Goal: Task Accomplishment & Management: Manage account settings

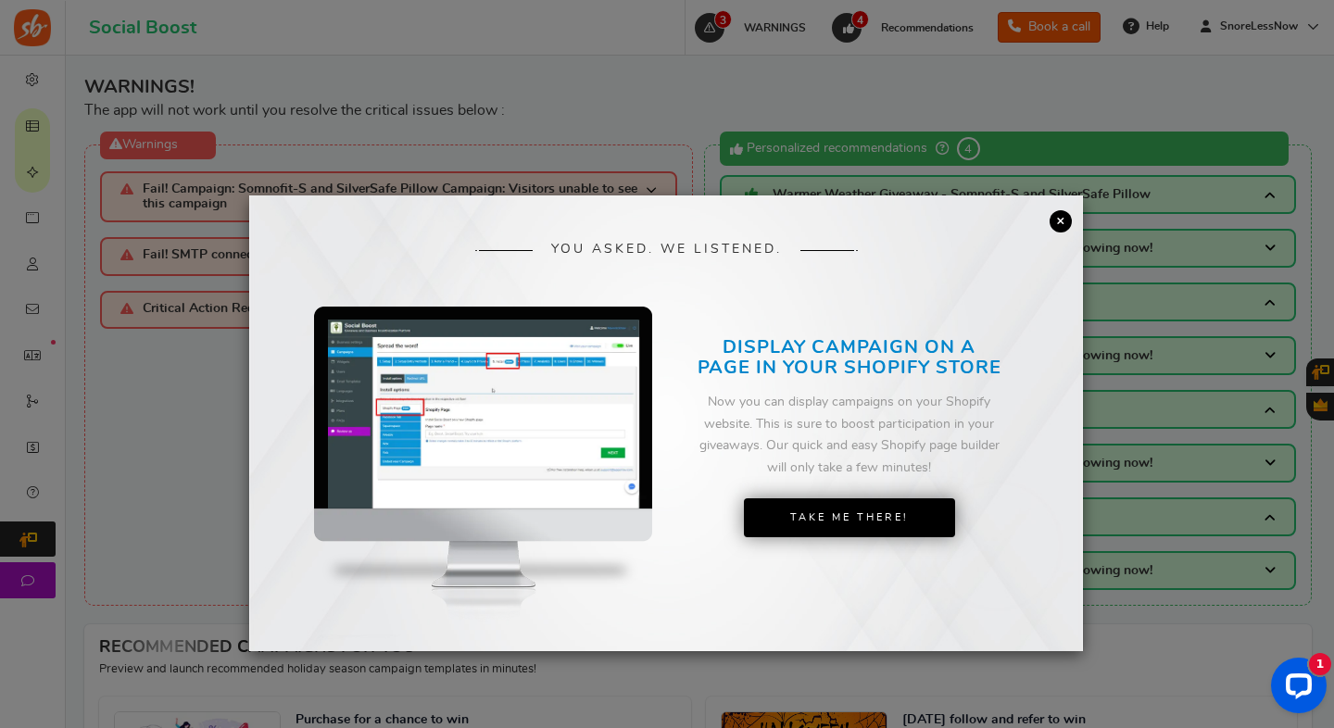
click at [1061, 217] on link "×" at bounding box center [1061, 221] width 22 height 22
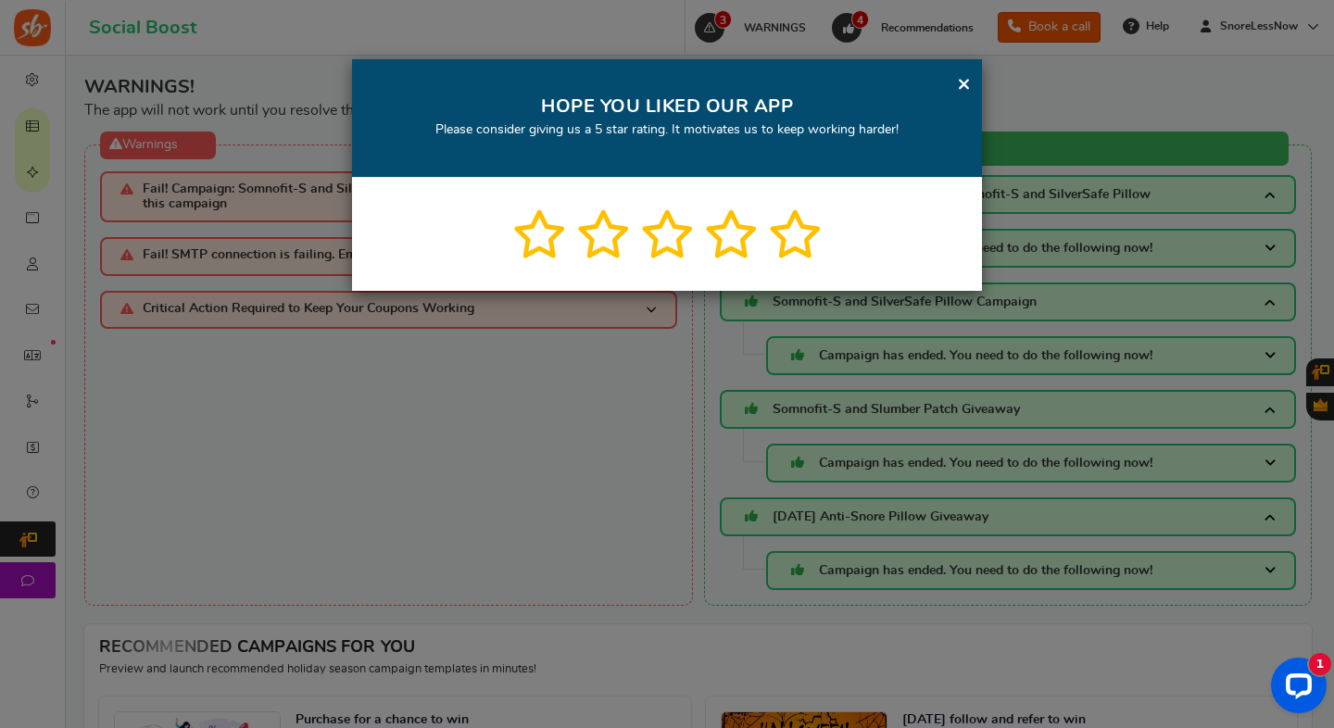
click at [964, 88] on link "×" at bounding box center [964, 83] width 14 height 23
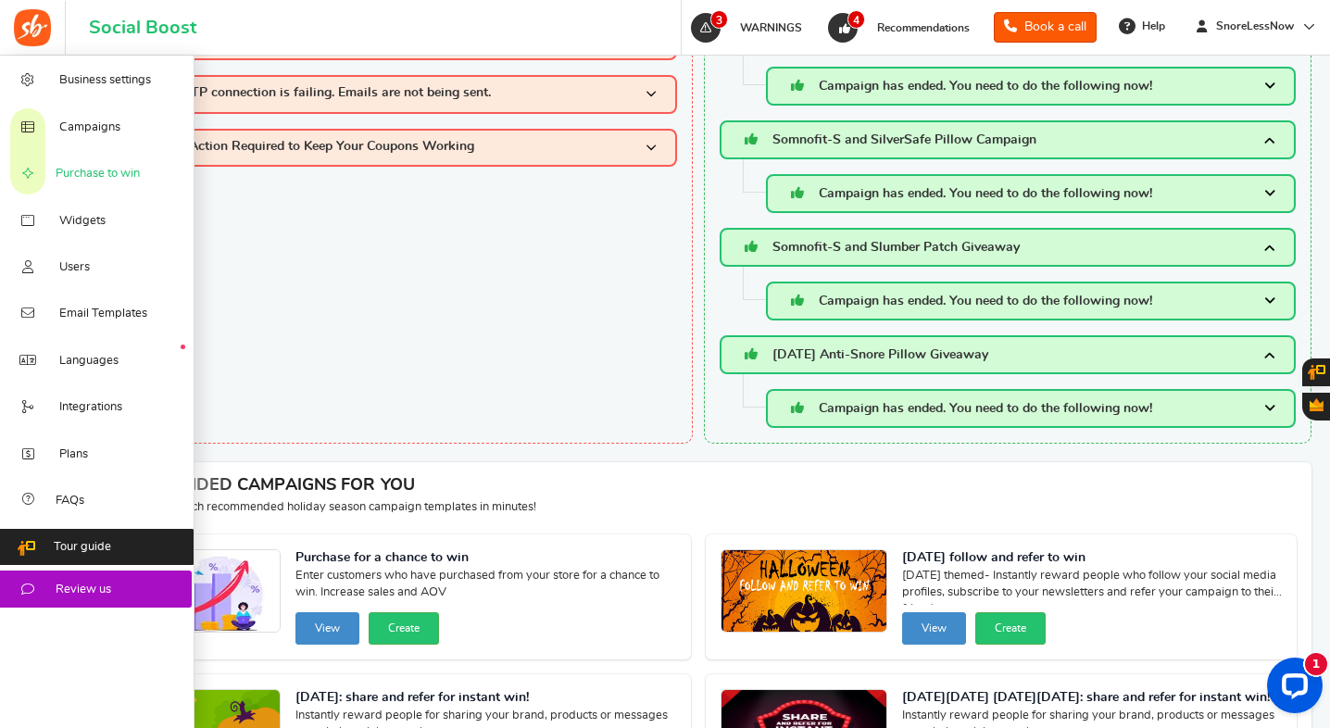
scroll to position [129, 0]
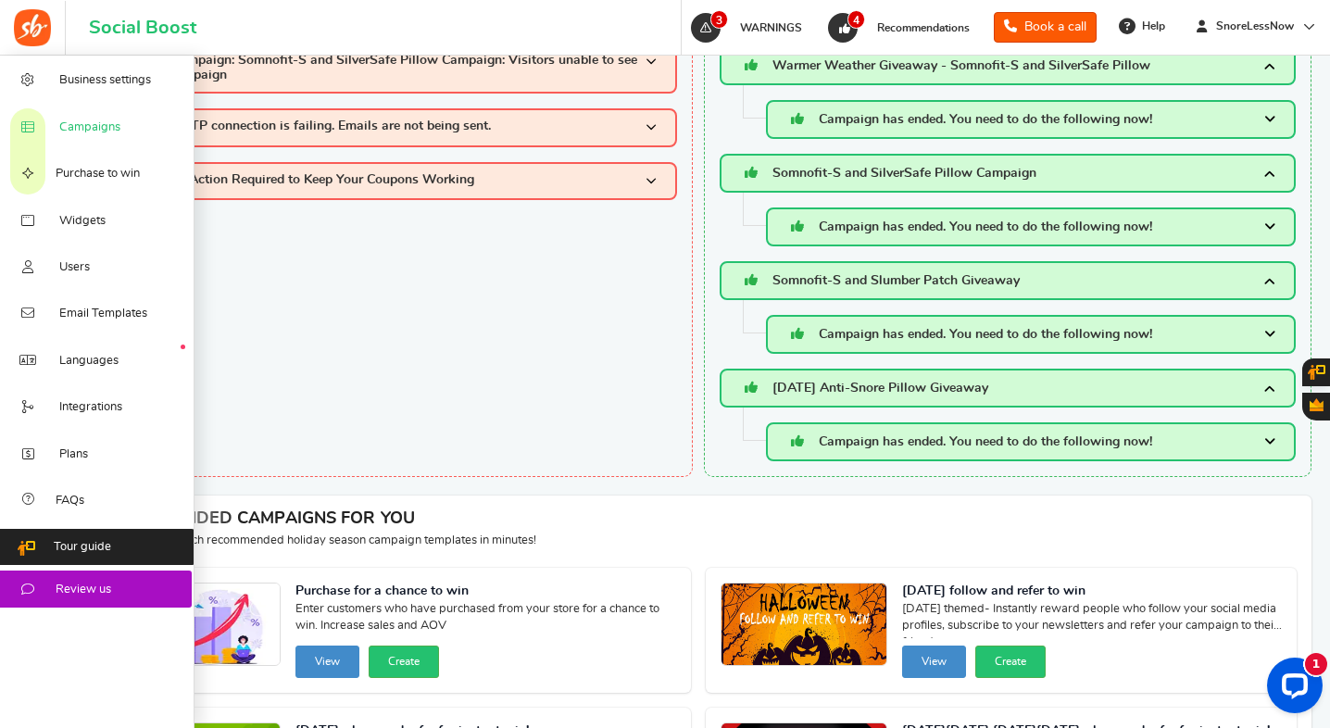
click at [57, 132] on link "Campaigns" at bounding box center [97, 126] width 195 height 46
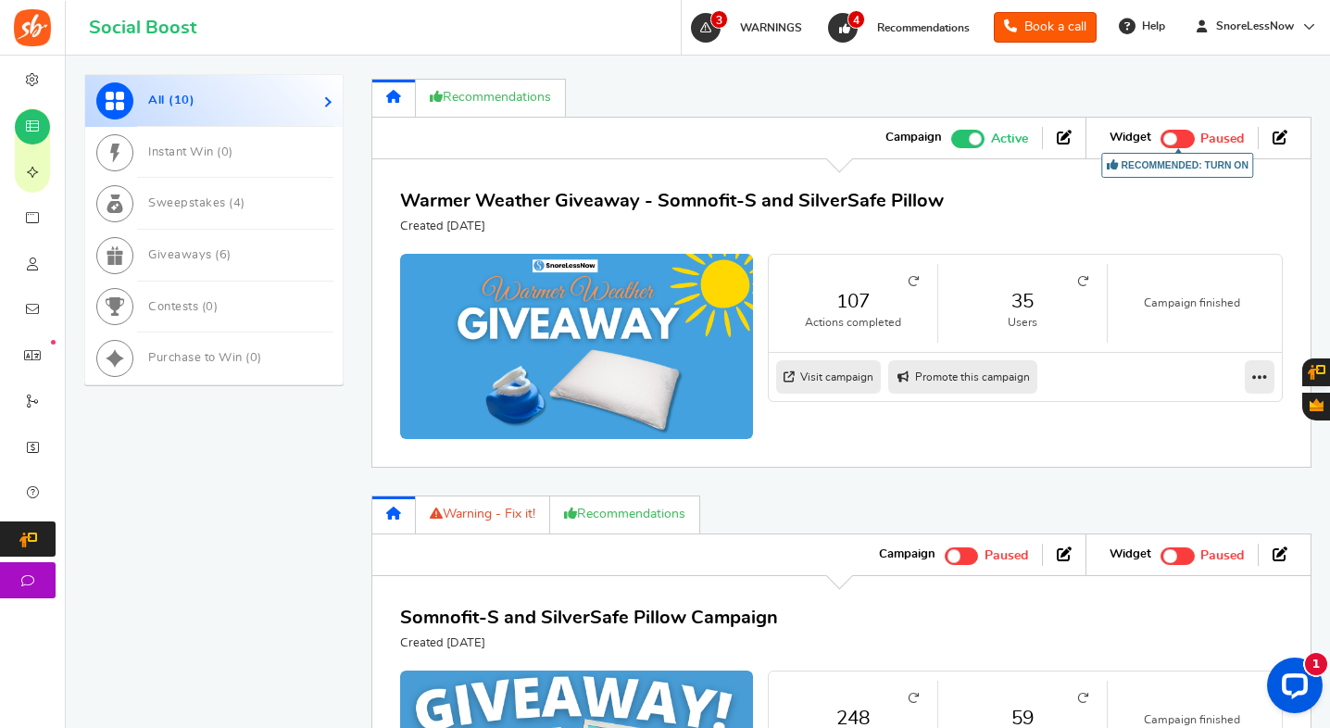
scroll to position [1150, 0]
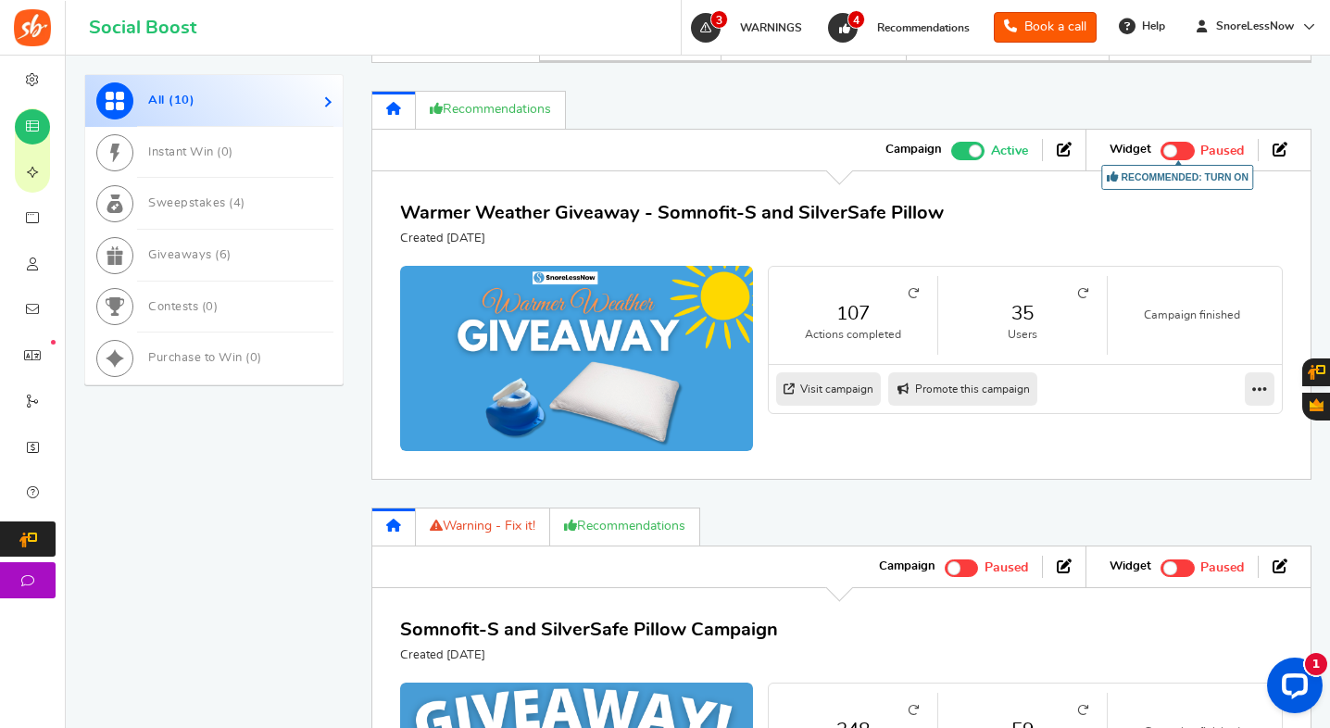
click at [966, 153] on span at bounding box center [969, 151] width 34 height 18
click at [952, 153] on input "Active Paused" at bounding box center [952, 149] width 0 height 12
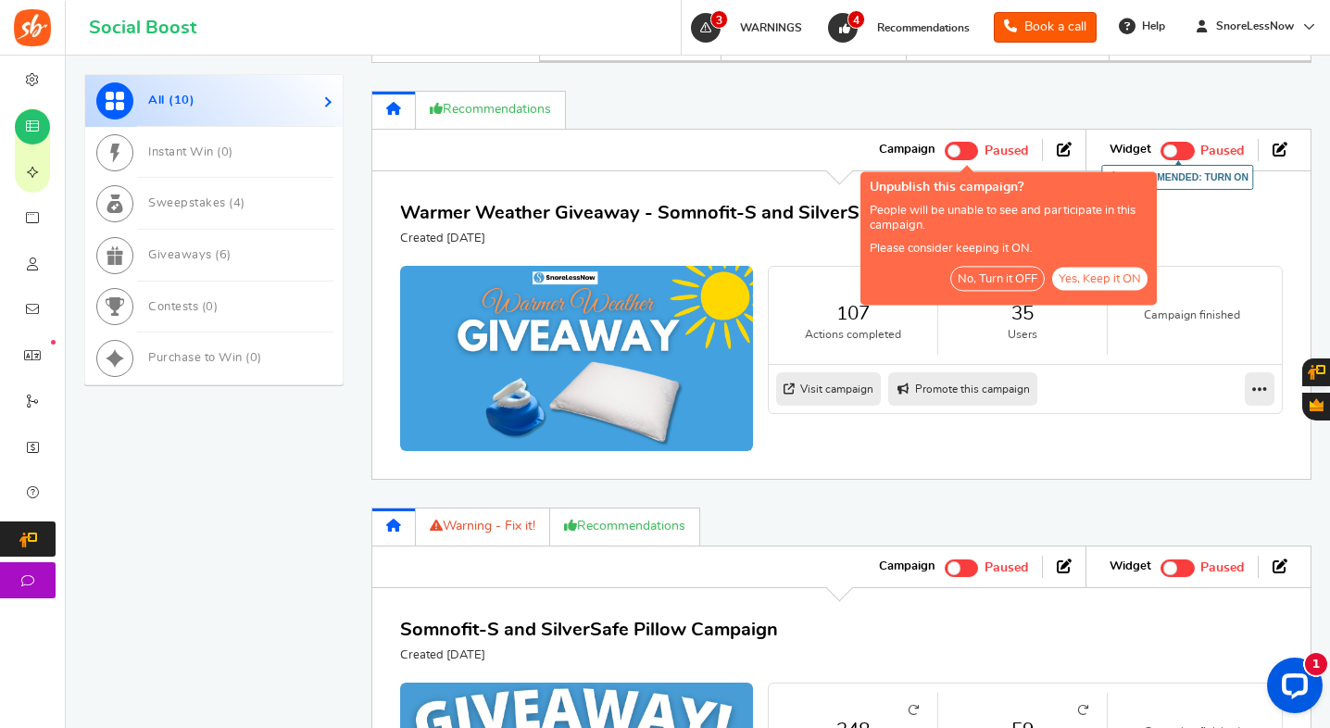
click at [1016, 282] on button "No, Turn it OFF" at bounding box center [998, 278] width 95 height 25
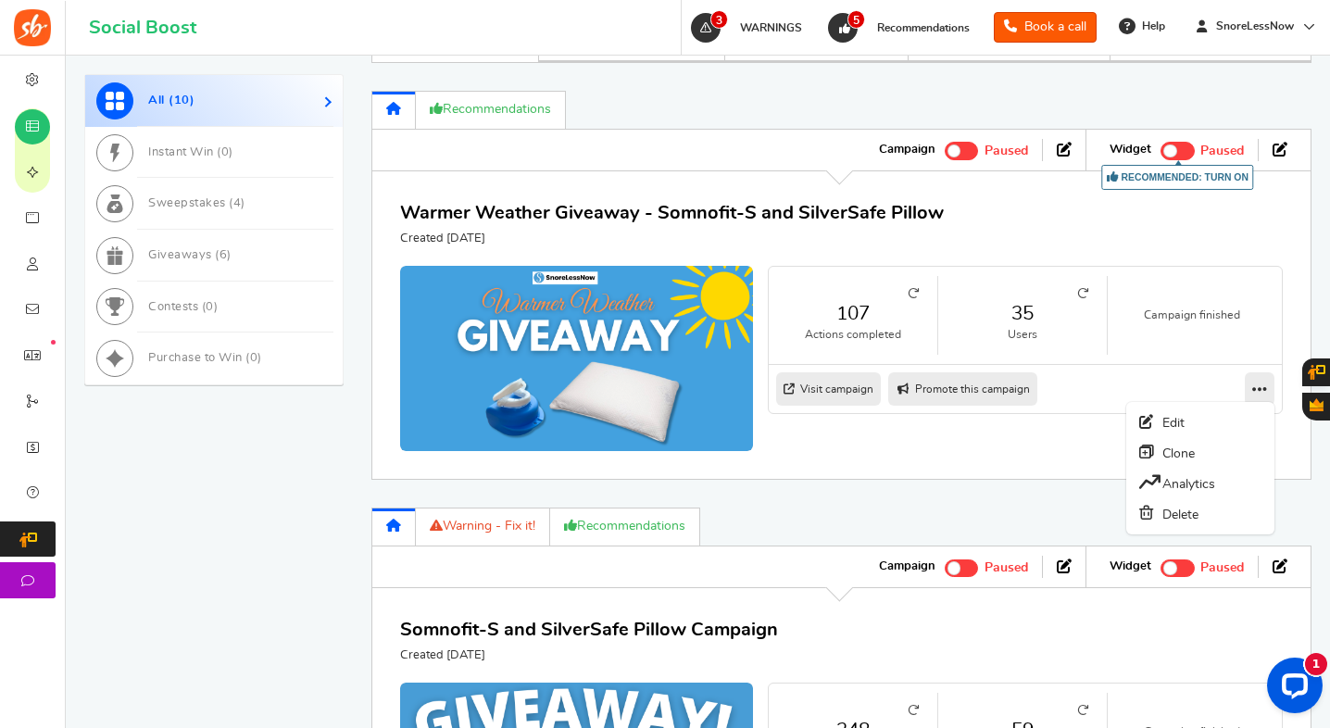
click at [1254, 392] on icon at bounding box center [1260, 389] width 15 height 17
click at [1206, 457] on link "Clone" at bounding box center [1200, 452] width 137 height 31
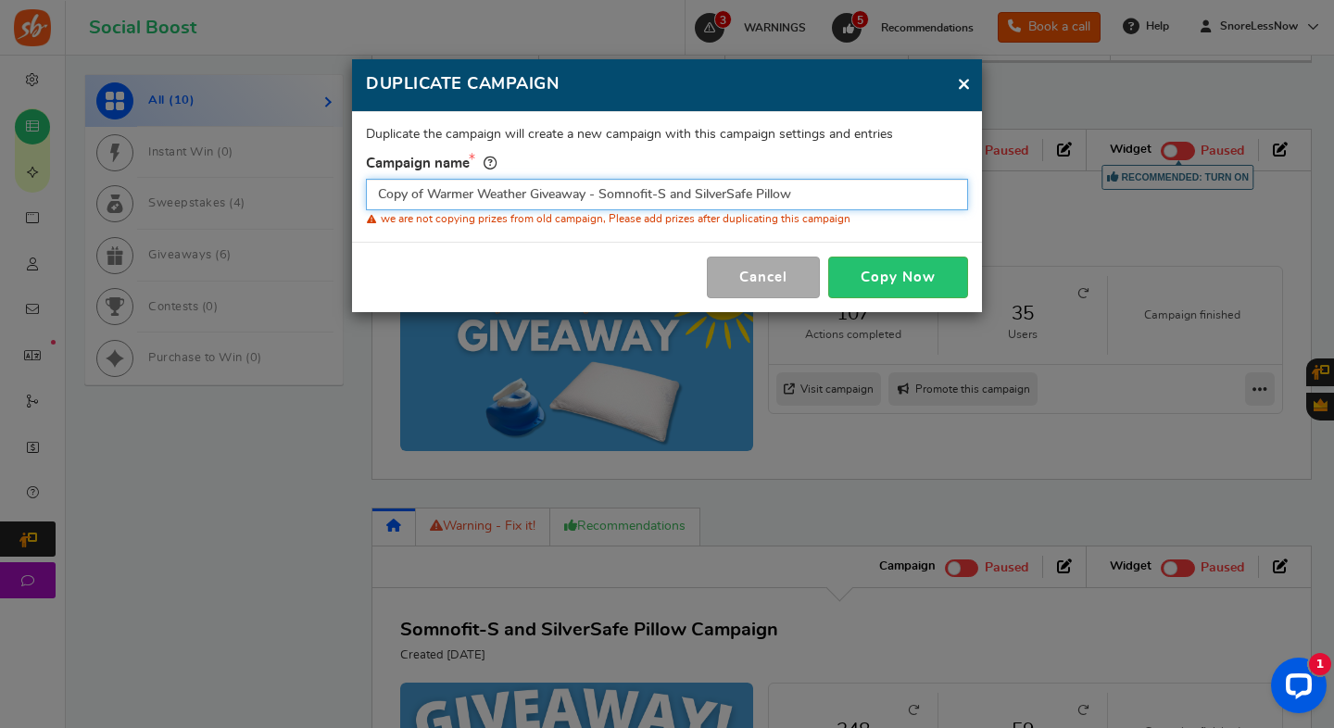
click at [588, 196] on input "Copy of Warmer Weather Giveaway - Somnofit-S and SilverSafe Pillow" at bounding box center [667, 195] width 602 height 32
drag, startPoint x: 589, startPoint y: 196, endPoint x: 376, endPoint y: 192, distance: 213.1
click at [376, 192] on input "Copy of Warmer Weather Giveaway - Somnofit-S and SilverSafe Pillow" at bounding box center [667, 195] width 602 height 32
click at [482, 200] on input "- Somnofit-S and SilverSafe Pillow" at bounding box center [667, 195] width 602 height 32
click at [376, 199] on input "- Somnofit-S & SilverSafe Pillow" at bounding box center [667, 195] width 602 height 32
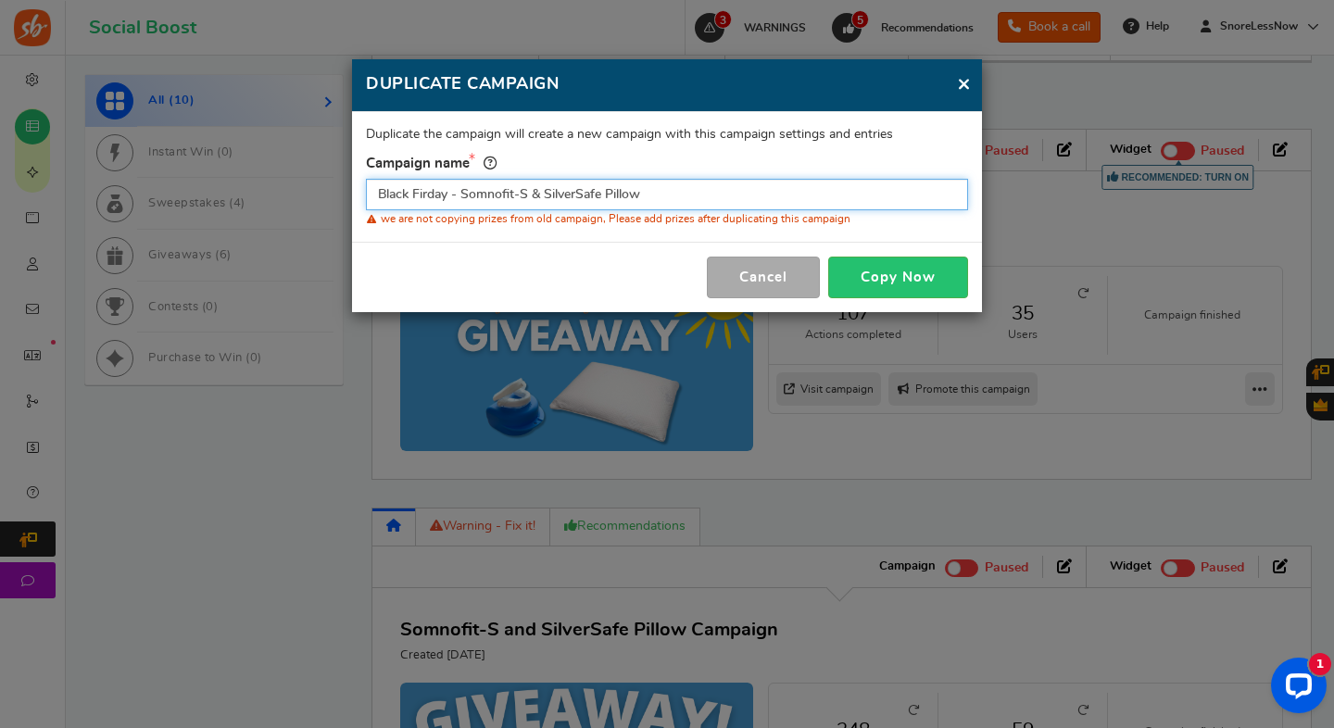
click at [654, 196] on input "Black Firday - Somnofit-S & SilverSafe Pillow" at bounding box center [667, 195] width 602 height 32
click at [722, 191] on input "[DATE][DATE] - MG + SS + SP" at bounding box center [667, 195] width 602 height 32
type input "[DATE][DATE] - MG + SS + SP"
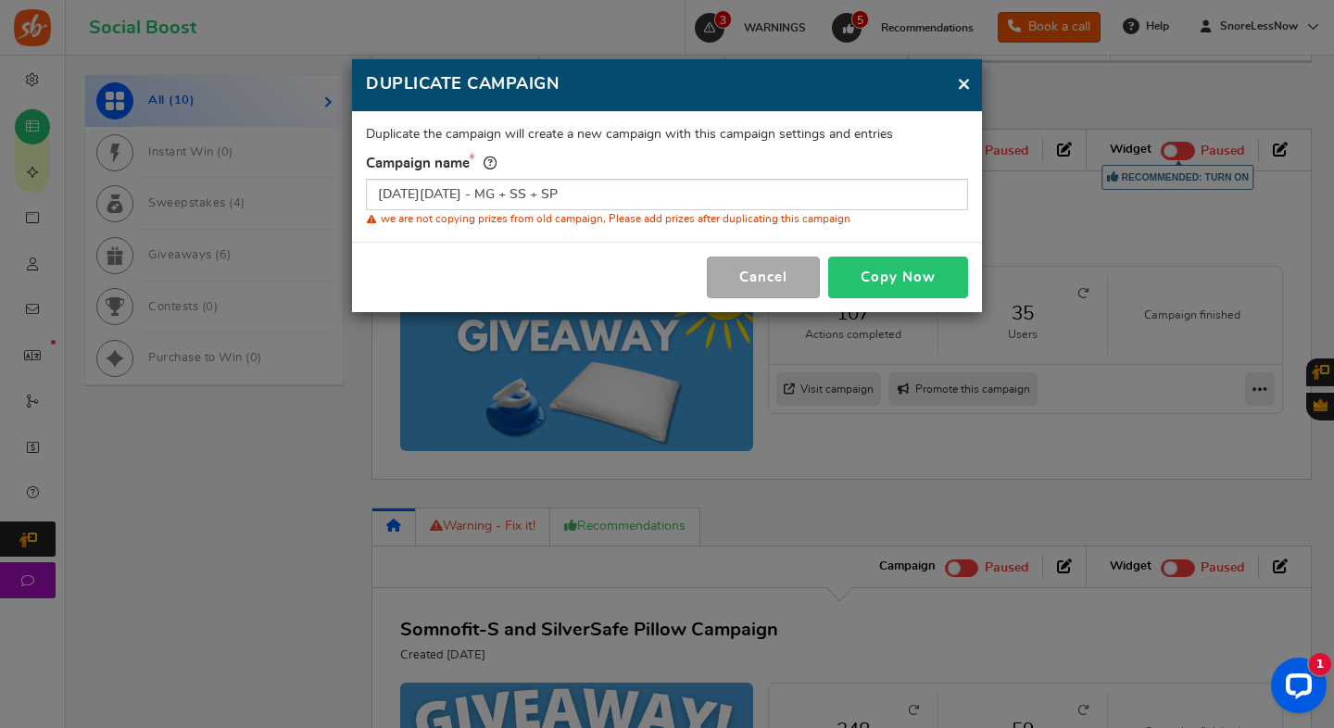
click at [896, 284] on button "Copy Now" at bounding box center [898, 278] width 140 height 42
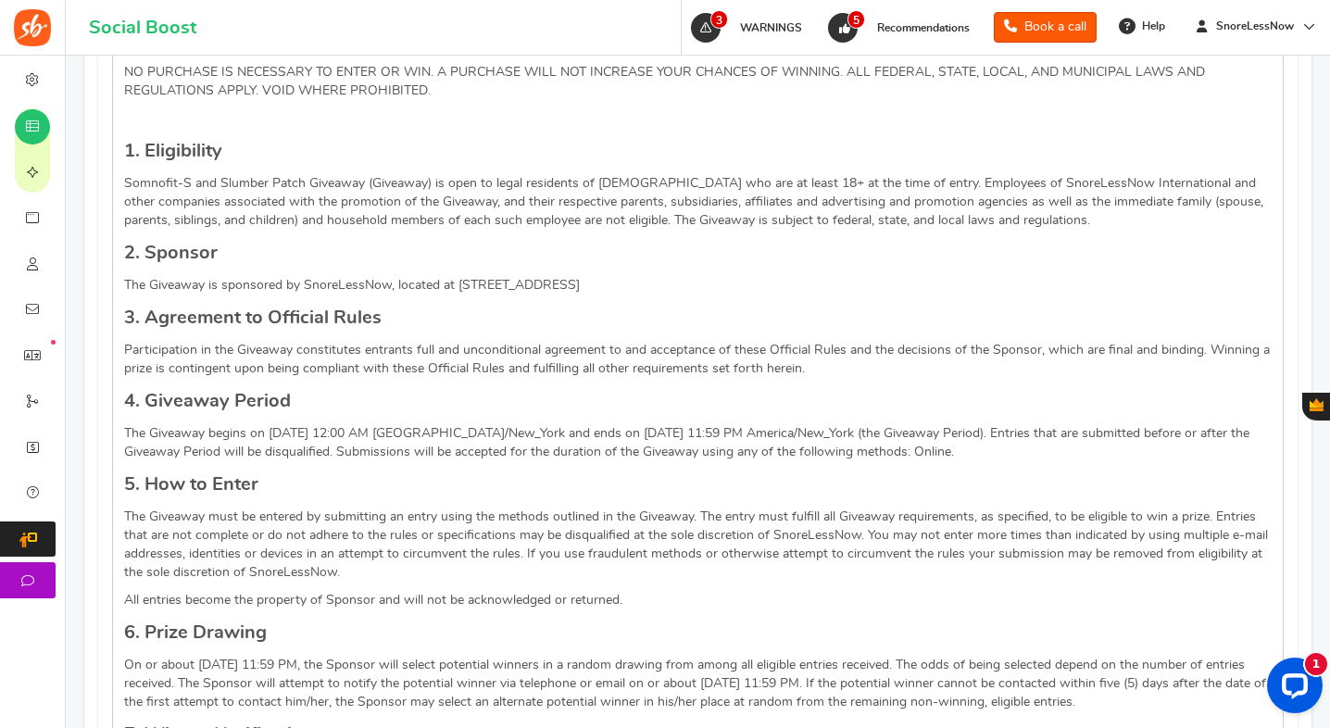
scroll to position [1049, 0]
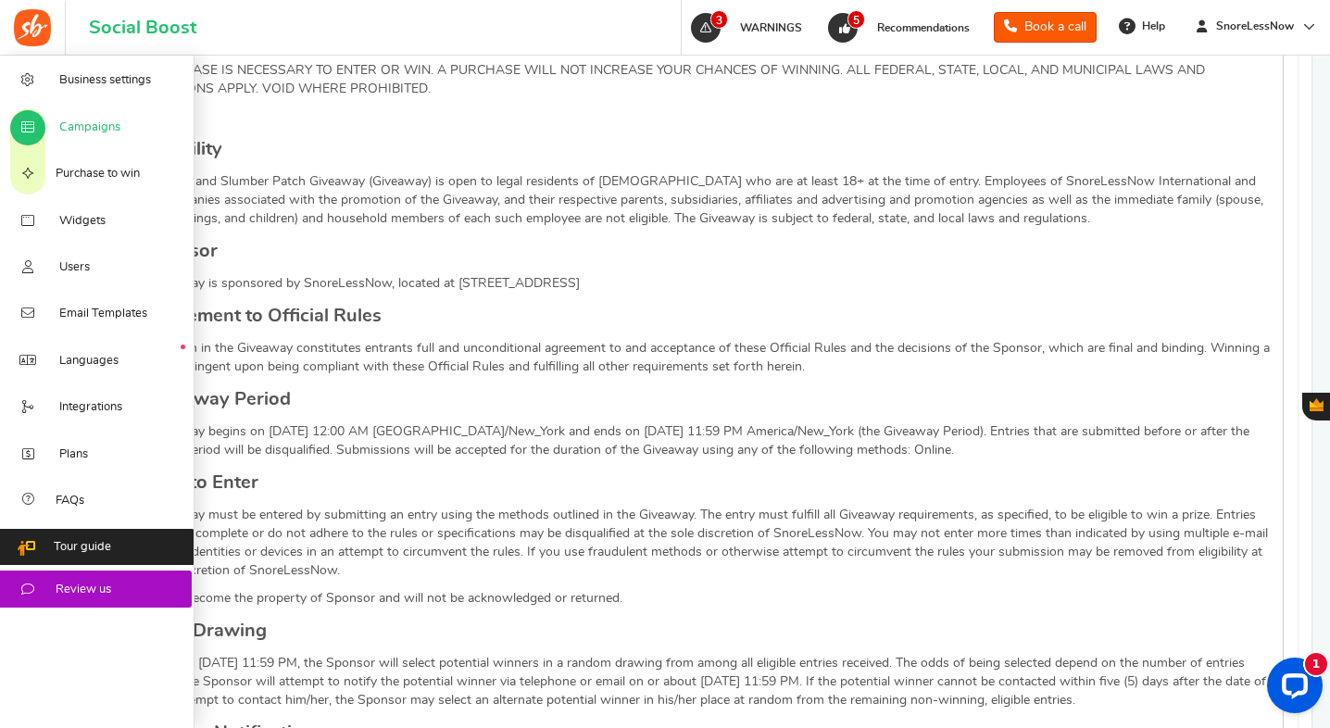
click at [76, 138] on link "Campaigns" at bounding box center [97, 126] width 195 height 46
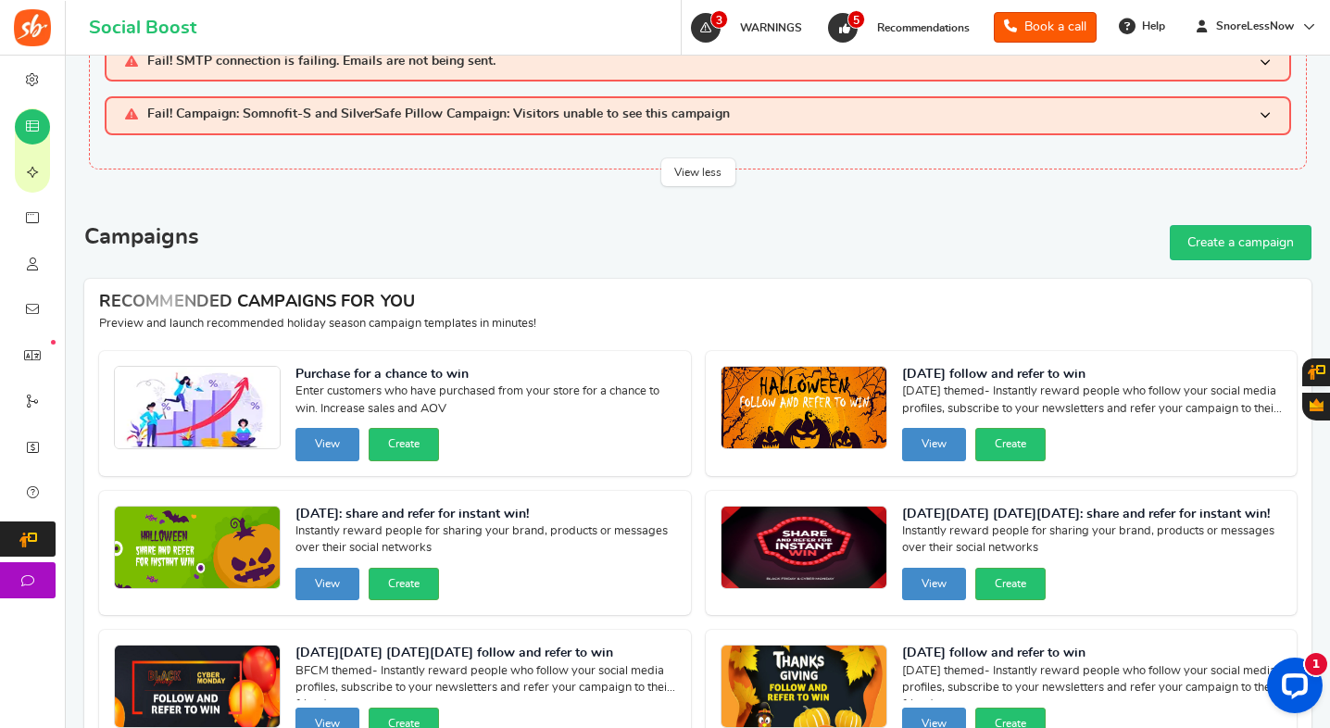
scroll to position [77, 0]
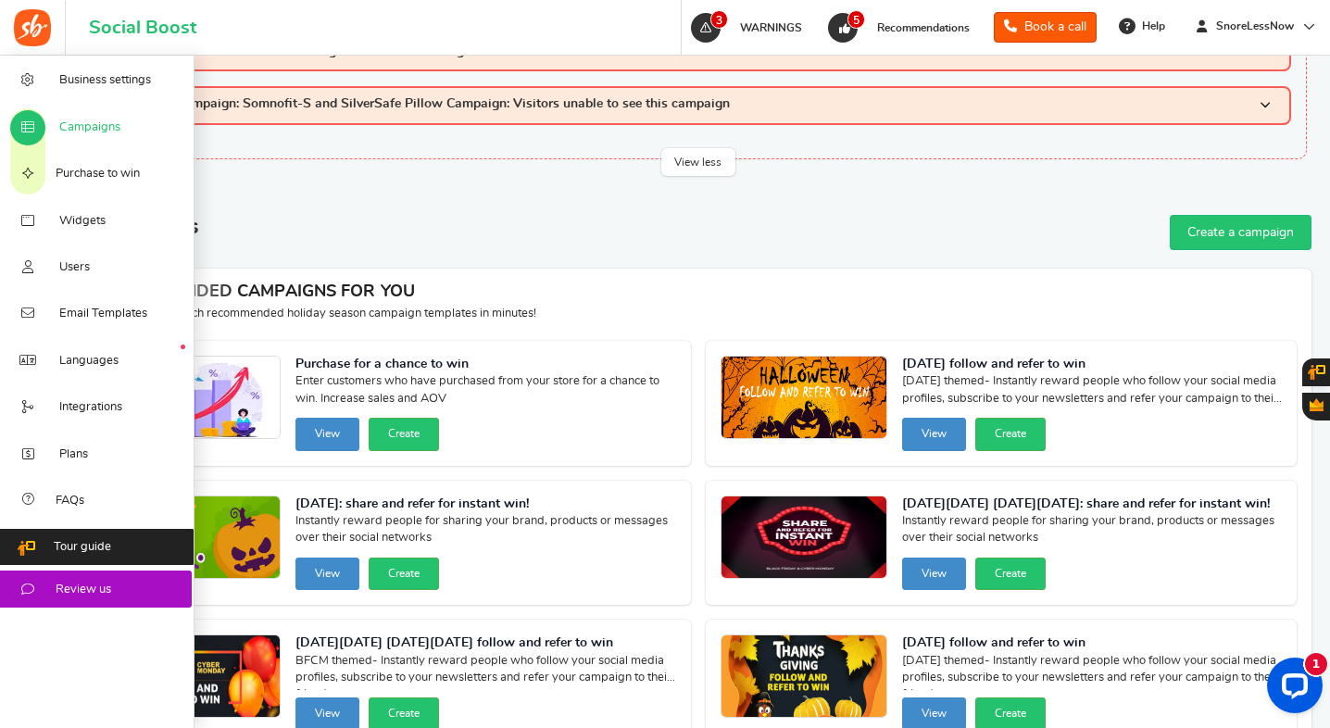
click at [67, 122] on span "Campaigns" at bounding box center [89, 128] width 61 height 17
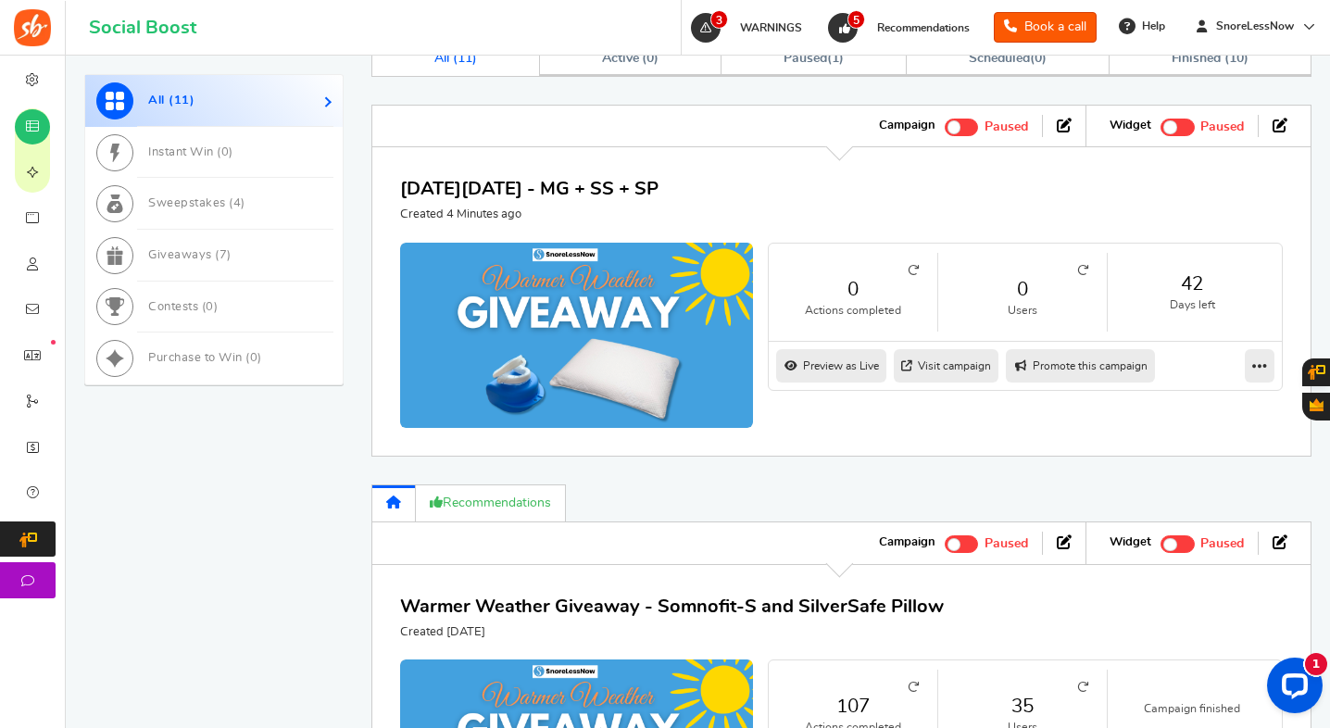
scroll to position [1156, 0]
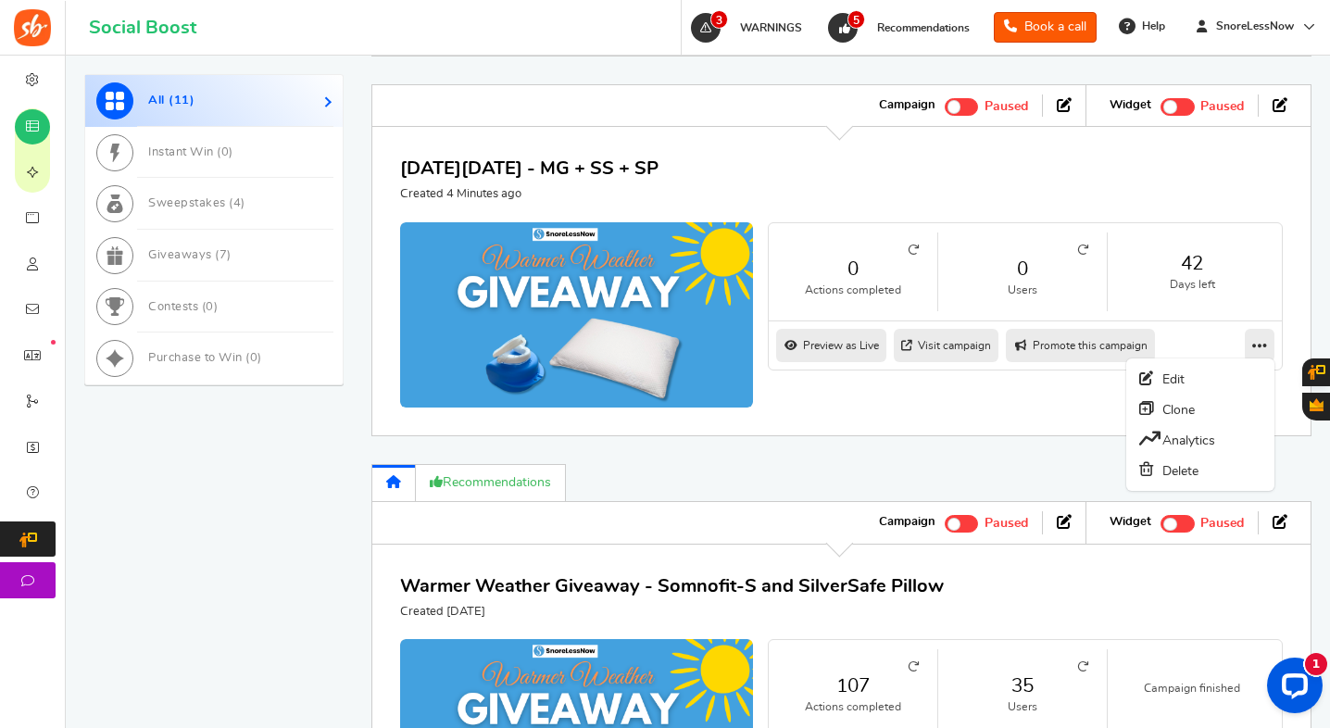
click at [1253, 344] on icon at bounding box center [1260, 345] width 15 height 17
click at [1241, 379] on link "Edit" at bounding box center [1200, 379] width 137 height 30
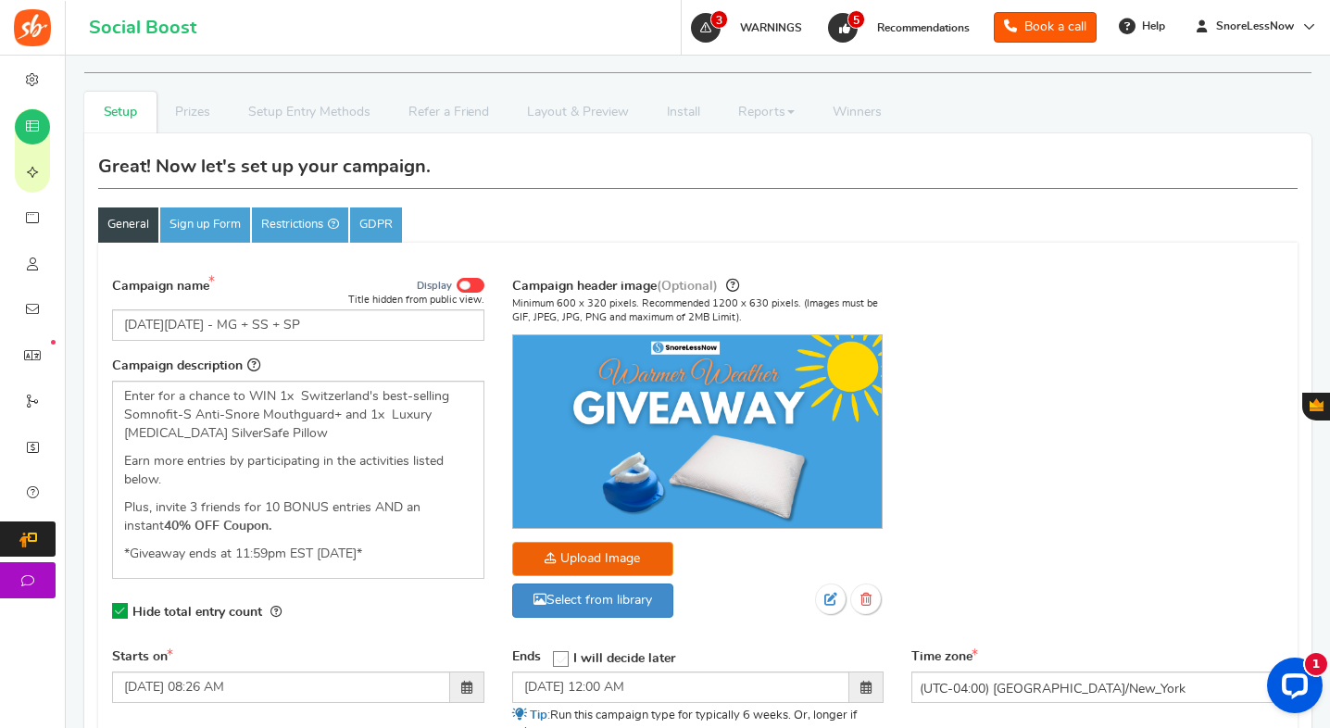
scroll to position [279, 0]
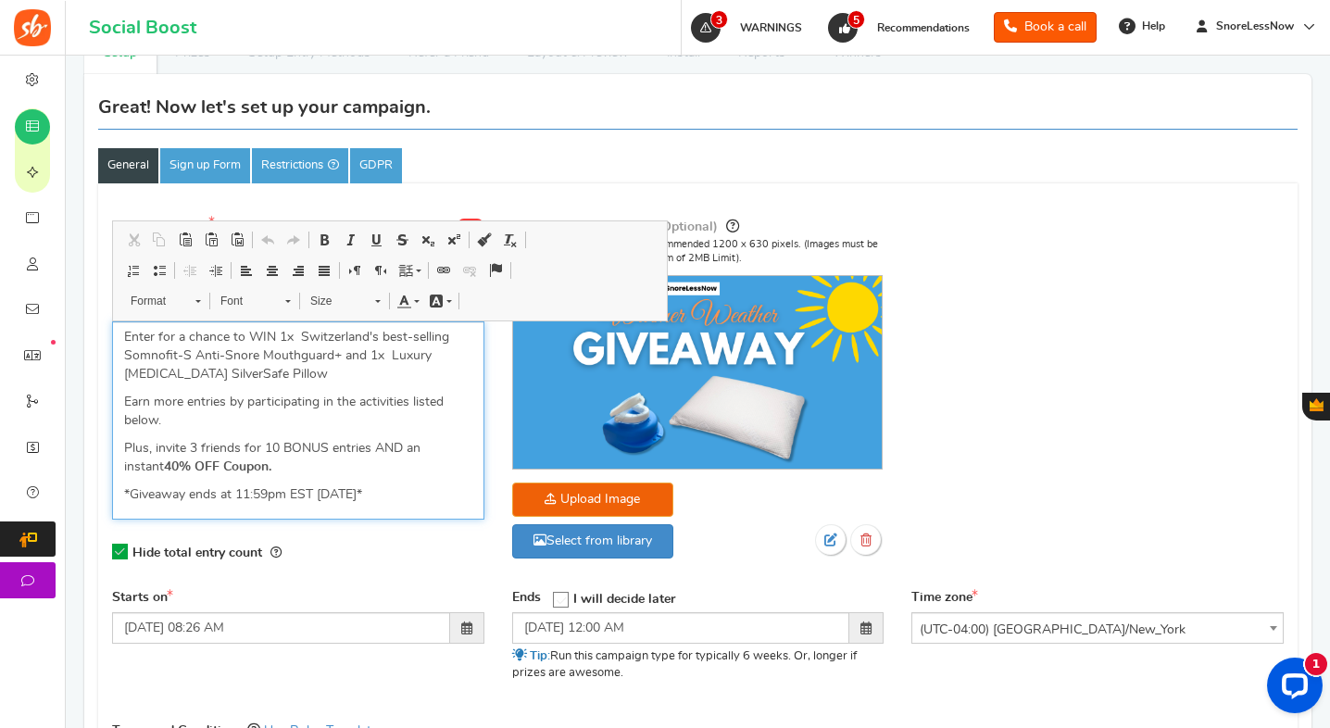
click at [361, 361] on p "Enter for a chance to WIN 1x Switzerland's best-selling Somnofit-S Anti-Snore M…" at bounding box center [298, 356] width 348 height 56
click at [315, 369] on p "Enter for a chance to WIN 1x Switzerland's best-selling Somnofit-S Anti-Snore M…" at bounding box center [298, 356] width 348 height 56
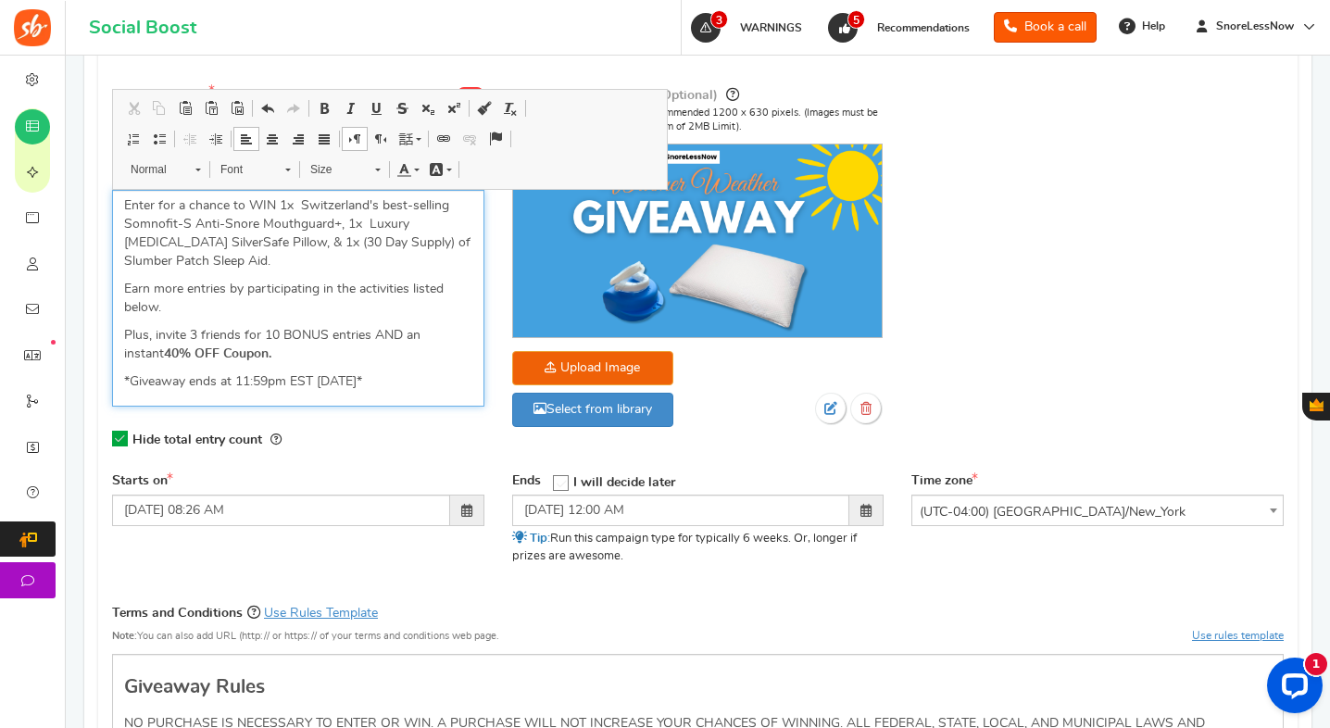
scroll to position [411, 0]
click at [297, 208] on p "Enter for a chance to WIN 1x Switzerland's best-selling Somnofit-S Anti-Snore M…" at bounding box center [298, 232] width 348 height 74
click at [365, 227] on p "Enter for a chance to WIN 1x Switzerland's best-selling Somnofit-S Anti-Snore M…" at bounding box center [298, 232] width 348 height 74
click at [249, 302] on p "Earn more entries by participating in the activities listed below." at bounding box center [298, 297] width 348 height 37
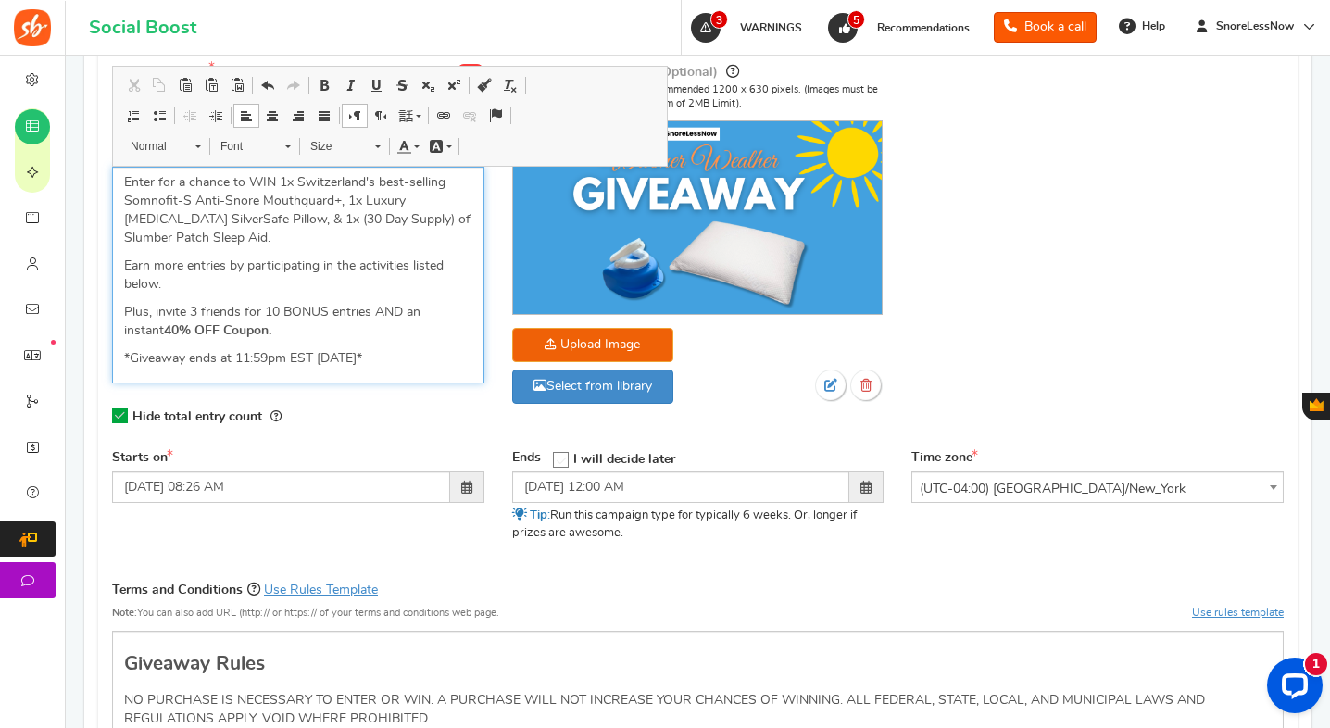
scroll to position [458, 0]
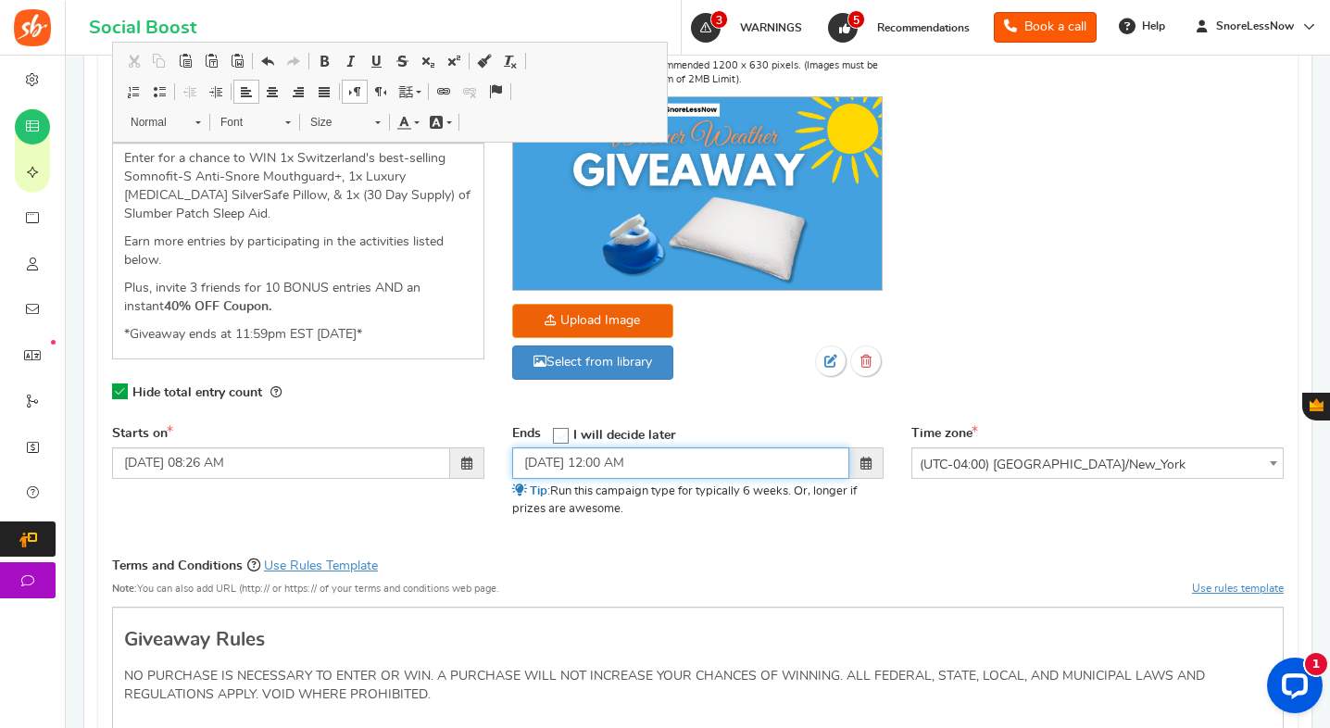
click at [570, 459] on input "[DATE] 12:00 AM" at bounding box center [681, 464] width 338 height 32
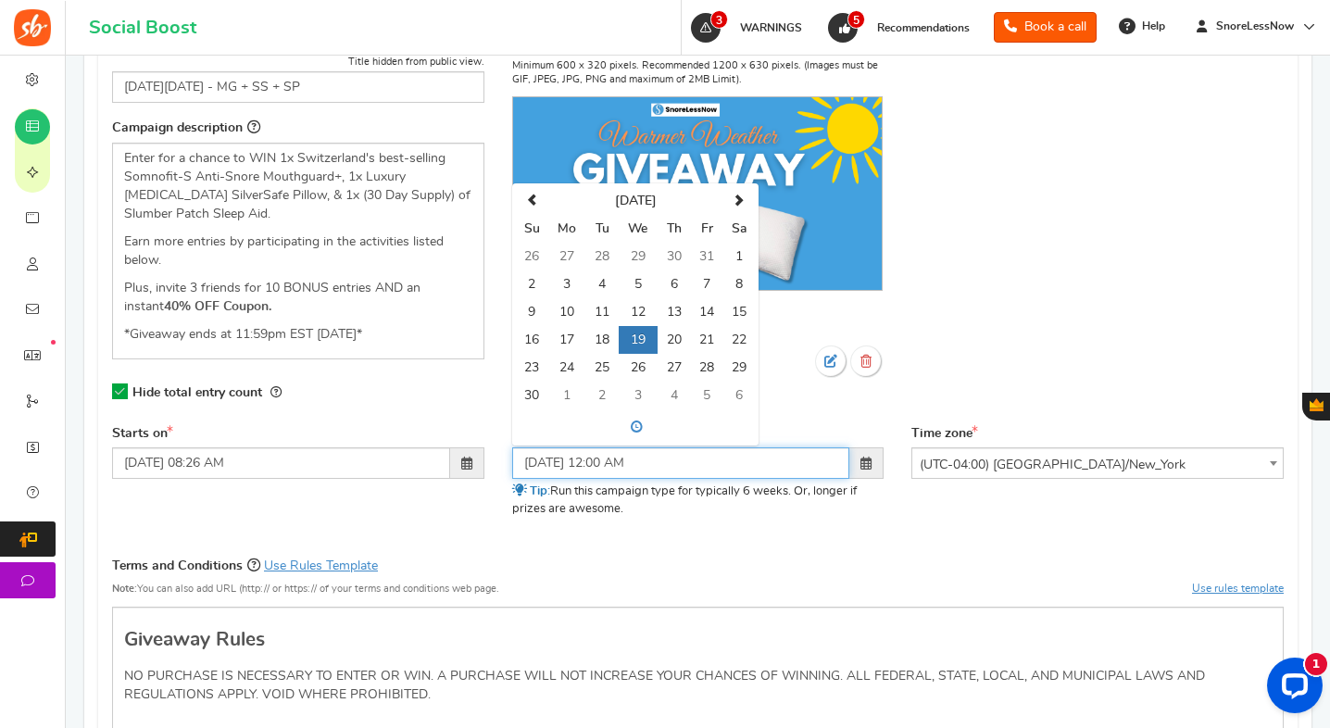
click at [559, 467] on input "[DATE] 12:00 AM" at bounding box center [681, 464] width 338 height 32
click at [664, 371] on td "27" at bounding box center [674, 368] width 32 height 28
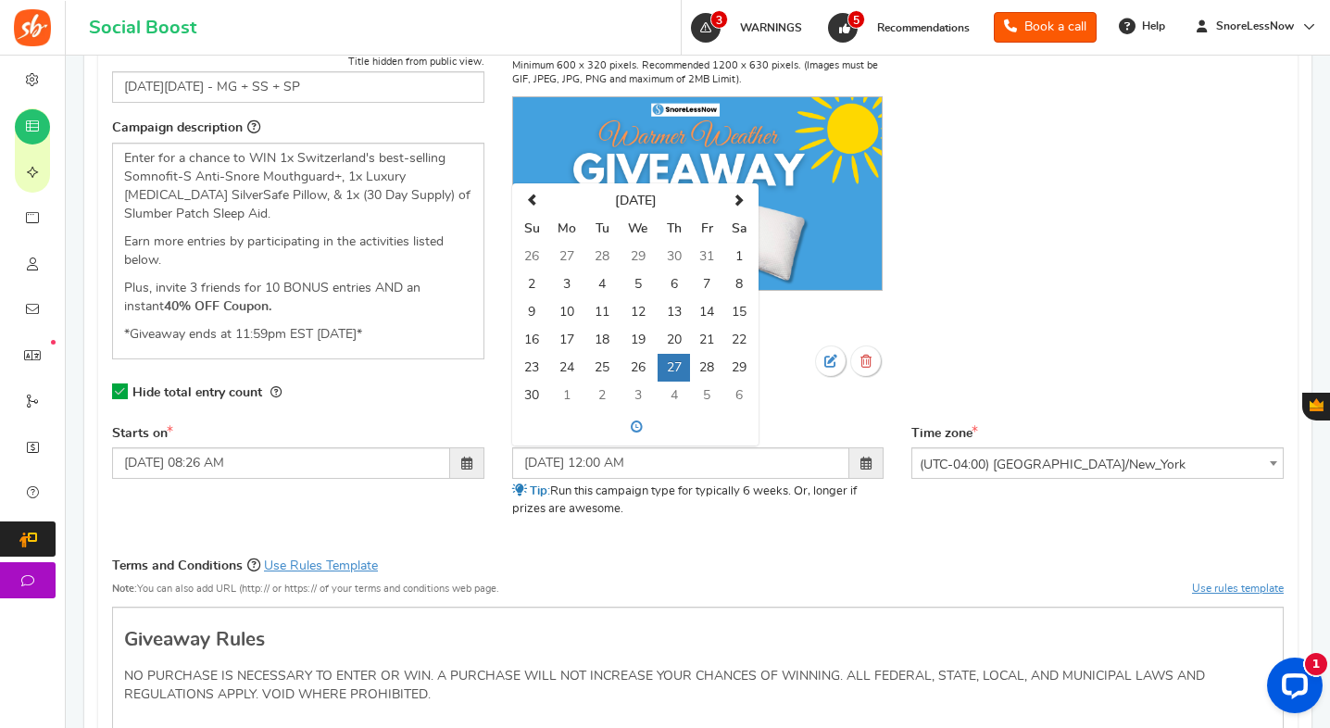
click at [486, 406] on div "Campaign name Display Title hidden from public view. [DATE][DATE] - MG + SS + S…" at bounding box center [298, 231] width 400 height 388
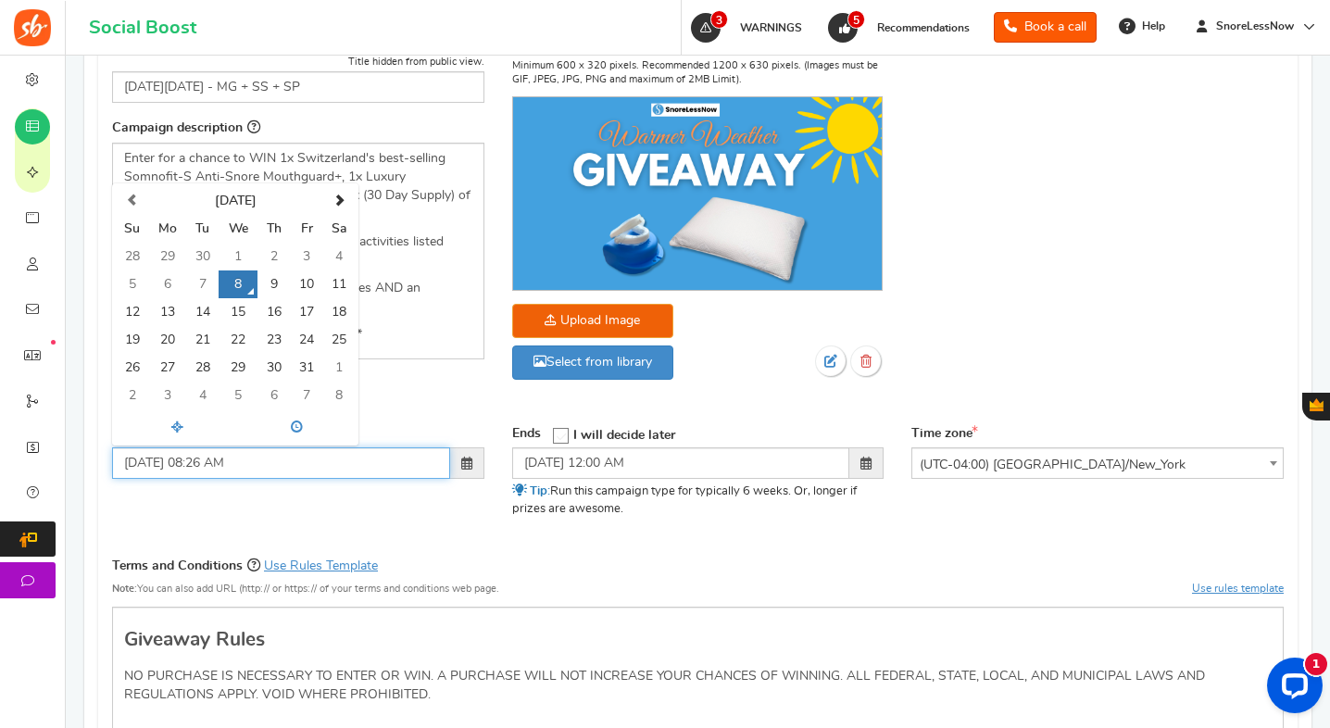
click at [357, 465] on input "[DATE] 08:26 AM" at bounding box center [281, 464] width 338 height 32
click at [292, 466] on input "[DATE] 08:26 AM" at bounding box center [281, 464] width 338 height 32
click at [317, 511] on div "Starts on [DATE] 08:26 AM [DATE] Su Mo Tu We Th Fr Sa 28 29 30 1 2 3 4 5 6 7 8 …" at bounding box center [698, 483] width 1200 height 116
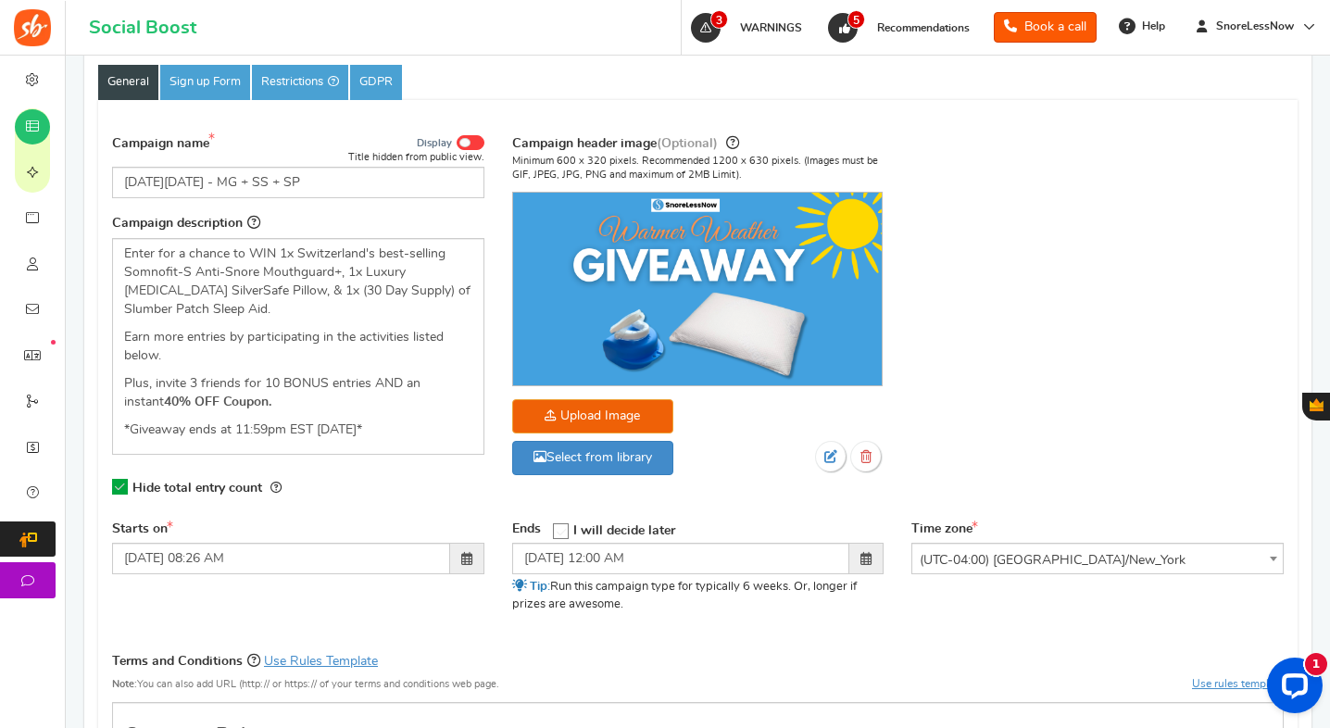
scroll to position [361, 0]
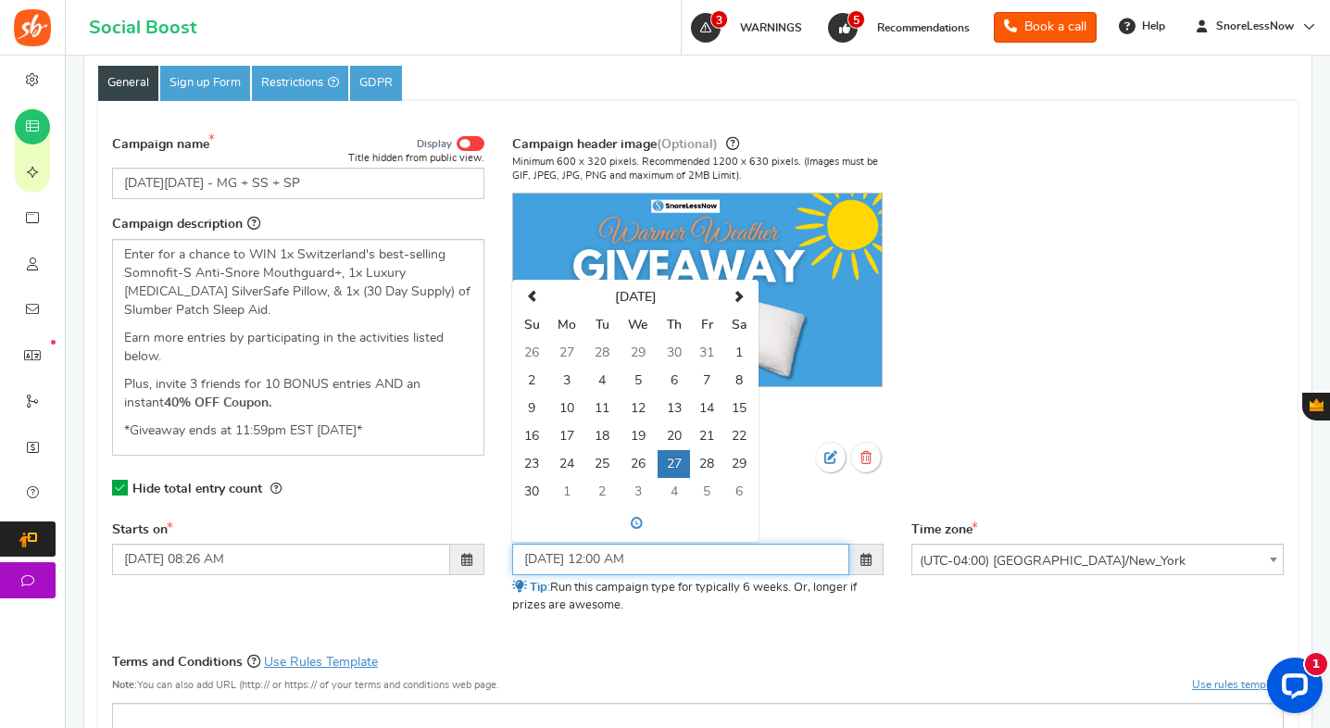
click at [615, 563] on input "[DATE] 12:00 AM" at bounding box center [681, 560] width 338 height 32
click at [633, 561] on input "[DATE] 12:00 AM" at bounding box center [681, 560] width 338 height 32
click at [642, 565] on input "[DATE] 11:59 AM" at bounding box center [681, 560] width 338 height 32
type input "[DATE] 11:59 PM"
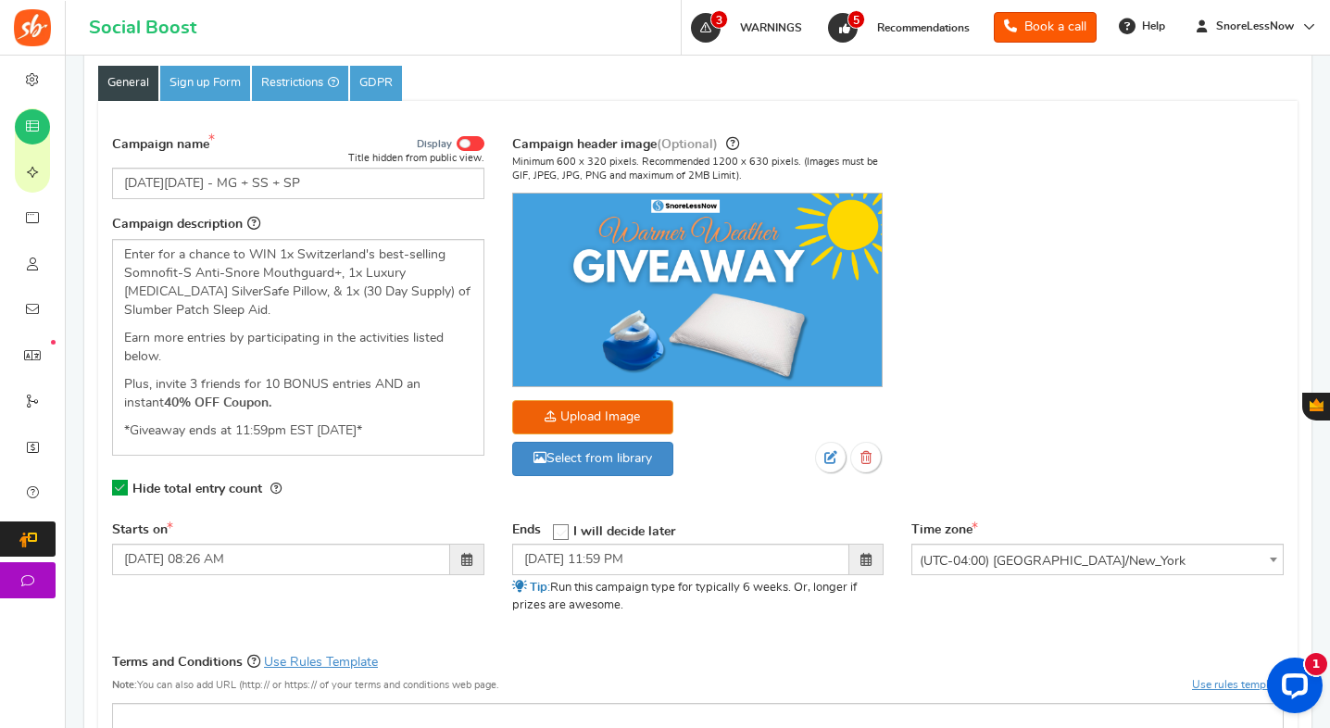
click at [965, 447] on div "Campaign name Display Title hidden from public view. [DATE][DATE] - MG + SS + S…" at bounding box center [698, 322] width 1200 height 397
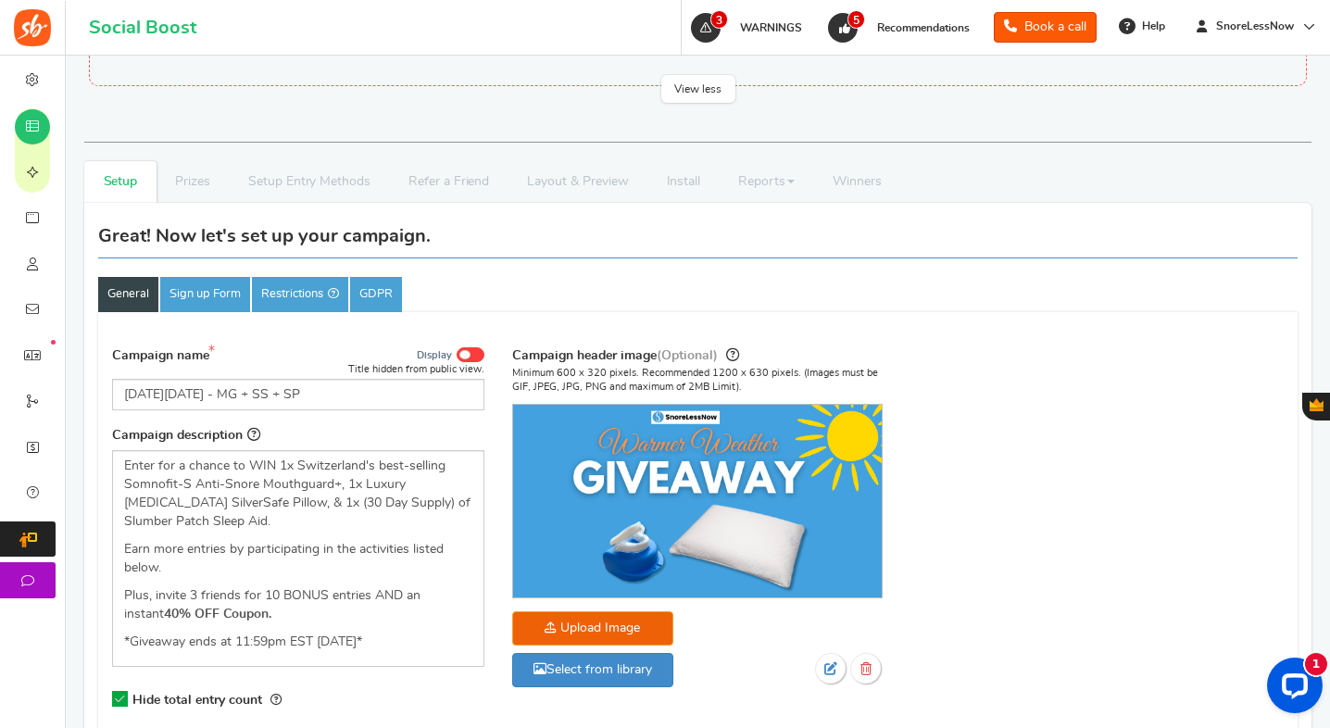
scroll to position [144, 0]
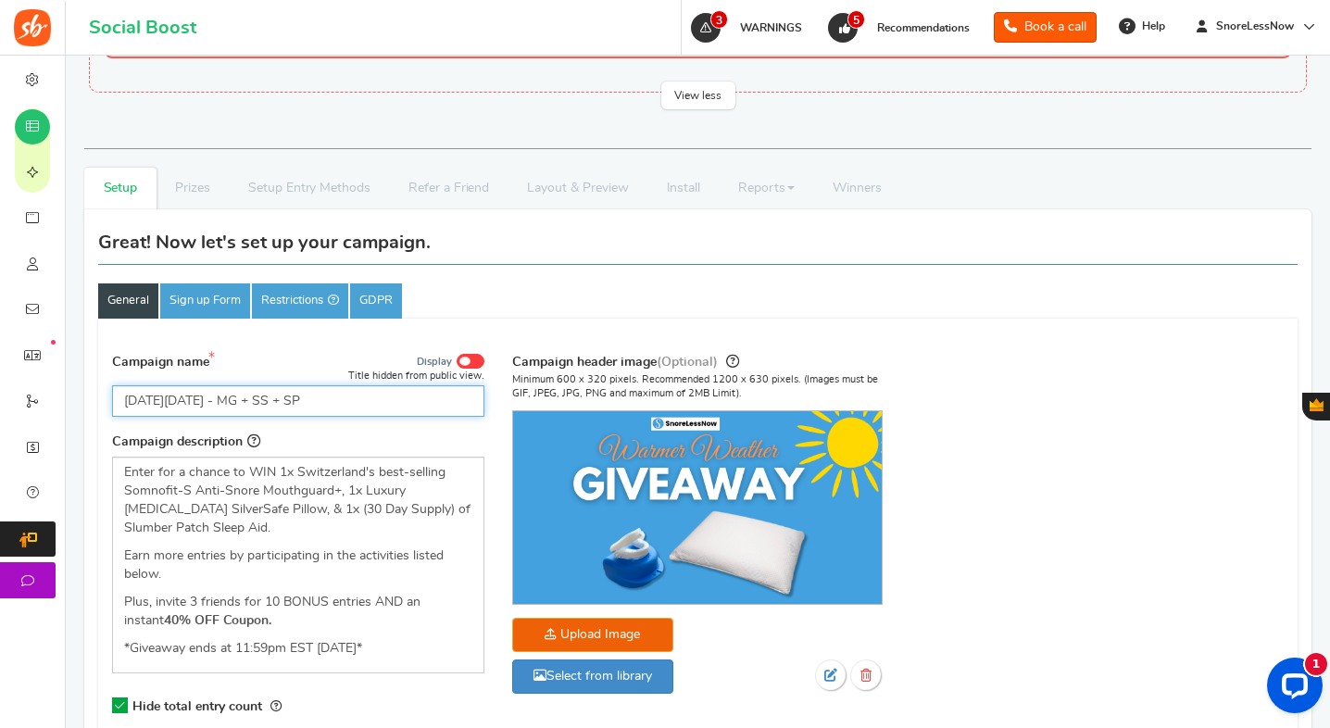
click at [354, 400] on input "[DATE][DATE] - MG + SS + SP" at bounding box center [298, 401] width 372 height 32
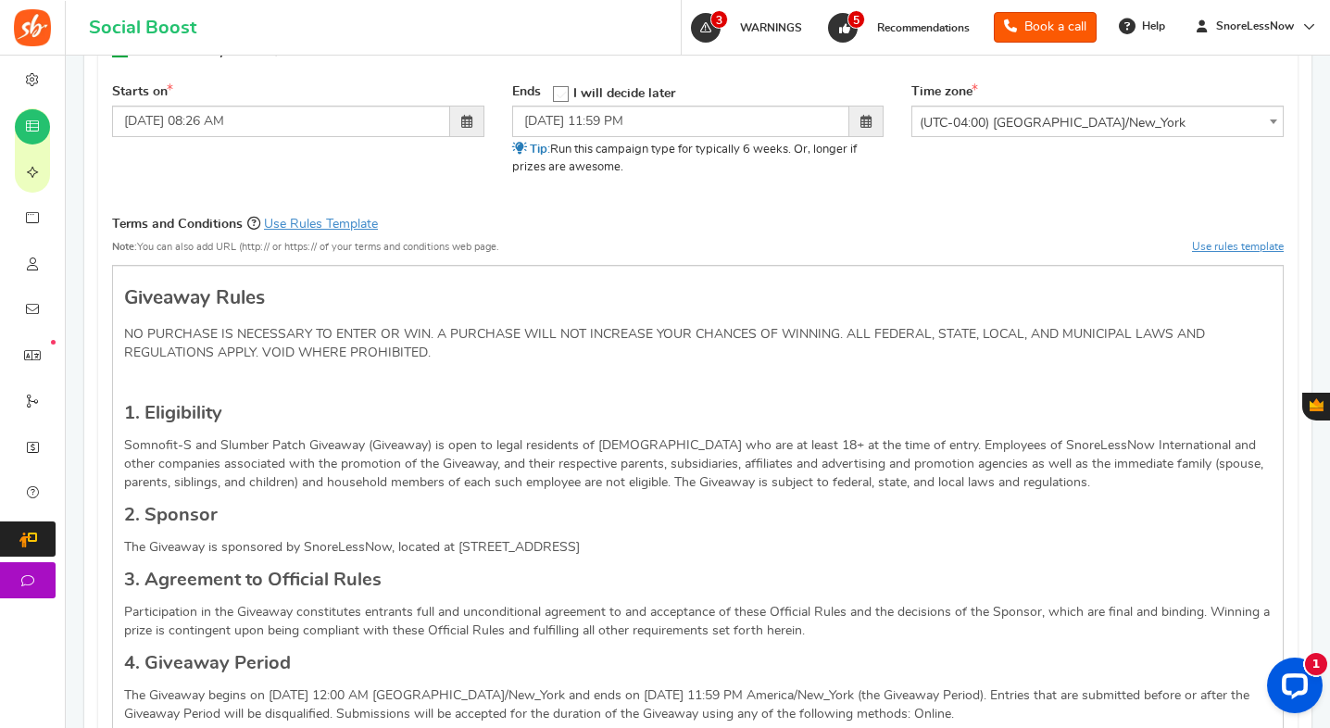
scroll to position [884, 0]
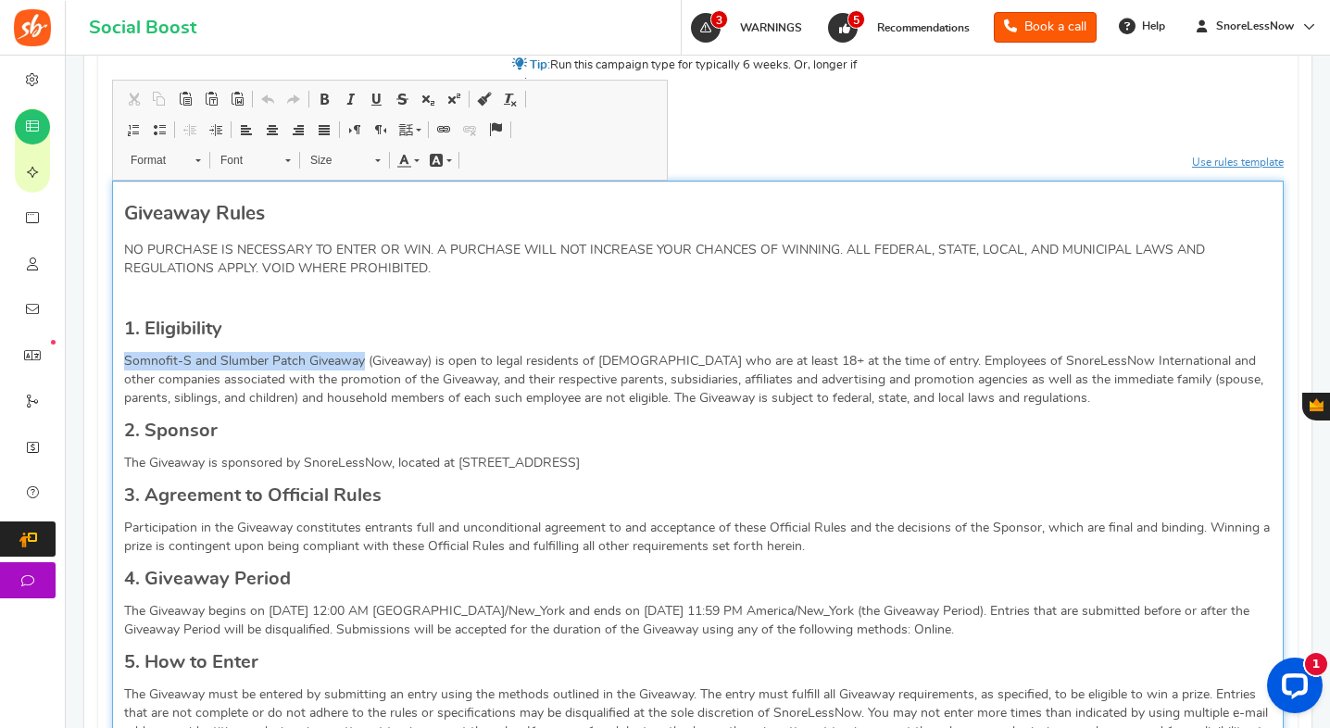
drag, startPoint x: 363, startPoint y: 363, endPoint x: 126, endPoint y: 369, distance: 237.3
click at [126, 369] on p "Somnofit-S and Slumber Patch Giveaway (Giveaway) is open to legal residents of …" at bounding box center [698, 380] width 1148 height 56
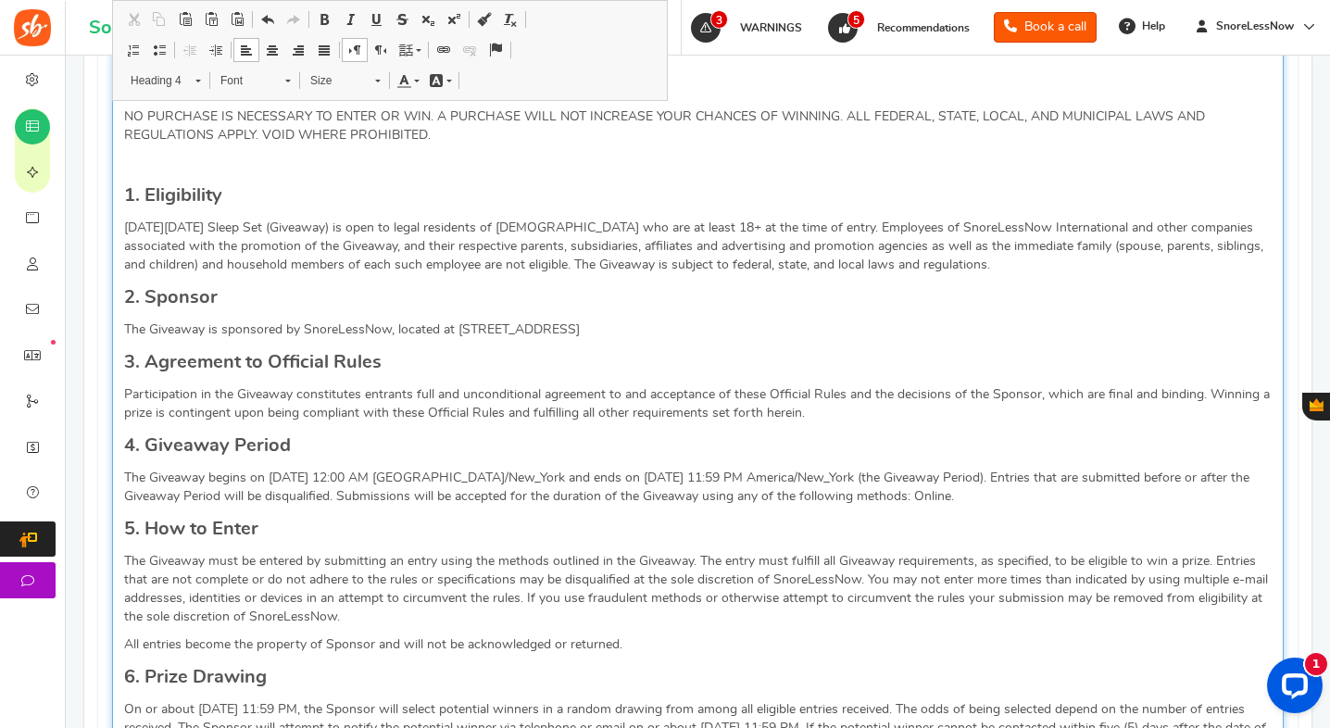
scroll to position [1018, 0]
click at [530, 260] on p "[DATE][DATE] Sleep Set (Giveaway) is open to legal residents of [DEMOGRAPHIC_DA…" at bounding box center [698, 246] width 1148 height 56
click at [293, 348] on h4 "3. Agreement to Official Rules" at bounding box center [698, 361] width 1148 height 28
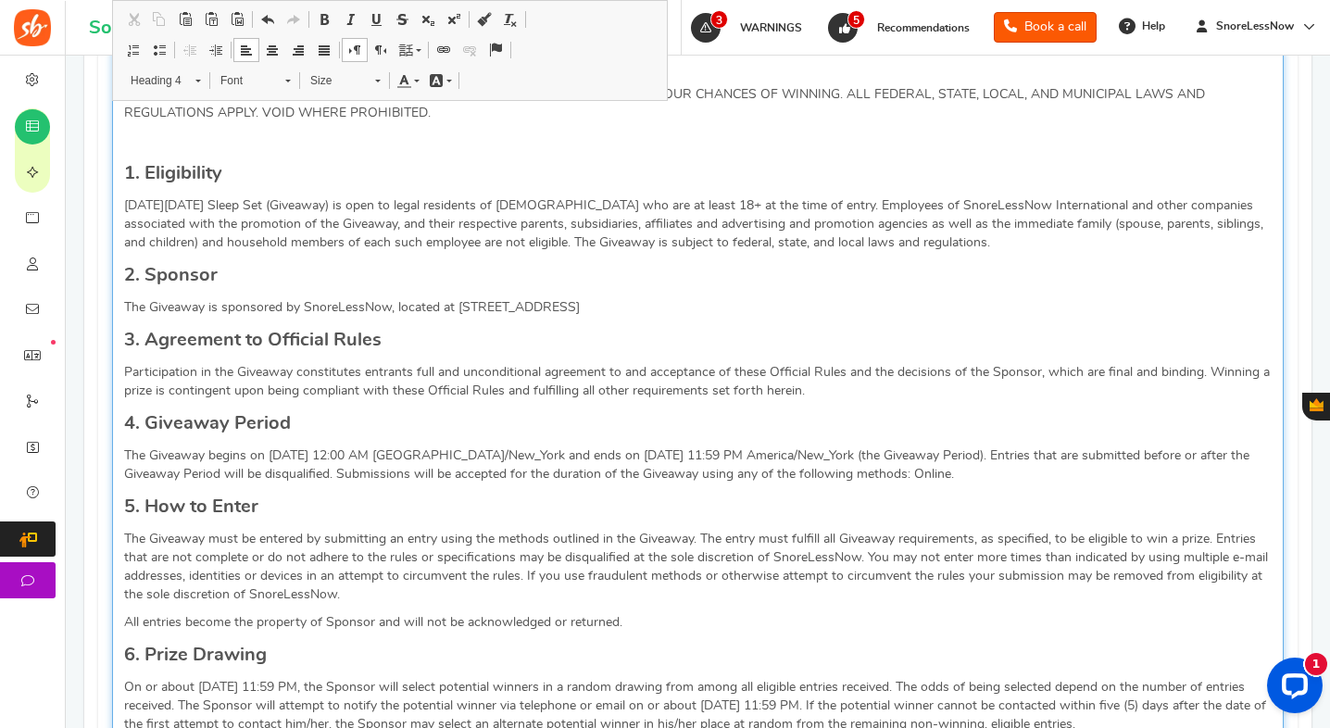
scroll to position [1071, 0]
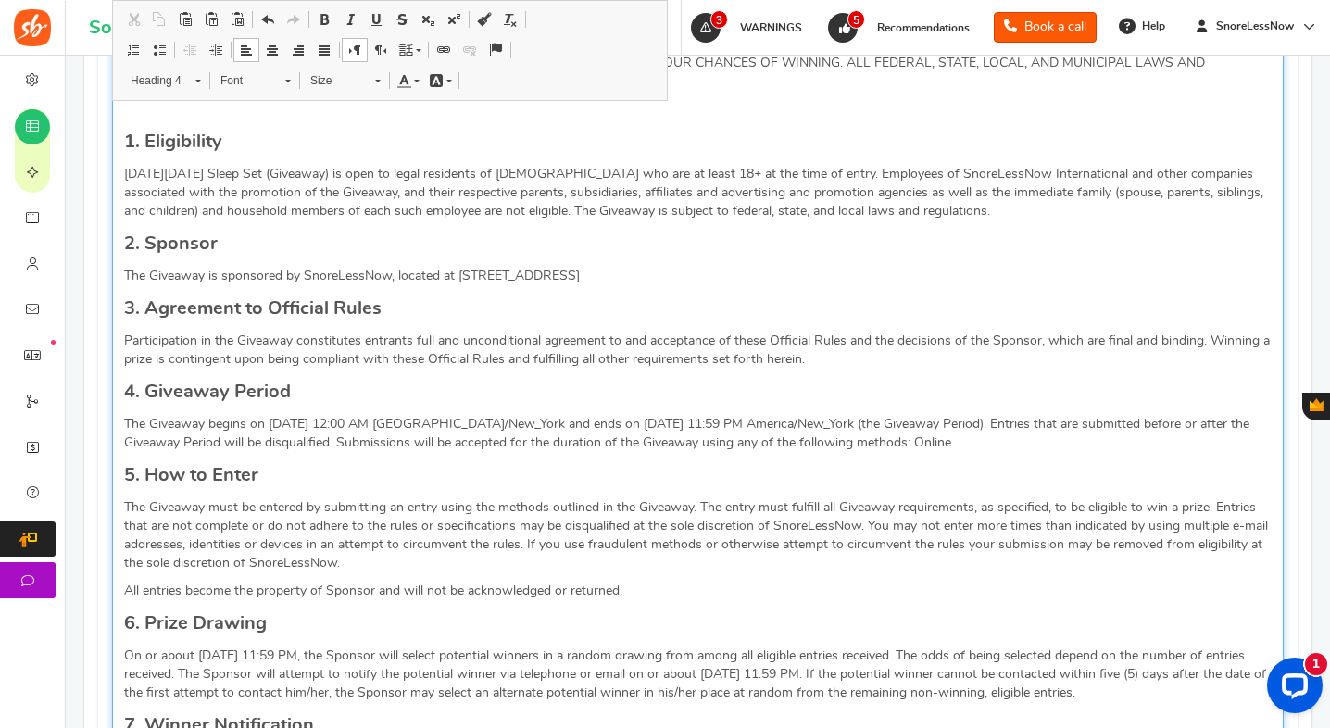
click at [609, 283] on p "The Giveaway is sponsored by SnoreLessNow, located at [STREET_ADDRESS]" at bounding box center [698, 276] width 1148 height 19
click at [439, 385] on h4 "4. Giveaway Period" at bounding box center [698, 392] width 1148 height 28
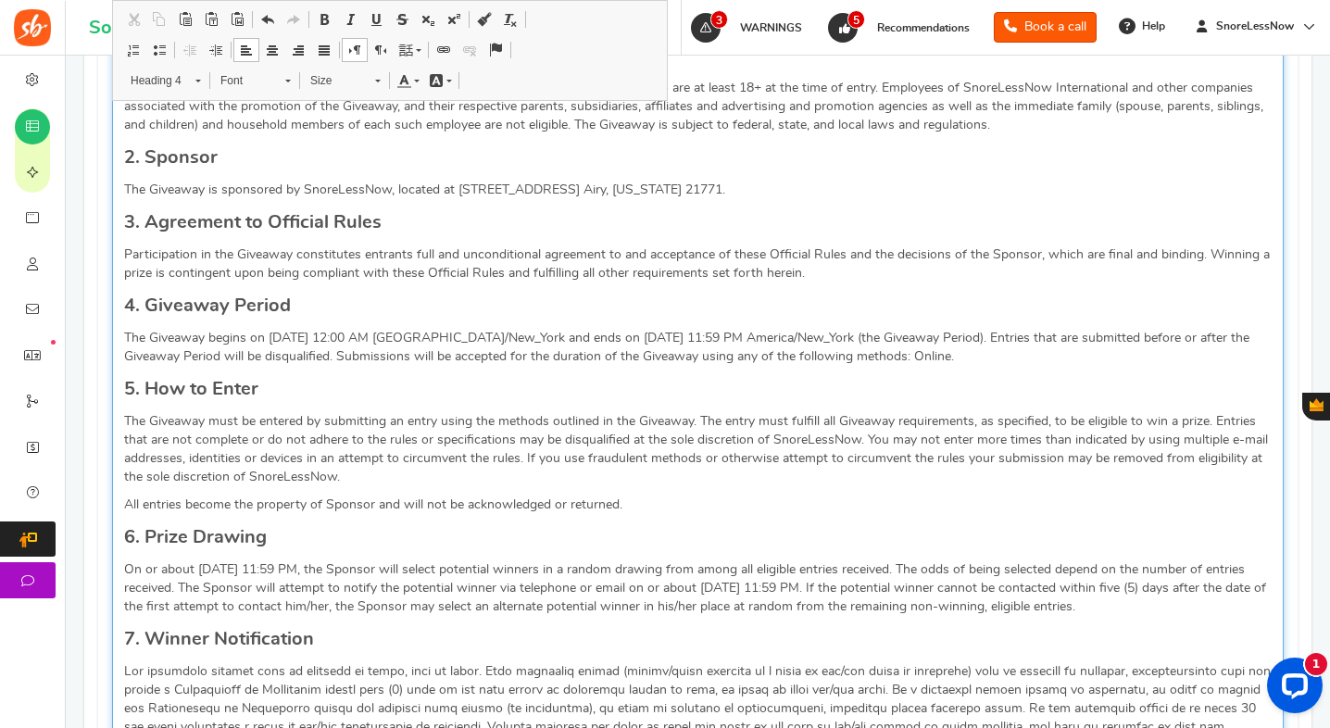
scroll to position [1202, 0]
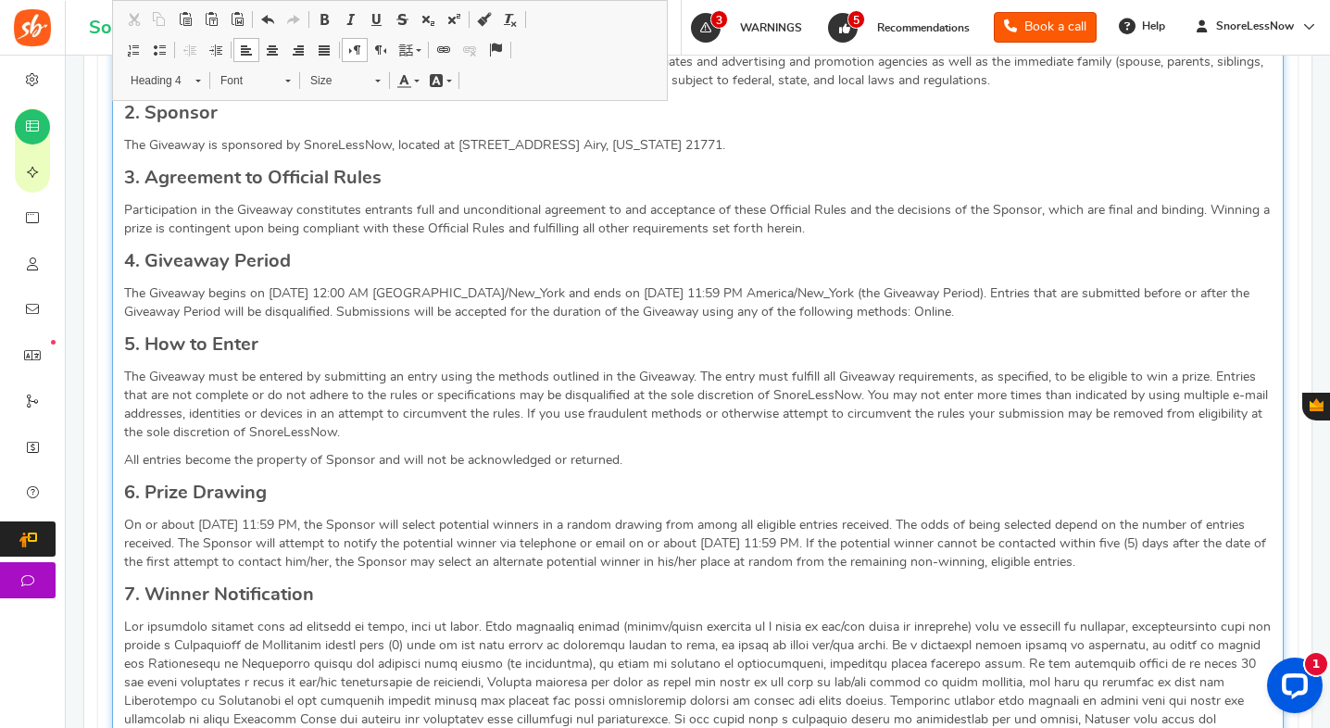
click at [299, 297] on p "The Giveaway begins on [DATE] 12:00 AM [GEOGRAPHIC_DATA]/New_York and ends on […" at bounding box center [698, 302] width 1148 height 37
click at [284, 296] on p "The Giveaway begins on [DATE] 12:00 AM [GEOGRAPHIC_DATA]/New_York and ends on […" at bounding box center [698, 302] width 1148 height 37
click at [301, 295] on p "The Giveaway begins on [DATE] 12:00 AM America/New_York and ends on [DATE] 11:5…" at bounding box center [698, 302] width 1148 height 37
click at [337, 293] on p "The Giveaway begins on [DATE] 12:00 AM America/New_York and ends on [DATE] 11:5…" at bounding box center [698, 302] width 1148 height 37
click at [605, 293] on p "The Giveaway begins on [DATE] 12:00 AM America/New_York and ends on [DATE] 11:5…" at bounding box center [698, 302] width 1148 height 37
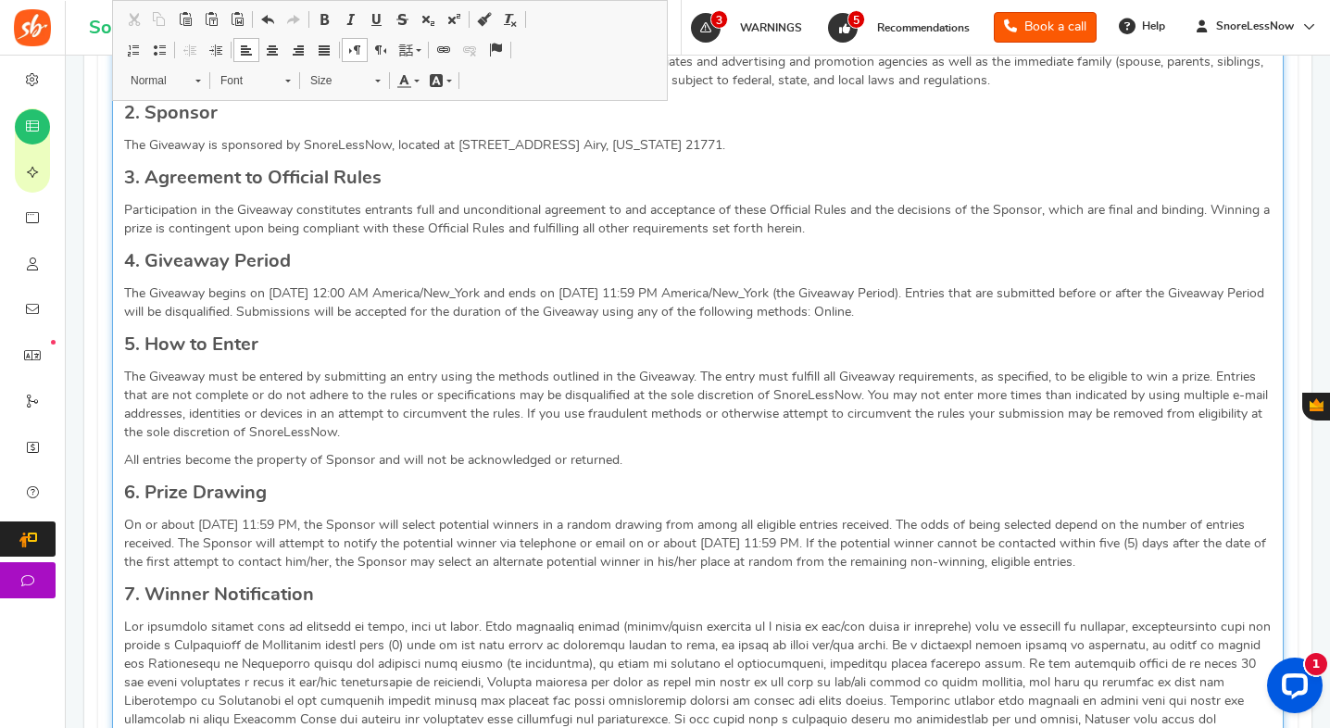
click at [625, 295] on p "The Giveaway begins on [DATE] 12:00 AM America/New_York and ends on [DATE] 11:5…" at bounding box center [698, 302] width 1148 height 37
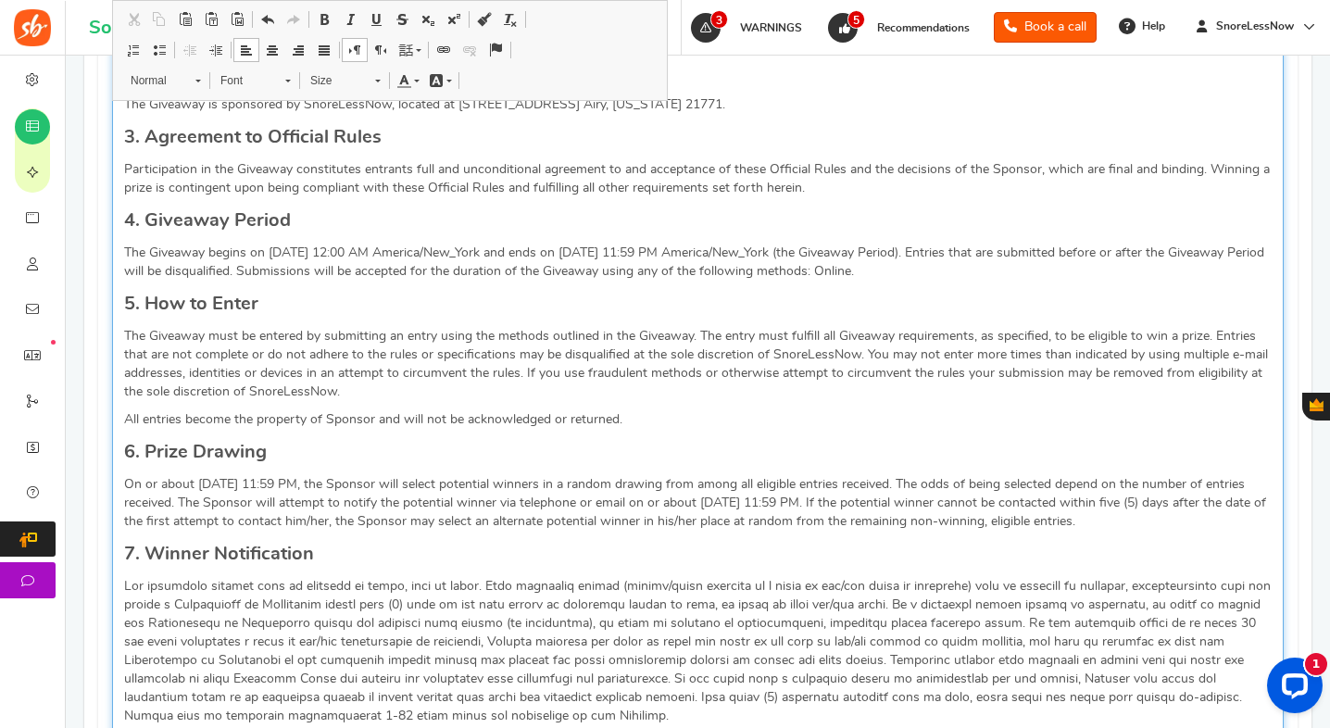
scroll to position [1246, 0]
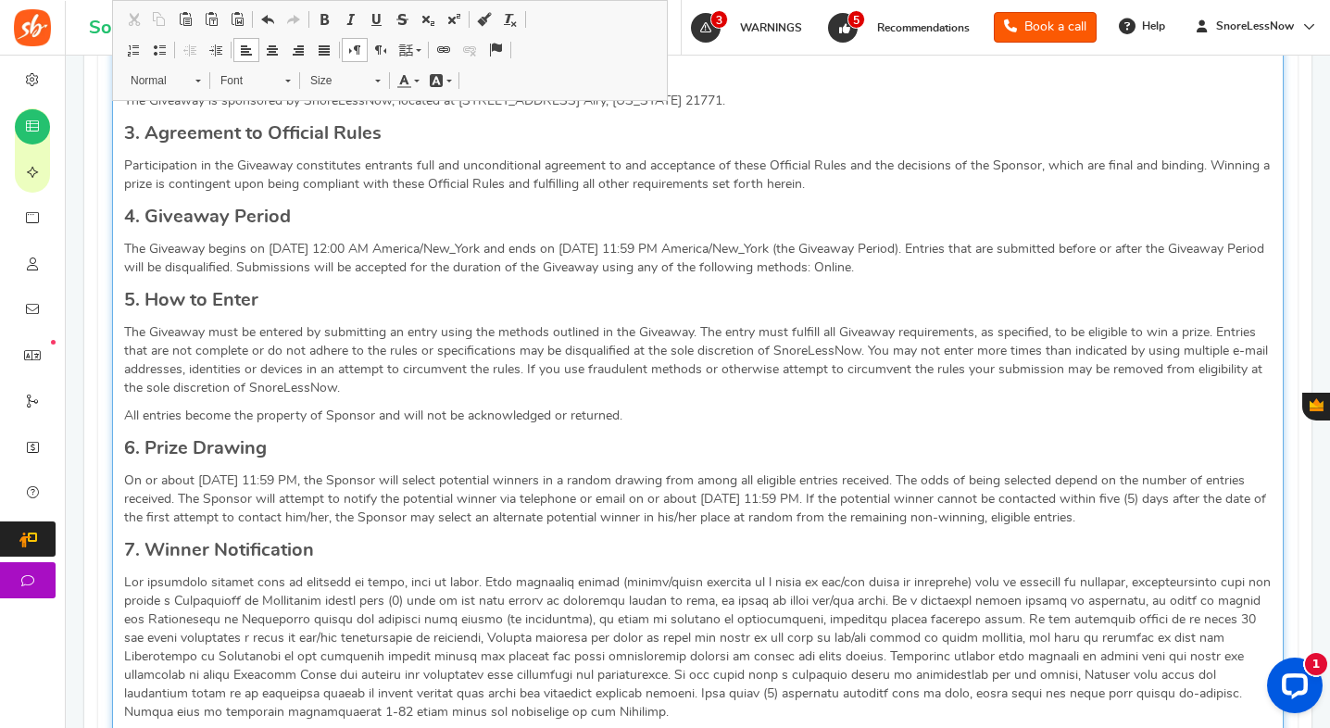
click at [694, 386] on p "The Giveaway must be entered by submitting an entry using the methods outlined …" at bounding box center [698, 360] width 1148 height 74
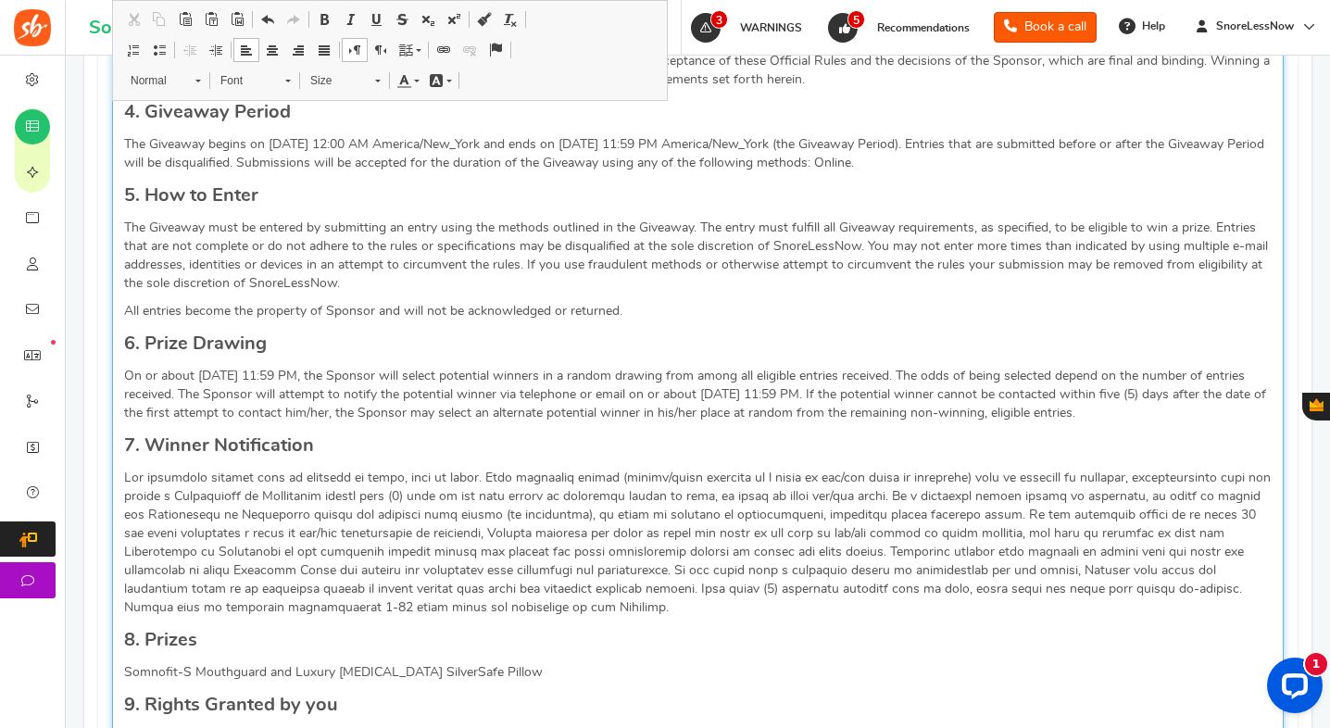
scroll to position [1354, 0]
click at [212, 372] on p "On or about [DATE] 11:59 PM, the Sponsor will select potential winners in a ran…" at bounding box center [698, 392] width 1148 height 56
click at [231, 367] on p "On or about [DATE] 11:59 PM, the Sponsor will select potential winners in a ran…" at bounding box center [698, 392] width 1148 height 56
click at [563, 394] on p "On or about [DATE] 11:59 PM, the Sponsor will select potential winners in a ran…" at bounding box center [698, 392] width 1148 height 56
click at [712, 392] on p "On or about [DATE] 11:59 PM, the Sponsor will select potential winners in a ran…" at bounding box center [698, 392] width 1148 height 56
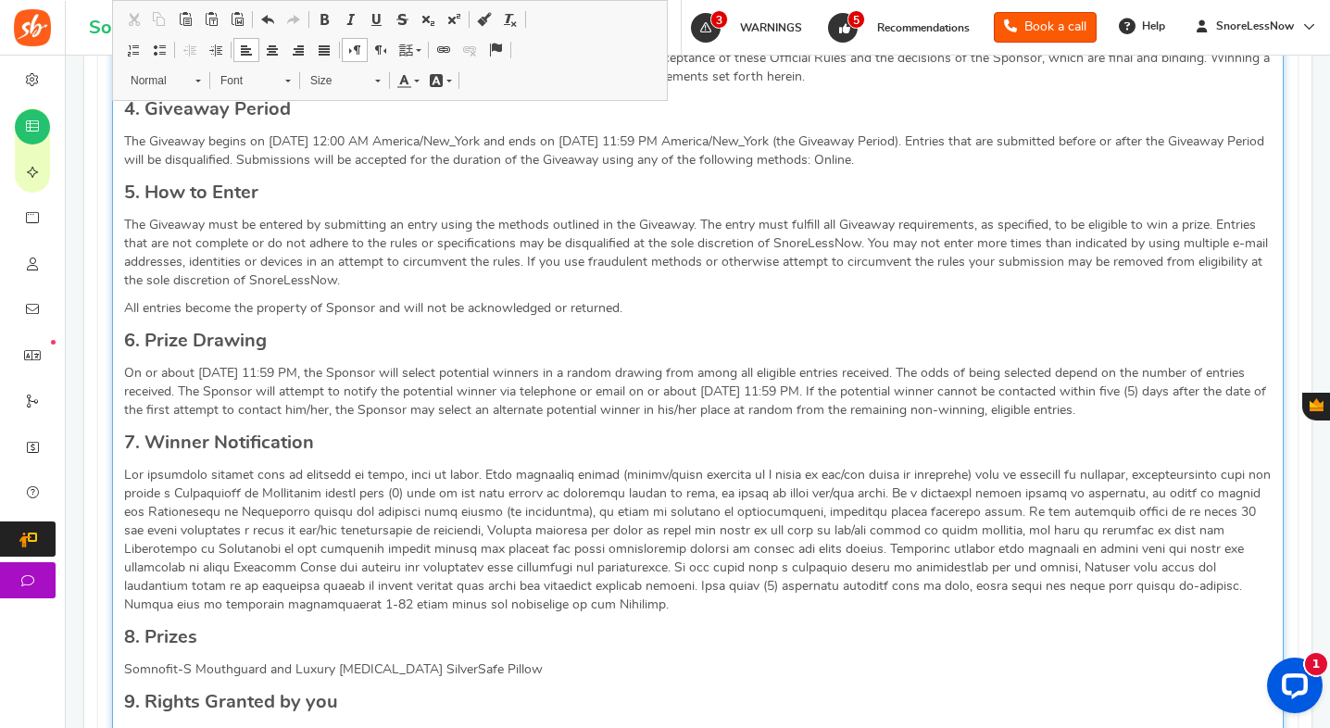
click at [731, 396] on p "On or about [DATE] 11:59 PM, the Sponsor will select potential winners in a ran…" at bounding box center [698, 392] width 1148 height 56
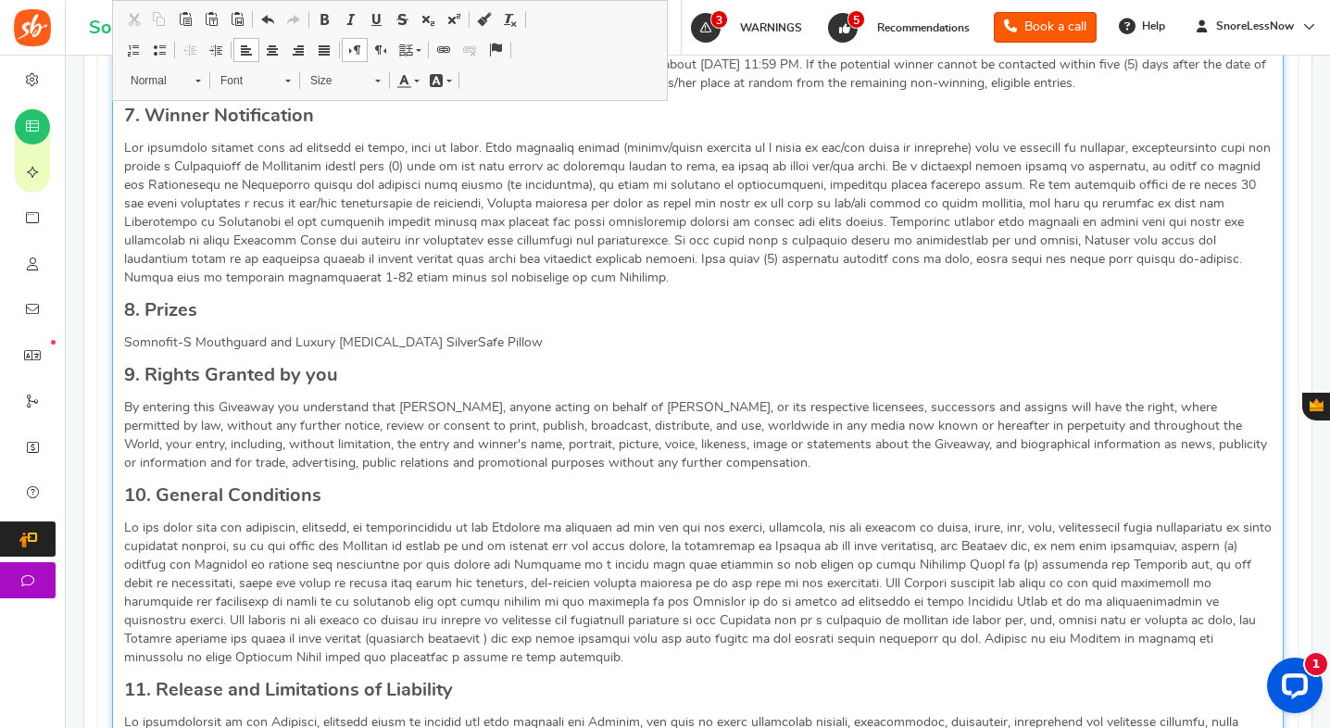
scroll to position [1682, 0]
click at [522, 359] on div "Giveaway Rules NO PURCHASE IS NECESSARY TO ENTER OR WIN. A PURCHASE WILL NOT IN…" at bounding box center [698, 310] width 1172 height 1855
click at [193, 342] on p "Somnofit-S Mouthguard and Luxury [MEDICAL_DATA] SilverSafe Pillow" at bounding box center [698, 342] width 1148 height 19
click at [295, 340] on p "Somnofit-S Anti-Snore Mouthguard and Luxury [MEDICAL_DATA] SilverSafe Pillow" at bounding box center [698, 342] width 1148 height 19
click at [307, 342] on p "Somnofit-S Anti-Snore Mouth guard and Luxury [MEDICAL_DATA] SilverSafe Pillow" at bounding box center [698, 342] width 1148 height 19
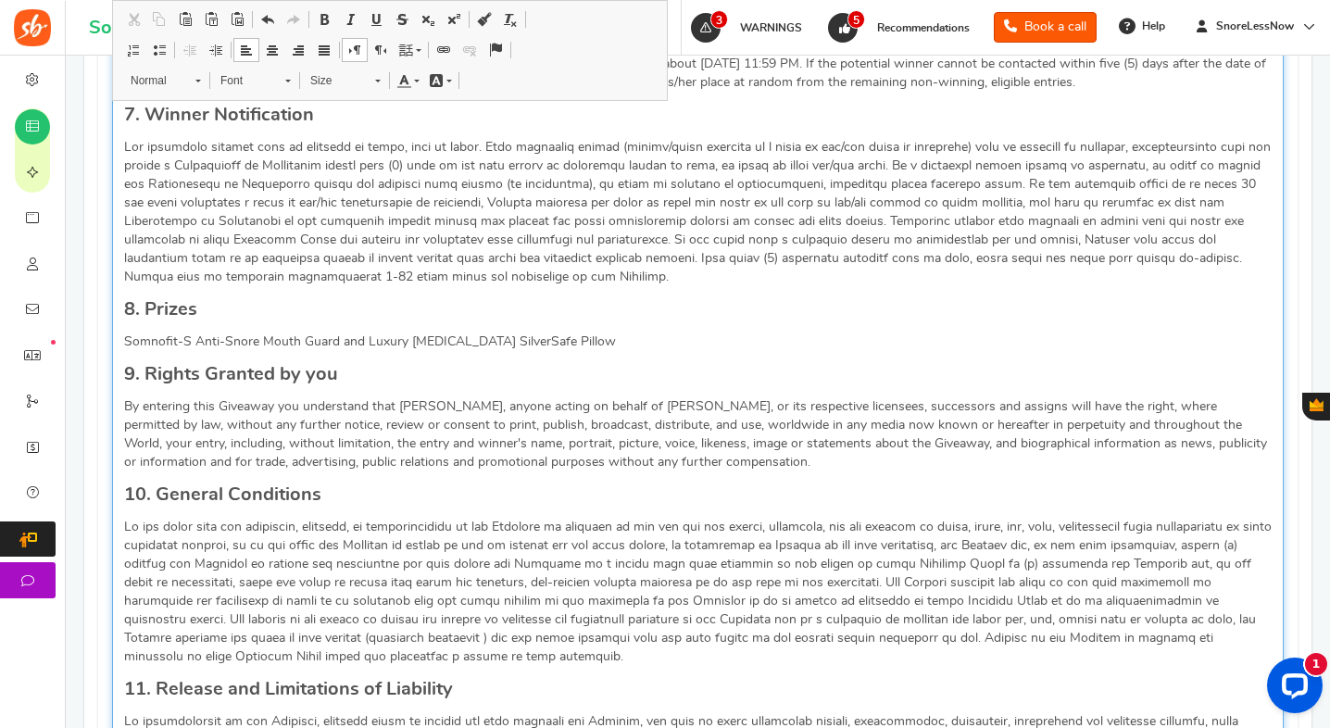
click at [124, 342] on p "Somnofit-S Anti-Snore Mouth Guard and Luxury [MEDICAL_DATA] SilverSafe Pillow" at bounding box center [698, 342] width 1148 height 19
click at [387, 342] on p "(1x) Somnofit-S Anti-Snore Mouth Guard and Luxury [MEDICAL_DATA] SilverSafe Pil…" at bounding box center [698, 342] width 1148 height 19
click at [619, 342] on p "(1x) Somnofit-S Anti-Snore Mouth Guard, (1x) Luxury [MEDICAL_DATA] SilverSafe P…" at bounding box center [698, 342] width 1148 height 19
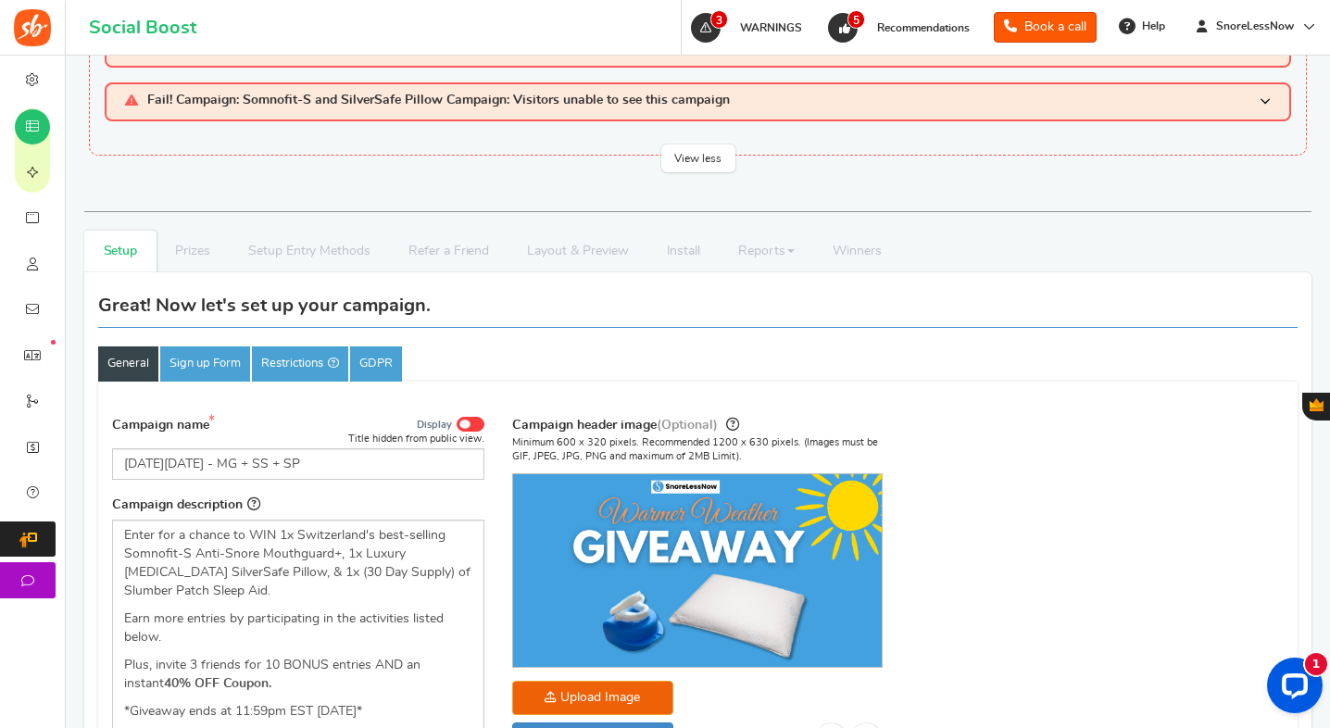
scroll to position [82, 0]
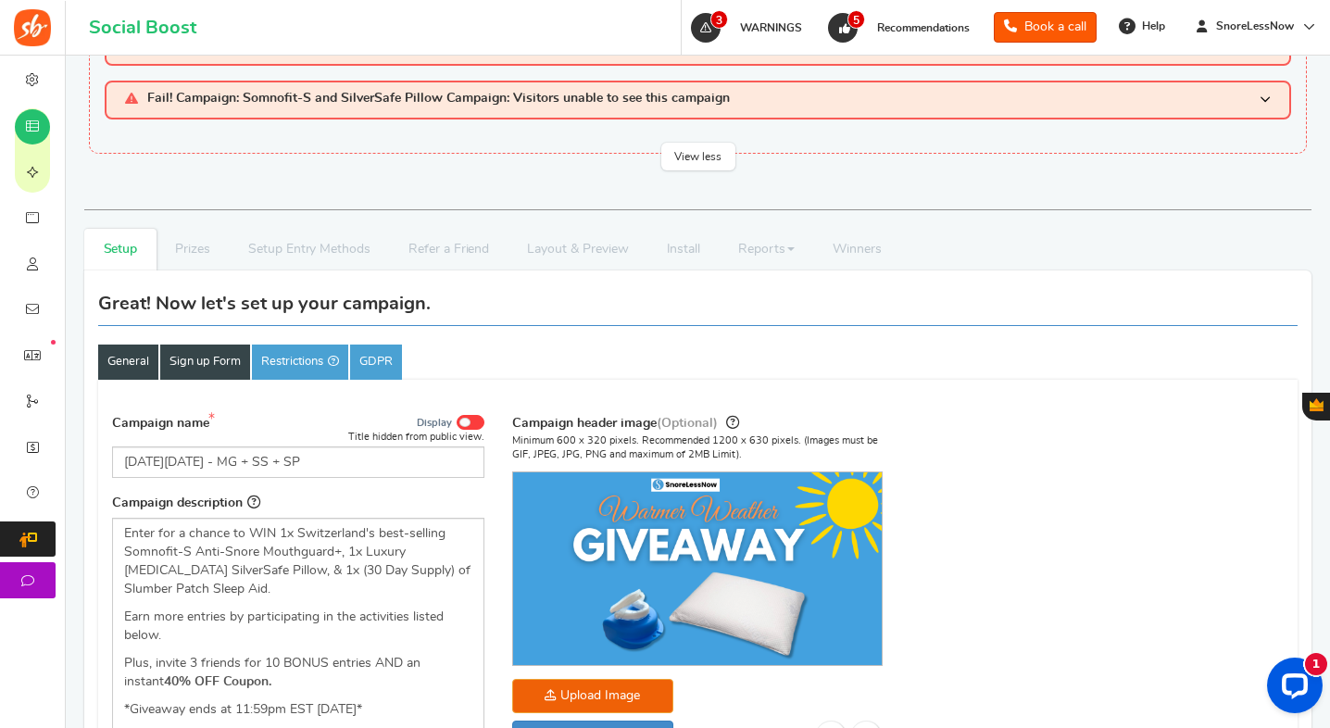
click at [192, 352] on link "Sign up Form" at bounding box center [205, 362] width 90 height 35
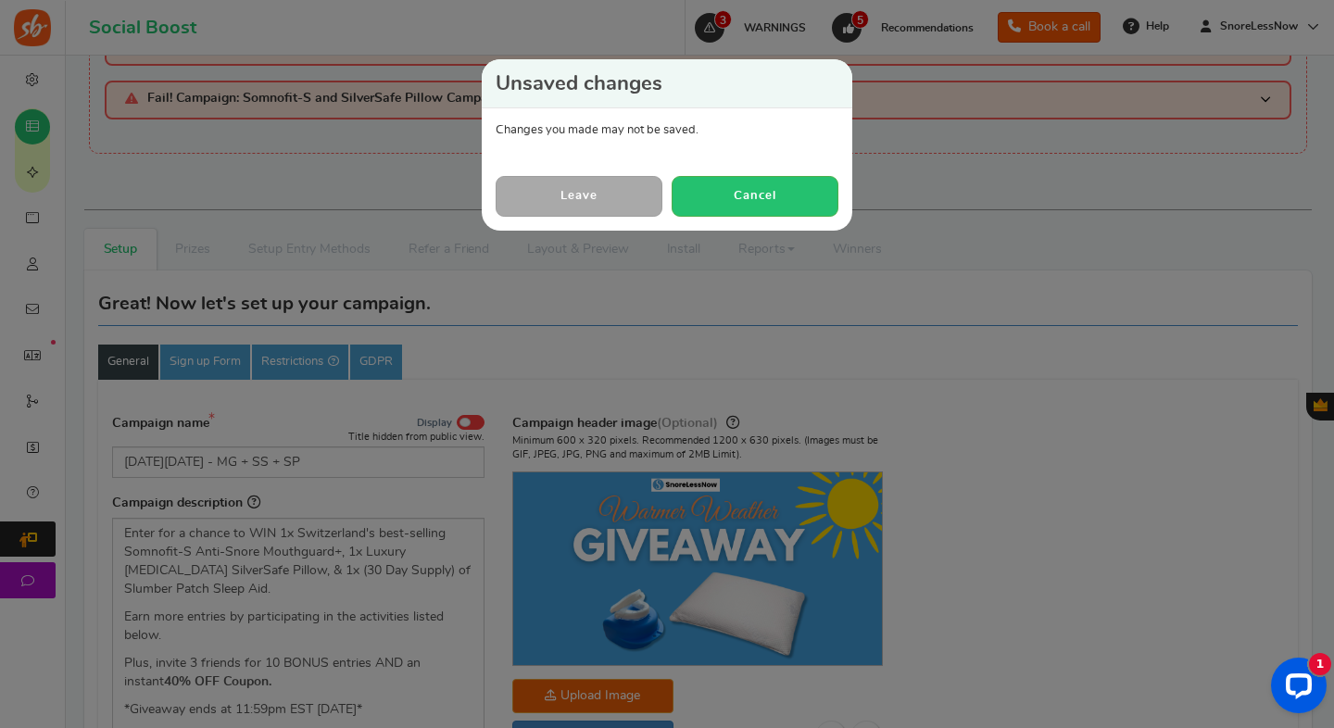
click at [213, 355] on div "Unsaved changes Changes you made may not be saved. Leave Cancel" at bounding box center [667, 364] width 1334 height 728
click at [733, 208] on button "Cancel" at bounding box center [755, 196] width 167 height 40
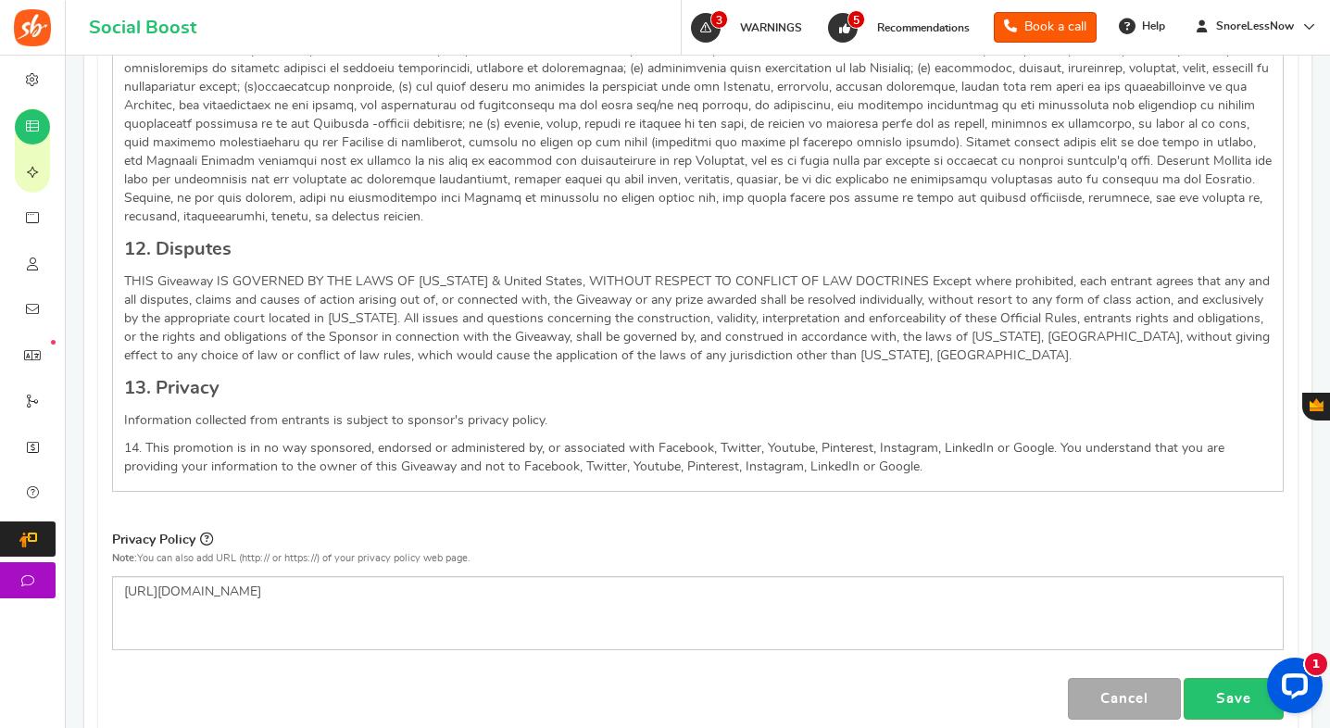
scroll to position [2716, 0]
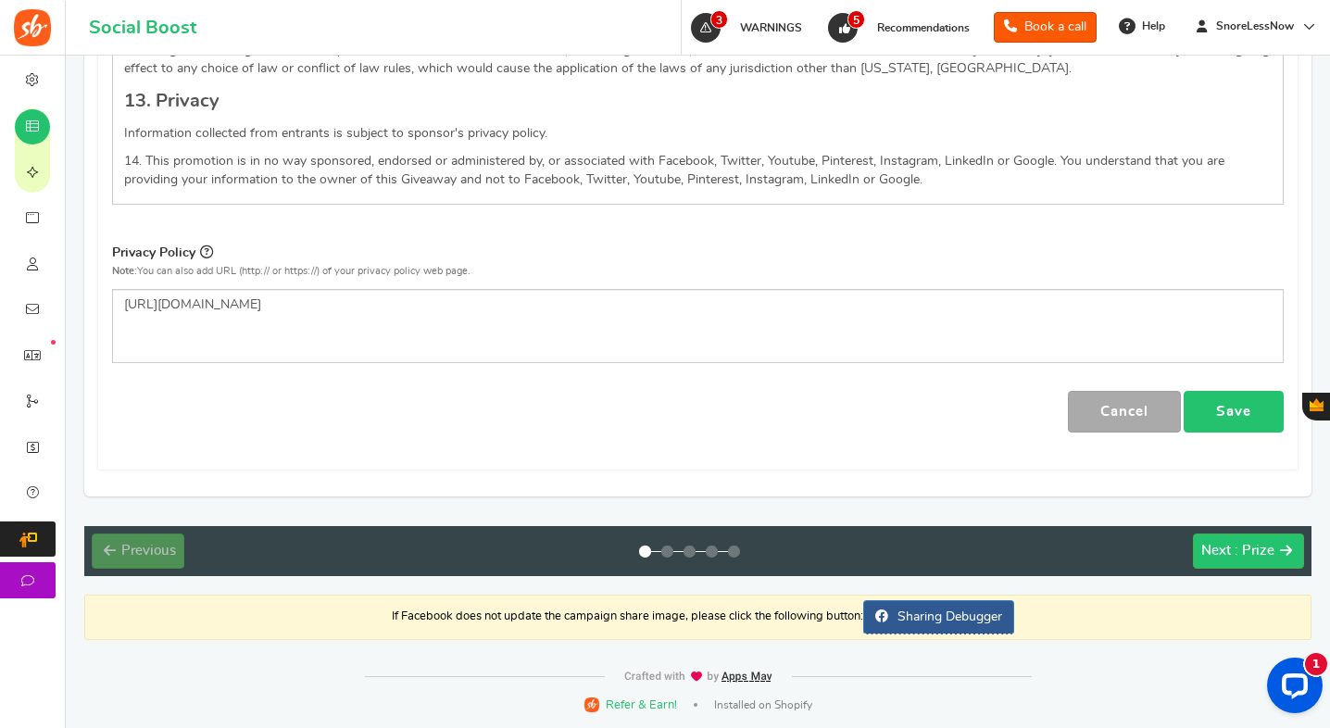
click at [1238, 416] on link "Save" at bounding box center [1234, 412] width 100 height 42
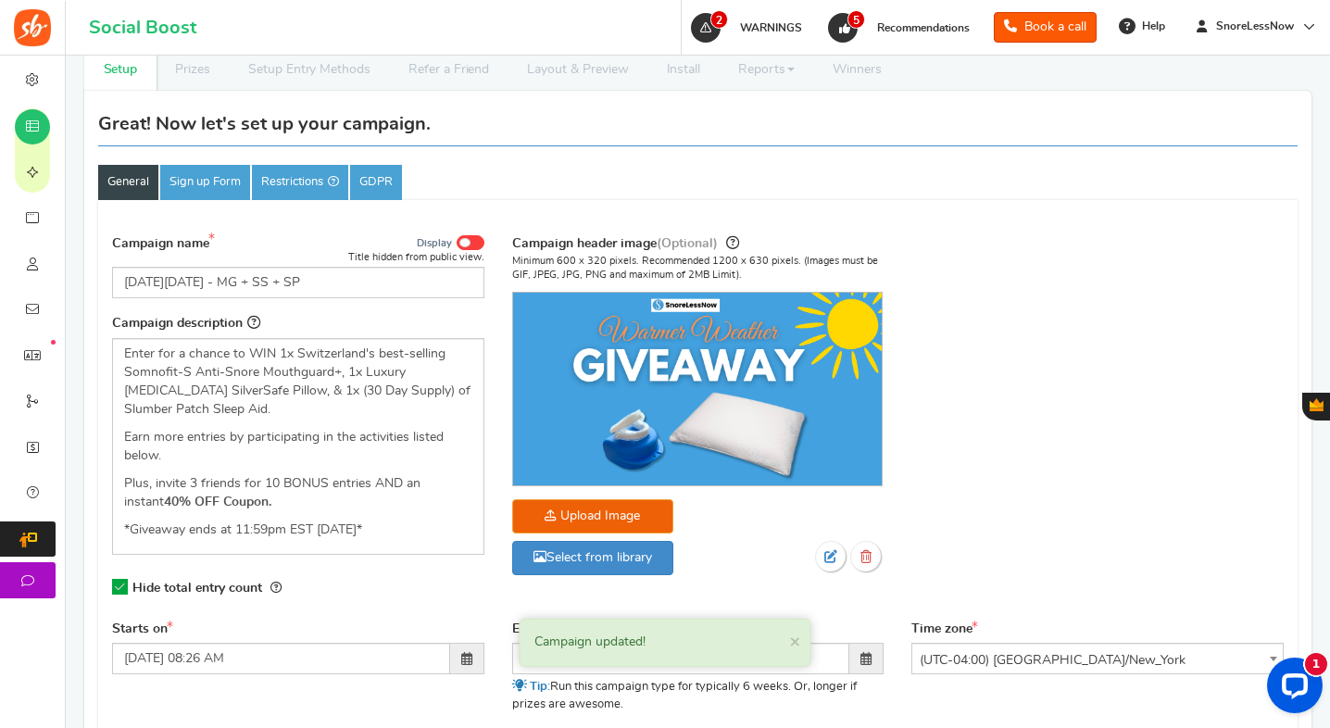
scroll to position [249, 0]
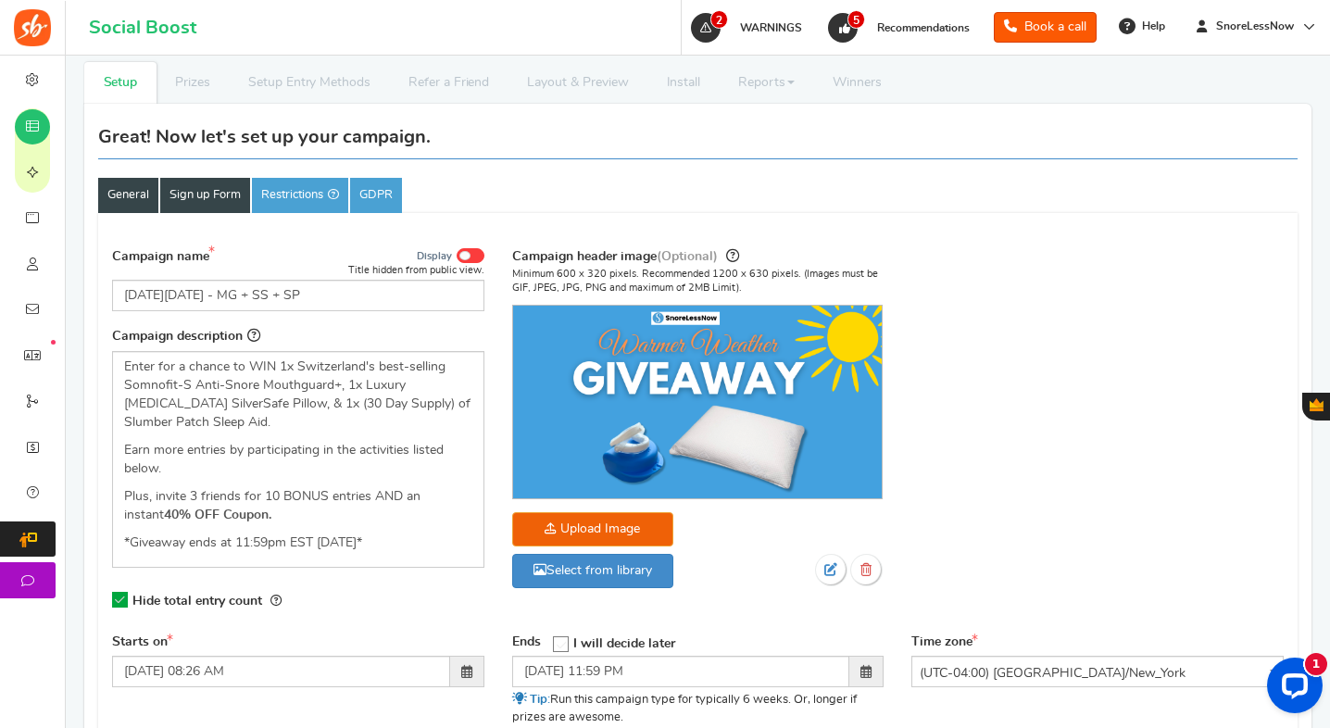
click at [228, 207] on link "Sign up Form" at bounding box center [205, 195] width 90 height 35
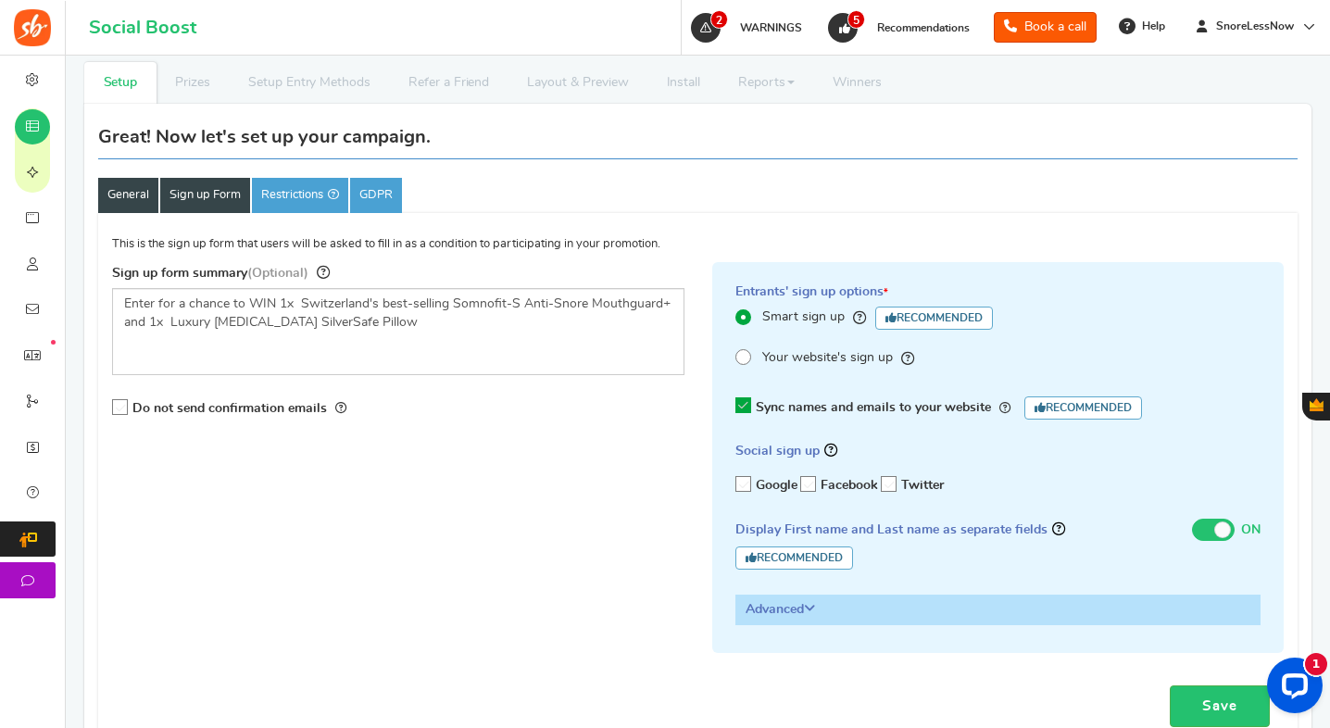
click at [134, 197] on link "General" at bounding box center [128, 195] width 60 height 35
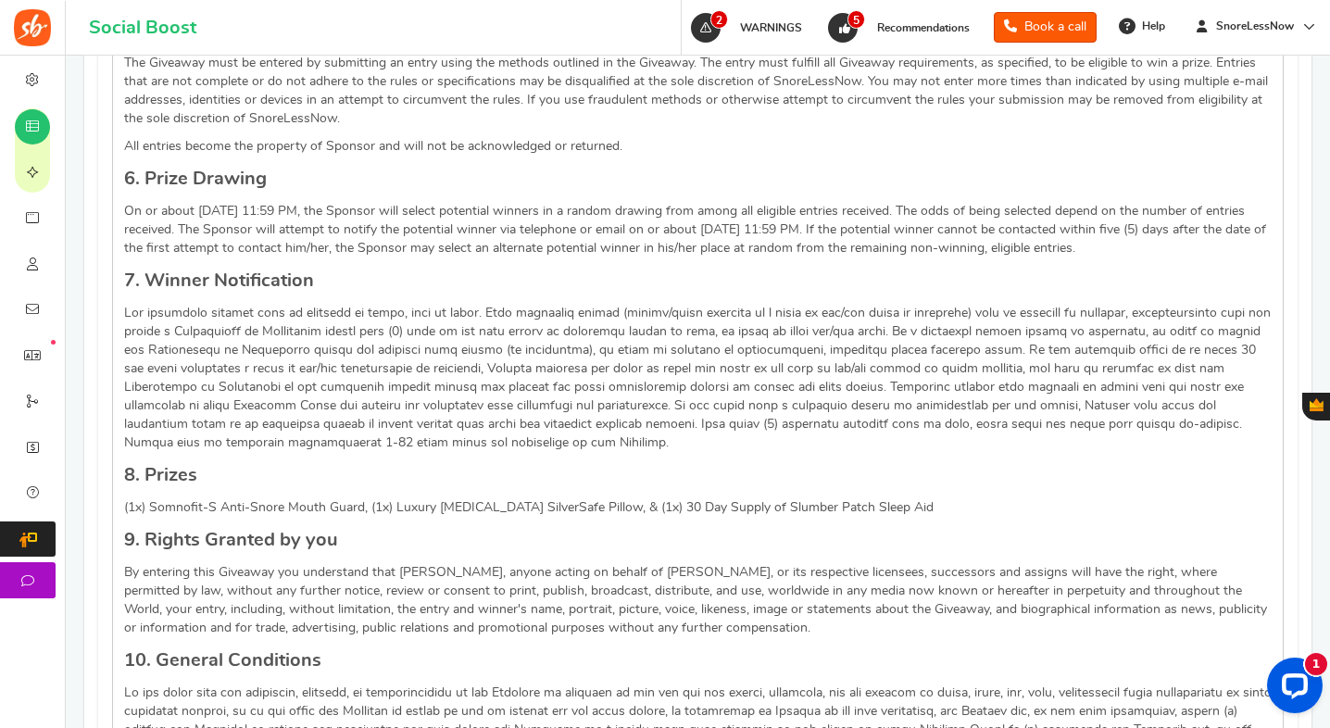
scroll to position [1527, 0]
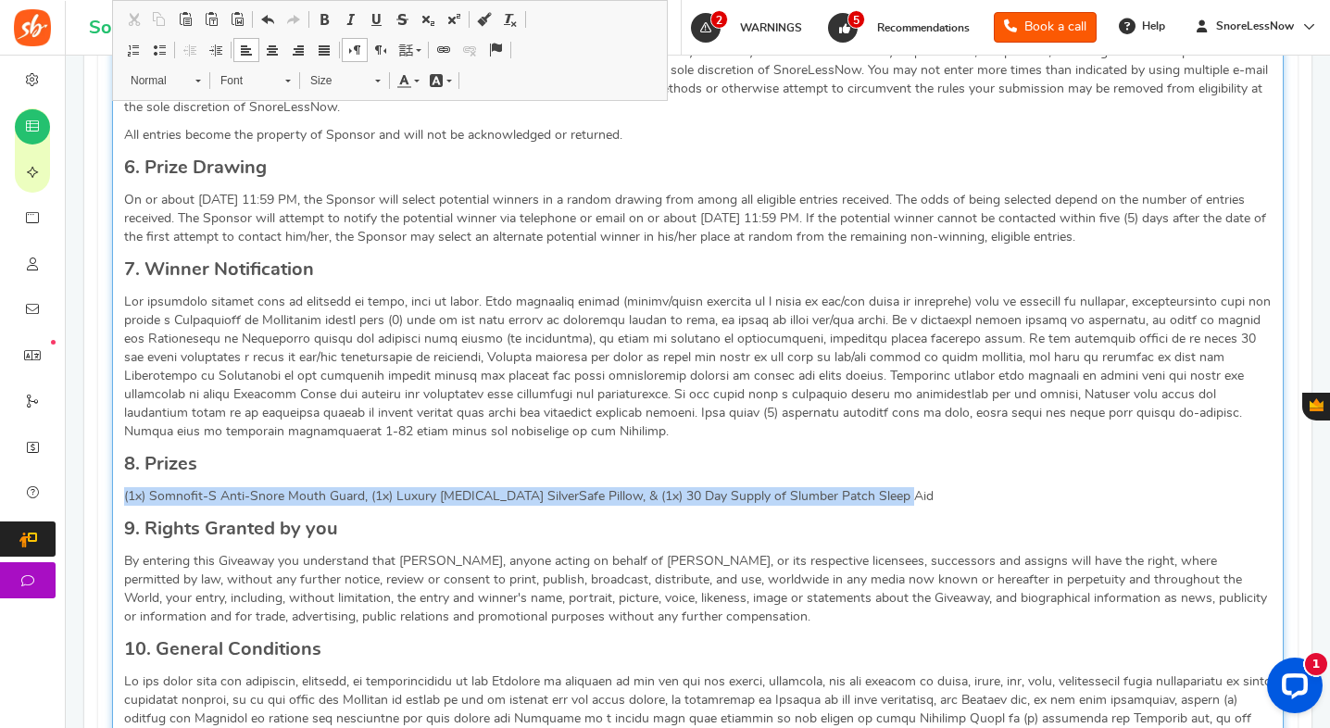
drag, startPoint x: 915, startPoint y: 496, endPoint x: 454, endPoint y: 479, distance: 461.7
click at [454, 479] on div "Giveaway Rules NO PURCHASE IS NECESSARY TO ENTER OR WIN. A PURCHASE WILL NOT IN…" at bounding box center [698, 465] width 1172 height 1855
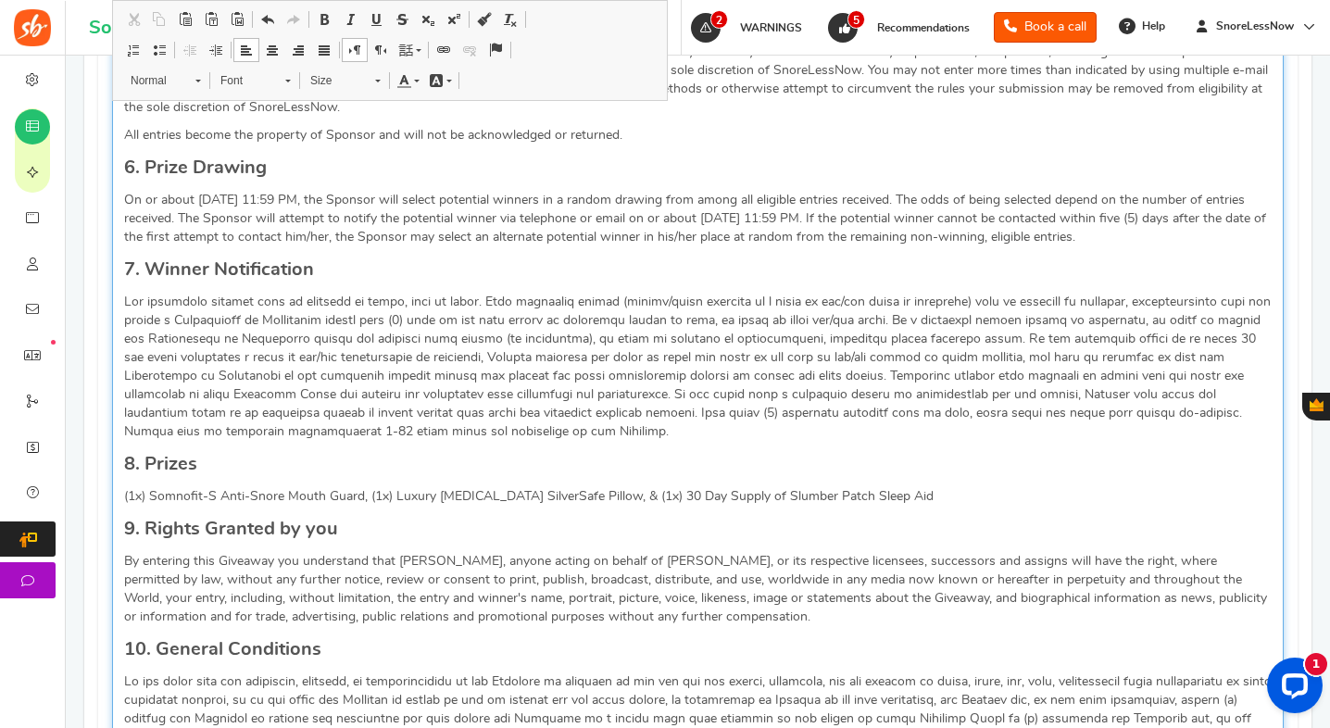
click at [917, 494] on p "(1x) Somnofit-S Anti-Snore Mouth Guard, (1x) Luxury [MEDICAL_DATA] SilverSafe P…" at bounding box center [698, 496] width 1148 height 19
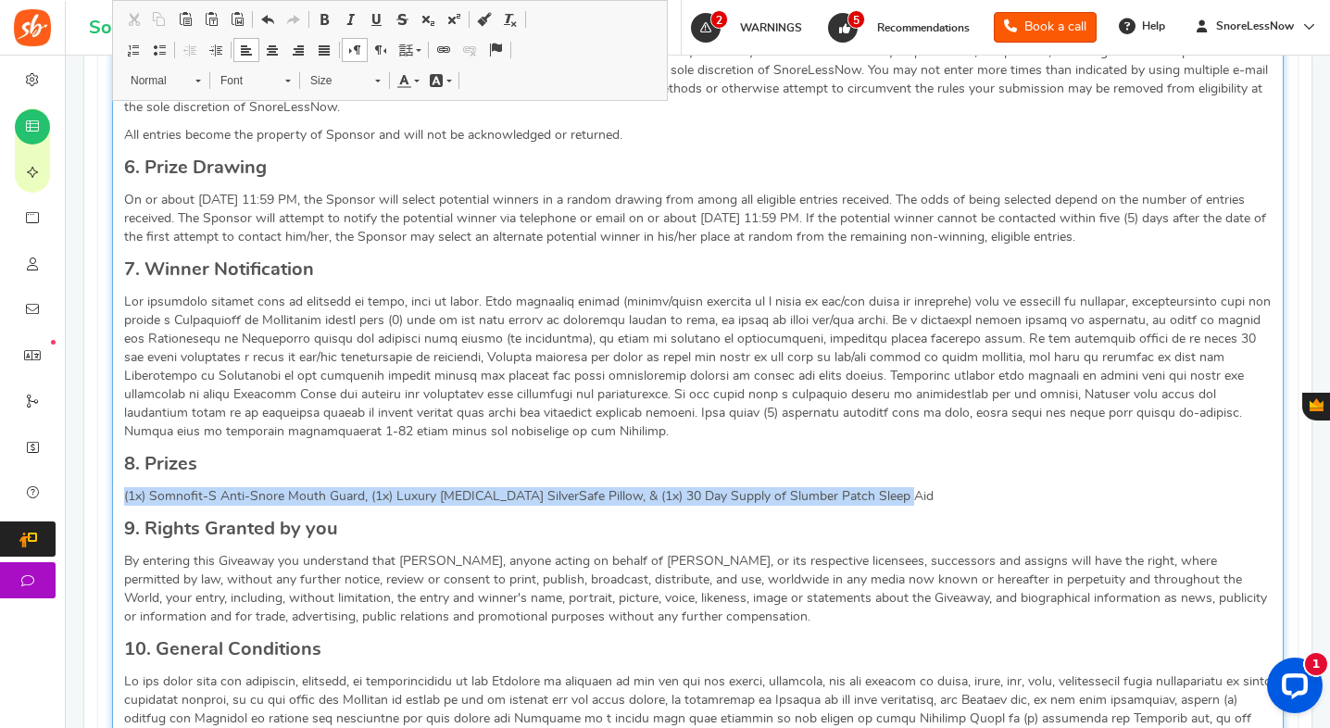
drag, startPoint x: 918, startPoint y: 497, endPoint x: 125, endPoint y: 503, distance: 793.1
click at [125, 503] on p "(1x) Somnofit-S Anti-Snore Mouth Guard, (1x) Luxury [MEDICAL_DATA] SilverSafe P…" at bounding box center [698, 496] width 1148 height 19
copy p "(1x) Somnofit-S Anti-Snore Mouth Guard, (1x) Luxury [MEDICAL_DATA] SilverSafe P…"
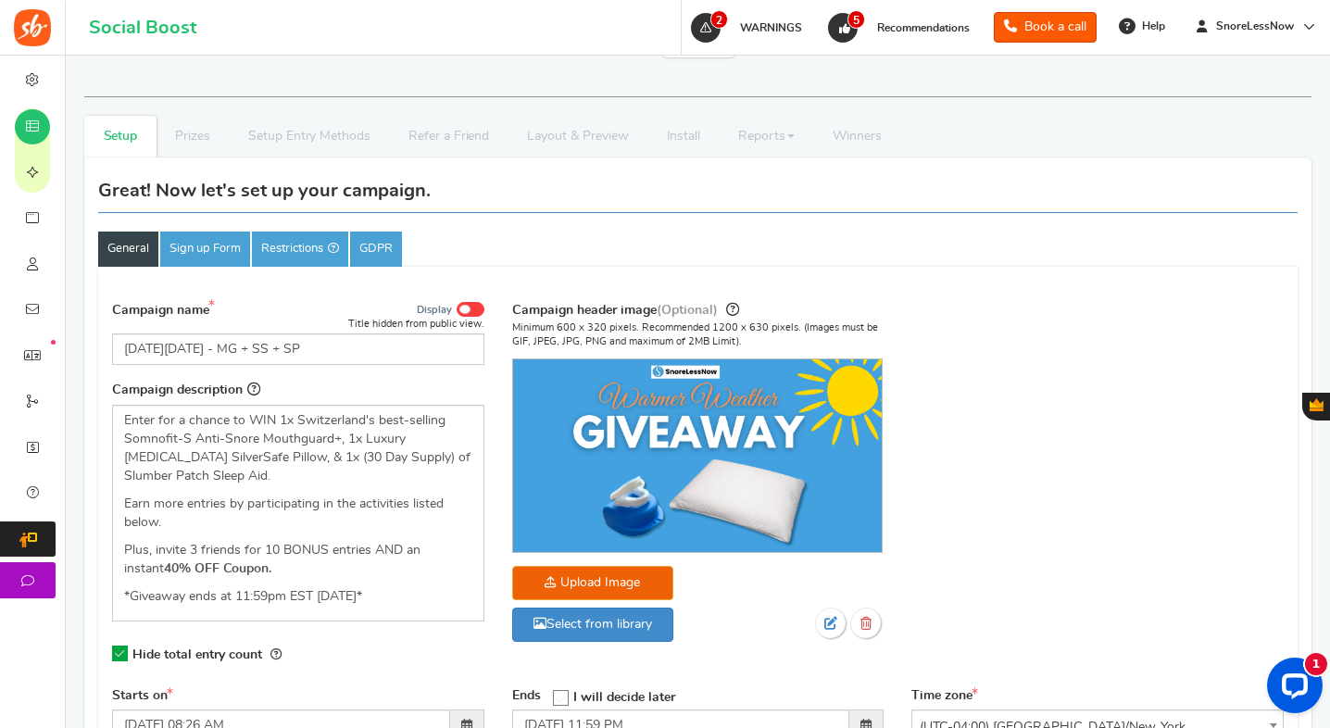
scroll to position [0, 0]
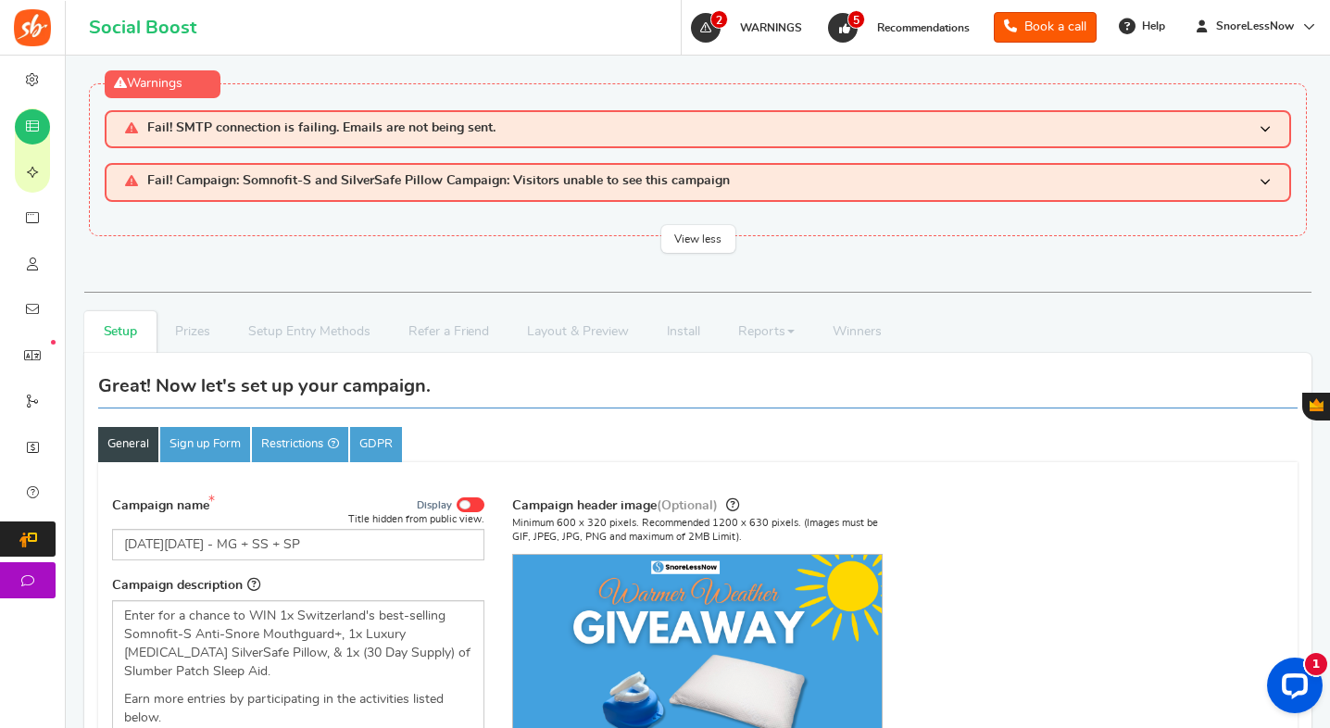
click at [529, 435] on ul "General Sign up Form Restrictions GDPR" at bounding box center [698, 444] width 1200 height 35
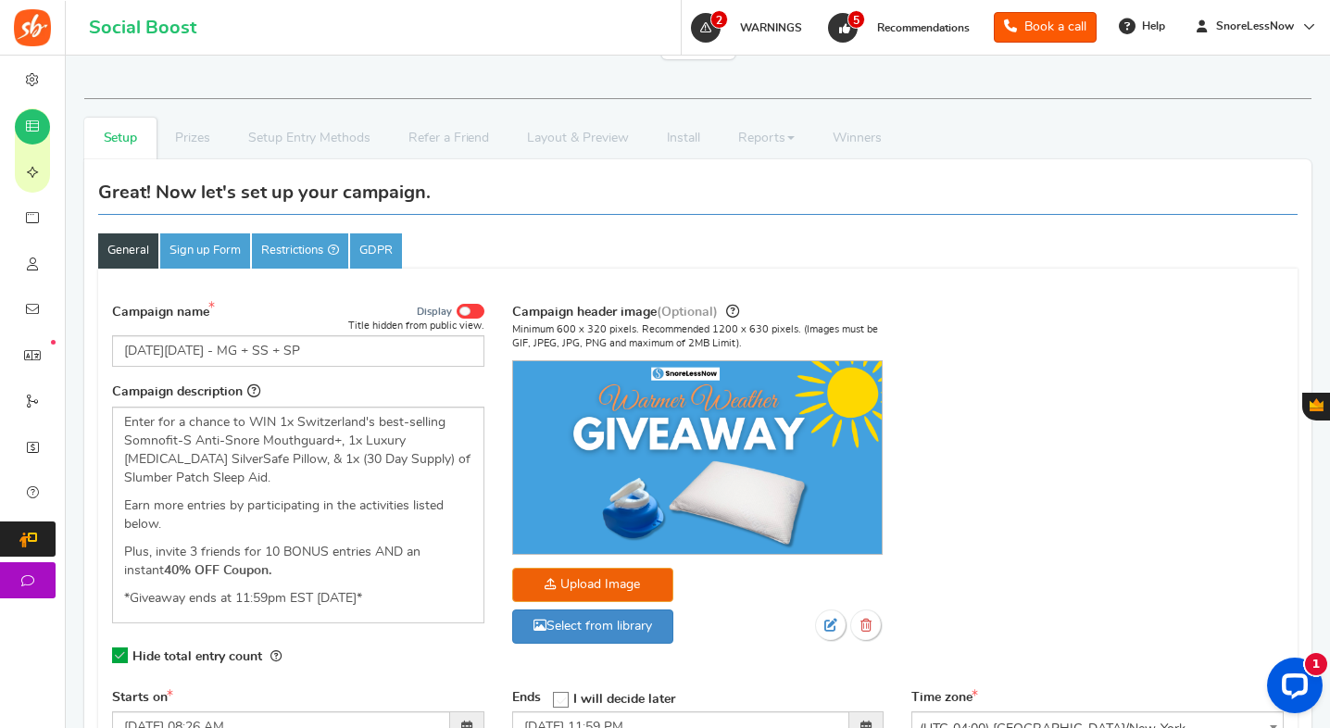
scroll to position [217, 0]
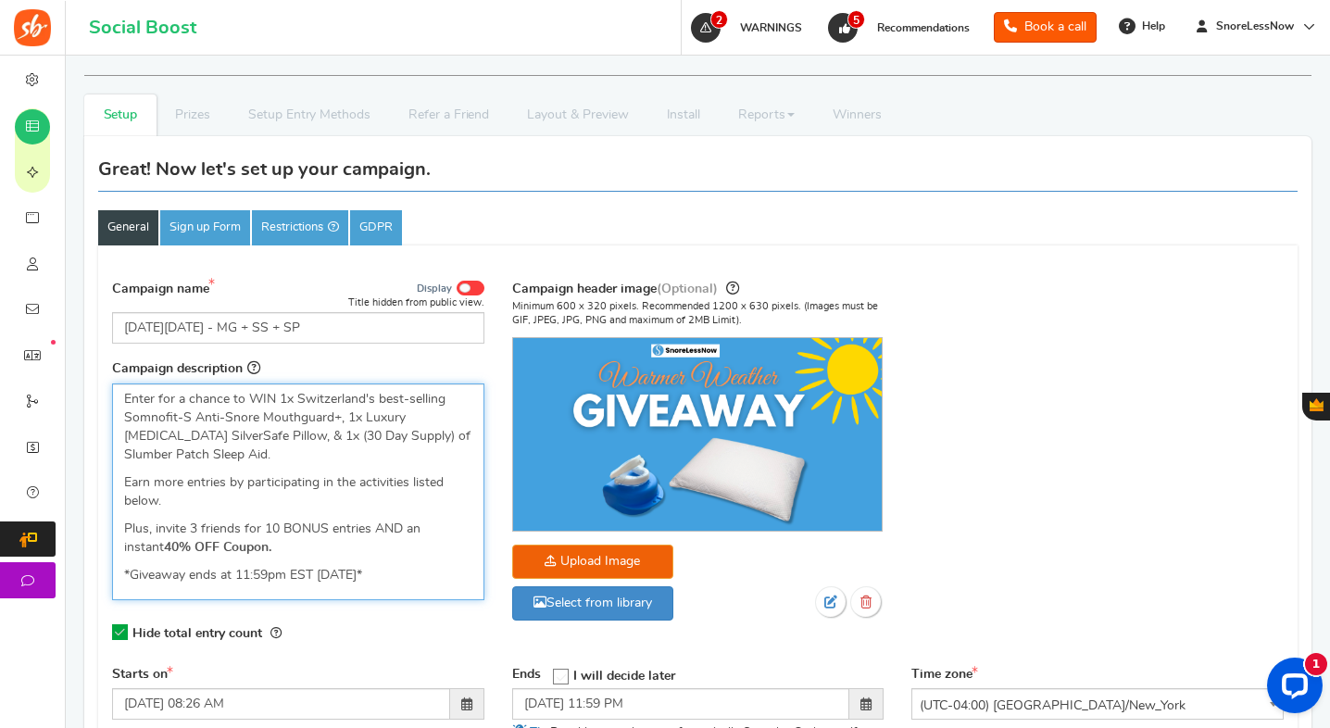
click at [391, 581] on p "*Giveaway ends at 11:59pm EST [DATE]*" at bounding box center [298, 575] width 348 height 19
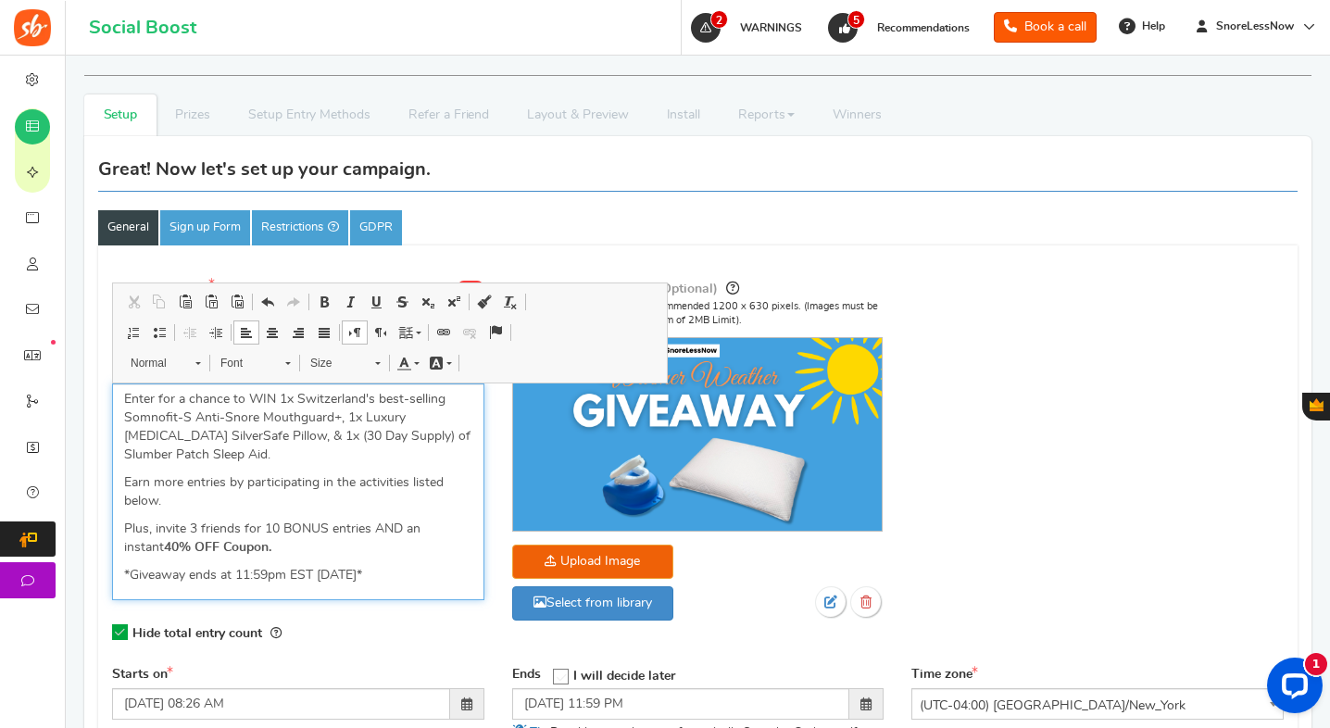
click at [410, 573] on p "*Giveaway ends at 11:59pm EST [DATE]*" at bounding box center [298, 575] width 348 height 19
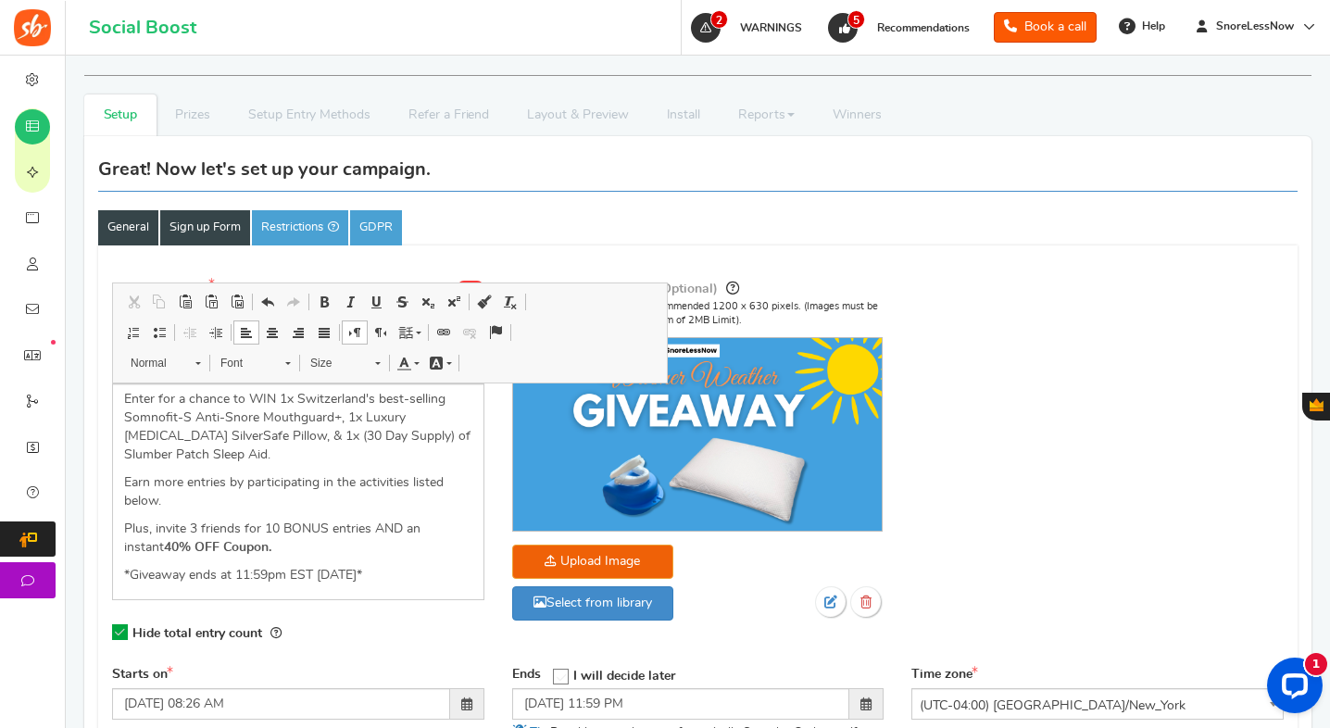
click at [192, 236] on link "Sign up Form" at bounding box center [205, 227] width 90 height 35
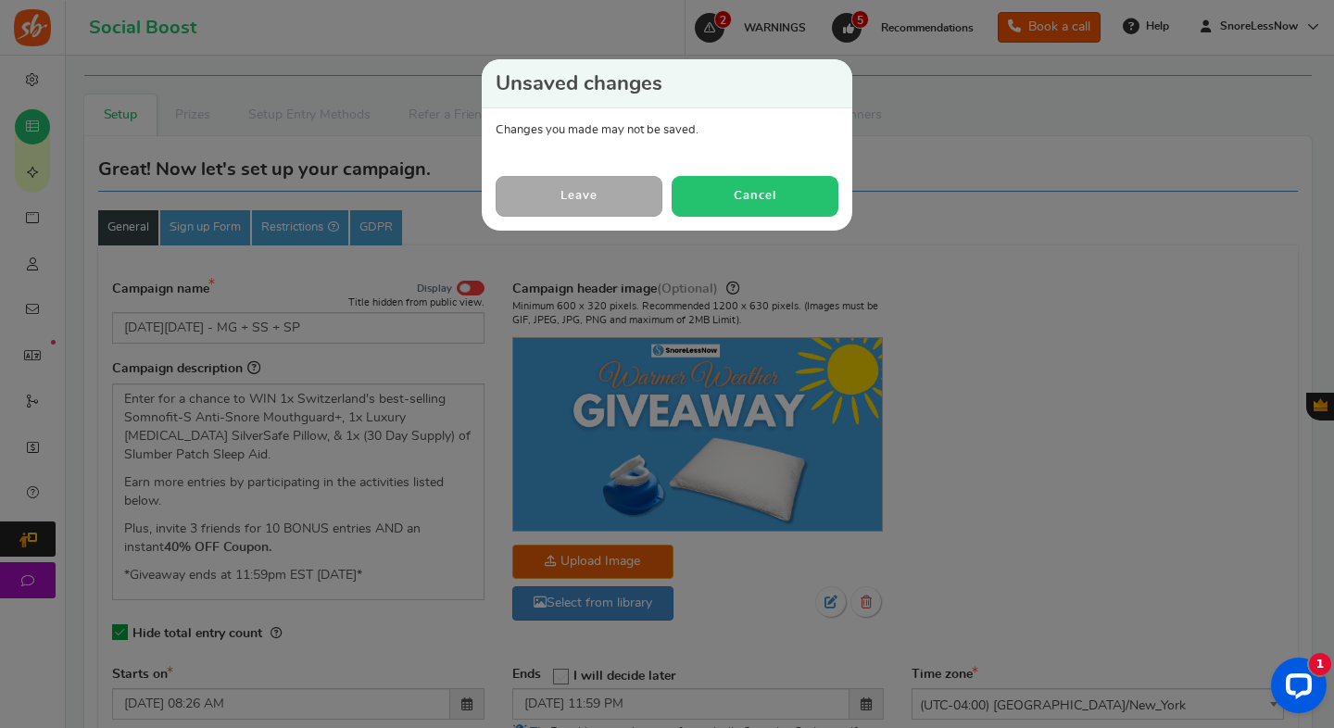
click at [721, 204] on button "Cancel" at bounding box center [755, 196] width 167 height 40
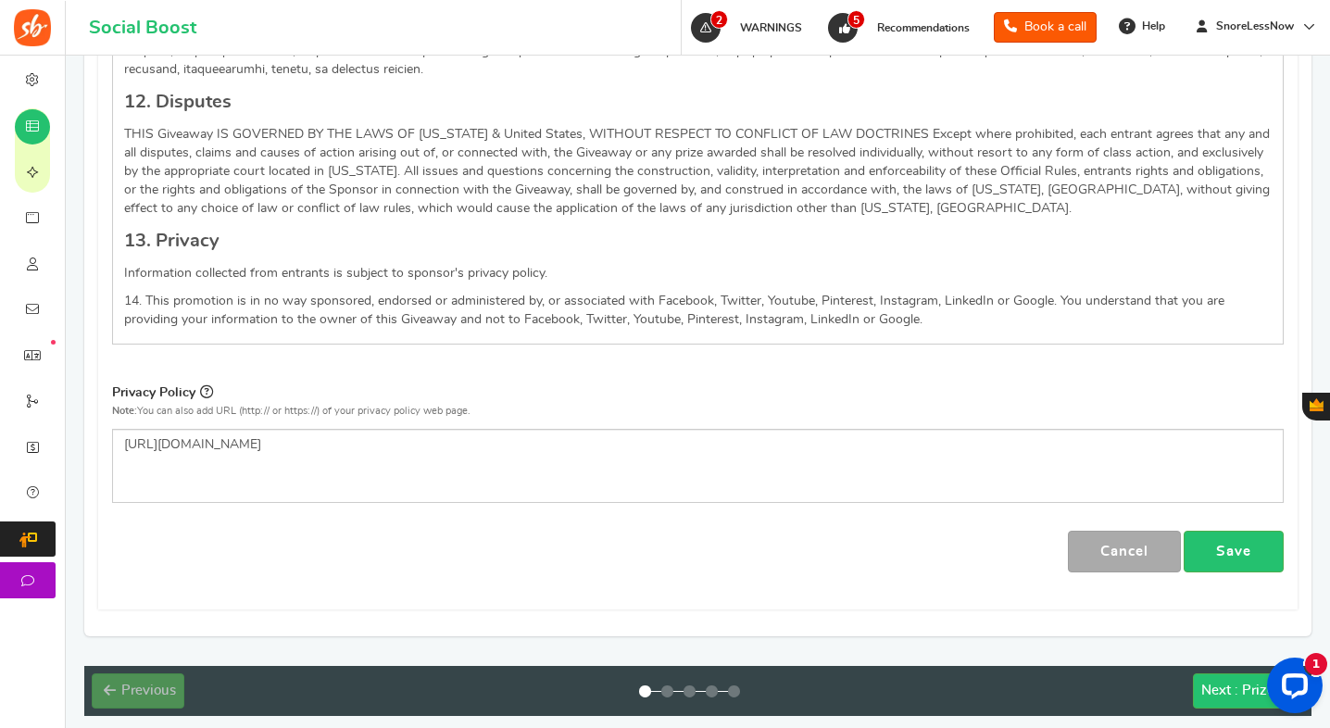
scroll to position [2716, 0]
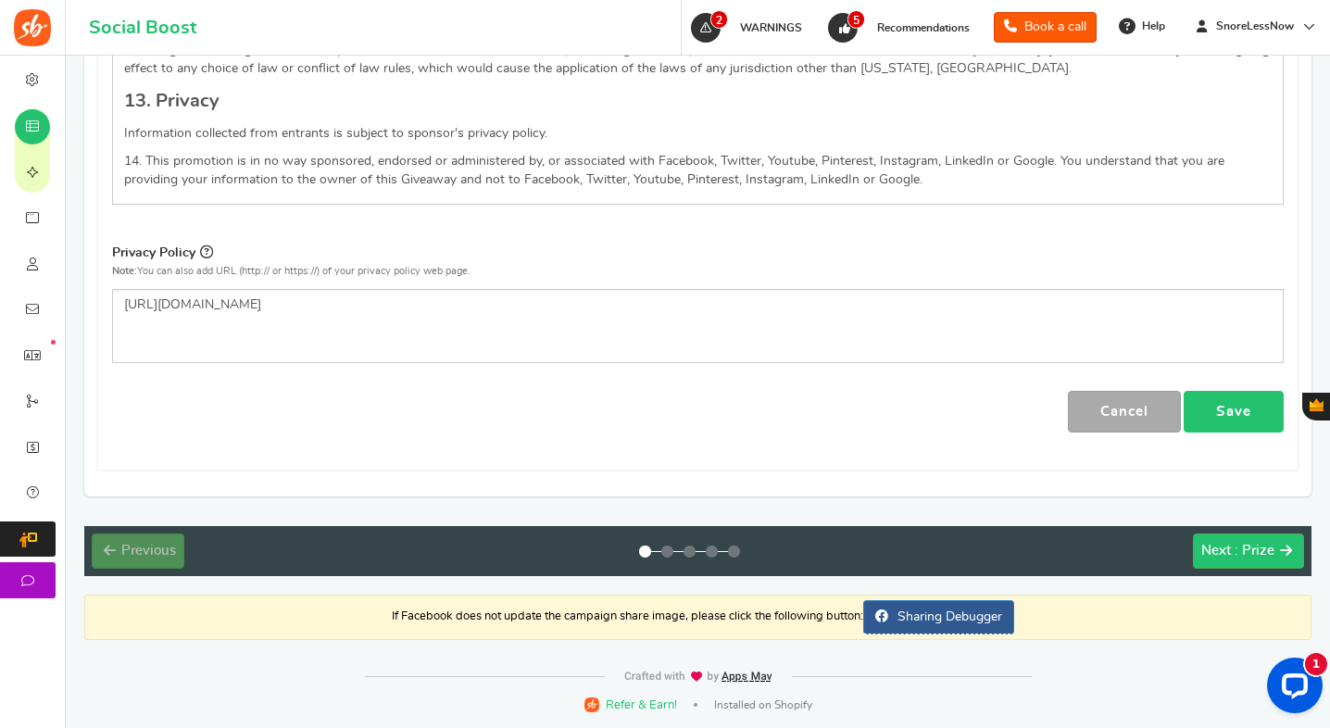
click at [1231, 416] on link "Save" at bounding box center [1234, 412] width 100 height 42
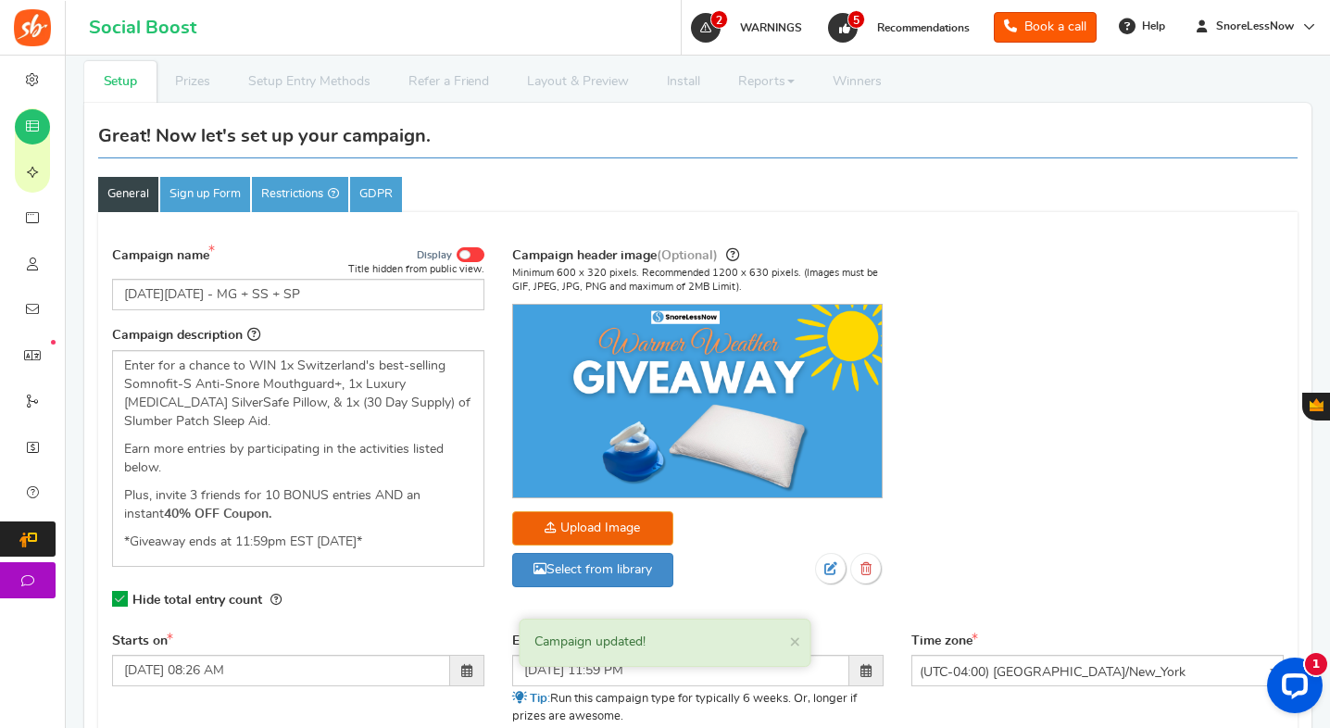
scroll to position [0, 0]
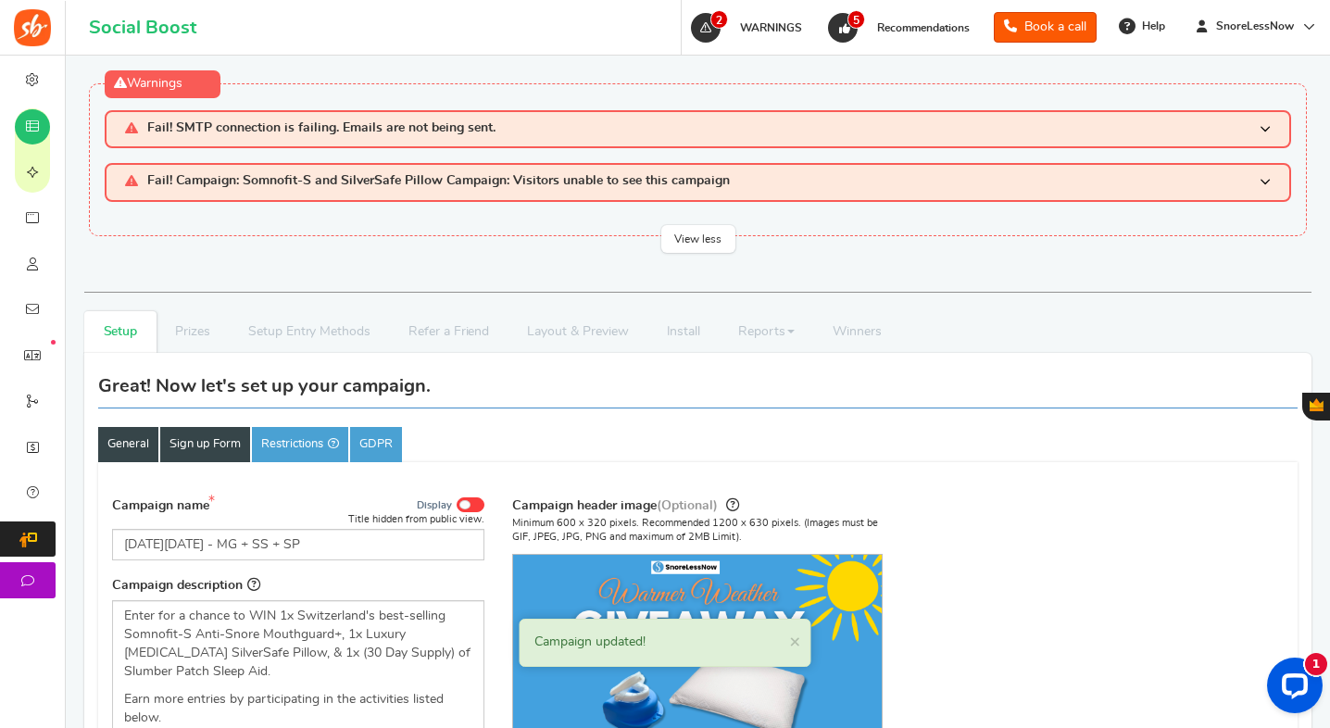
click at [211, 443] on link "Sign up Form" at bounding box center [205, 444] width 90 height 35
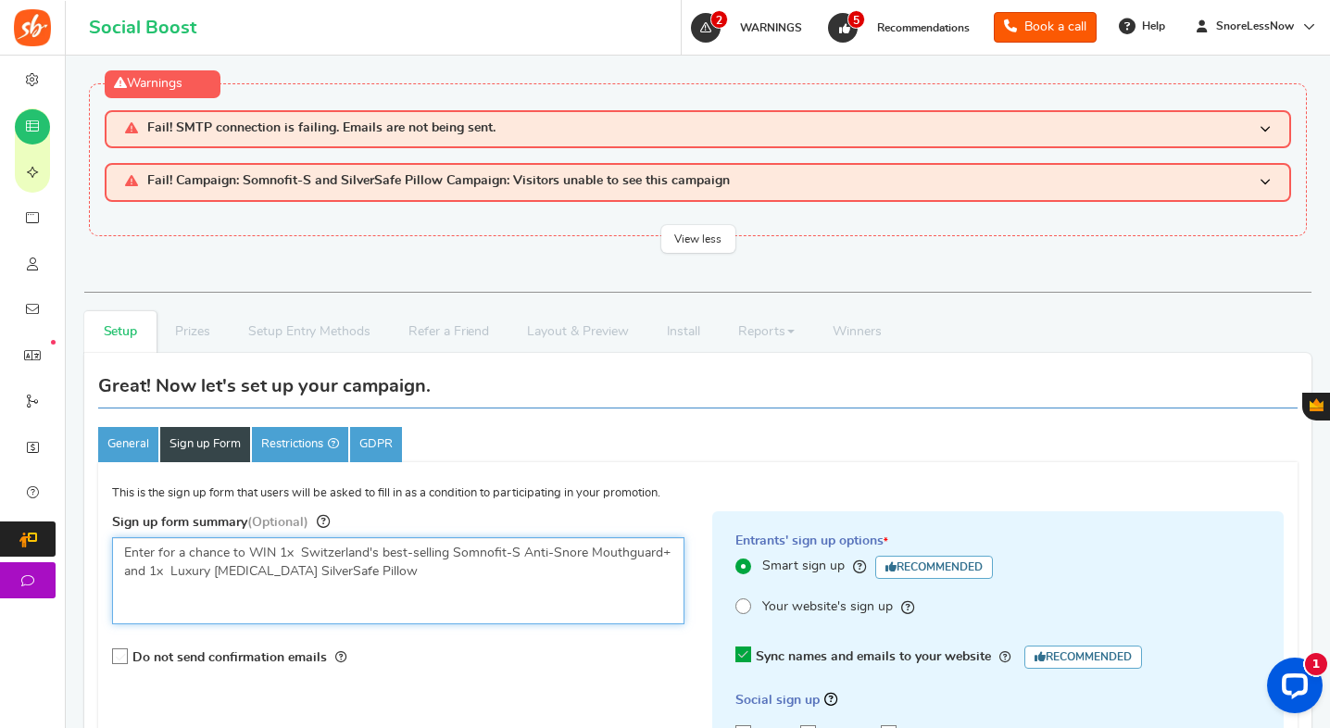
click at [432, 572] on textarea "Enter for a chance to WIN 1x Switzerland's best-selling Somnofit-S Anti-Snore M…" at bounding box center [398, 580] width 573 height 87
drag, startPoint x: 401, startPoint y: 575, endPoint x: 278, endPoint y: 558, distance: 124.5
click at [278, 558] on textarea "Enter for a chance to WIN 1x Switzerland's best-selling Somnofit-S Anti-Snore M…" at bounding box center [398, 580] width 573 height 87
paste textarea "(1x) Somnofit-S Anti-Snore Mouth Guard, (1x) Luxury [MEDICAL_DATA] SilverSafe P…"
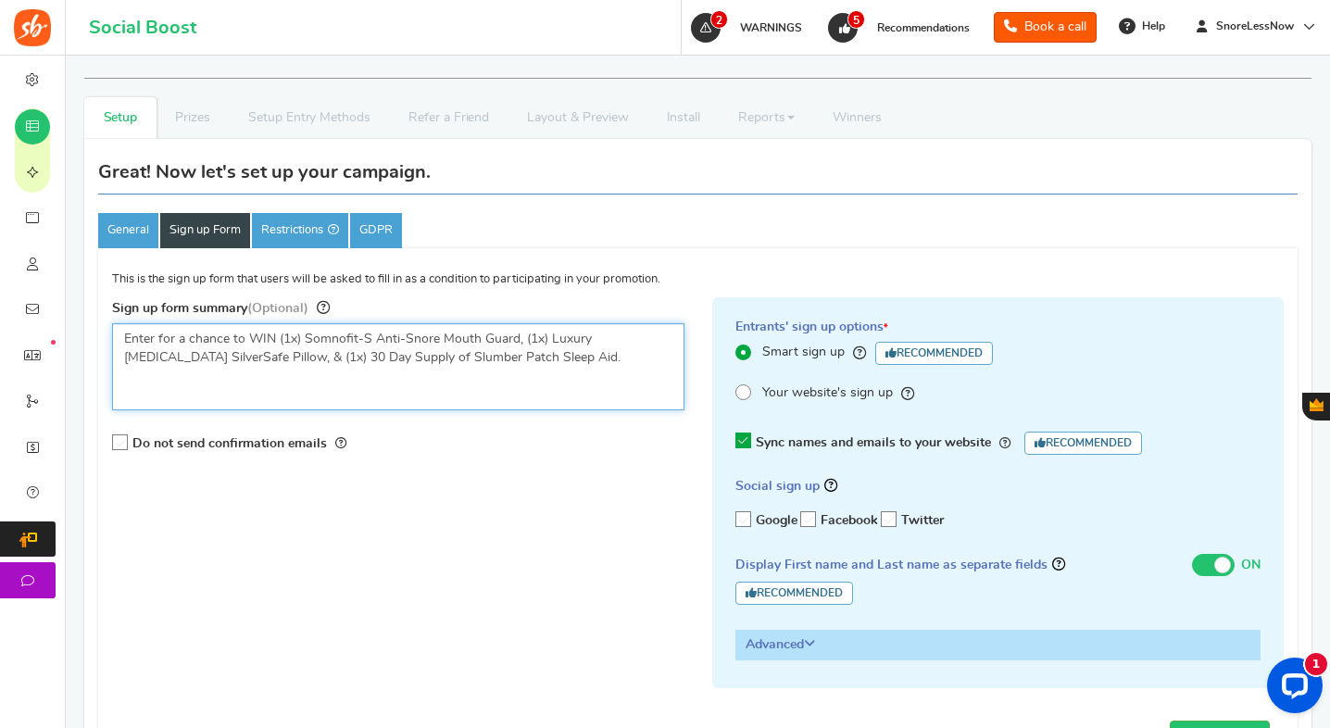
scroll to position [221, 0]
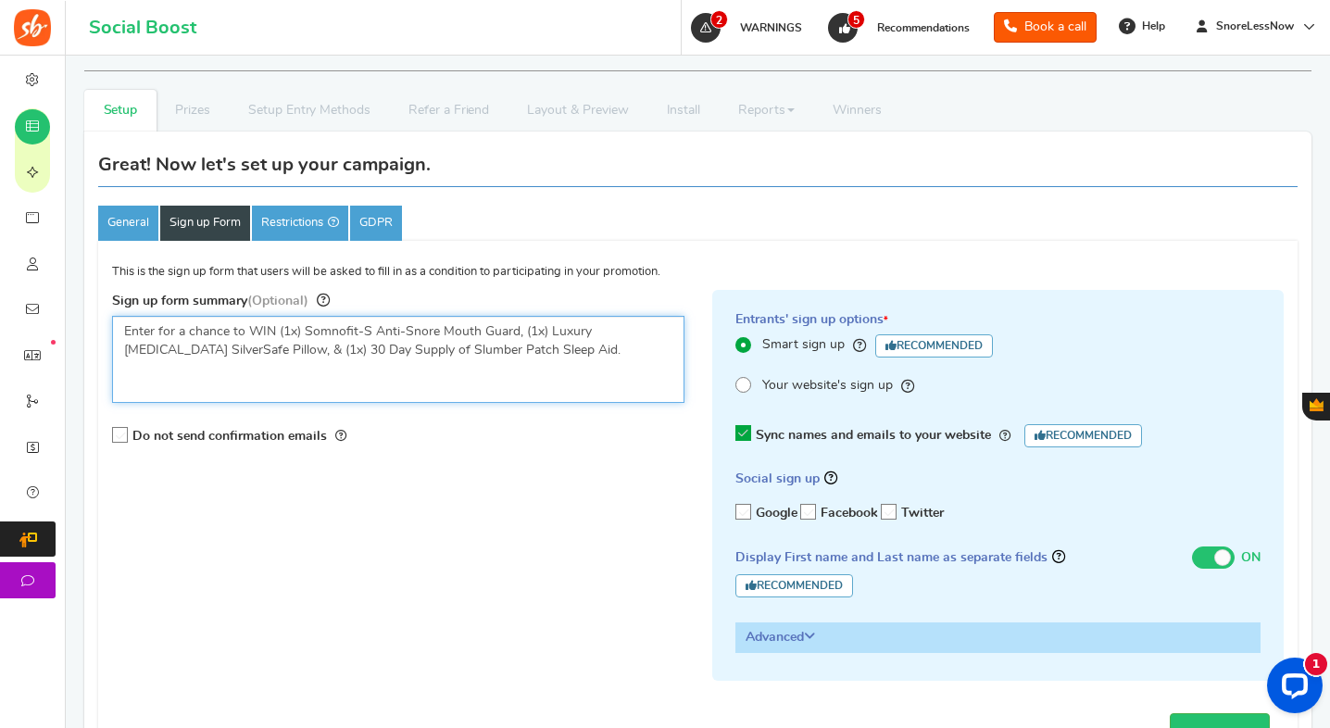
click at [514, 336] on textarea "Enter for a chance to WIN 1x Switzerland's best-selling Somnofit-S Anti-Snore M…" at bounding box center [398, 359] width 573 height 87
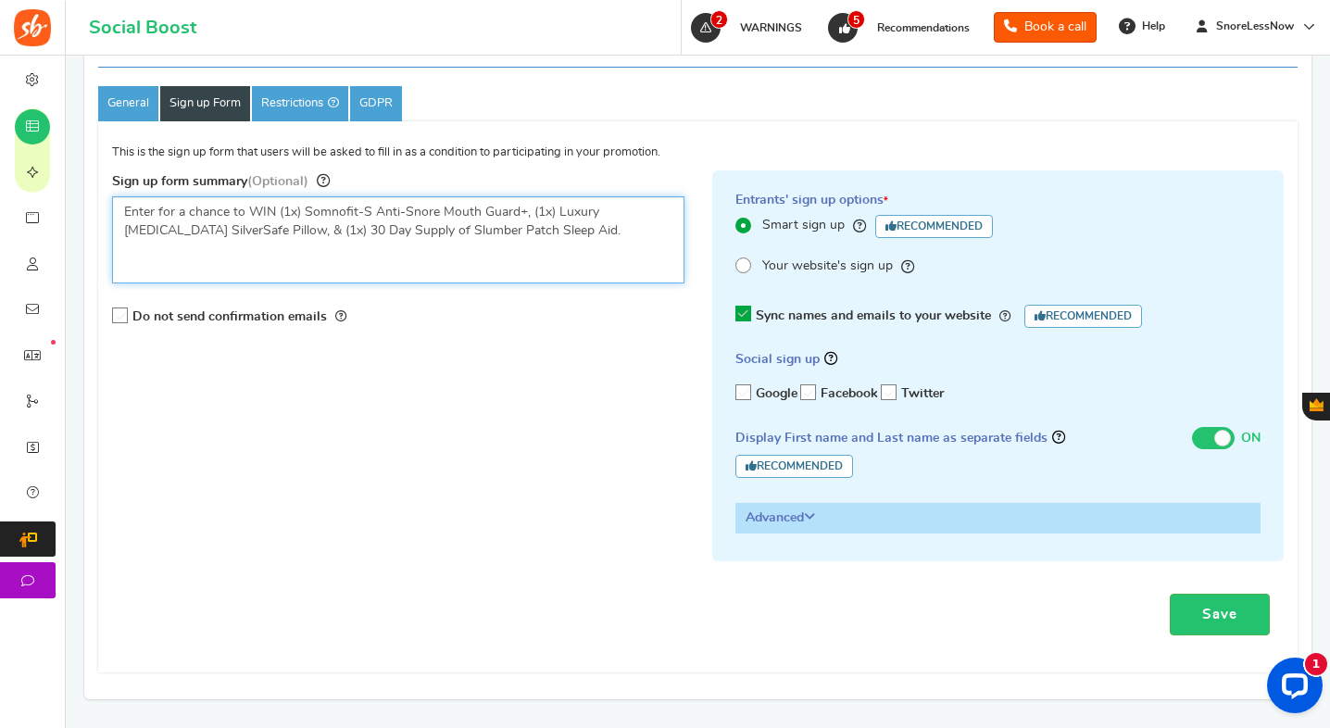
scroll to position [530, 0]
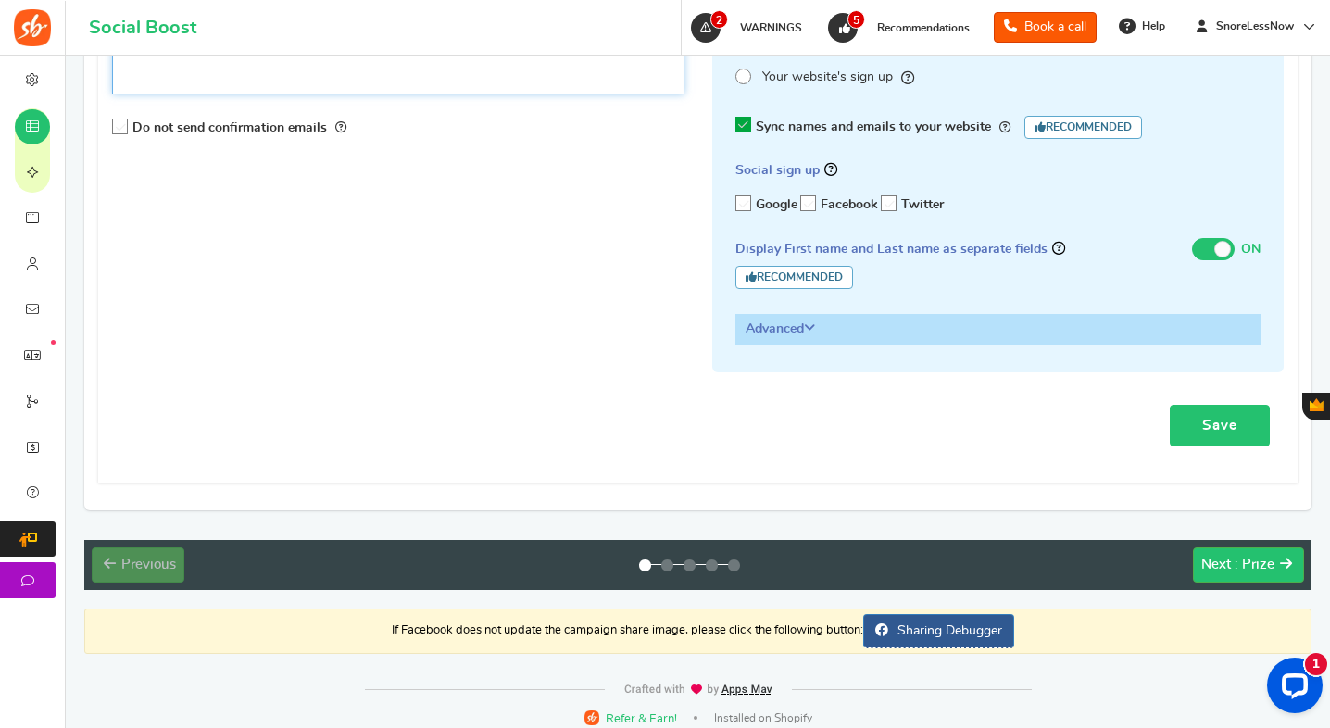
type textarea "Enter for a chance to WIN (1x) Somnofit-S Anti-Snore Mouth Guard+, (1x) Luxury …"
click at [1189, 430] on link "Save" at bounding box center [1220, 426] width 100 height 42
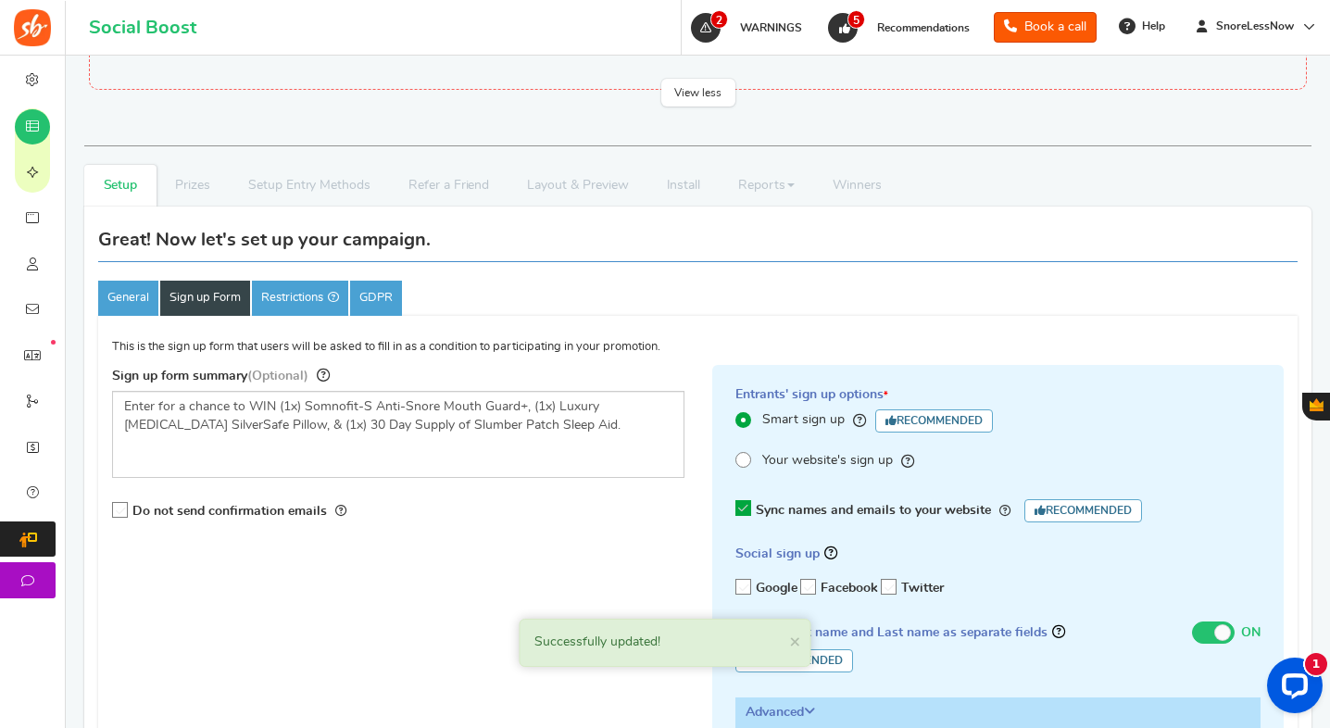
scroll to position [0, 0]
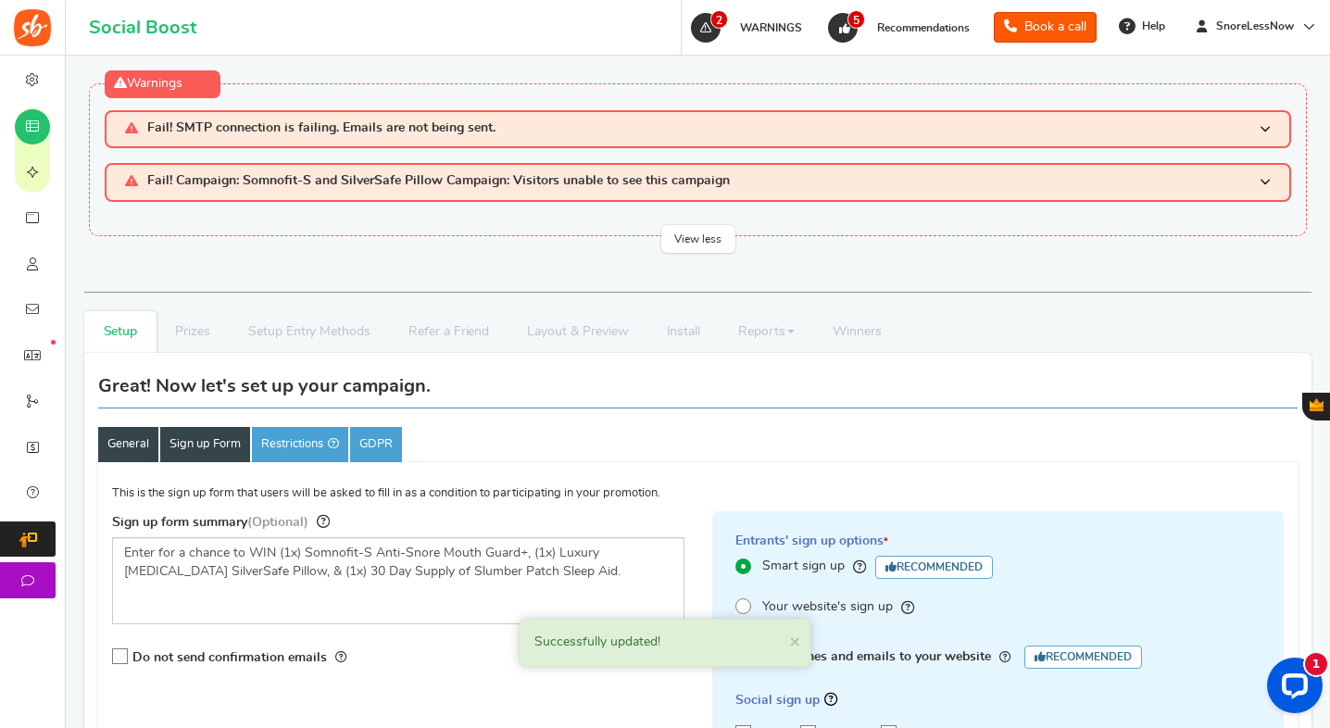
click at [138, 435] on link "General" at bounding box center [128, 444] width 60 height 35
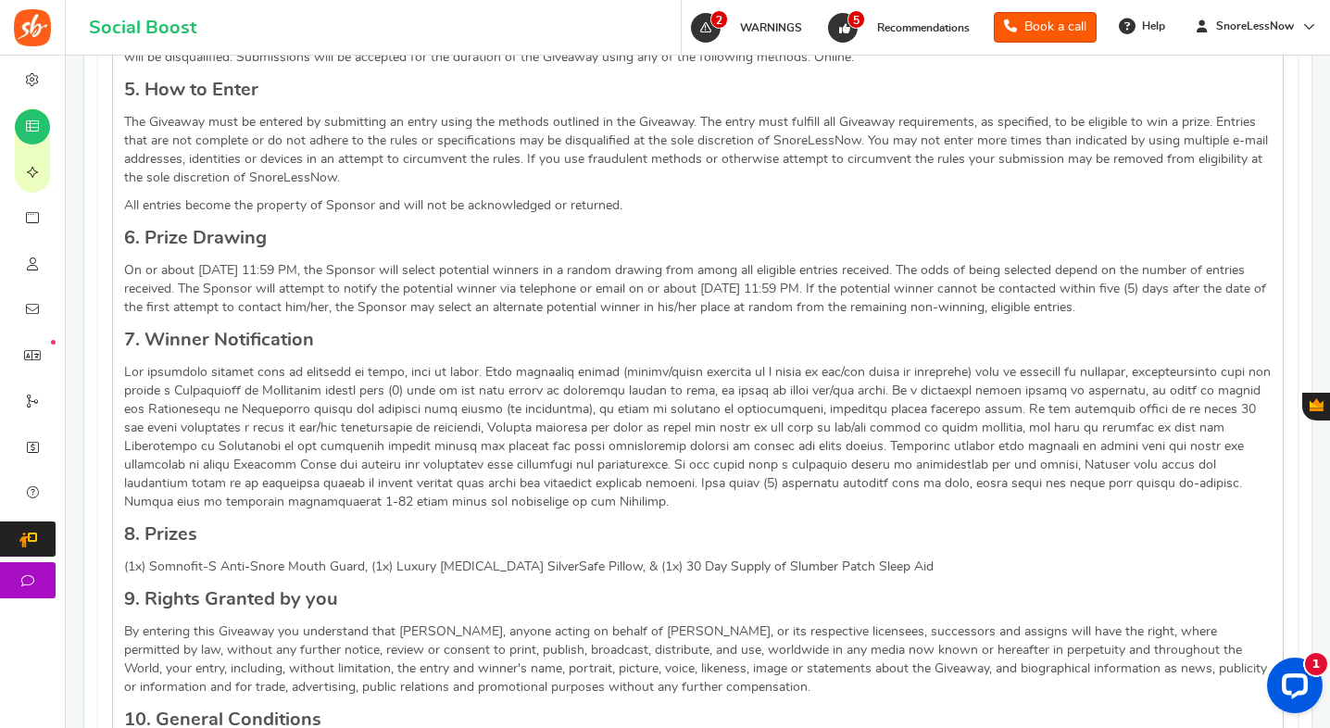
scroll to position [1470, 0]
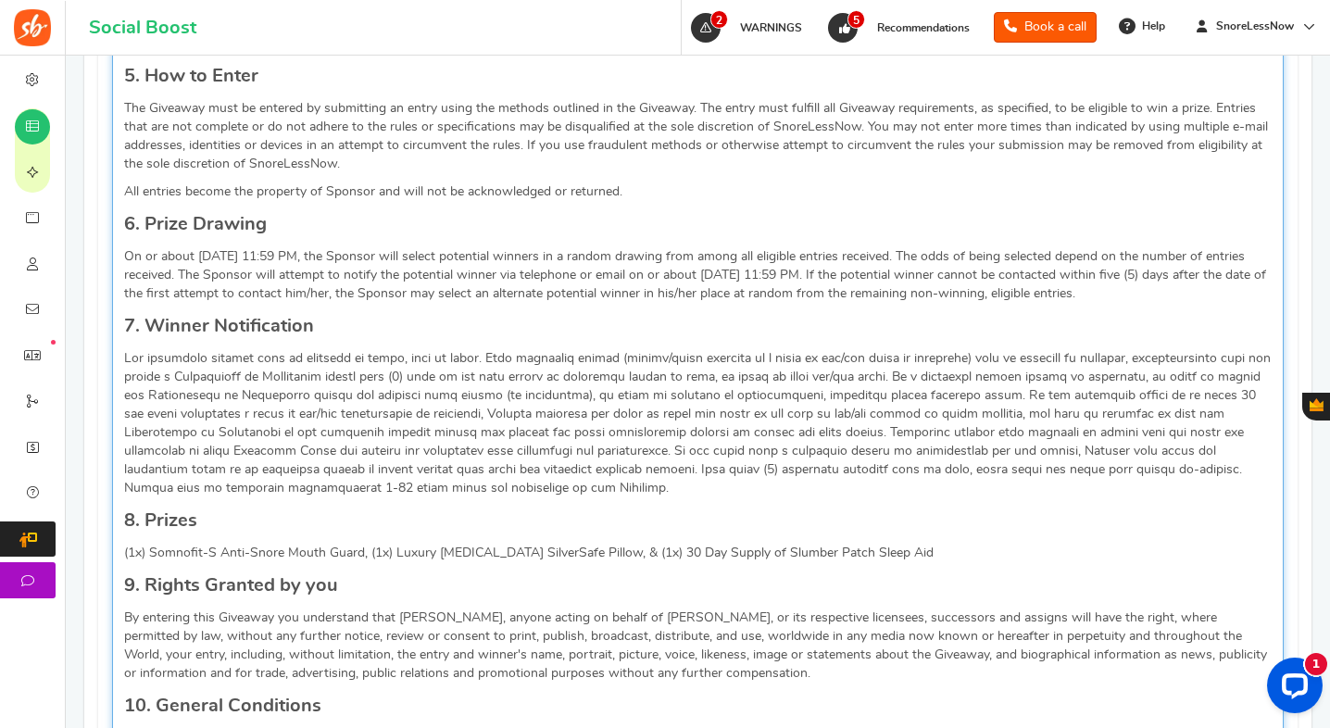
click at [360, 556] on p "(1x) Somnofit-S Anti-Snore Mouth Guard, (1x) Luxury [MEDICAL_DATA] SilverSafe P…" at bounding box center [698, 553] width 1148 height 19
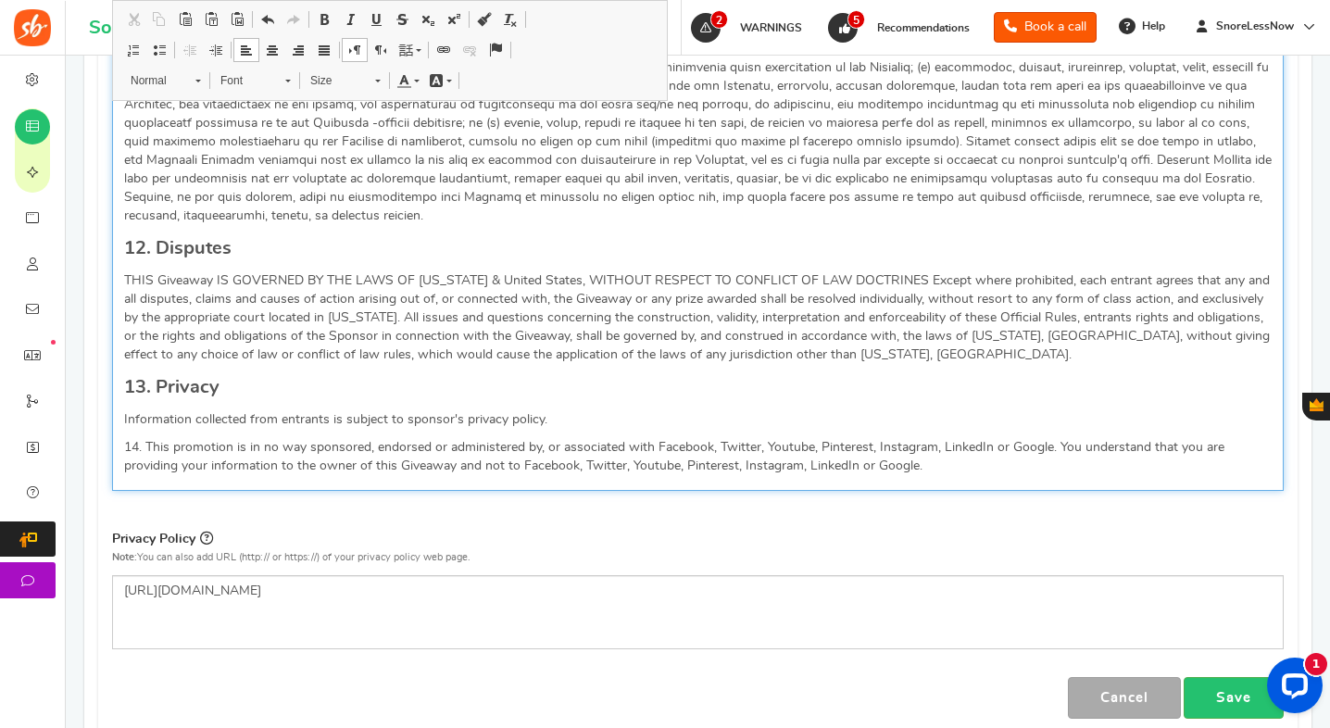
scroll to position [2716, 0]
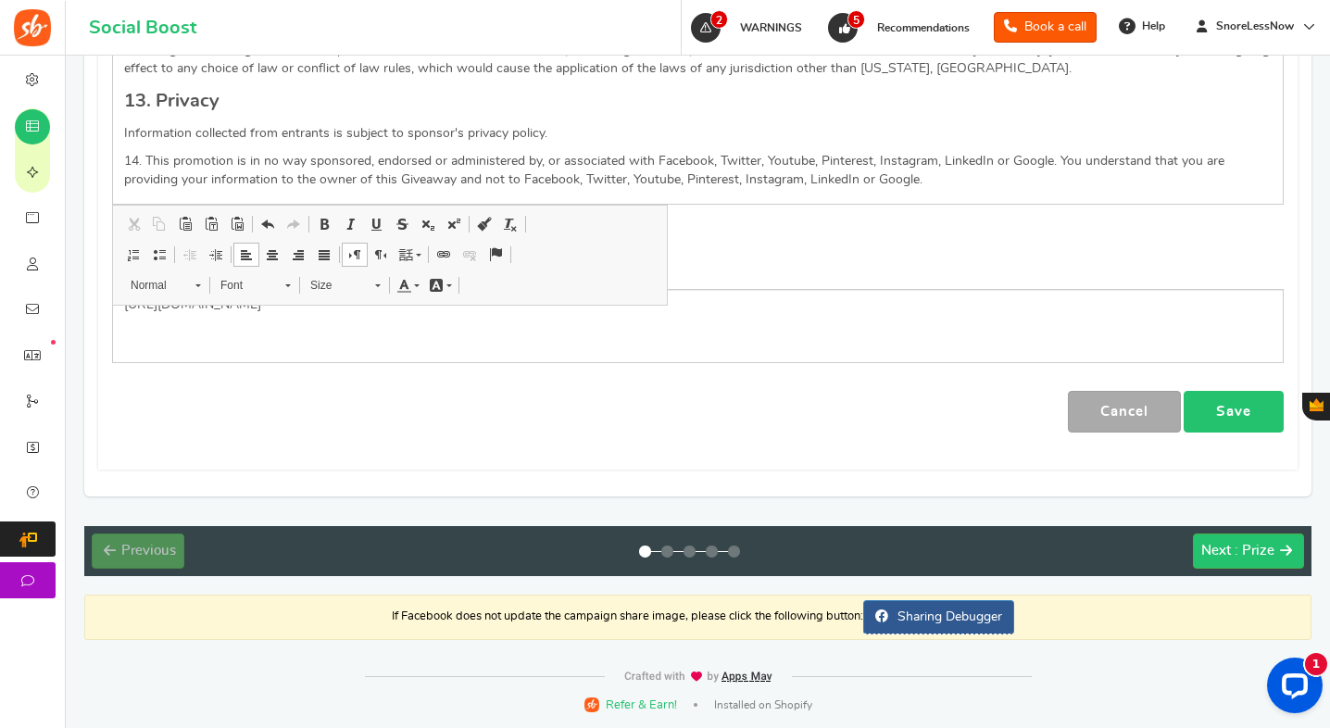
click at [1226, 423] on link "Save" at bounding box center [1234, 412] width 100 height 42
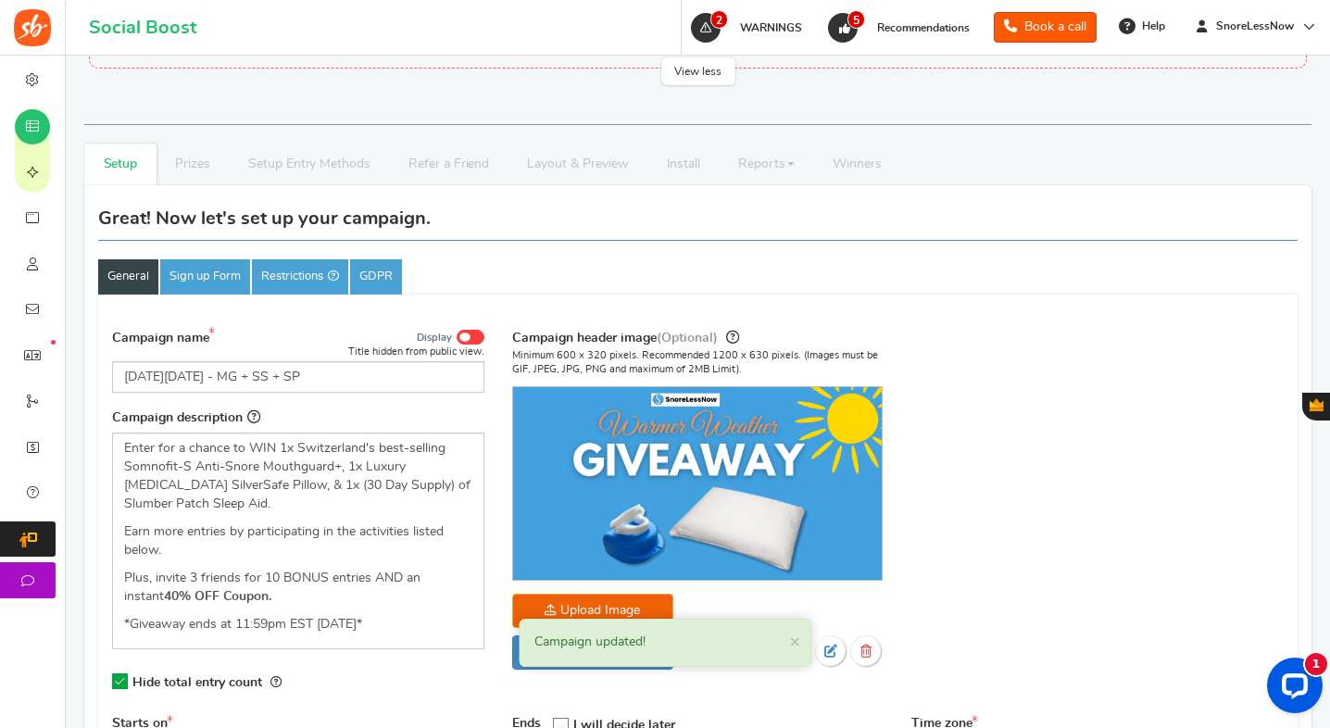
scroll to position [148, 0]
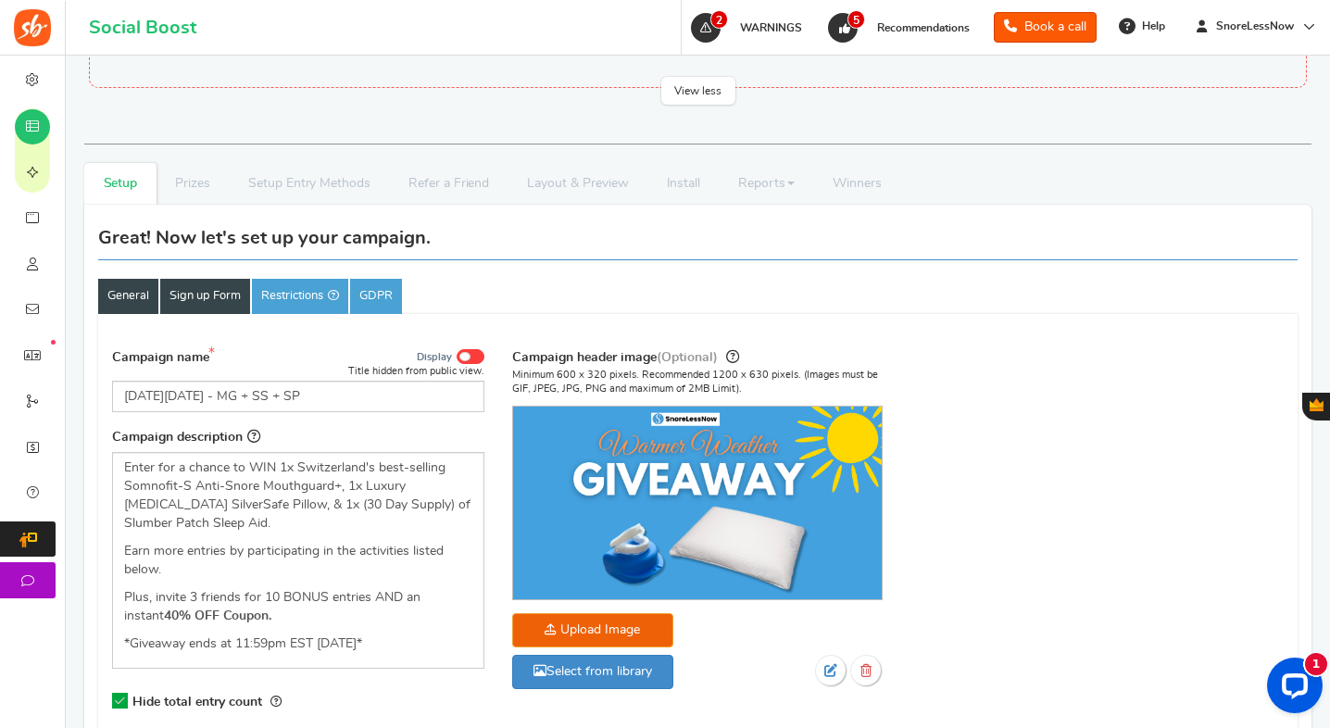
click at [199, 290] on link "Sign up Form" at bounding box center [205, 296] width 90 height 35
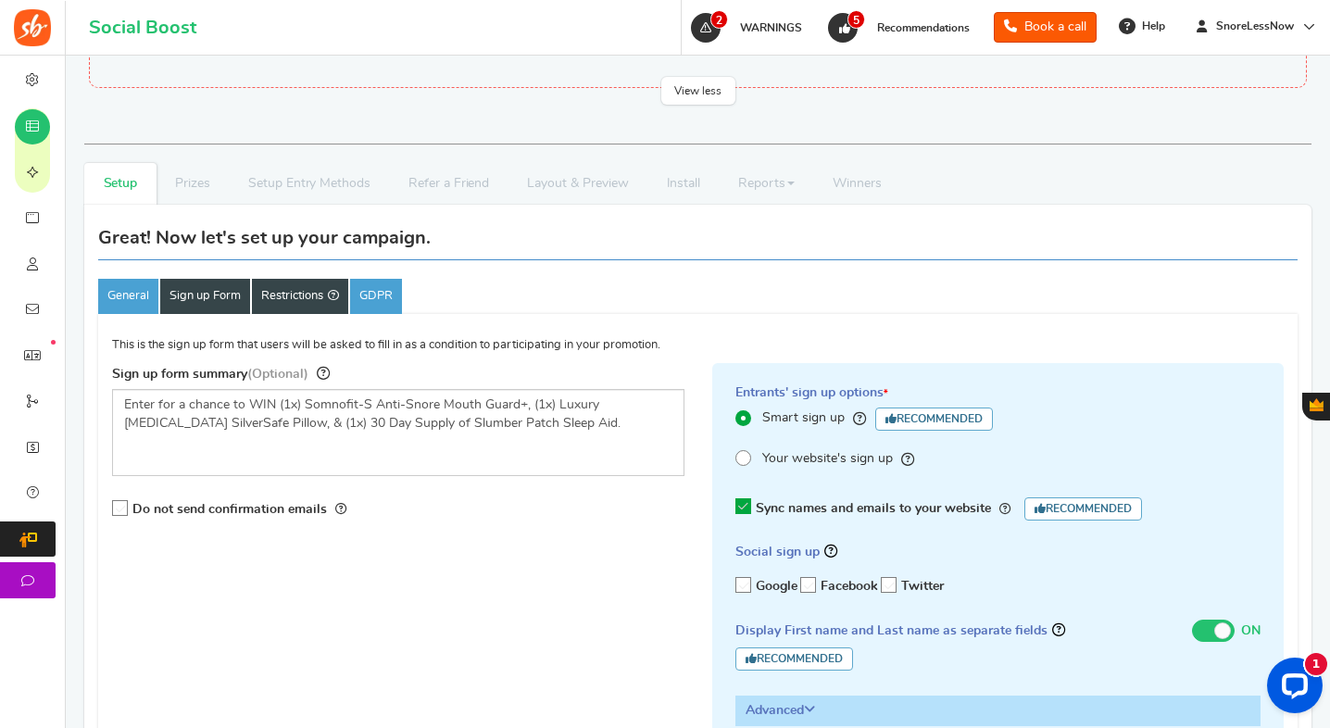
click at [307, 300] on link "Restrictions" at bounding box center [300, 296] width 96 height 35
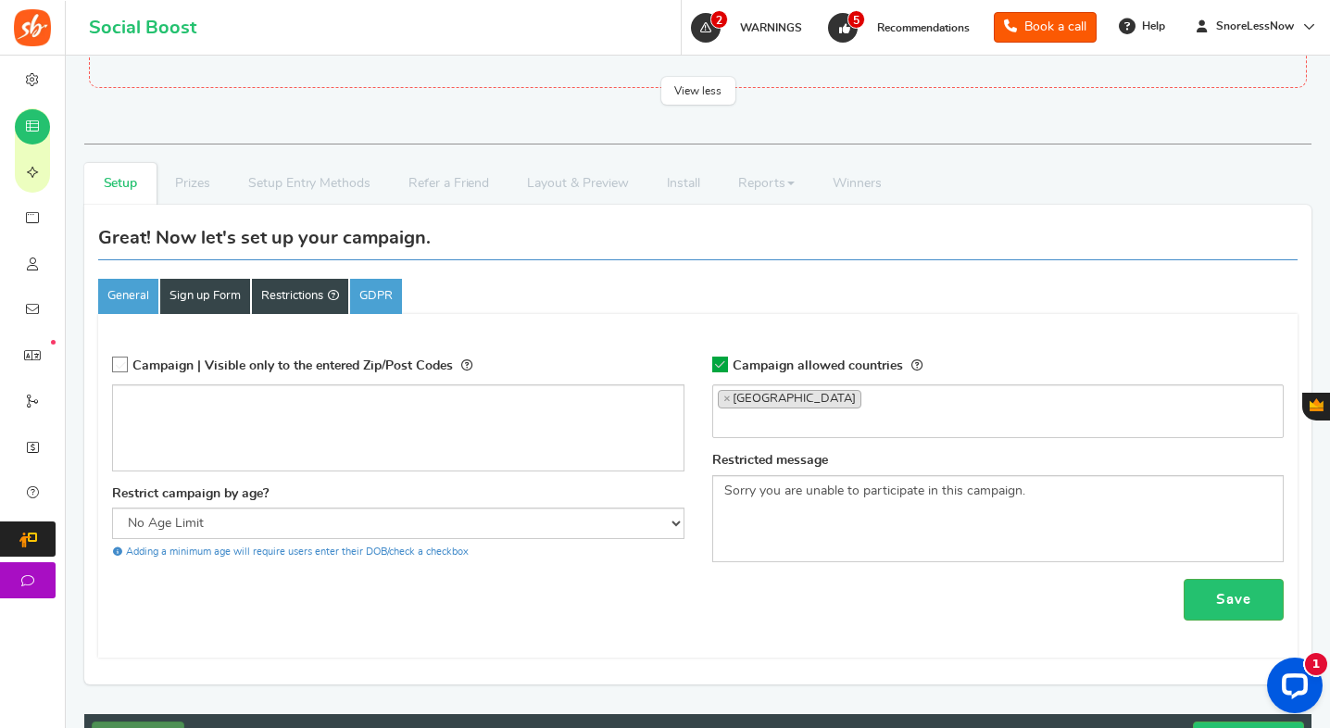
click at [233, 296] on link "Sign up Form" at bounding box center [205, 296] width 90 height 35
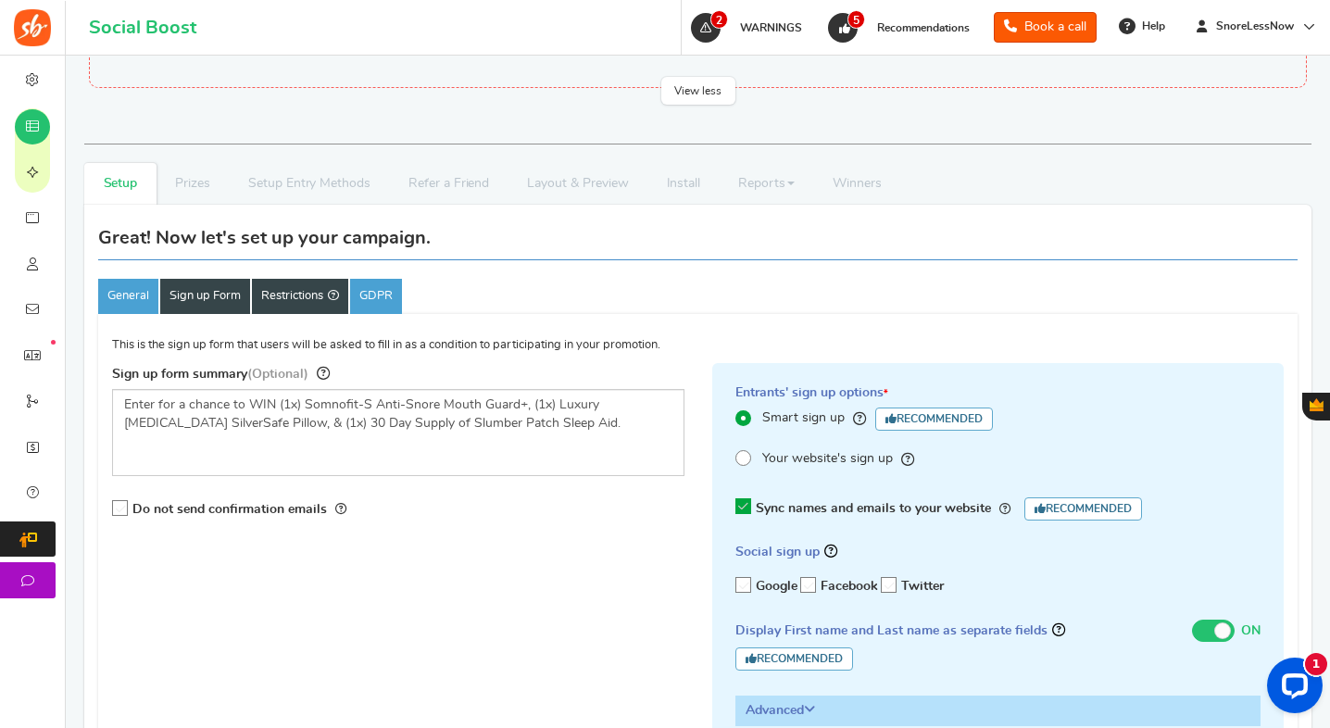
click at [291, 301] on link "Restrictions" at bounding box center [300, 296] width 96 height 35
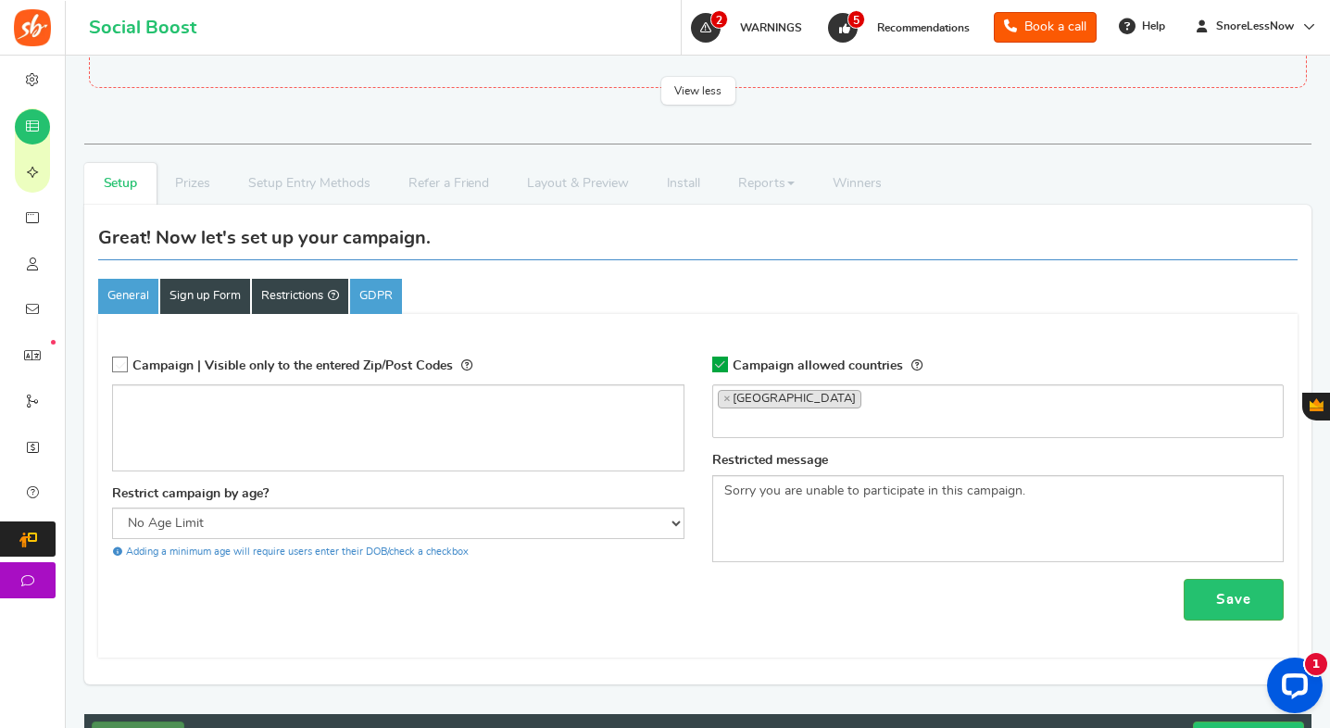
click at [221, 302] on link "Sign up Form" at bounding box center [205, 296] width 90 height 35
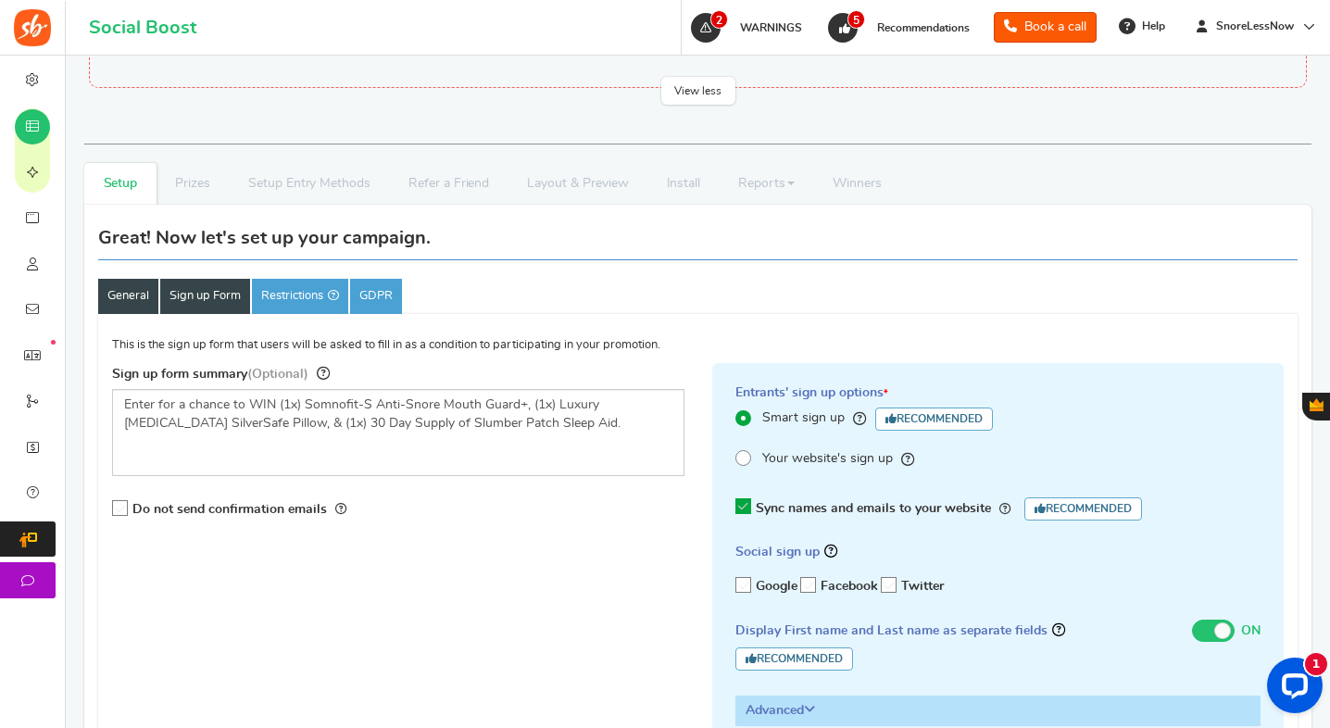
click at [141, 298] on link "General" at bounding box center [128, 296] width 60 height 35
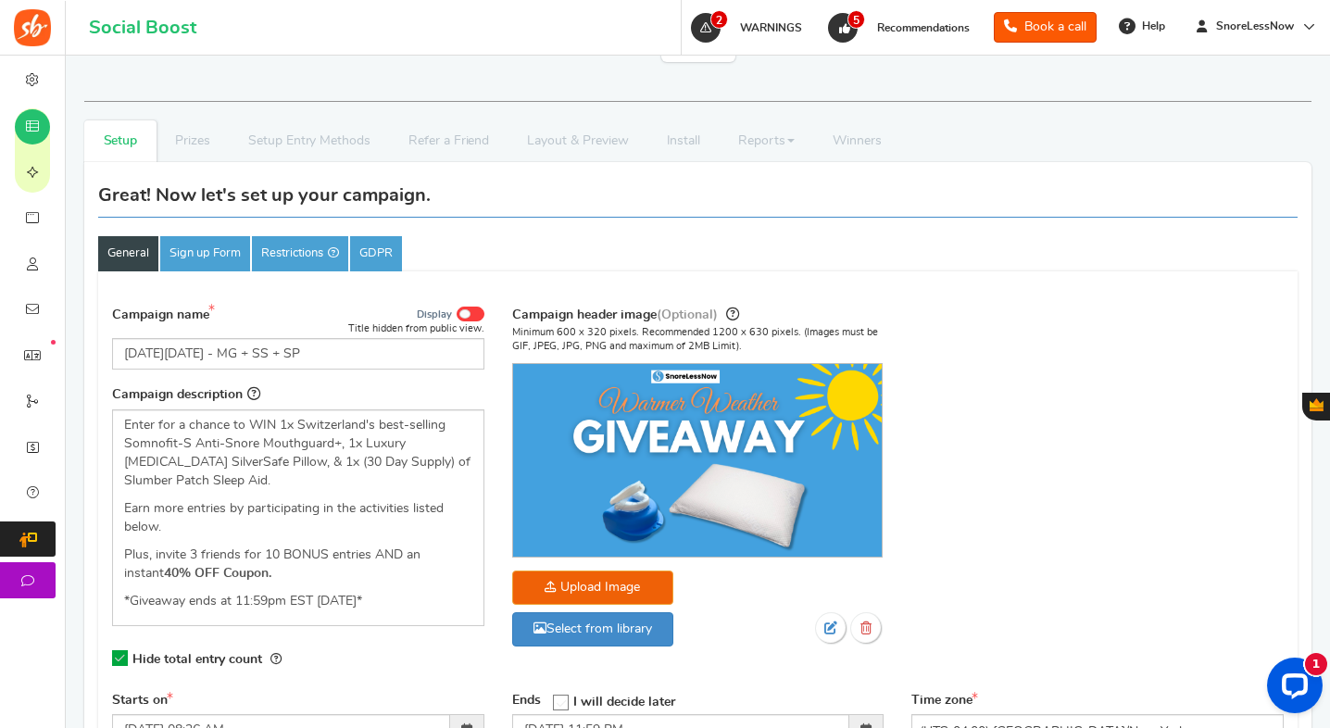
scroll to position [0, 0]
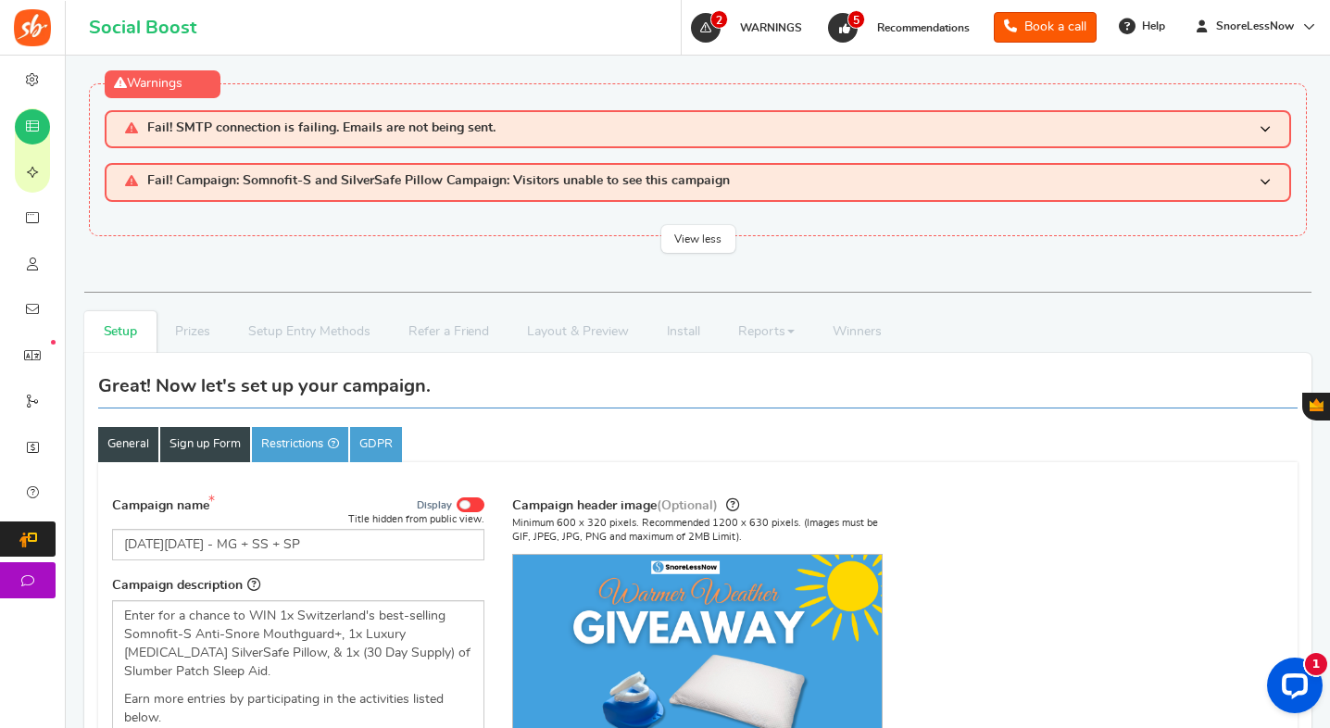
click at [219, 448] on link "Sign up Form" at bounding box center [205, 444] width 90 height 35
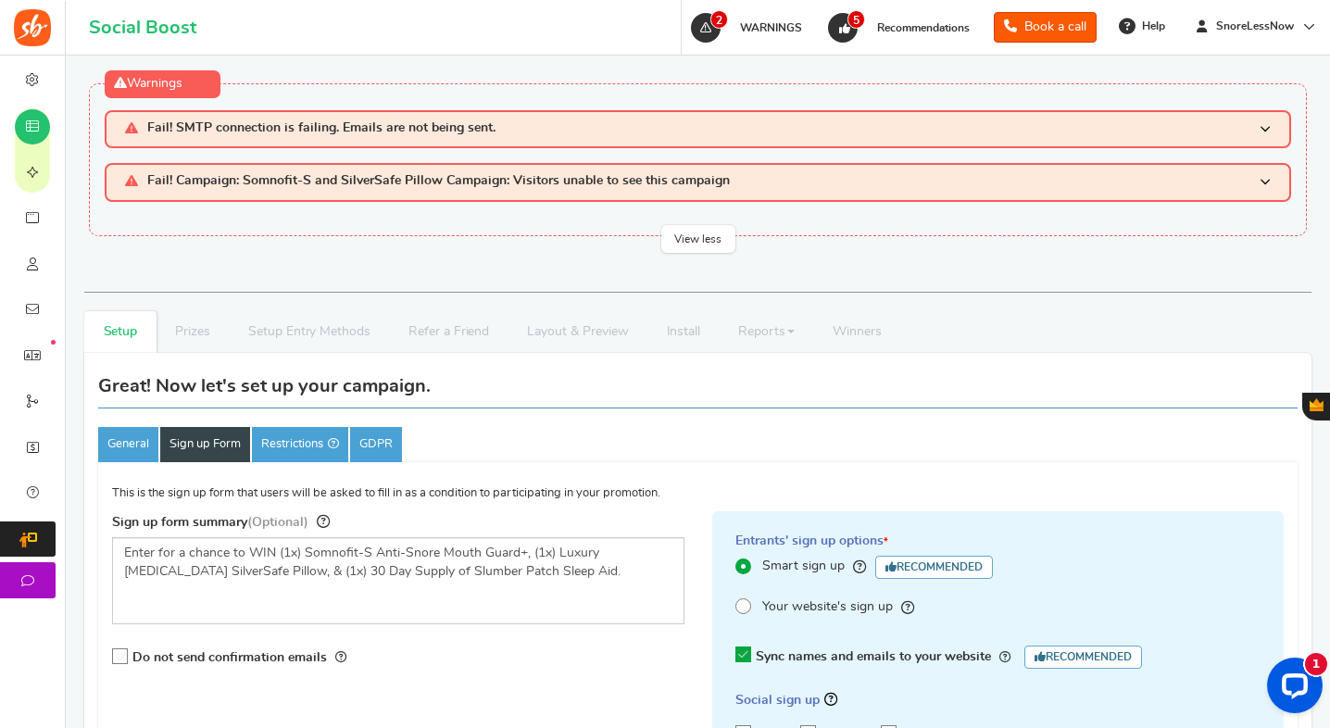
click at [1265, 131] on span at bounding box center [1265, 129] width 11 height 16
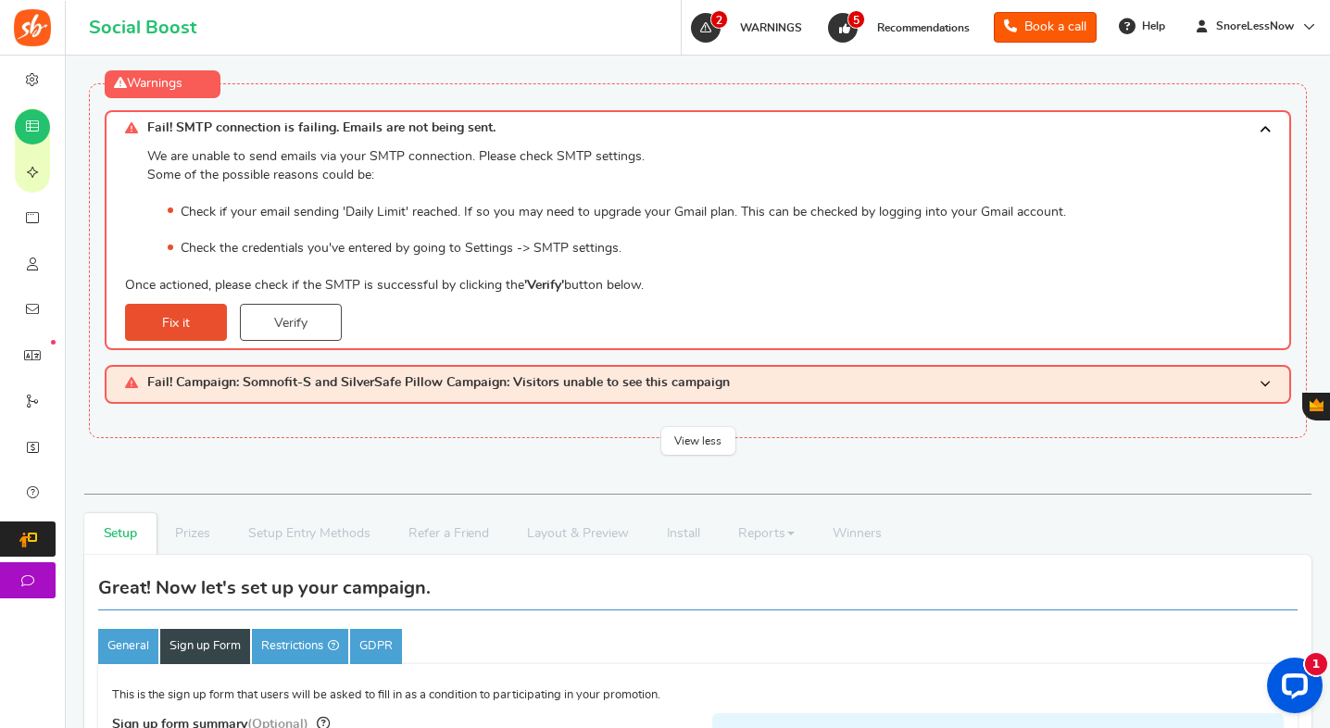
click at [1264, 132] on span at bounding box center [1265, 129] width 11 height 16
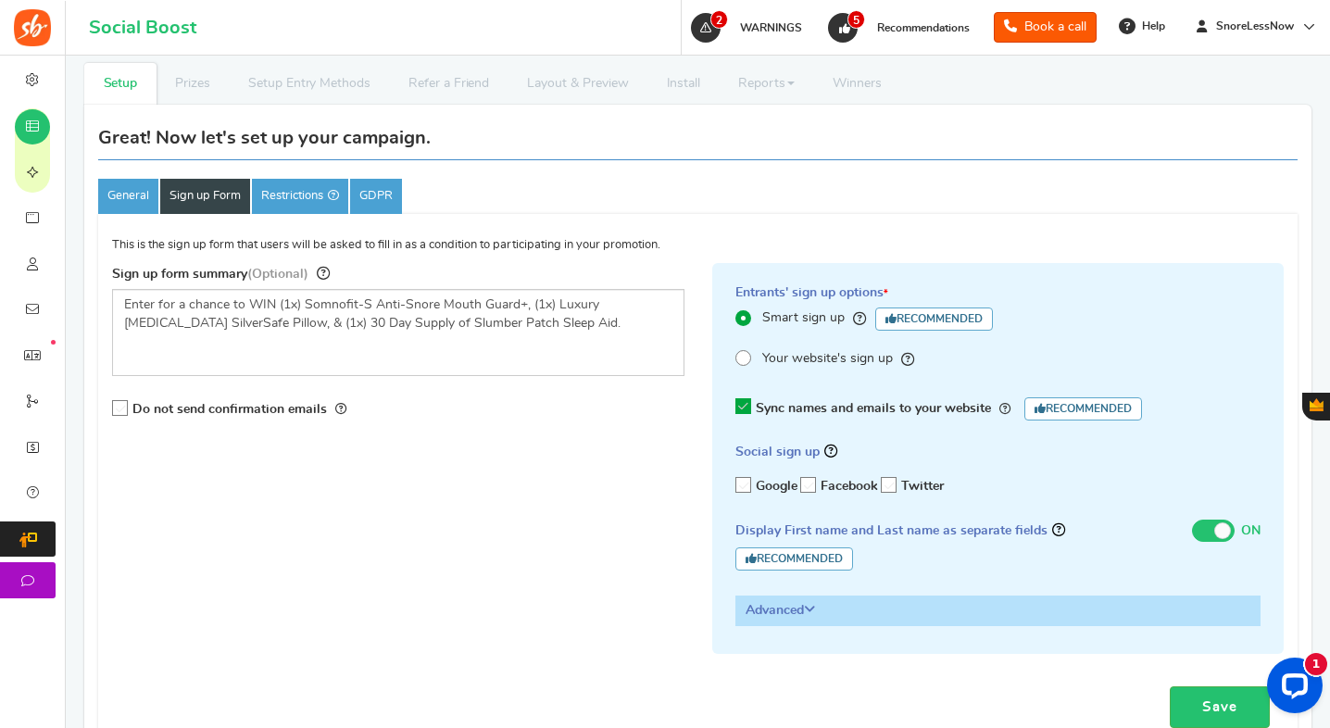
scroll to position [206, 0]
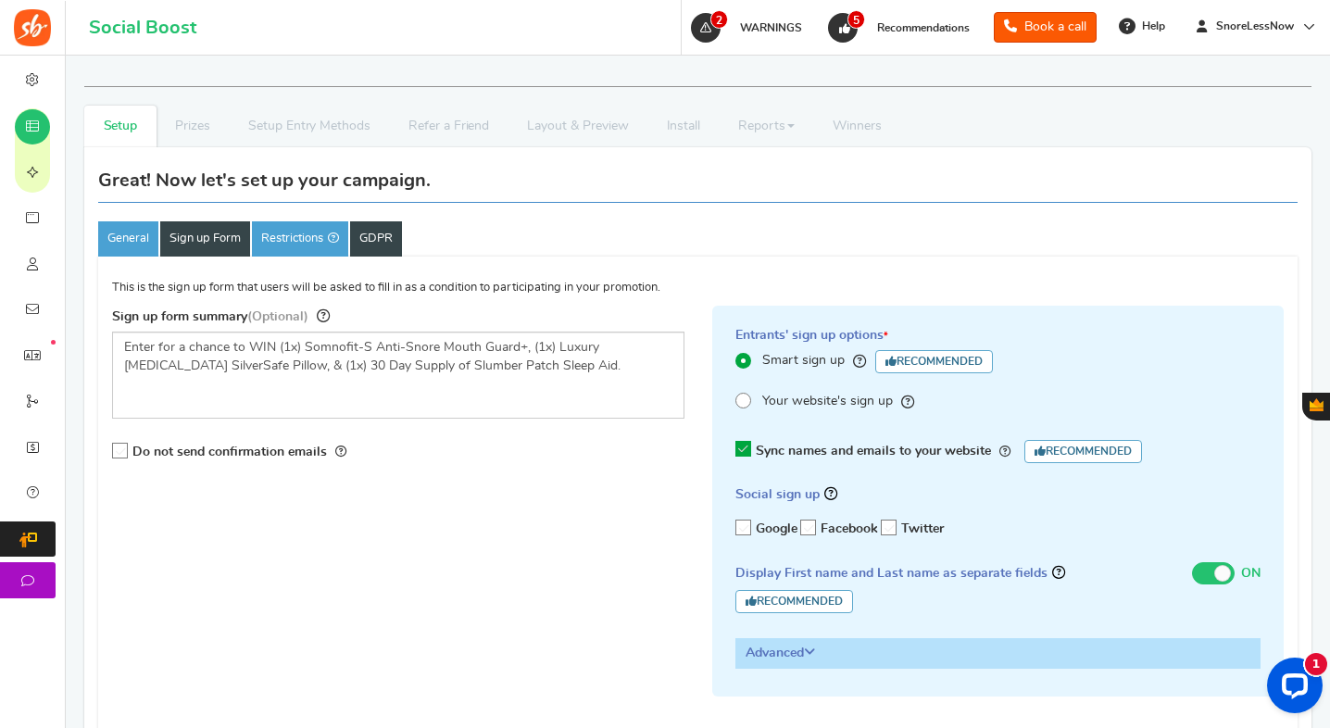
click at [364, 244] on link "GDPR" at bounding box center [376, 238] width 52 height 35
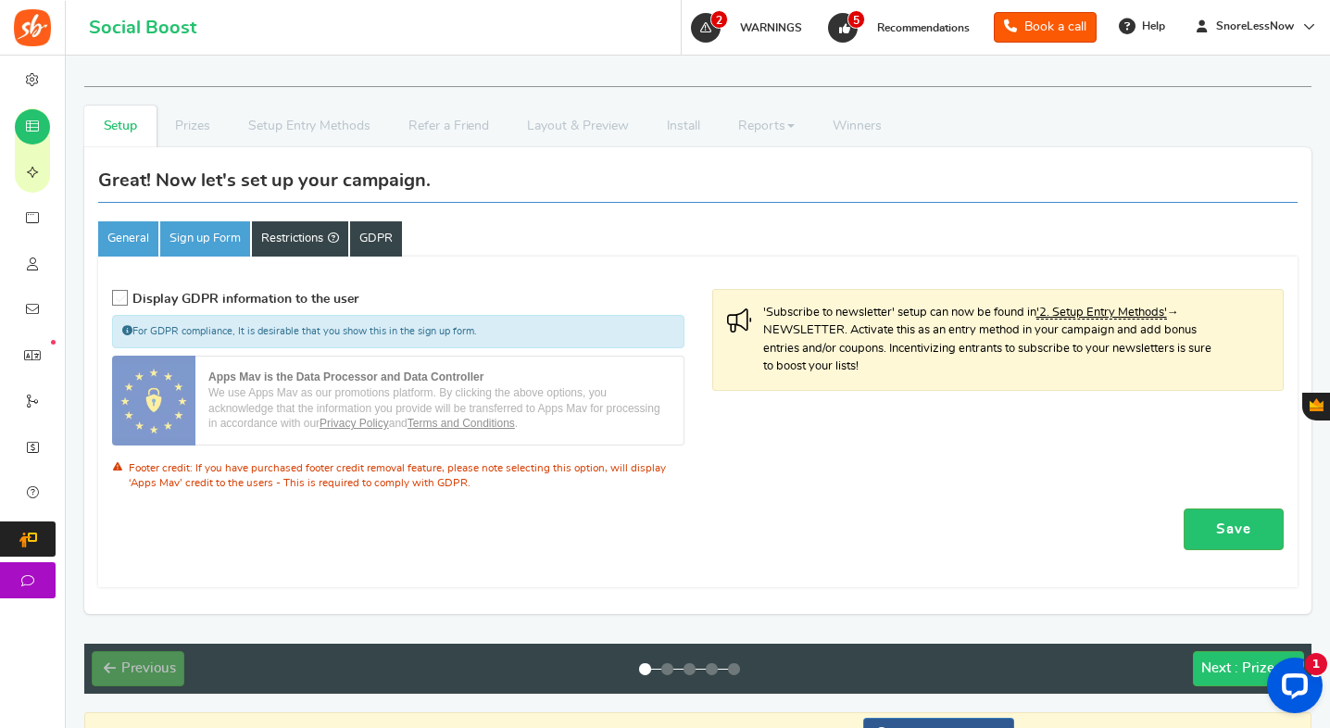
click at [307, 245] on link "Restrictions" at bounding box center [300, 238] width 96 height 35
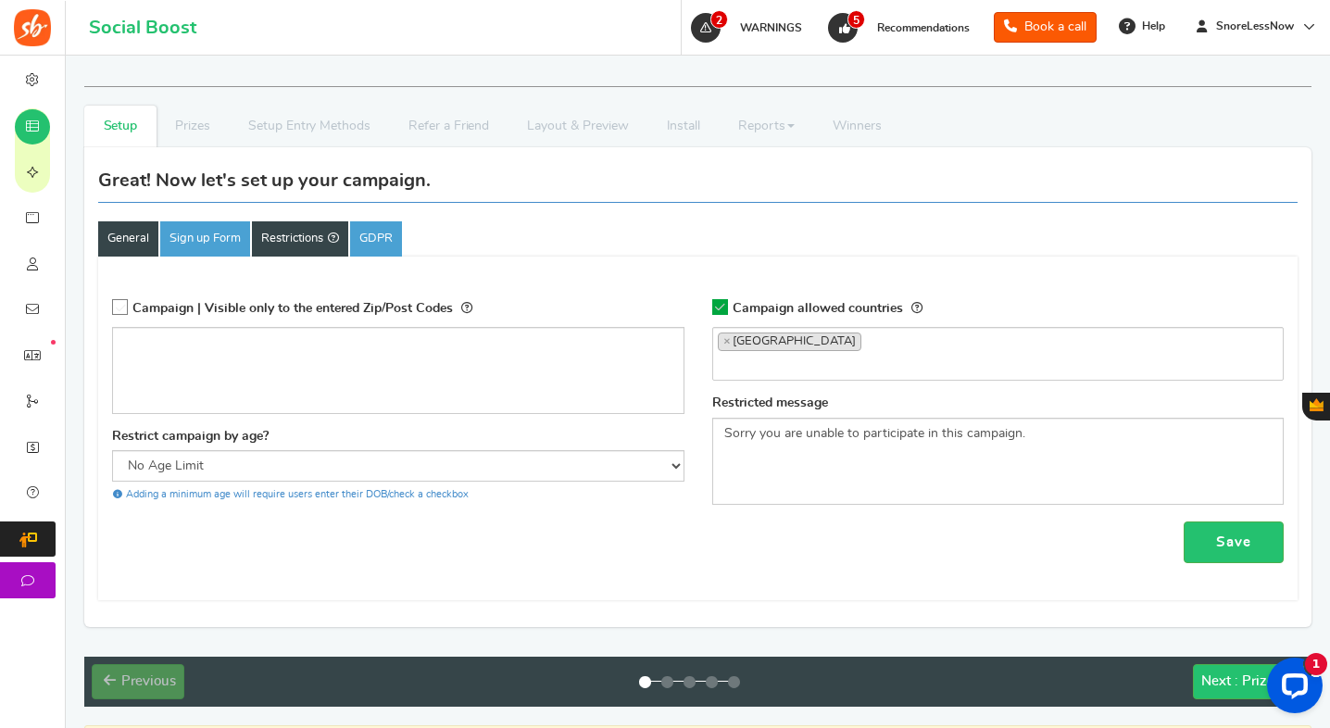
click at [132, 242] on link "General" at bounding box center [128, 238] width 60 height 35
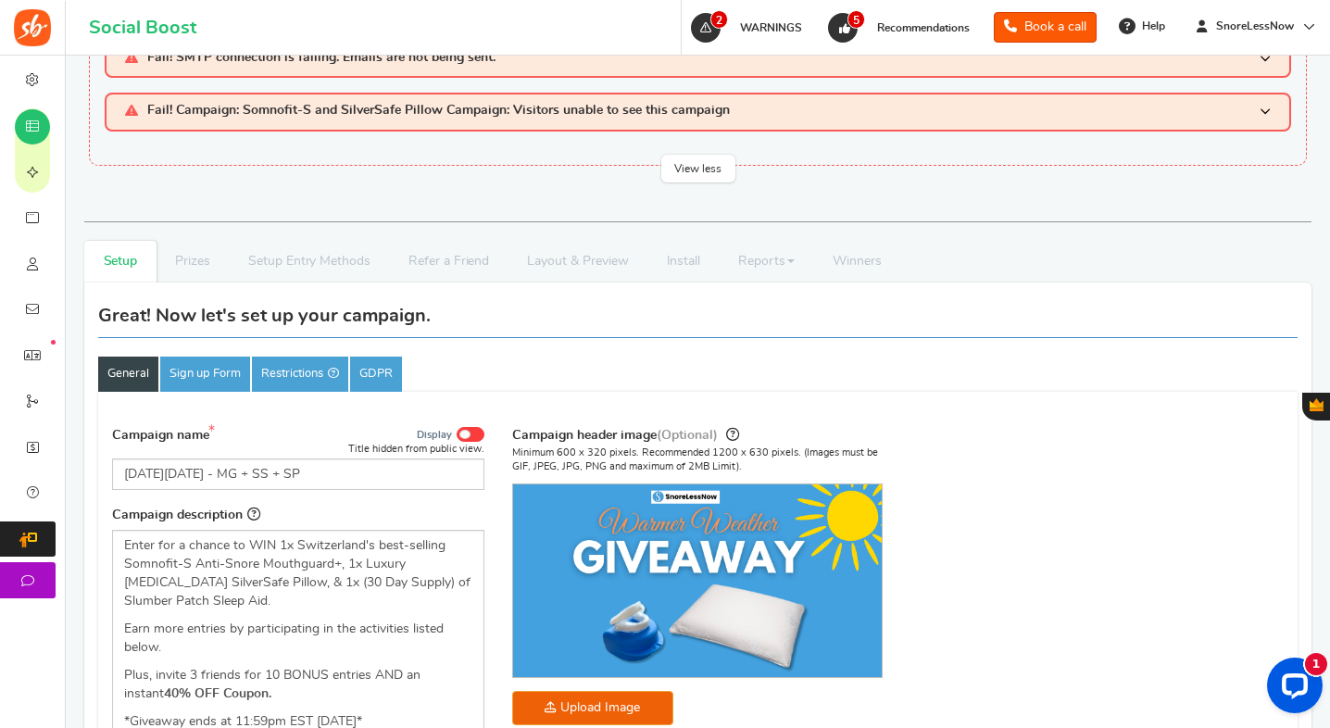
scroll to position [69, 0]
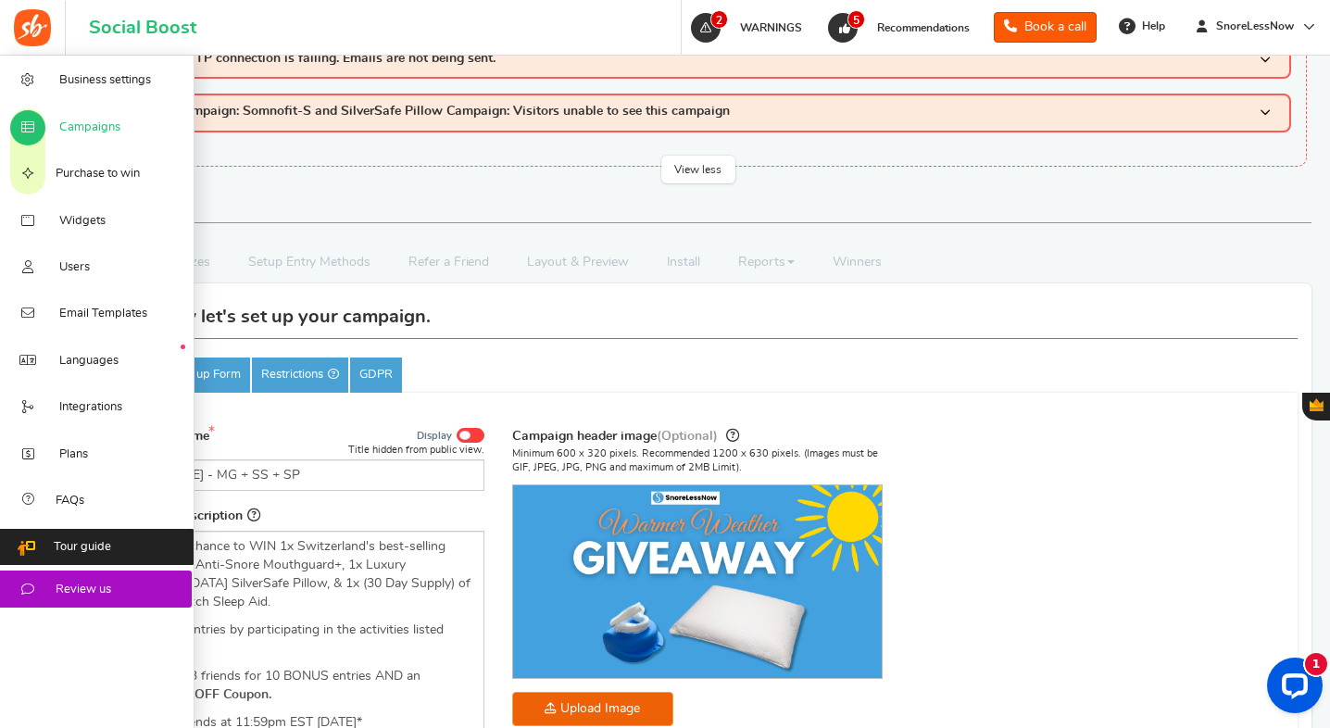
click at [67, 132] on span "Campaigns" at bounding box center [89, 128] width 61 height 17
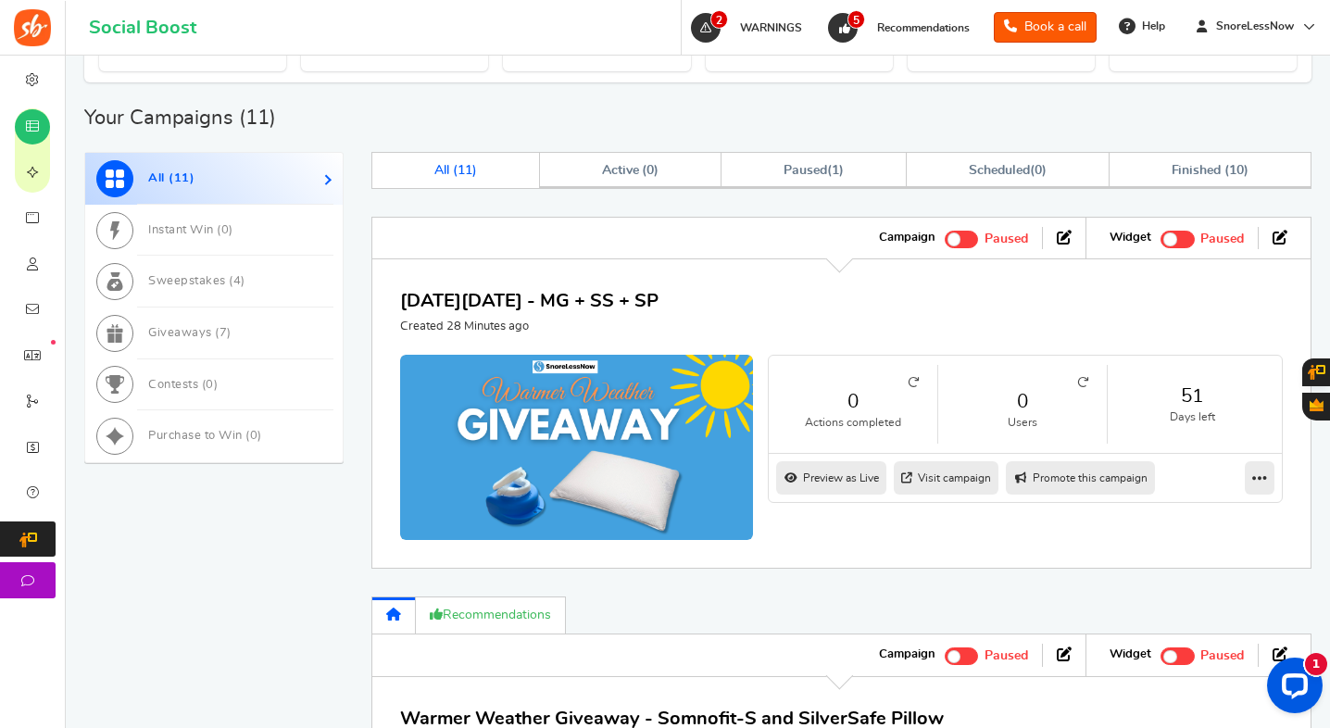
scroll to position [1045, 0]
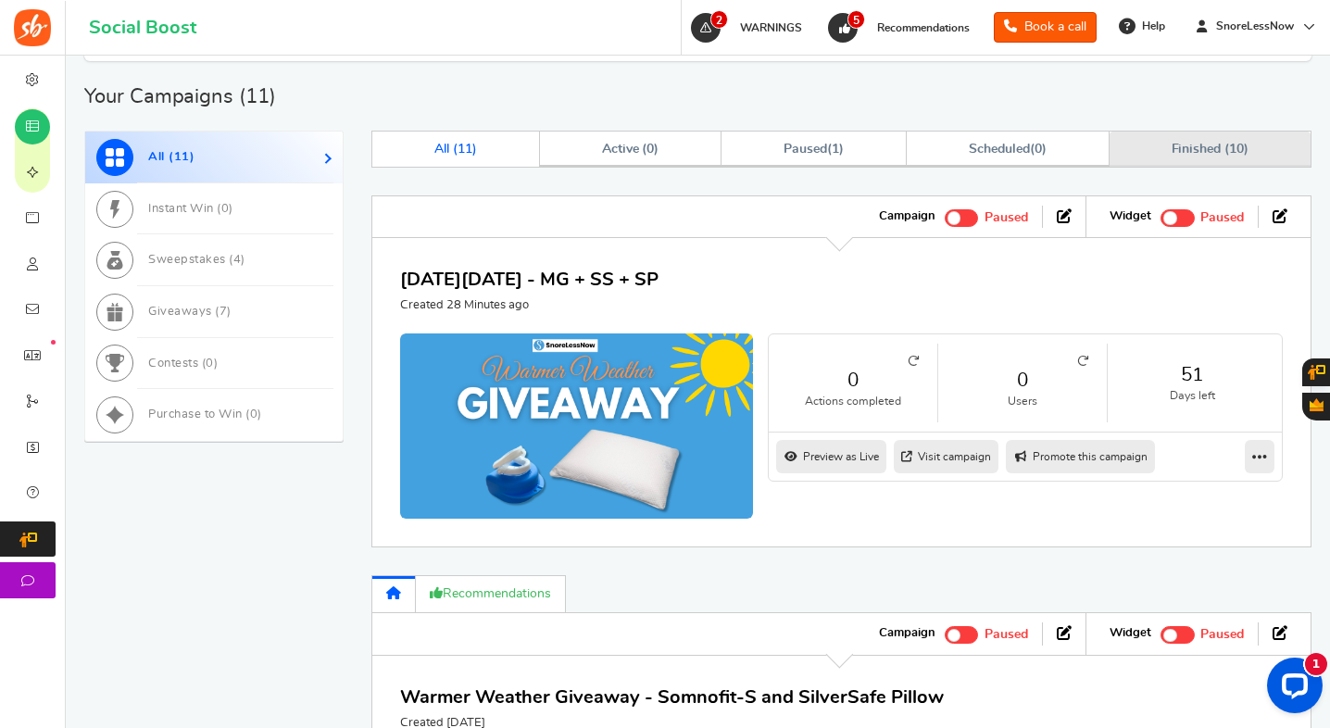
click at [1148, 149] on link "Finished ( 10 )" at bounding box center [1210, 149] width 201 height 35
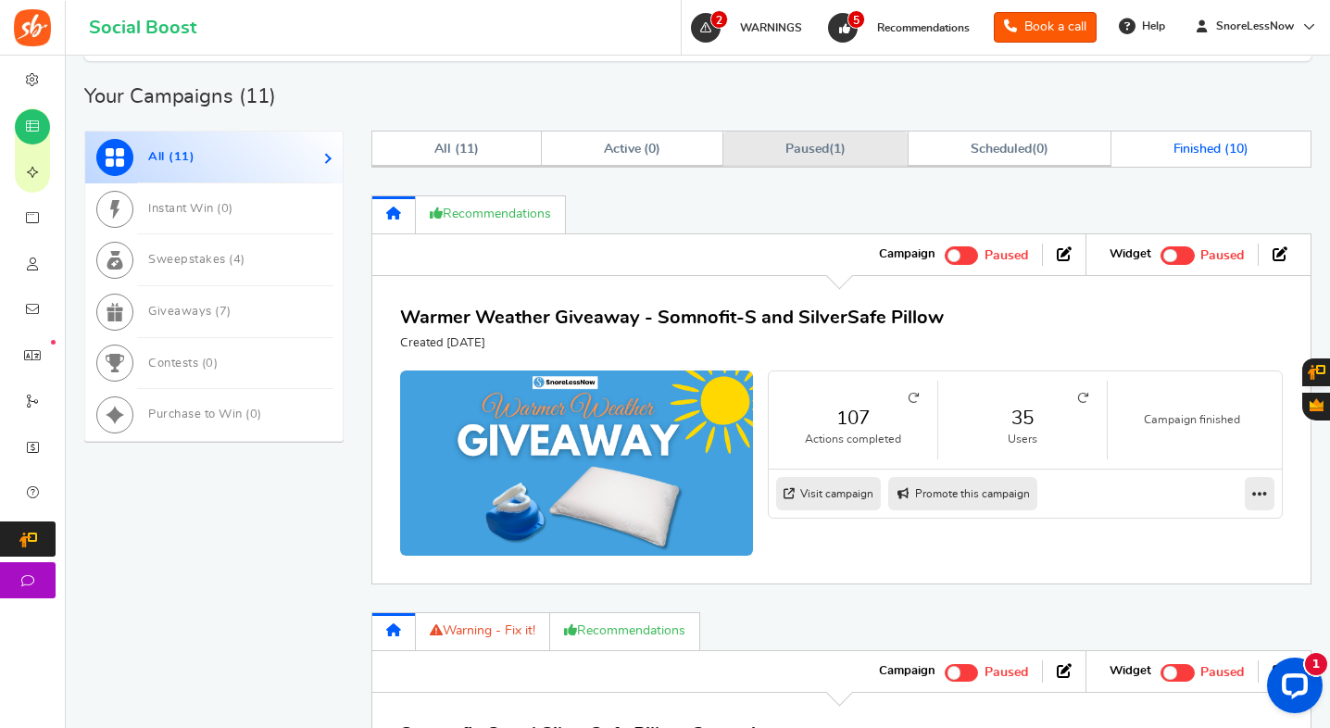
click at [861, 140] on link "Paused ( 1 )" at bounding box center [816, 149] width 184 height 35
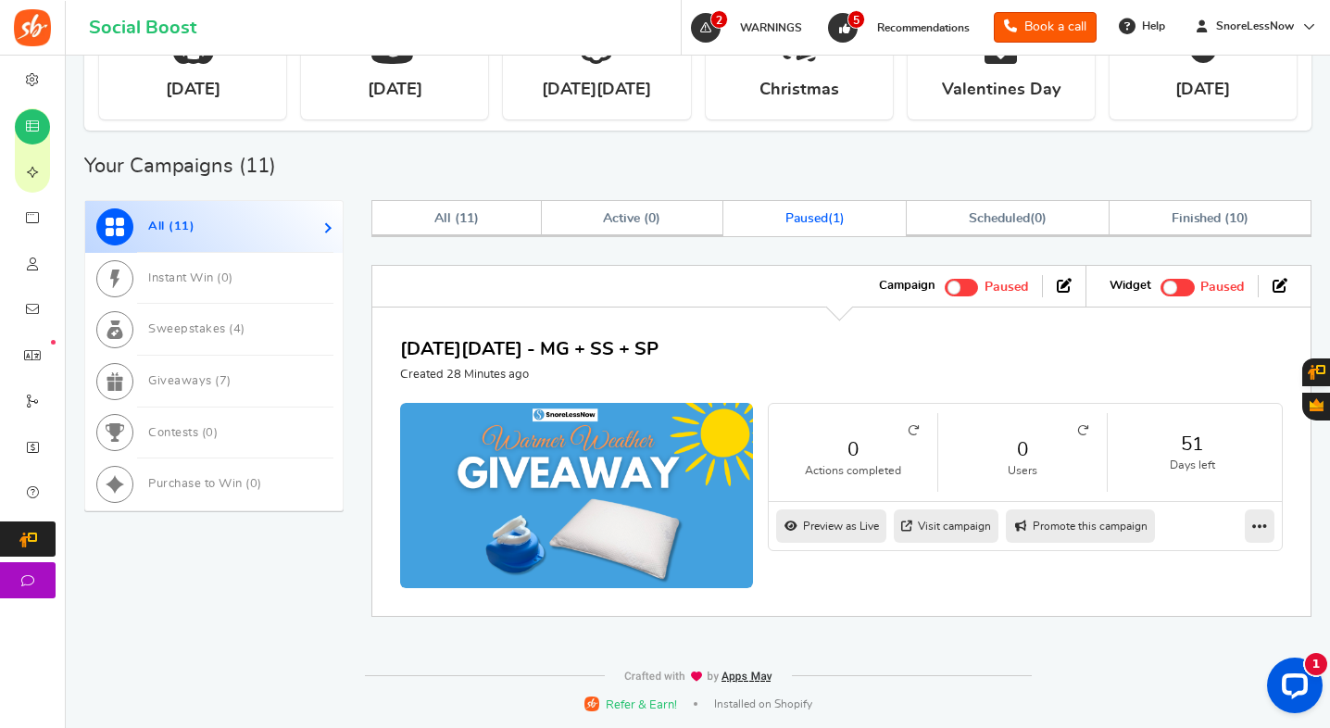
scroll to position [975, 0]
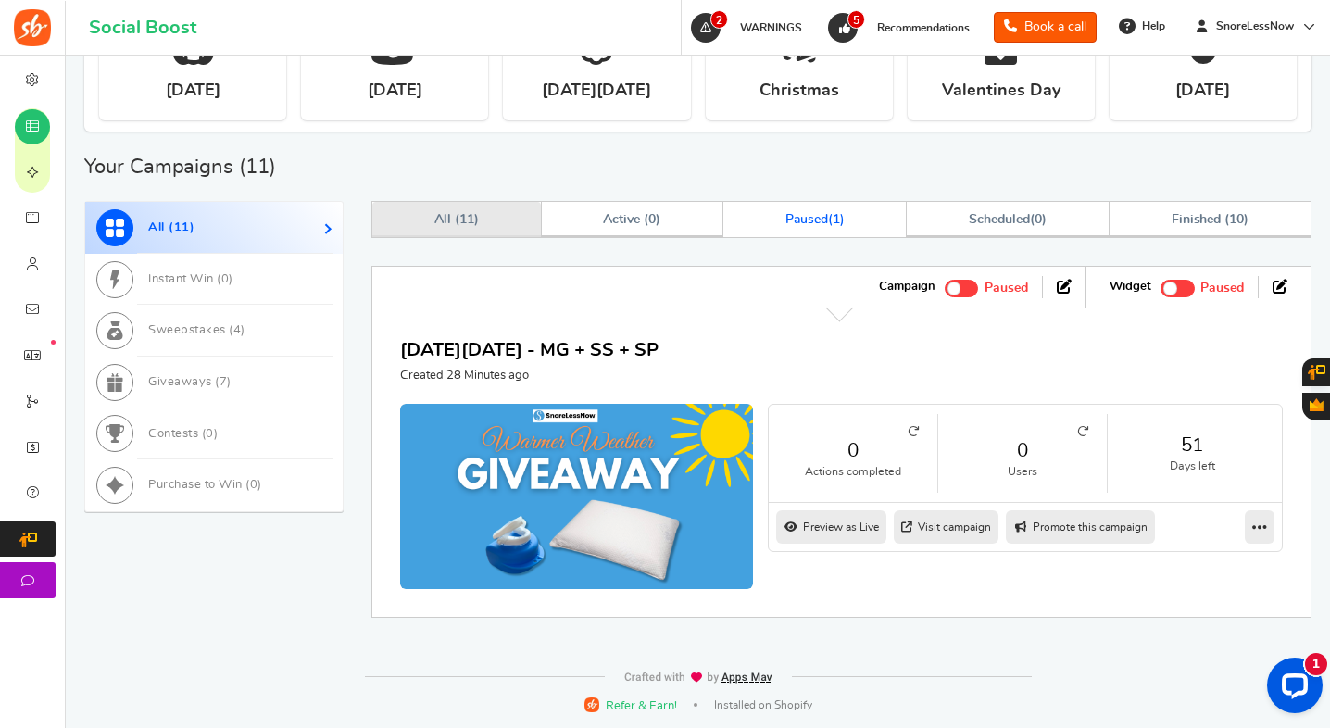
click at [464, 214] on span "11" at bounding box center [467, 219] width 15 height 13
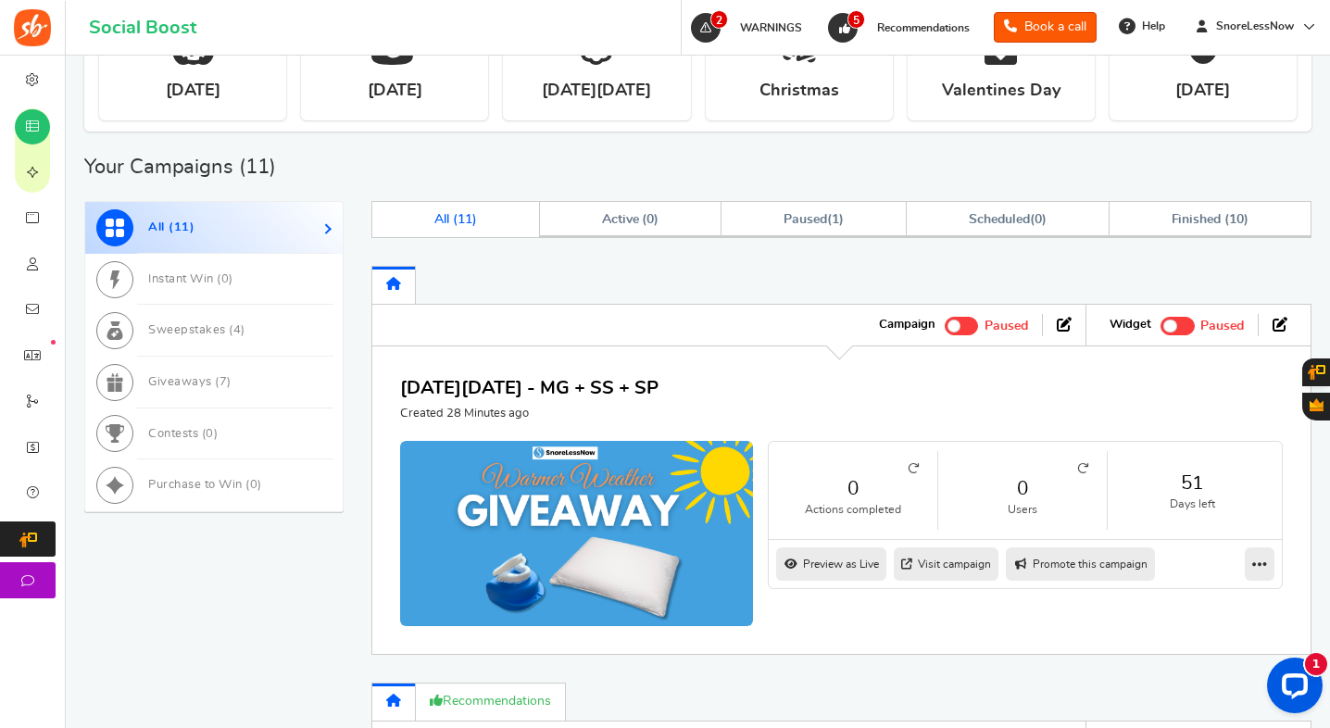
click at [391, 296] on link at bounding box center [394, 285] width 44 height 38
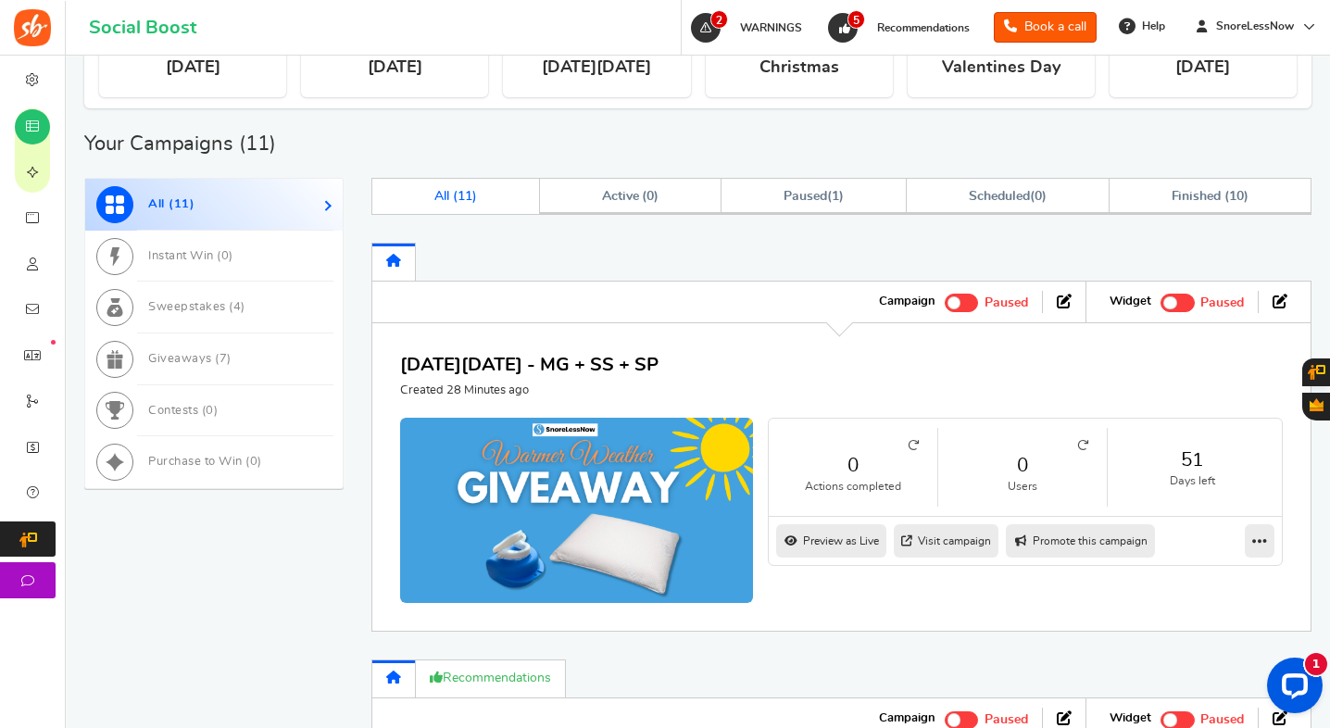
scroll to position [1008, 0]
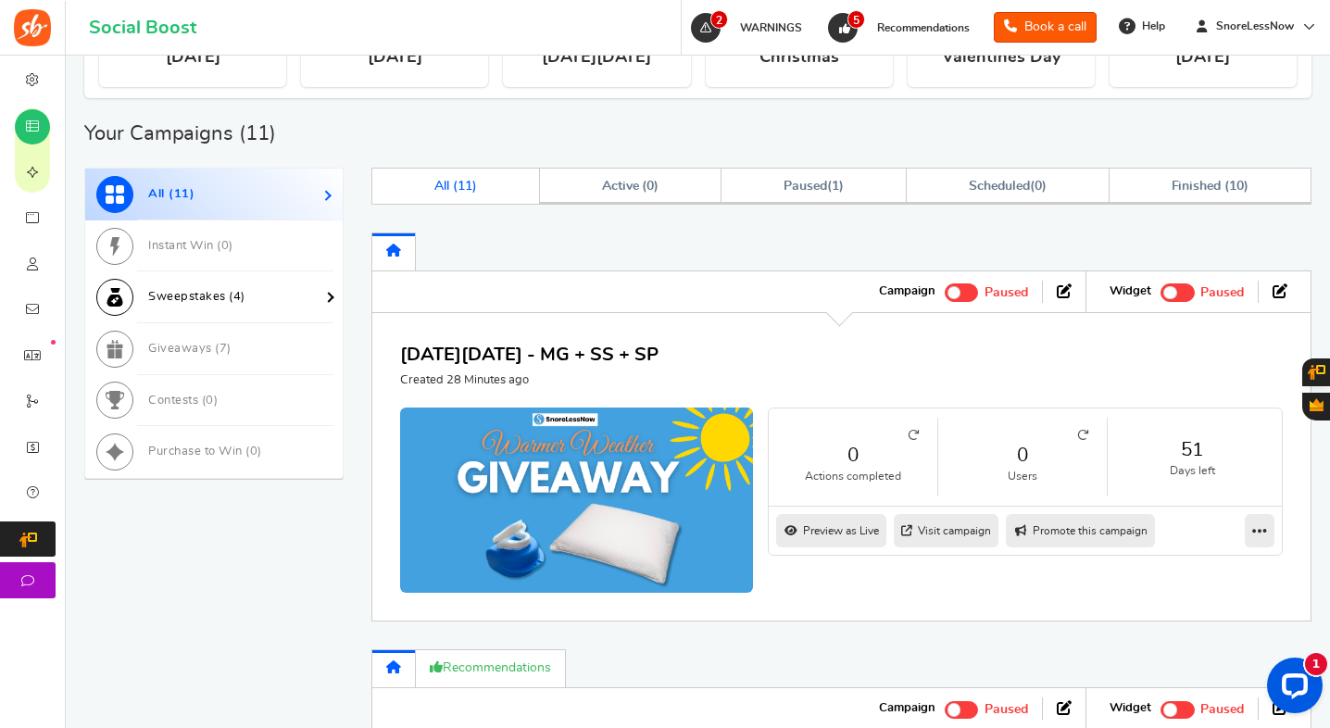
click at [170, 291] on span "Sweepstakes ( 4 )" at bounding box center [196, 297] width 97 height 12
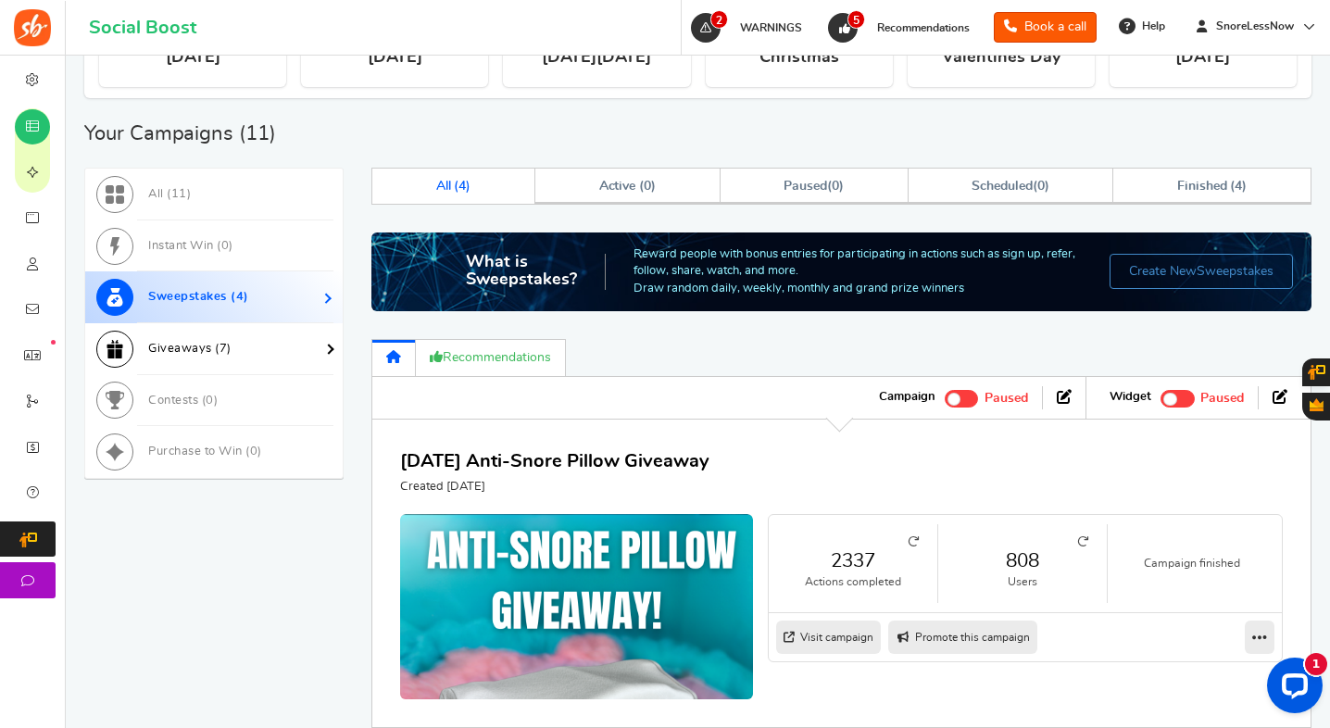
click at [208, 357] on link "Giveaways ( 7 )" at bounding box center [214, 349] width 258 height 52
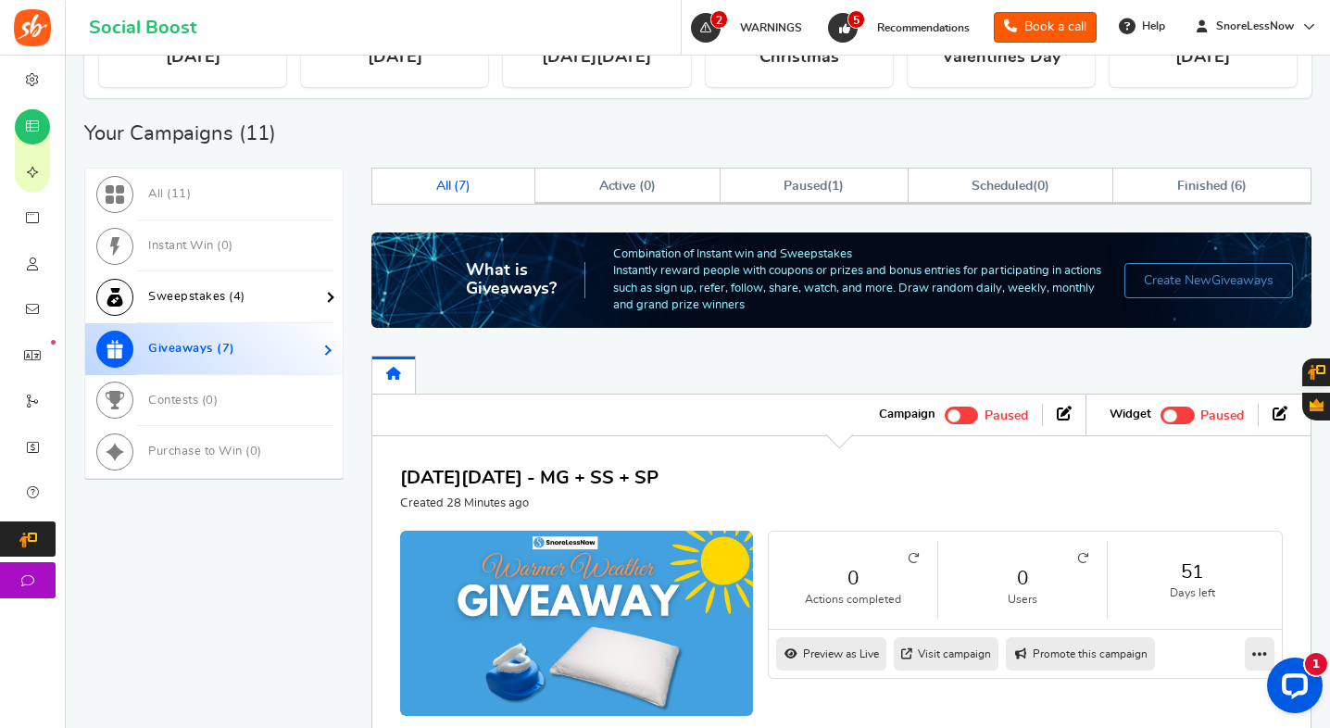
click at [191, 312] on link "Sweepstakes ( 4 )" at bounding box center [214, 297] width 258 height 52
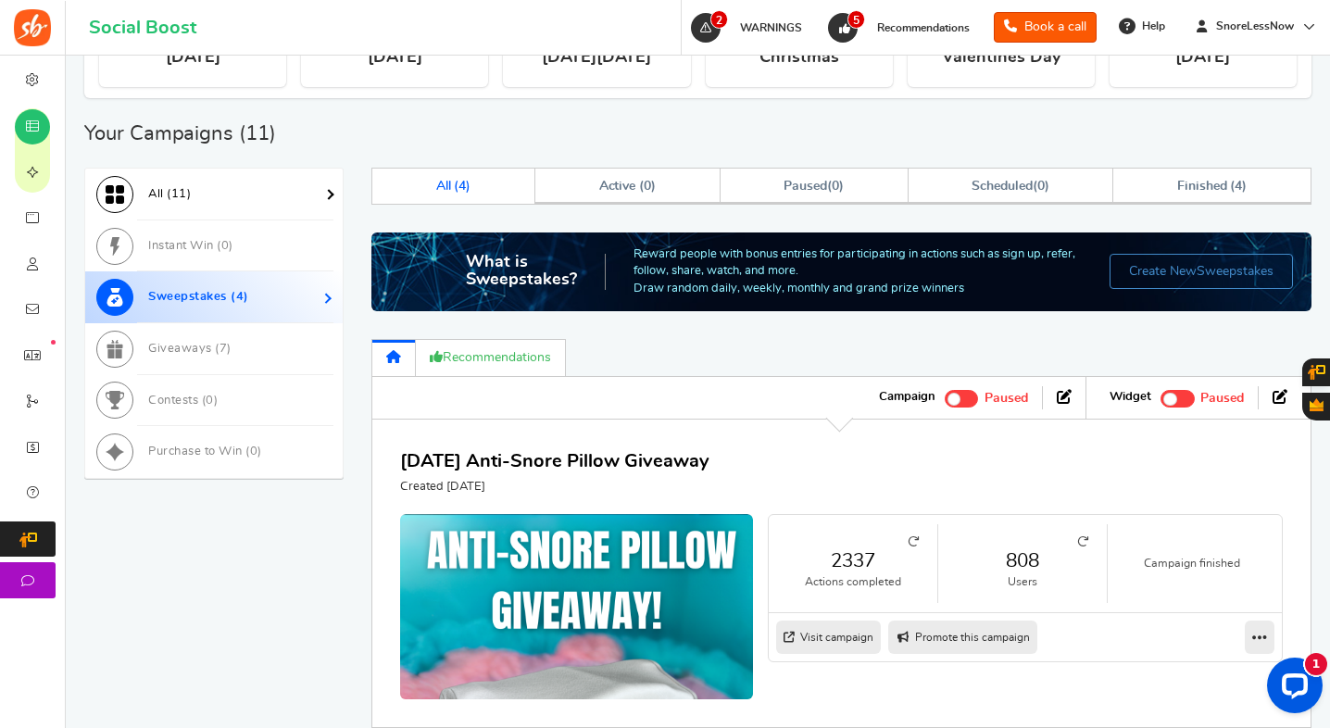
click at [173, 204] on link "All ( 11 )" at bounding box center [214, 195] width 258 height 52
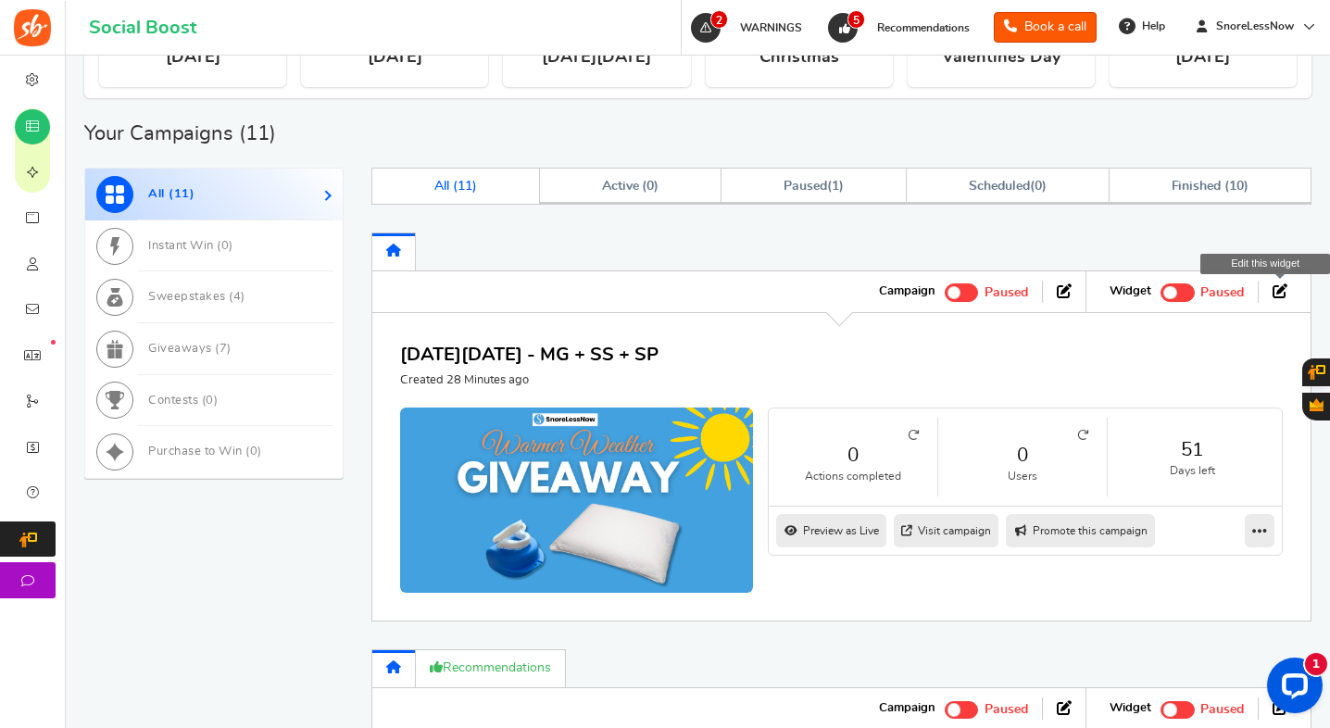
click at [1287, 296] on icon at bounding box center [1280, 291] width 15 height 15
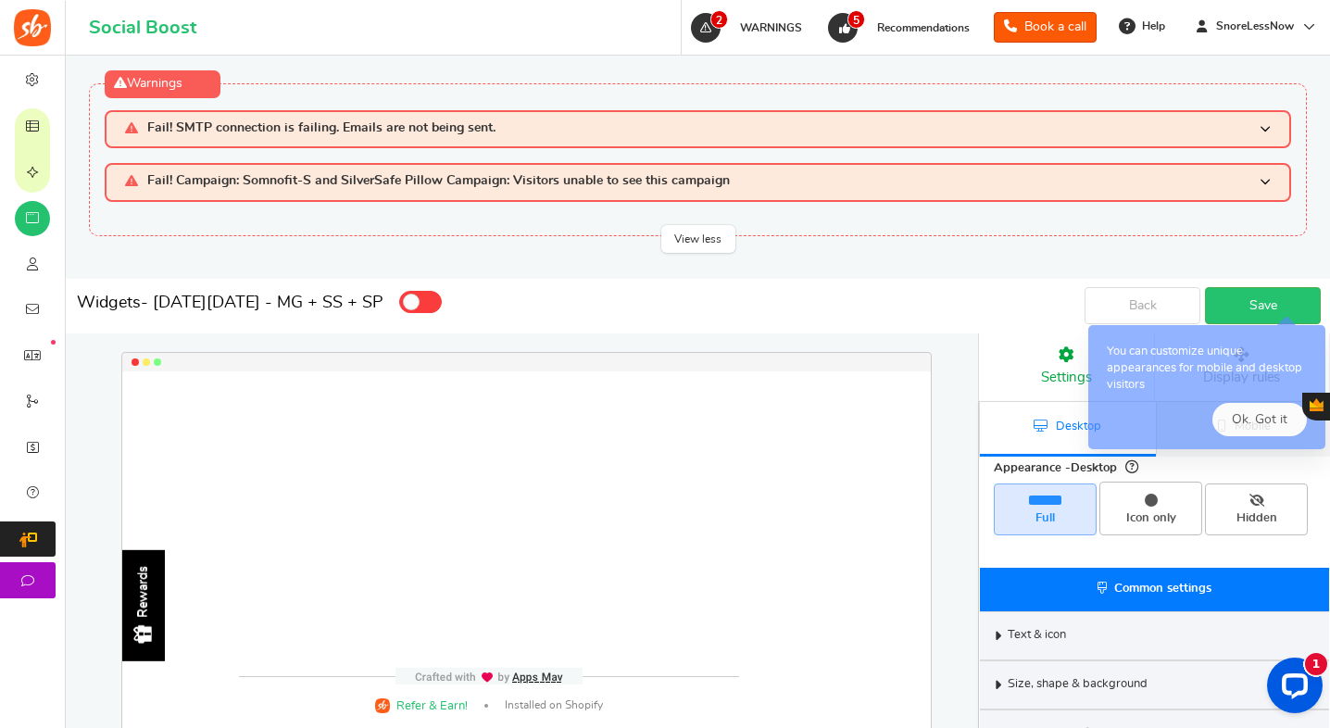
select select "left-side-drawer"
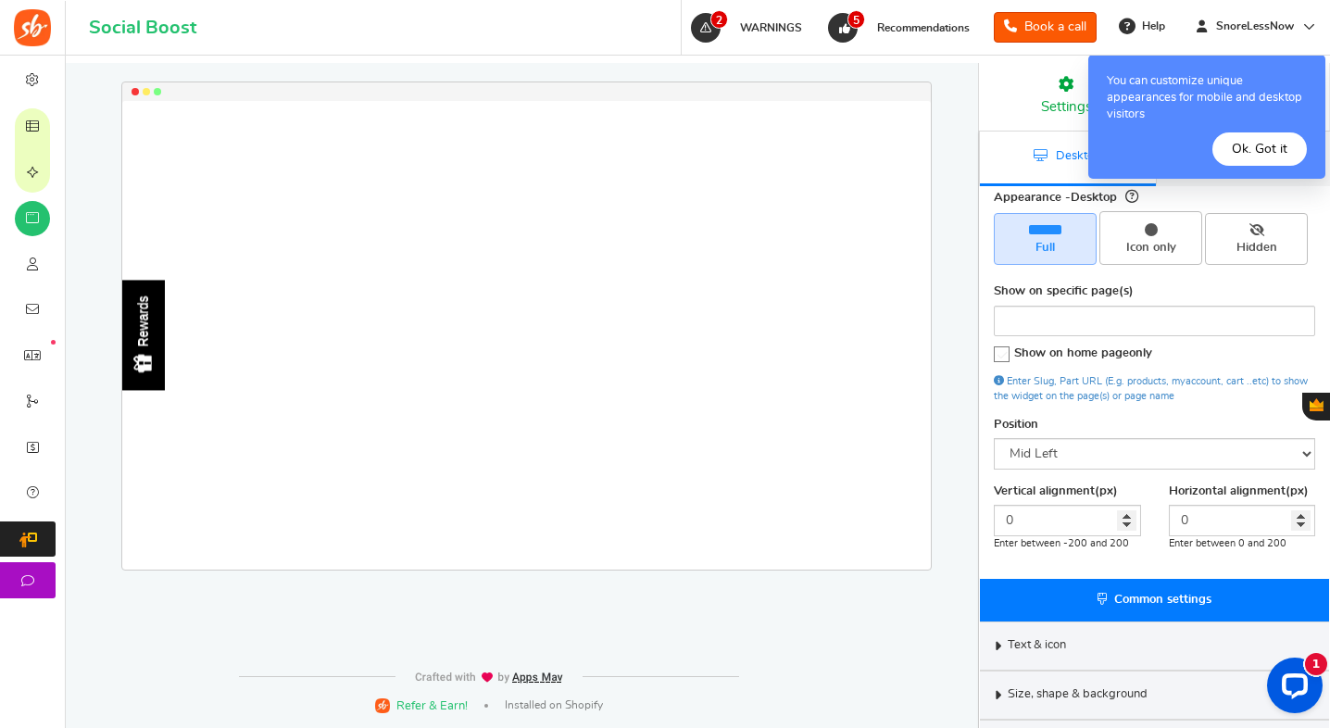
scroll to position [417, 0]
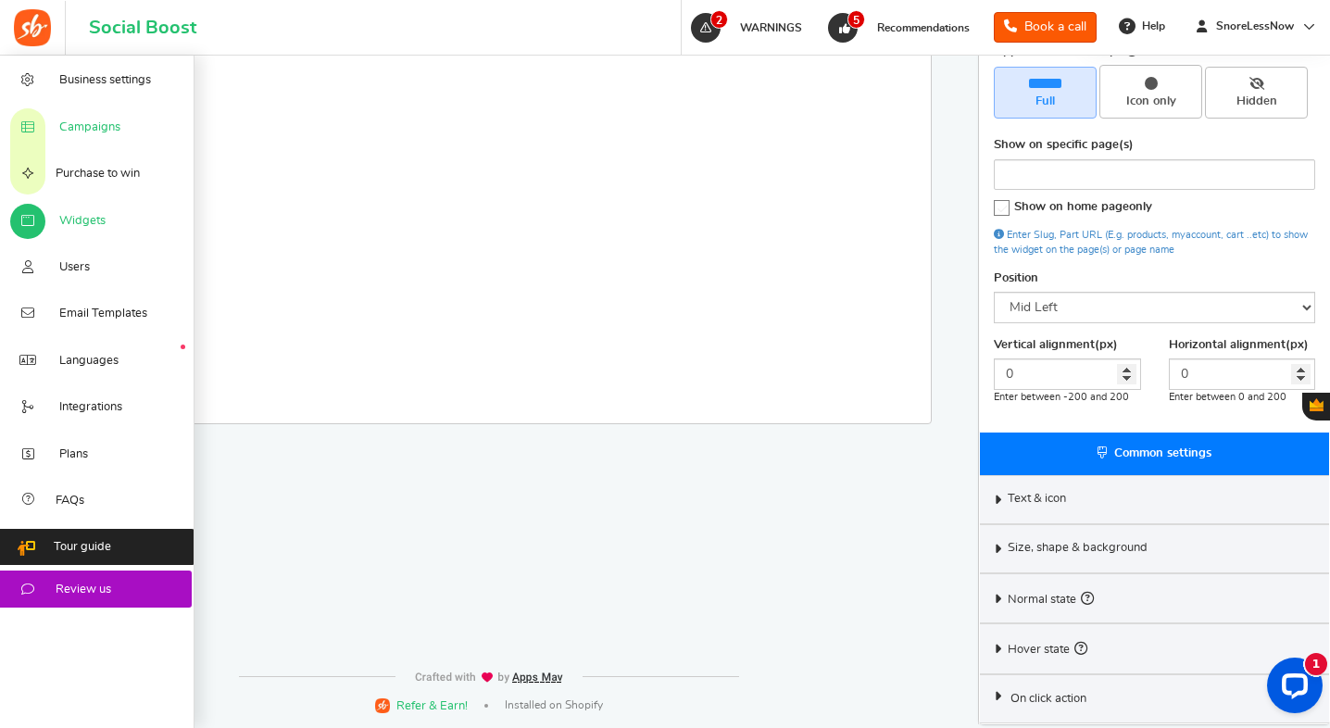
click at [78, 139] on link "Campaigns" at bounding box center [97, 126] width 195 height 46
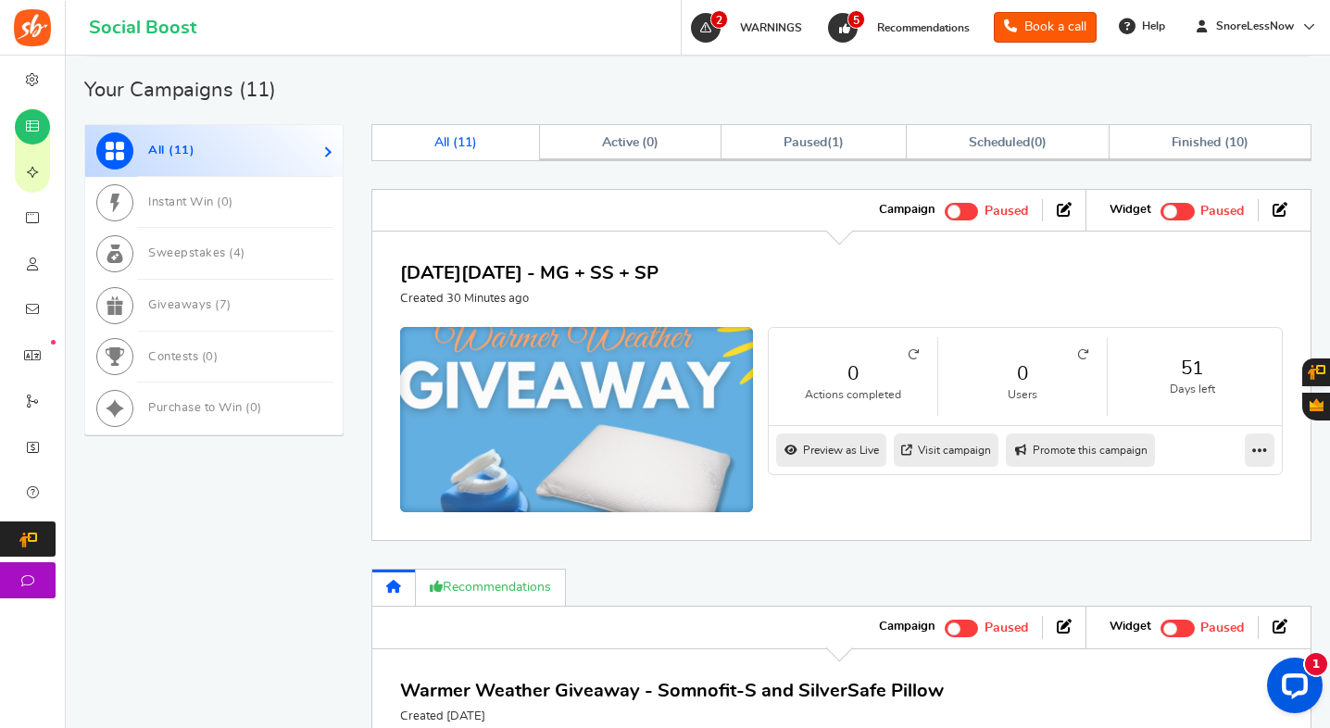
scroll to position [1057, 0]
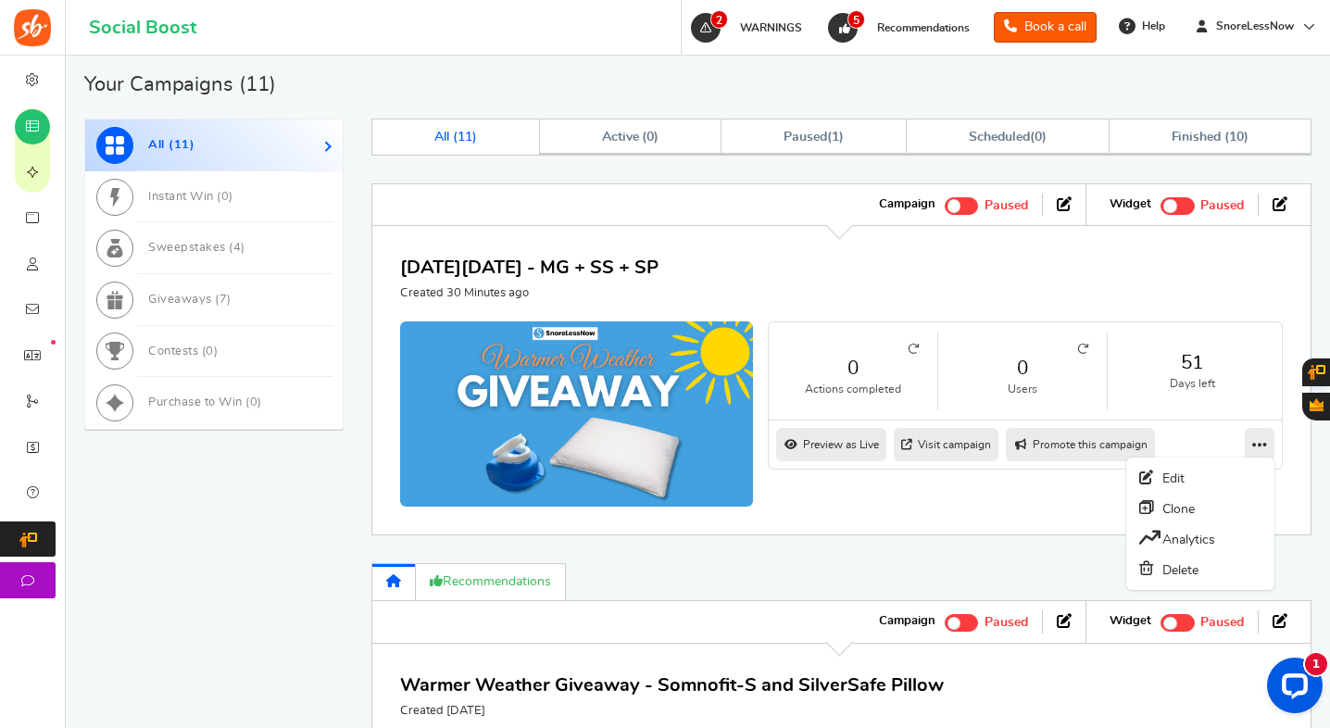
click at [1254, 445] on icon at bounding box center [1260, 444] width 15 height 17
click at [1216, 479] on link "Edit" at bounding box center [1200, 478] width 137 height 30
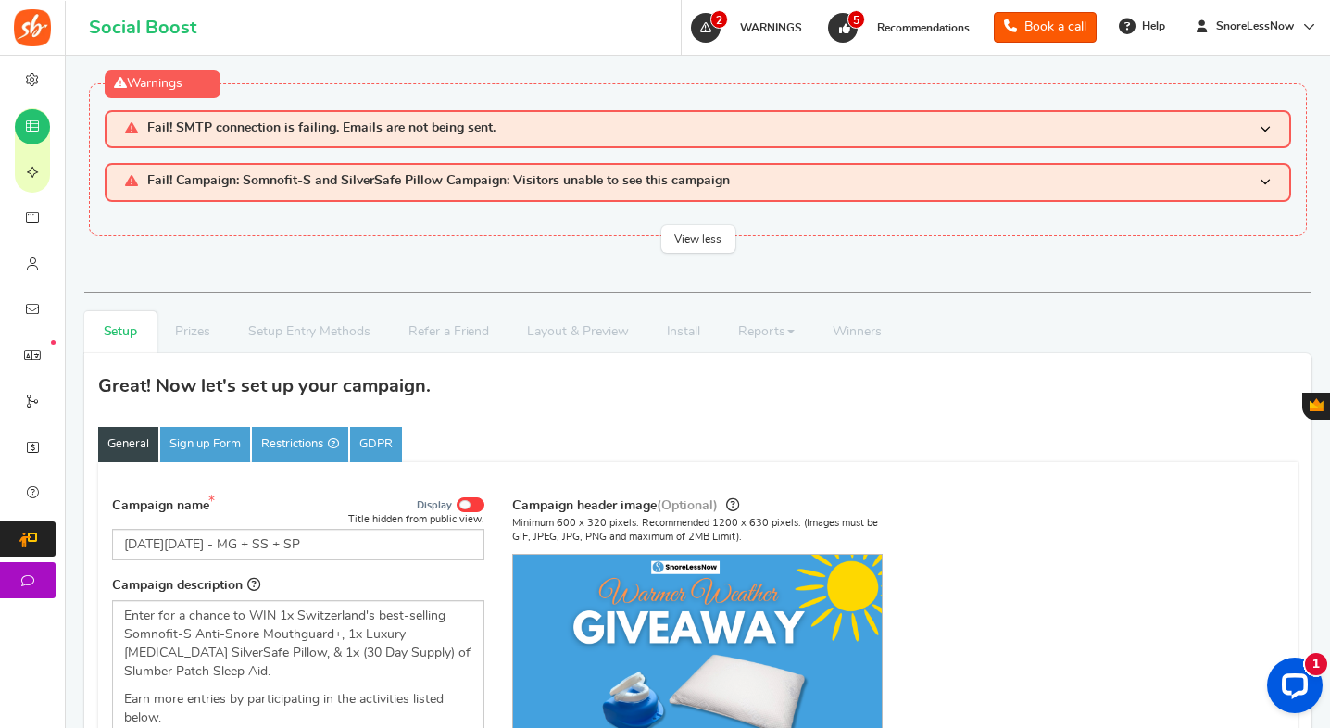
click at [706, 233] on p "View less" at bounding box center [699, 239] width 74 height 28
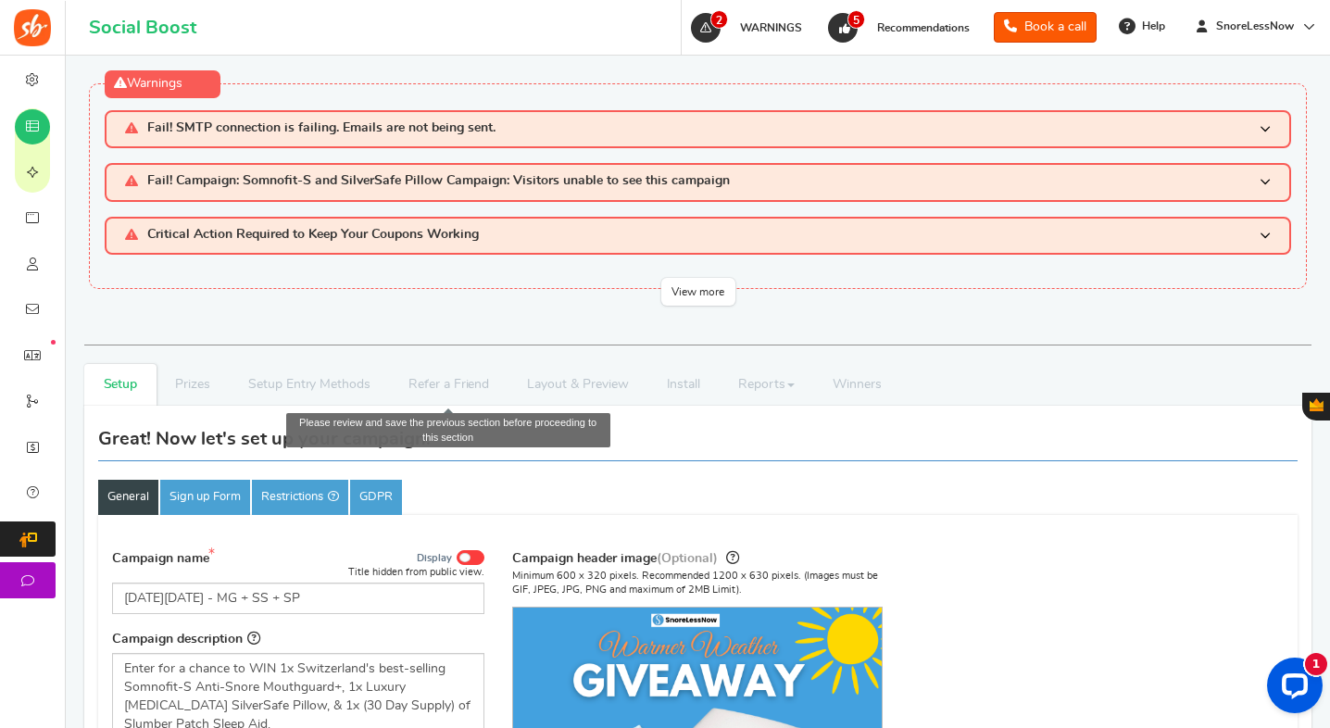
scroll to position [48, 0]
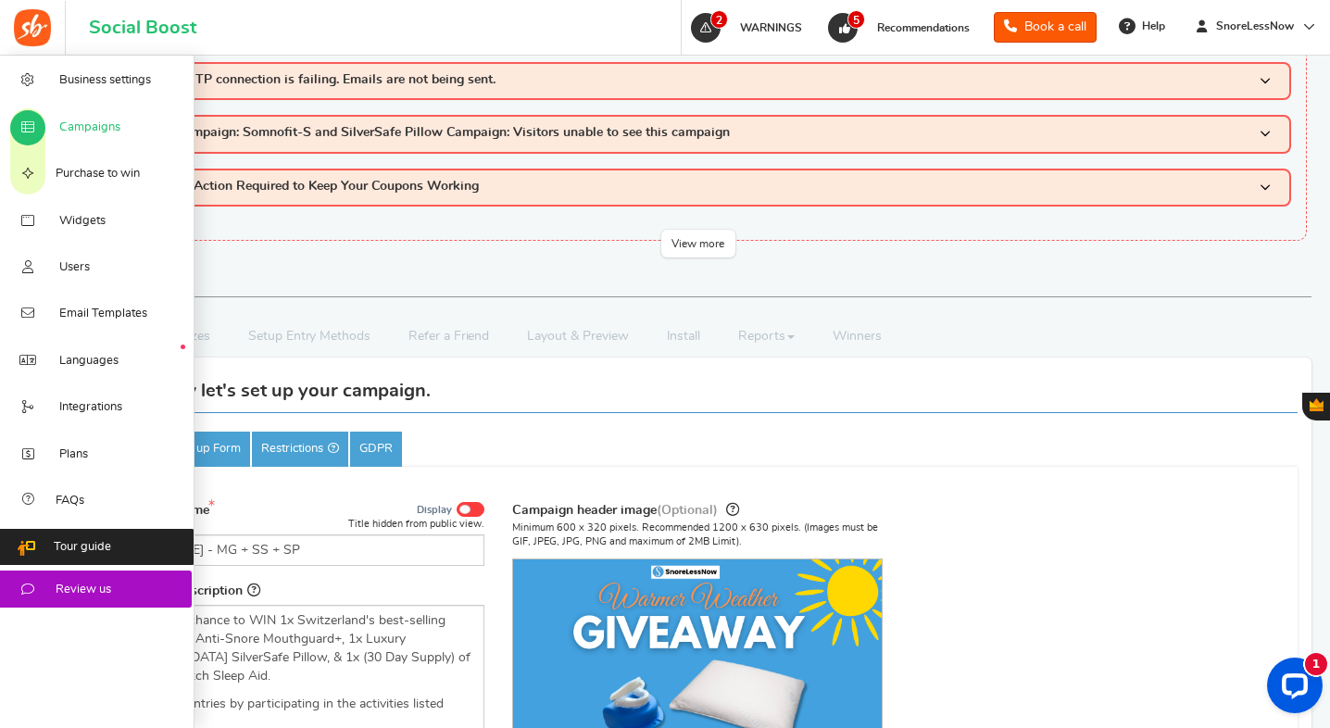
click at [59, 134] on span "Campaigns" at bounding box center [89, 128] width 61 height 17
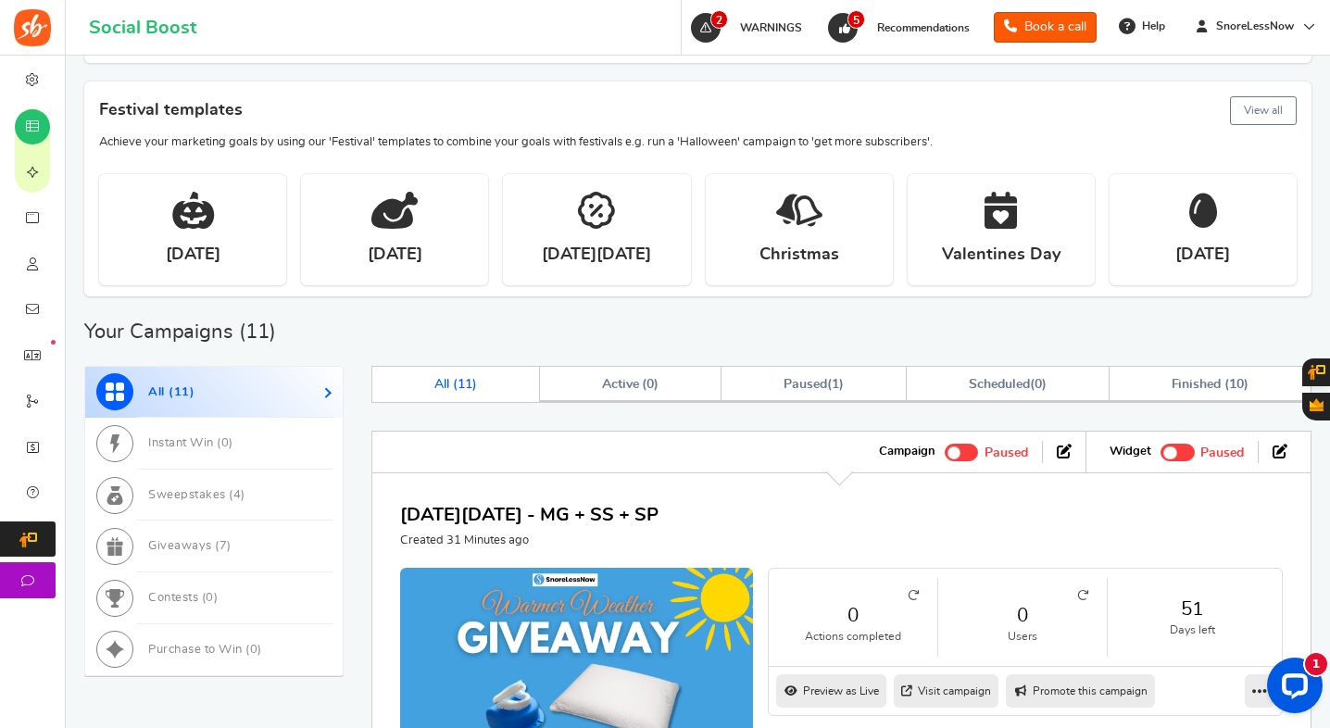
scroll to position [959, 0]
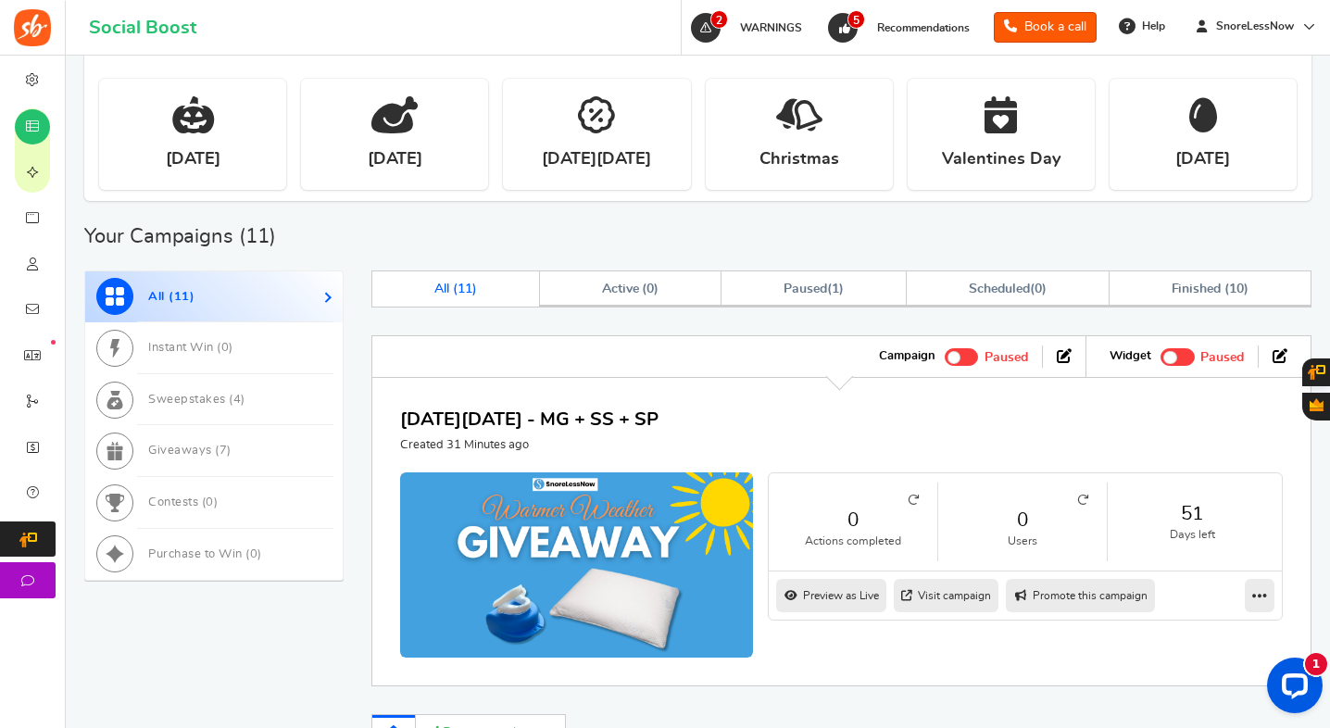
click at [460, 284] on span "11" at bounding box center [465, 289] width 15 height 13
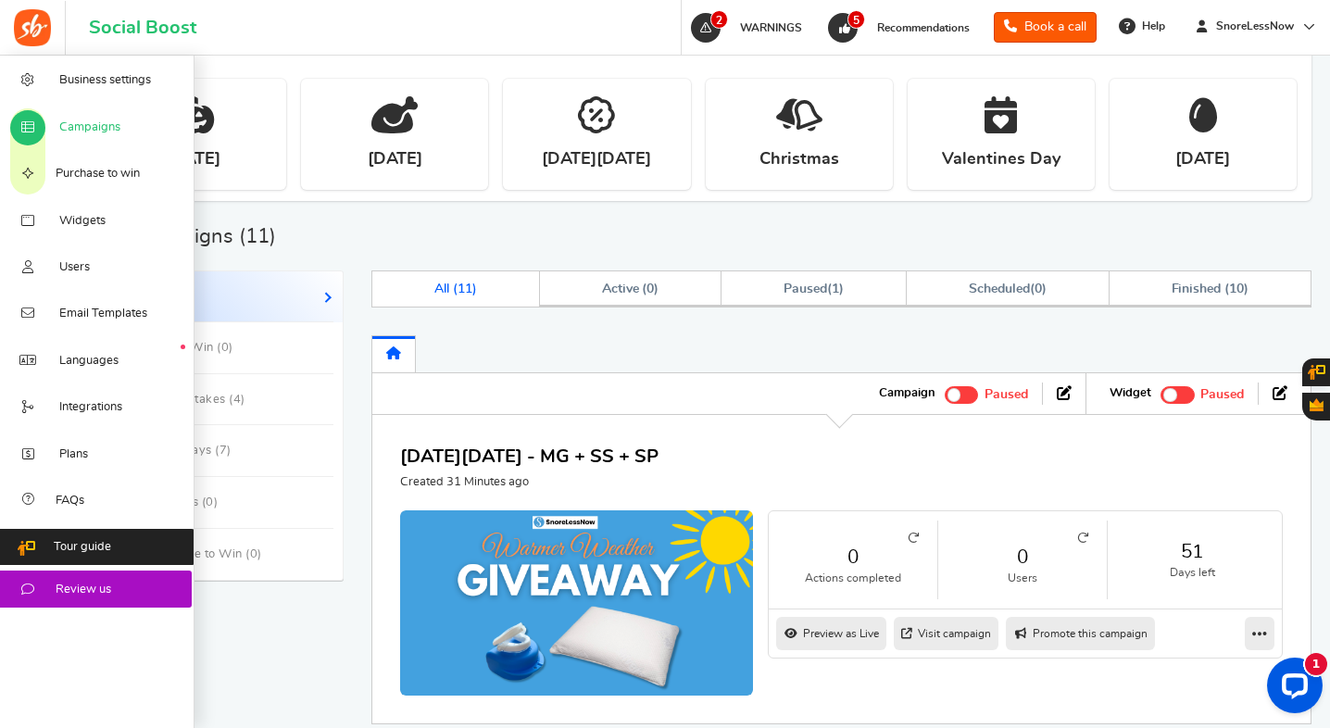
click at [69, 136] on link "Campaigns" at bounding box center [97, 126] width 195 height 46
click at [66, 140] on link "Campaigns" at bounding box center [97, 126] width 195 height 46
click at [72, 128] on span "Campaigns" at bounding box center [89, 128] width 61 height 17
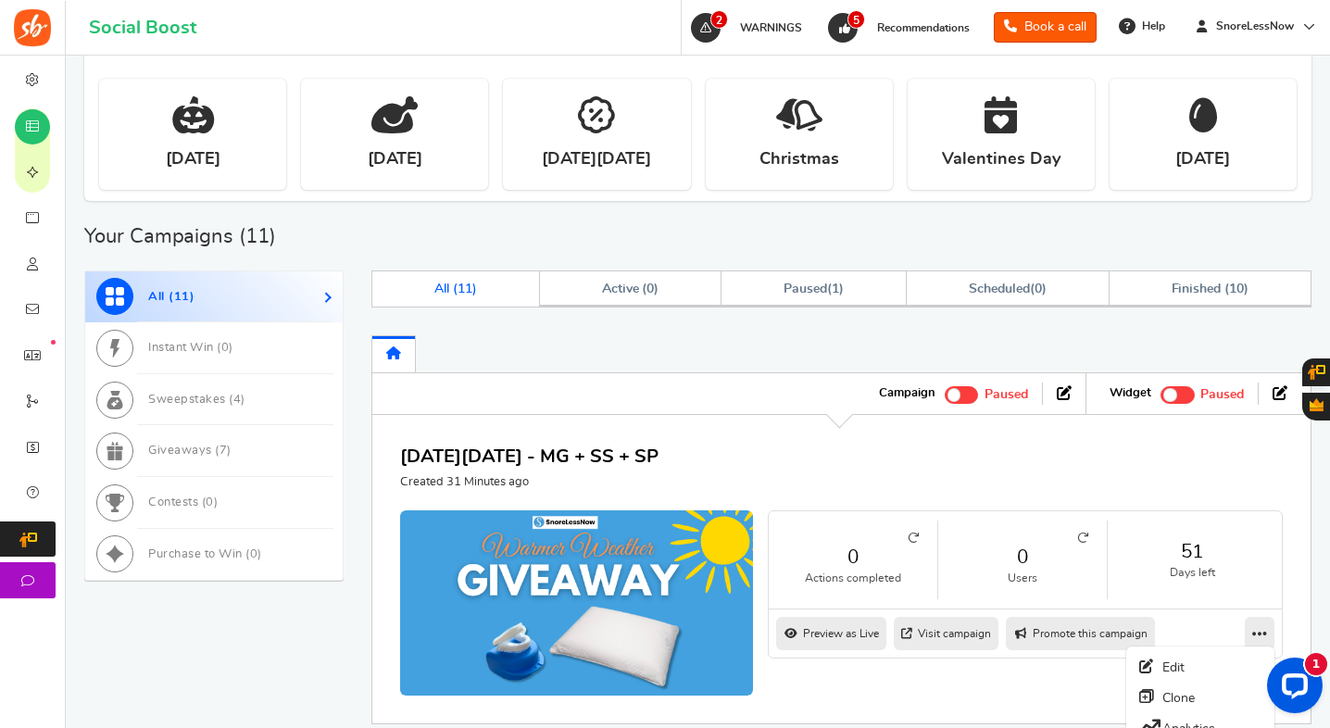
click at [1253, 631] on icon at bounding box center [1260, 633] width 15 height 17
click at [1228, 657] on link "Edit" at bounding box center [1200, 667] width 137 height 30
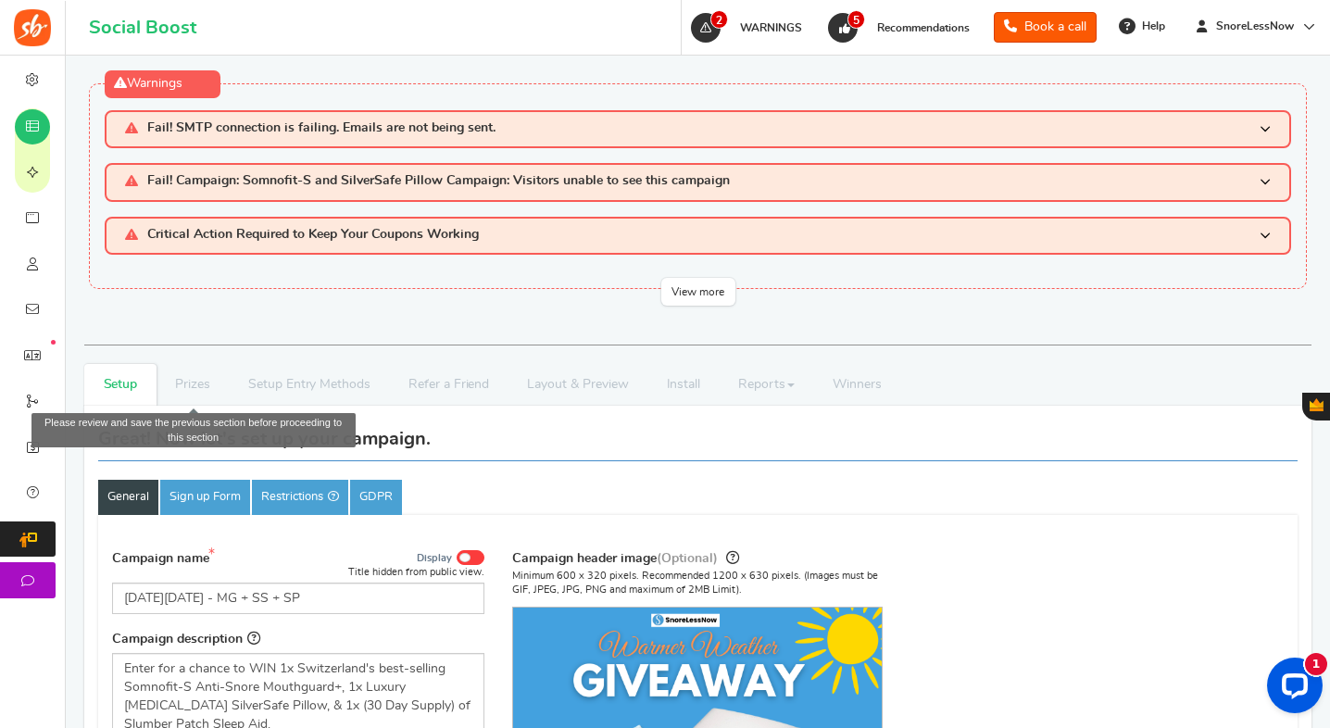
click at [204, 387] on li "Prizes" at bounding box center [193, 385] width 73 height 42
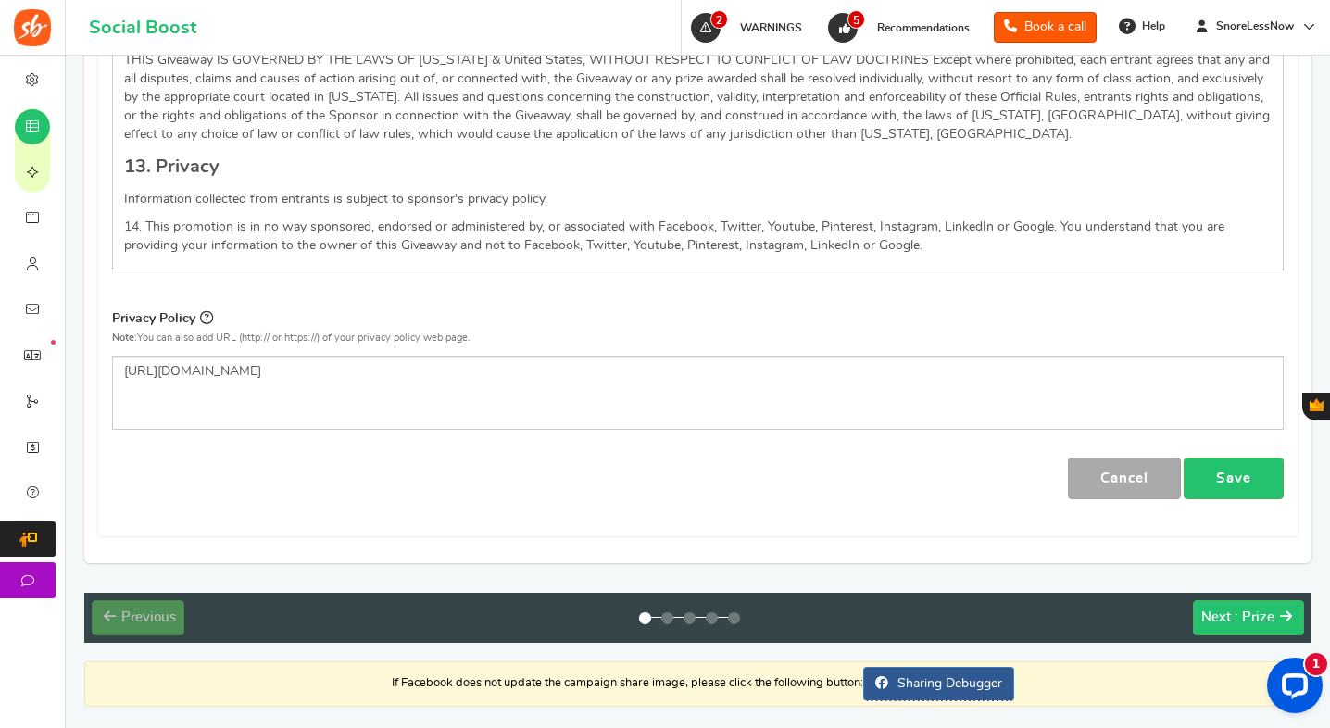
scroll to position [2768, 0]
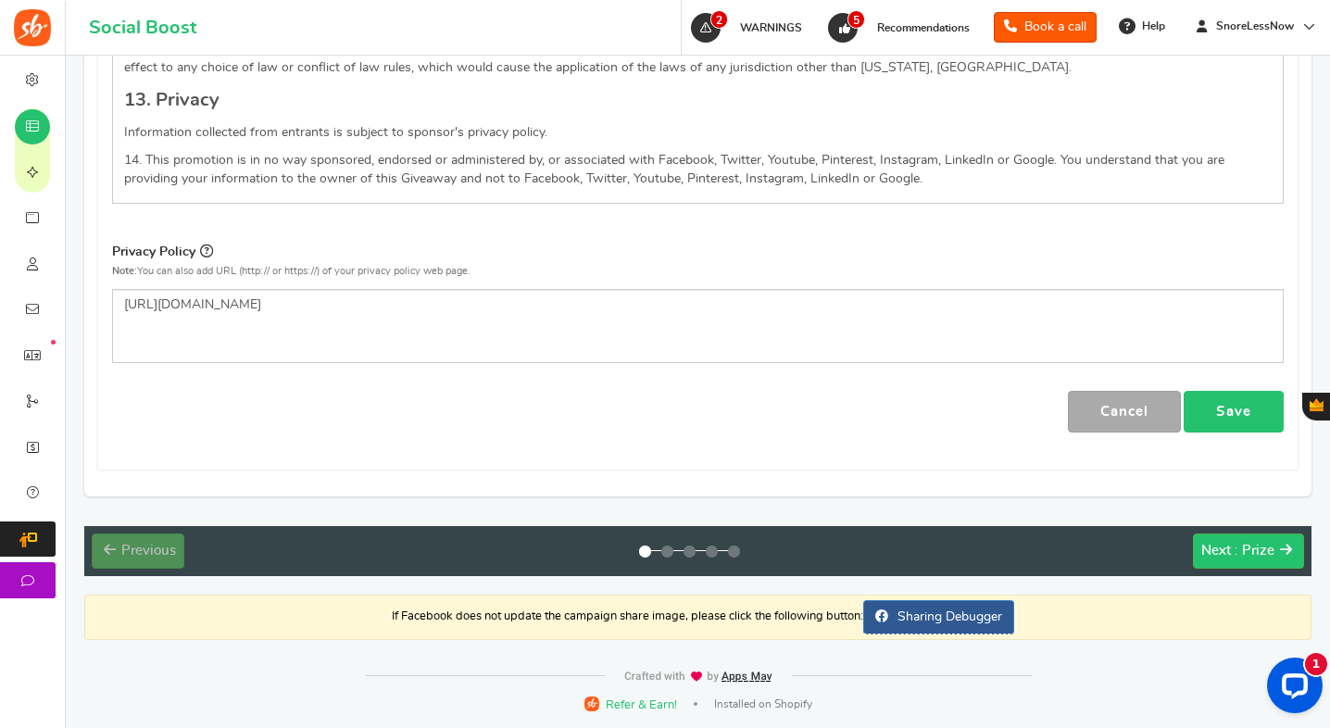
click at [1217, 424] on link "Save" at bounding box center [1234, 412] width 100 height 42
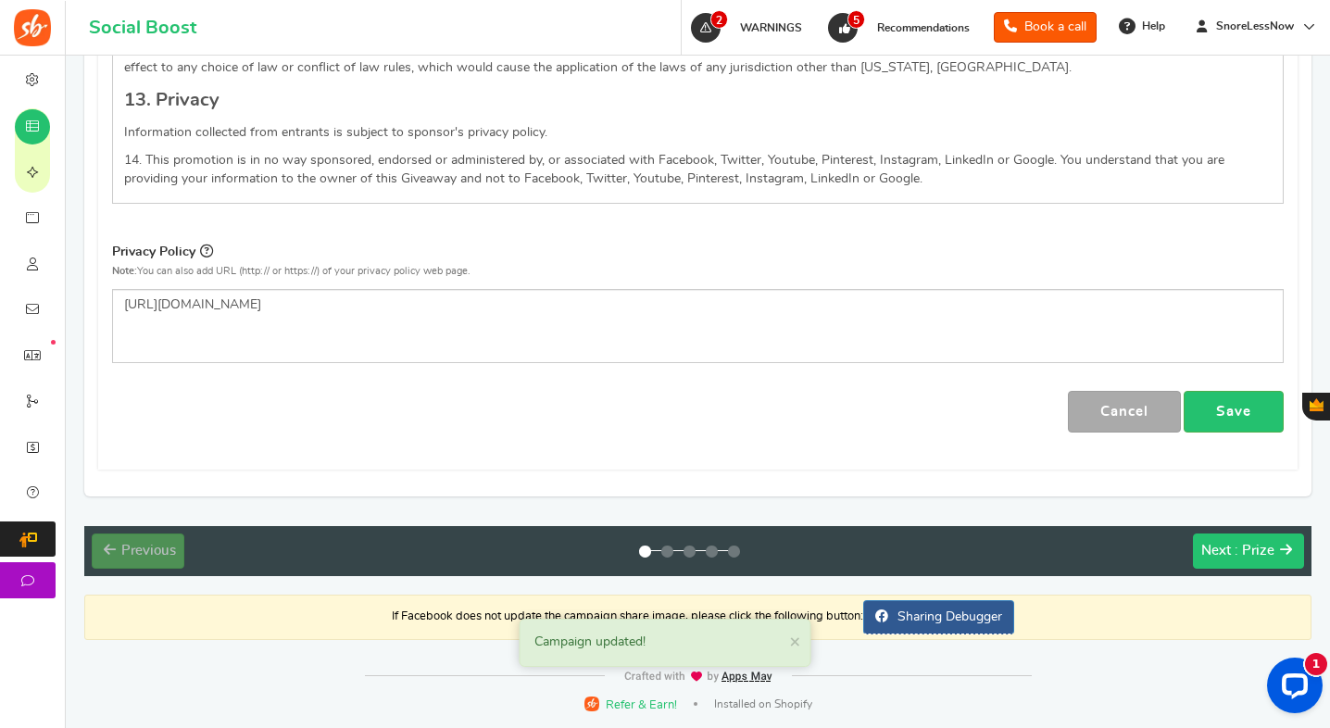
click at [1209, 535] on button "Next : Prize" at bounding box center [1248, 551] width 111 height 35
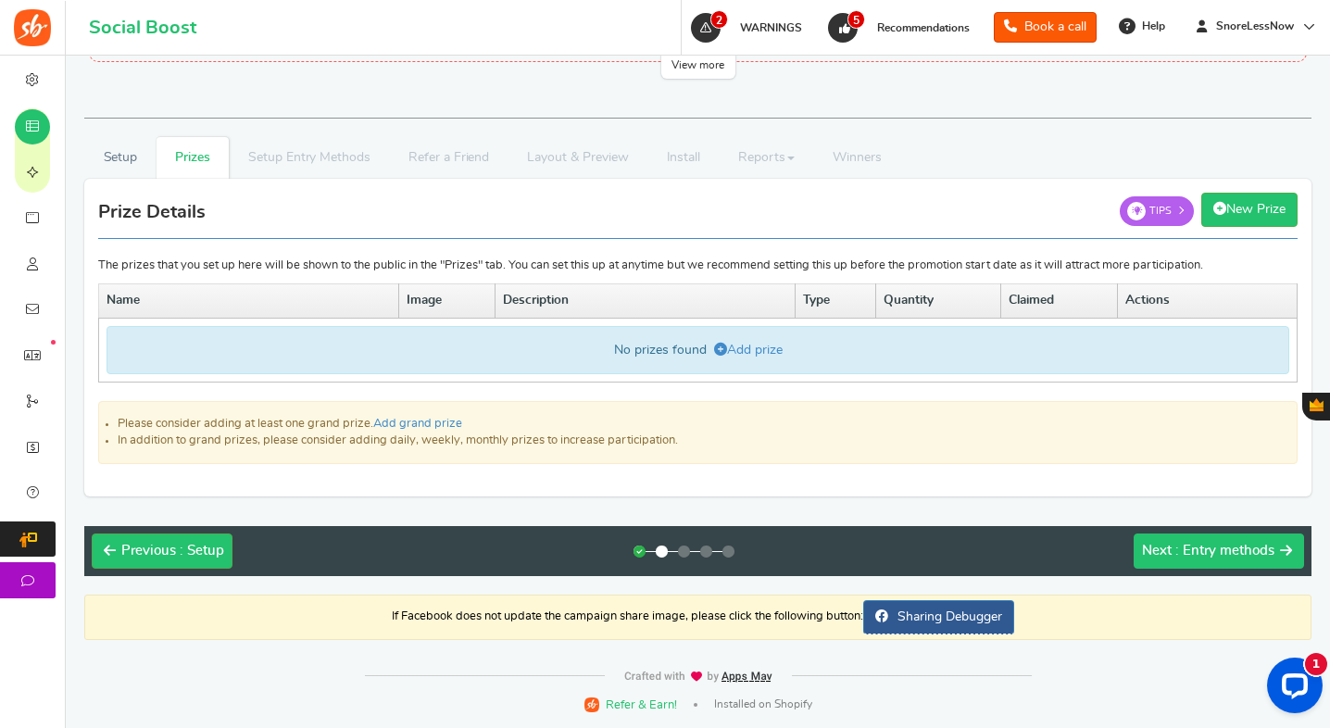
scroll to position [227, 0]
click at [734, 349] on link "Add prize" at bounding box center [748, 350] width 69 height 13
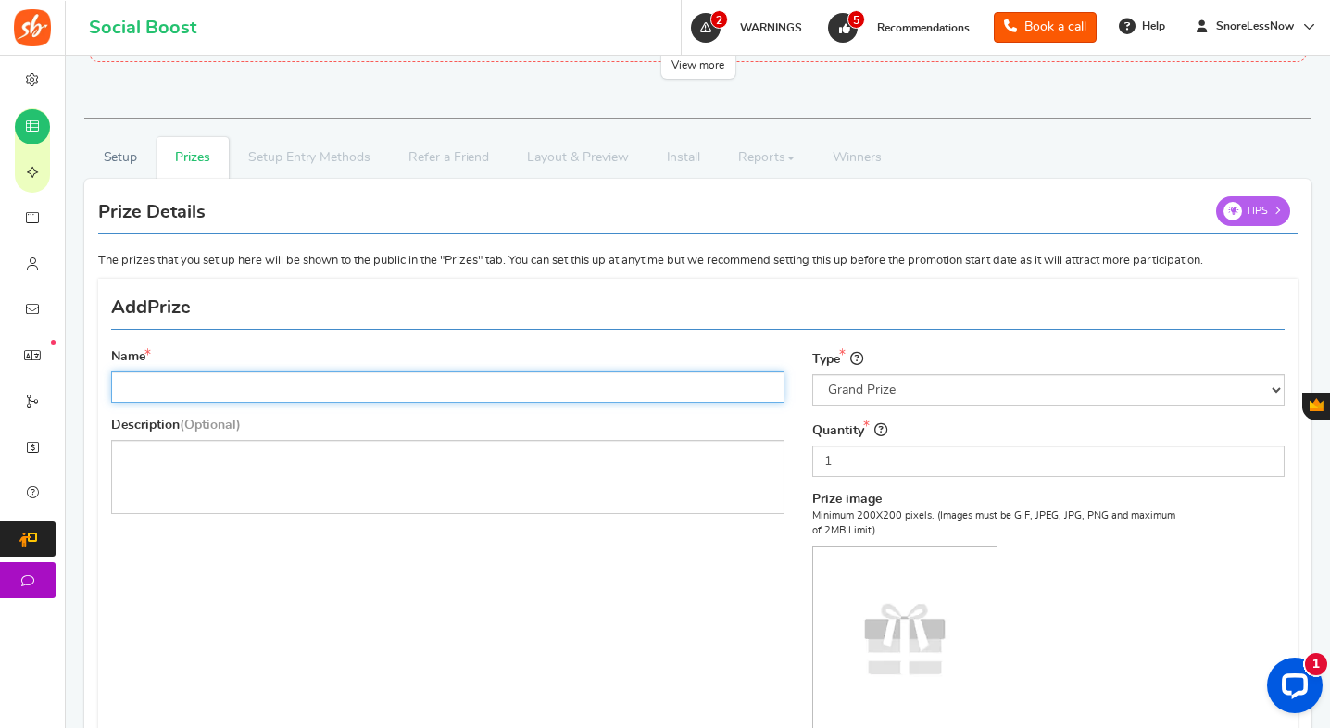
click at [366, 382] on input "Name" at bounding box center [448, 388] width 674 height 32
paste input "(1x) Somnofit-S Anti-Snore Mouth Guard, (1x) Luxury [MEDICAL_DATA] SilverSafe P…"
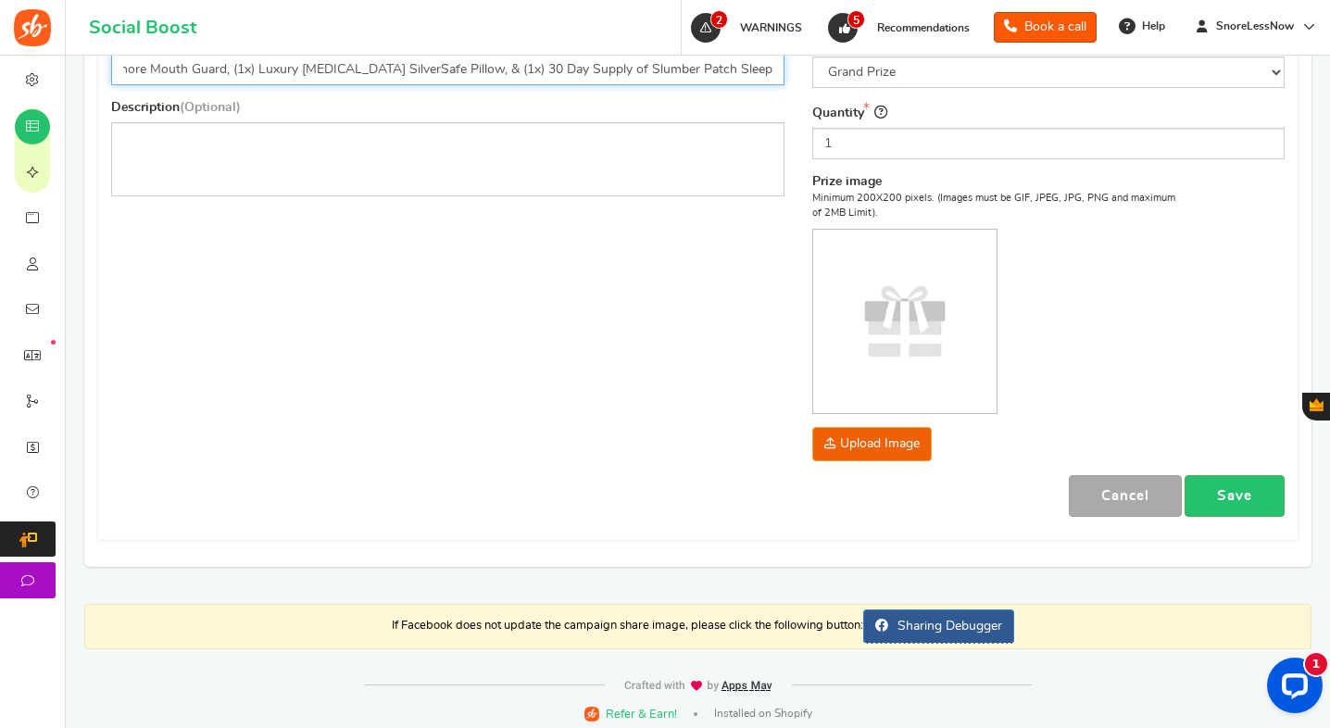
scroll to position [554, 0]
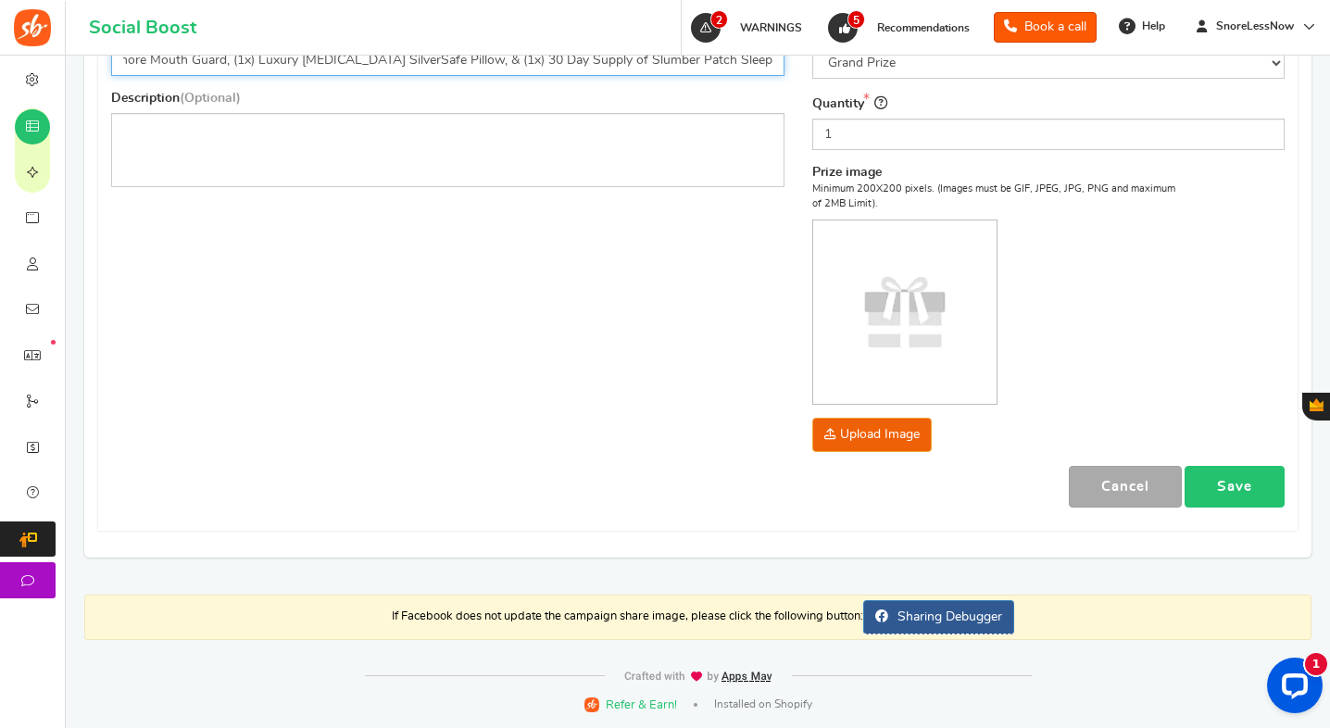
type input "(1x) Somnofit-S Anti-Snore Mouth Guard, (1x) Luxury [MEDICAL_DATA] SilverSafe P…"
click at [1225, 489] on link "Save" at bounding box center [1235, 487] width 100 height 42
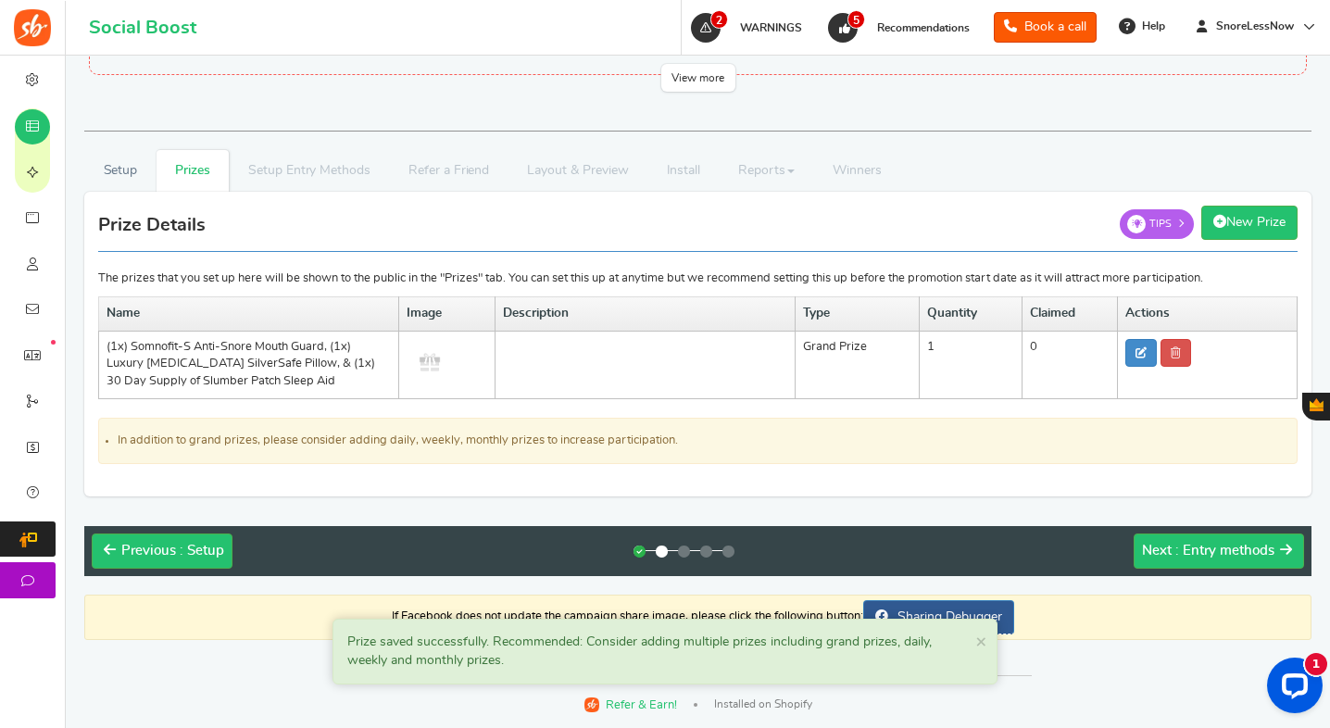
scroll to position [214, 0]
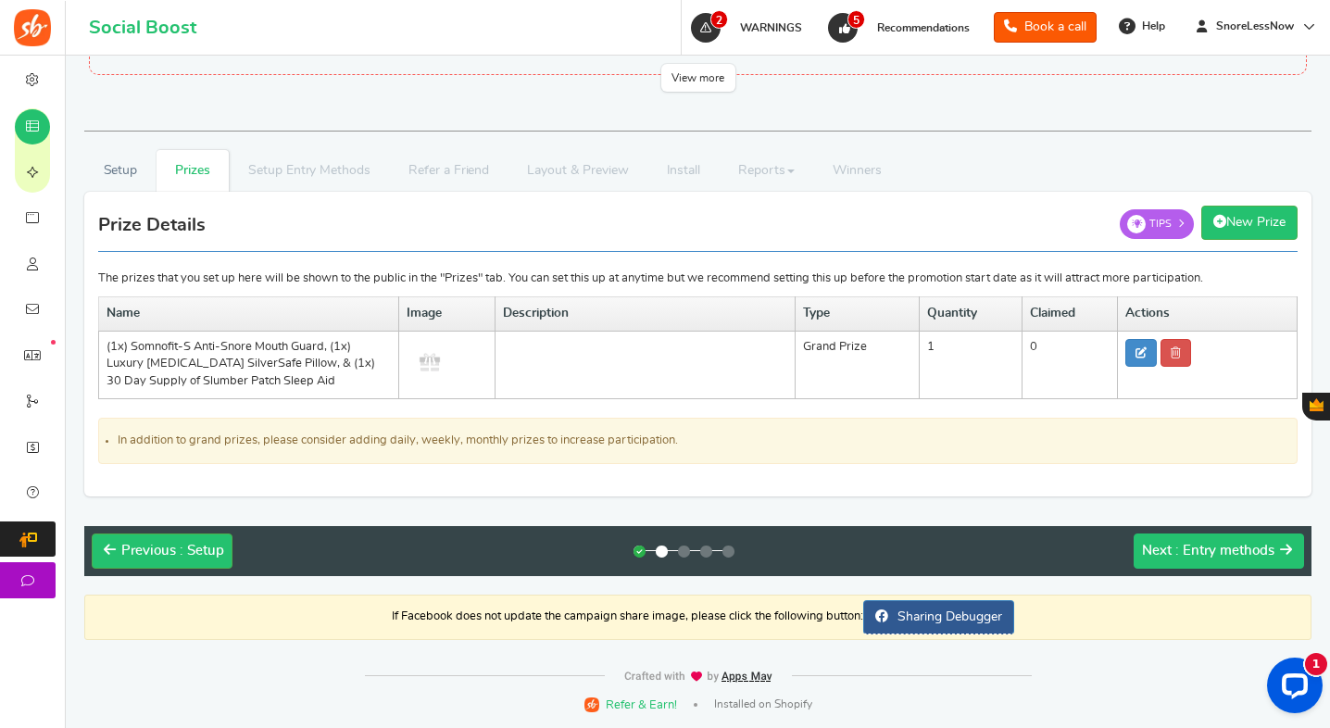
click at [1201, 537] on button "Next : Entry methods" at bounding box center [1219, 551] width 170 height 35
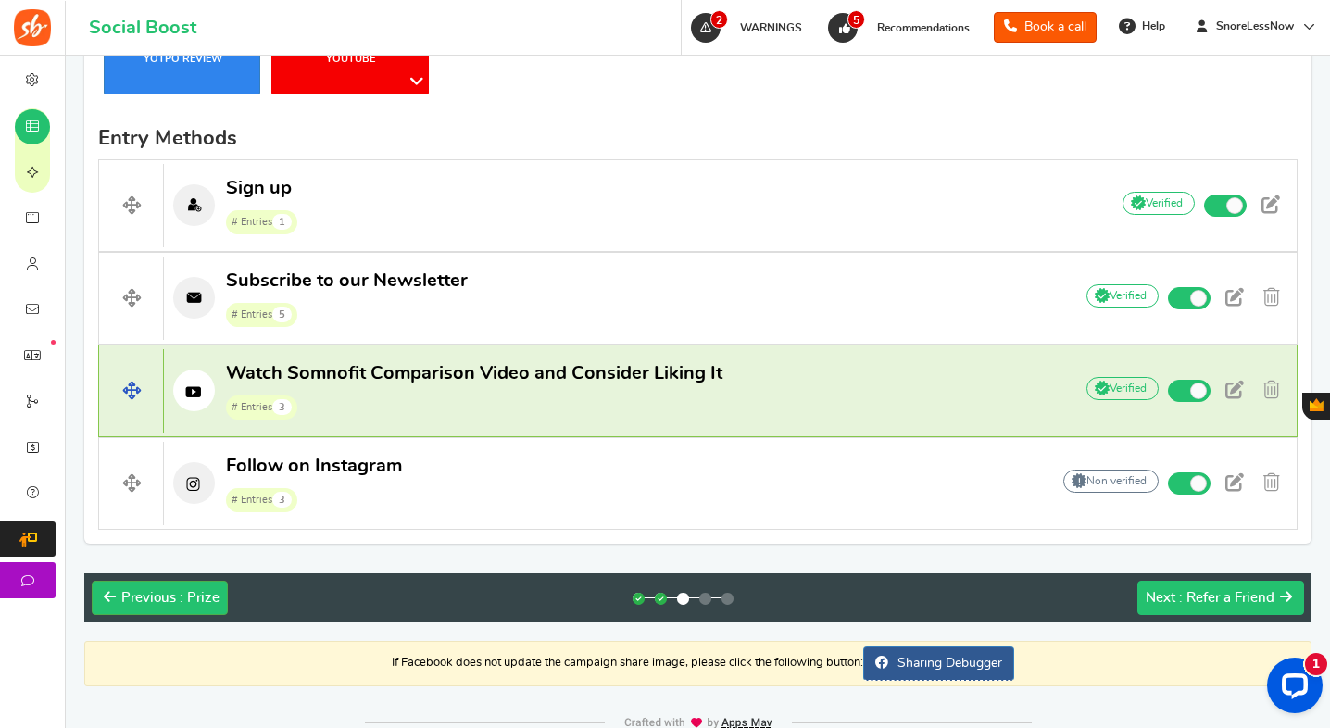
scroll to position [767, 0]
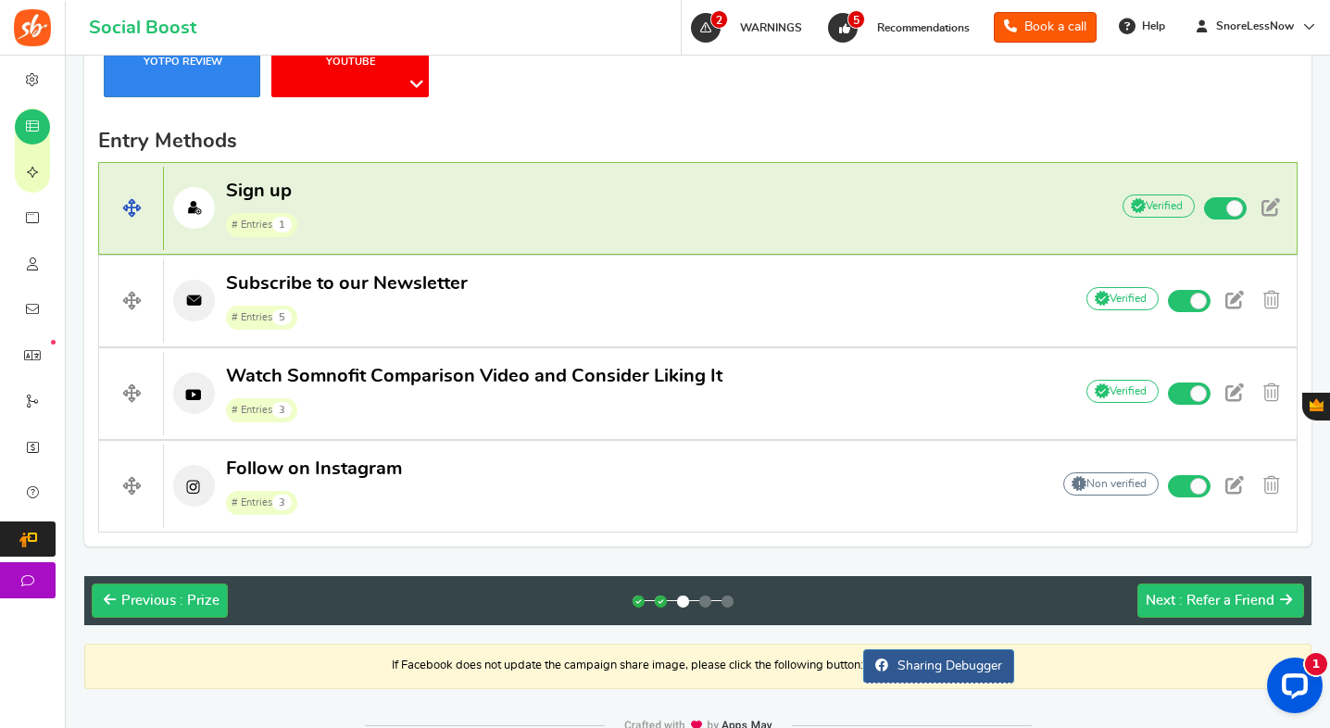
click at [269, 200] on span "Sign up" at bounding box center [259, 191] width 66 height 19
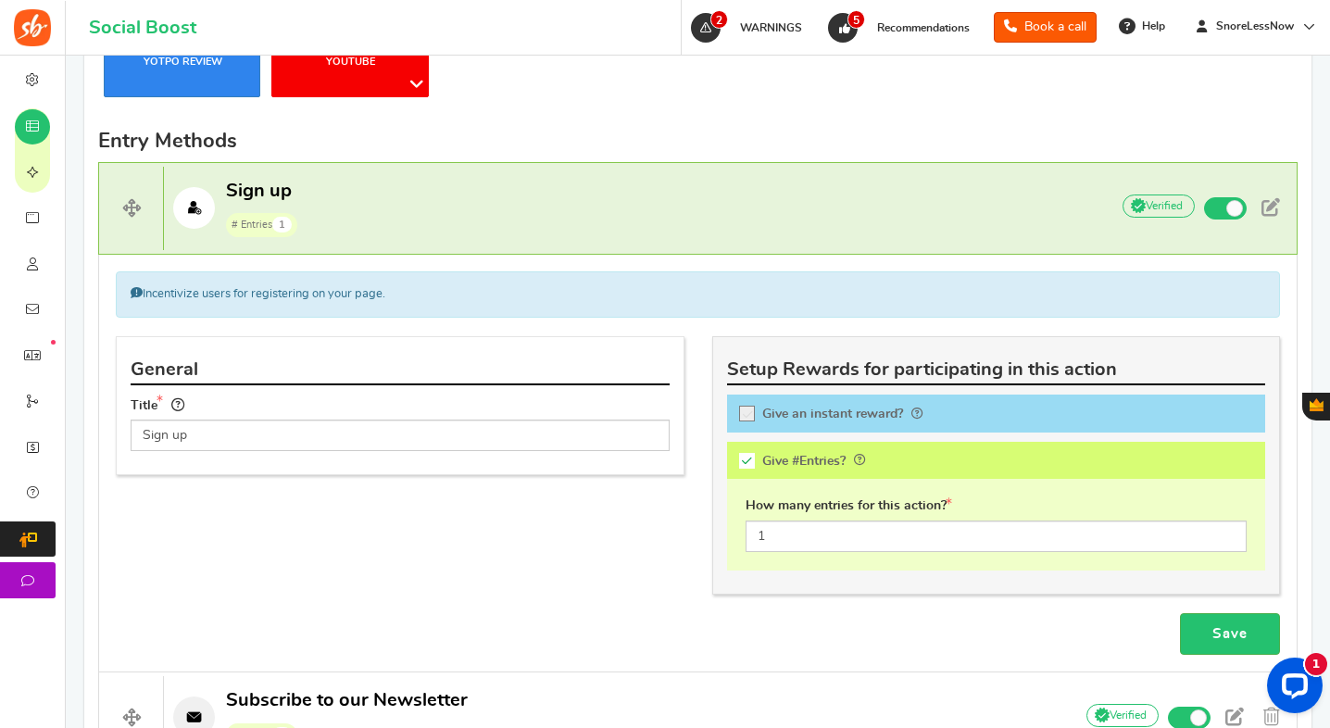
click at [1231, 118] on div "Blog Comments Create Form Facebook Visit a Facebook Page Includes Like Share on…" at bounding box center [698, 344] width 1228 height 1211
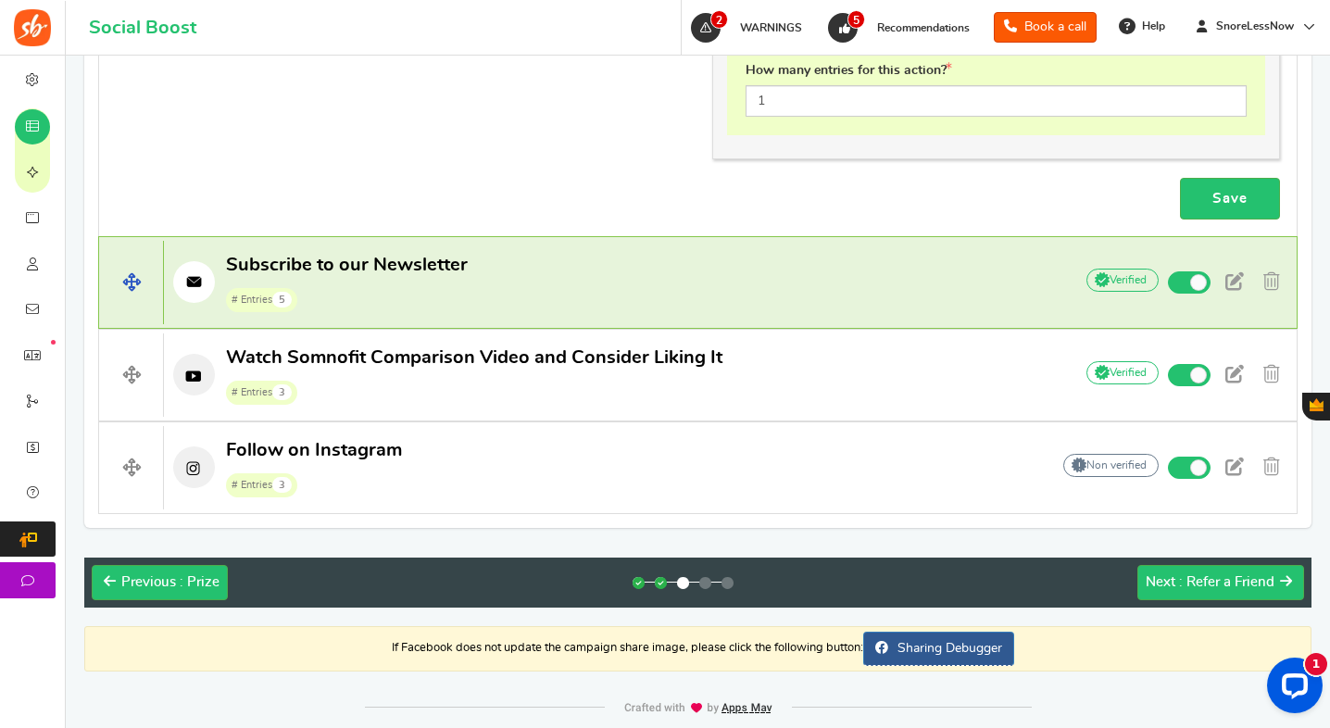
click at [406, 283] on span "Subscribe to our Newsletter # Entries 5" at bounding box center [347, 282] width 242 height 59
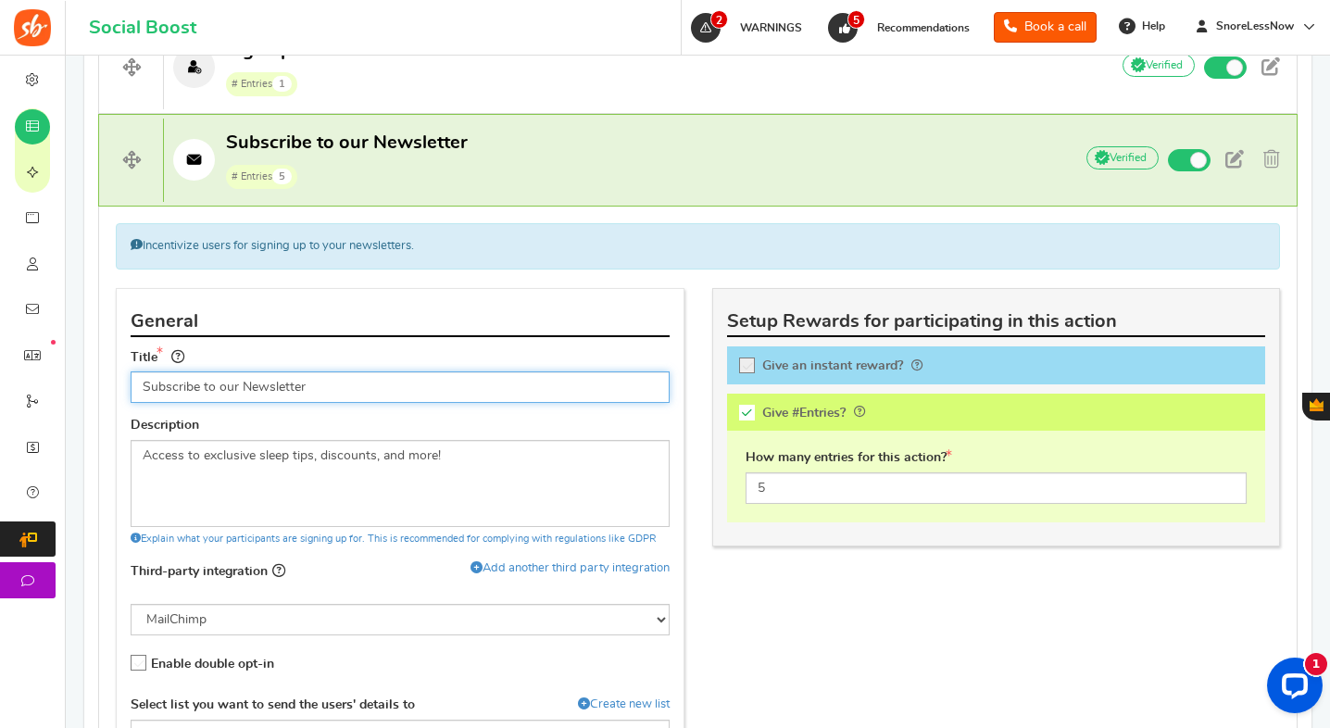
scroll to position [917, 0]
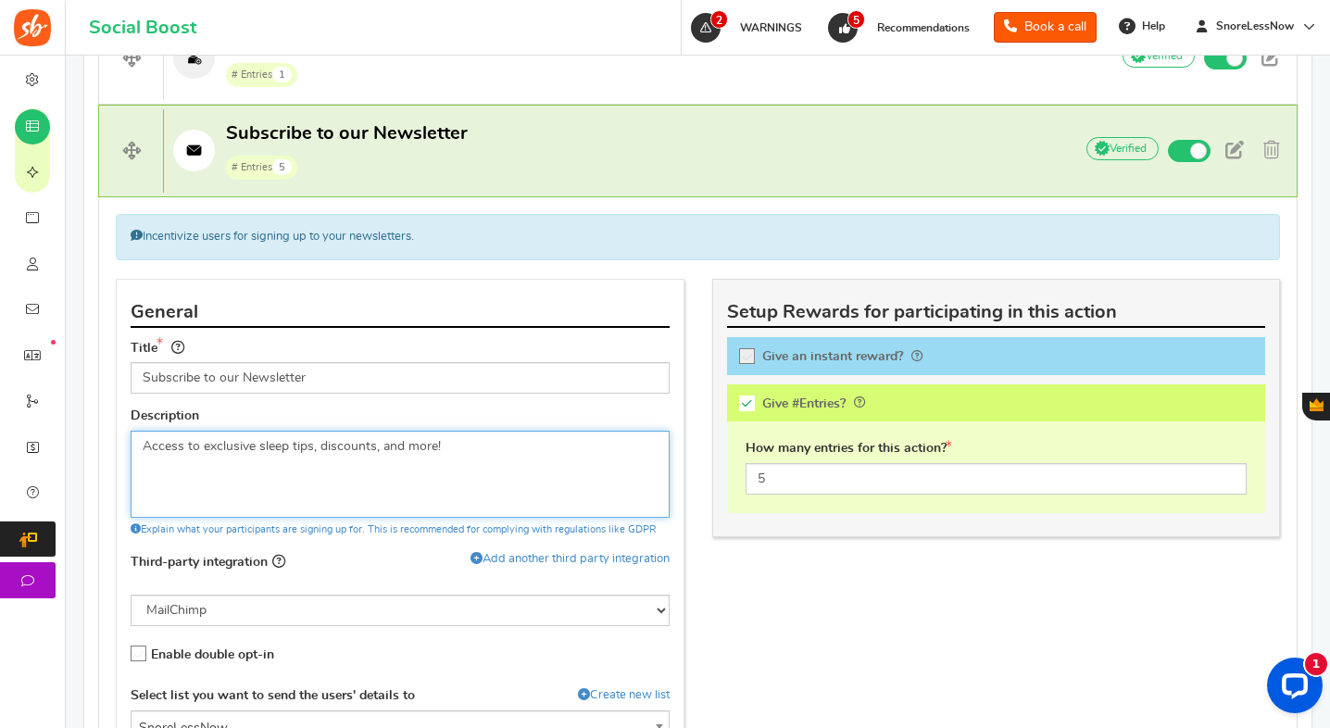
click at [464, 451] on textarea "Access to exclusive sleep tips, discounts, and more!" at bounding box center [400, 474] width 539 height 87
click at [373, 450] on textarea "Access to exclusive sleep tips, discounts, and more!" at bounding box center [400, 474] width 539 height 87
click at [258, 448] on textarea "Access to exclusive sleep tips, discounts, and more!" at bounding box center [400, 474] width 539 height 87
click at [452, 454] on textarea "Access to exclusive sleep tips, discounts, and more!" at bounding box center [400, 474] width 539 height 87
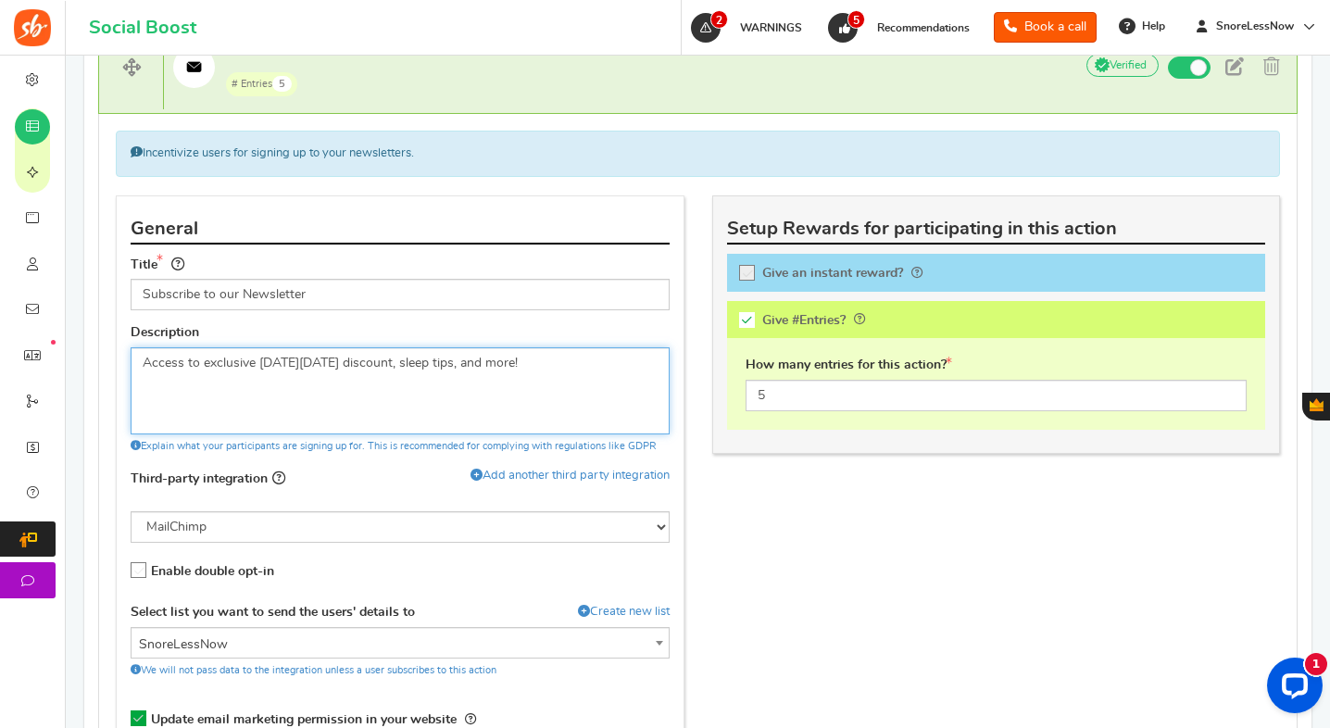
scroll to position [1027, 0]
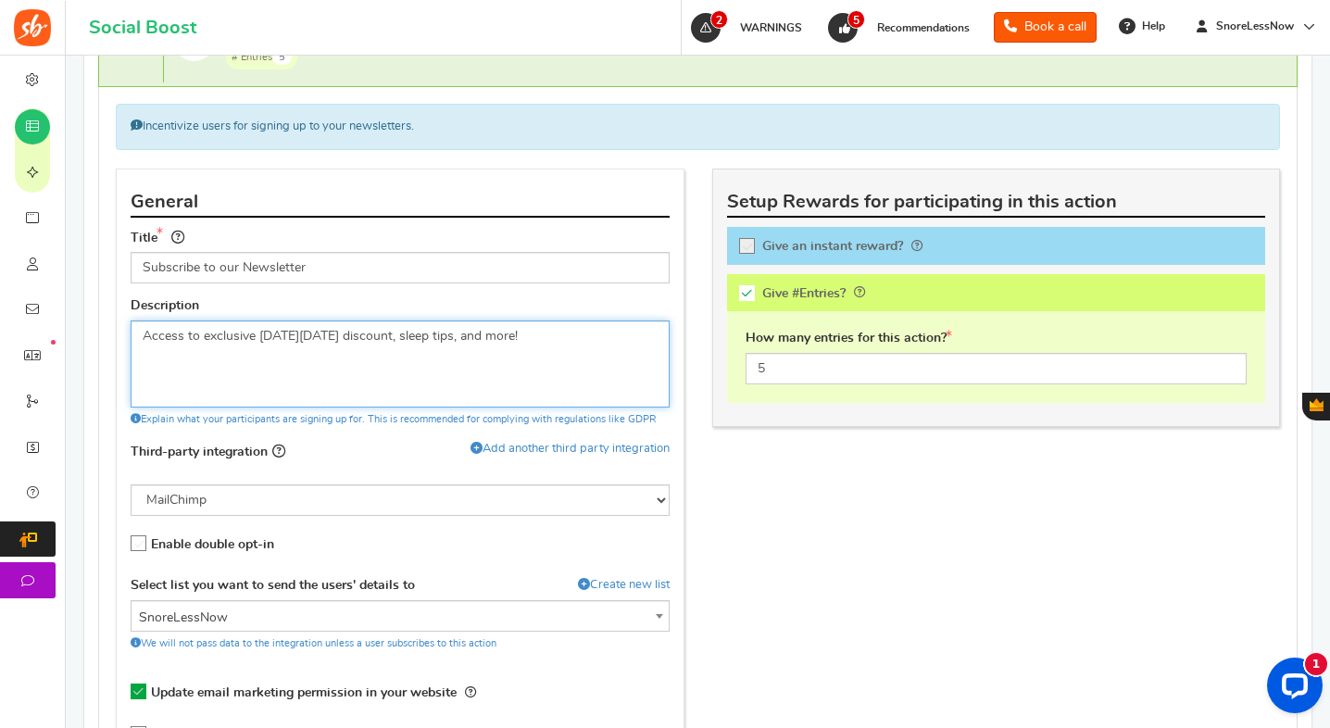
type textarea "Access to exclusive [DATE][DATE] discount, sleep tips, and more!"
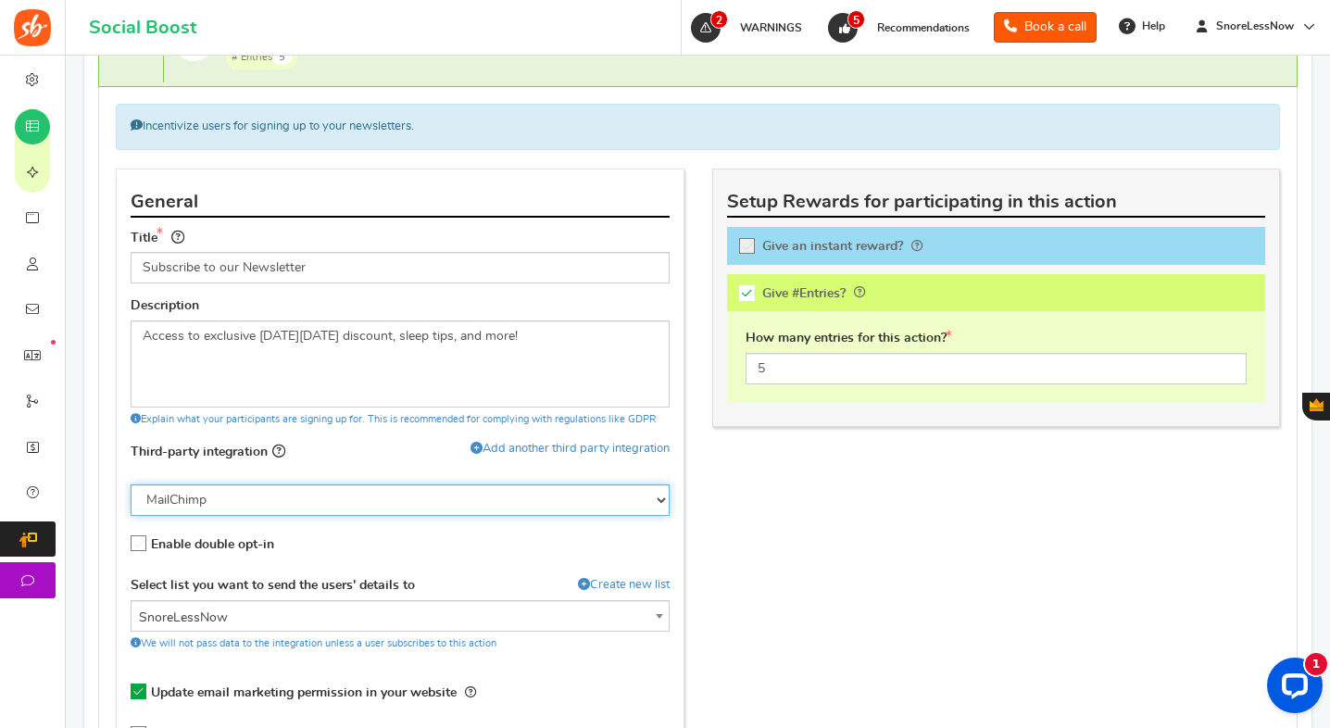
click at [523, 492] on select "None MailChimp Klaviyo" at bounding box center [400, 501] width 539 height 32
select select "8"
click at [131, 485] on select "None MailChimp Klaviyo" at bounding box center [400, 501] width 539 height 32
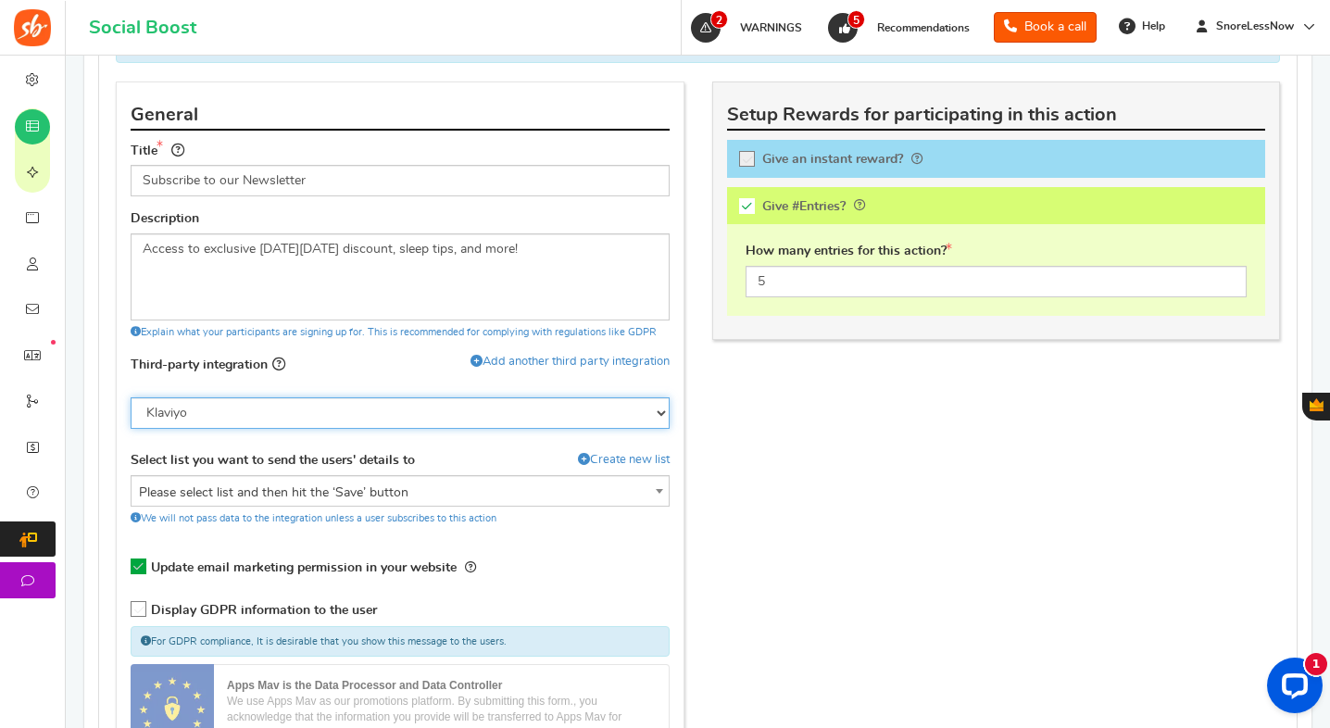
scroll to position [1116, 0]
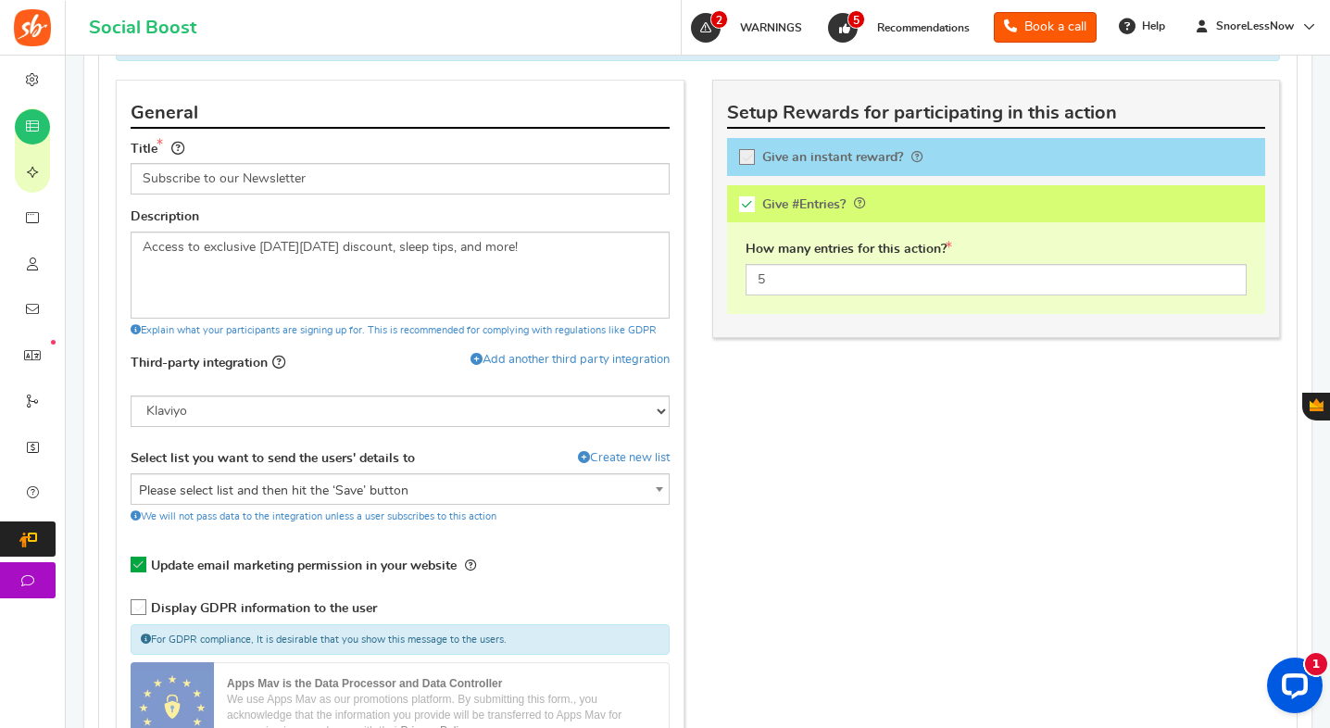
click at [499, 498] on span "Please select list and then hit the ‘Save’ button" at bounding box center [400, 490] width 537 height 33
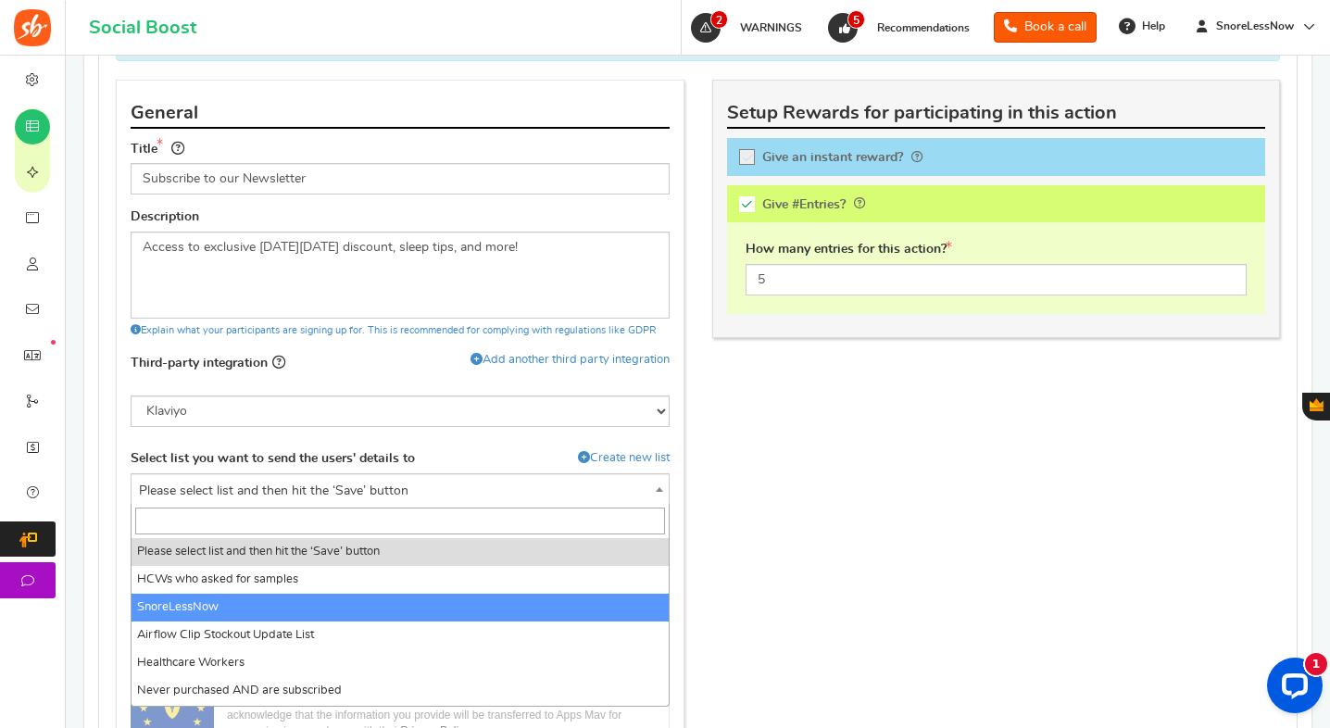
select select "SPmwCS"
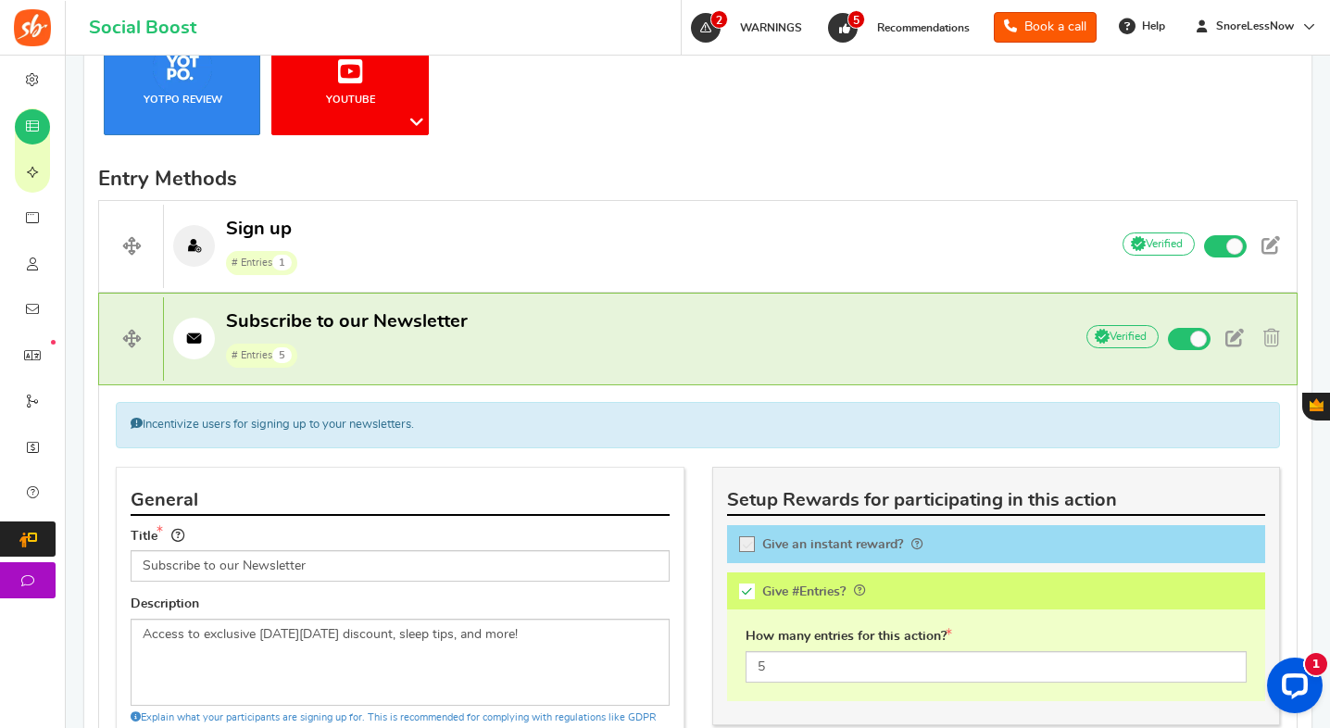
scroll to position [715, 0]
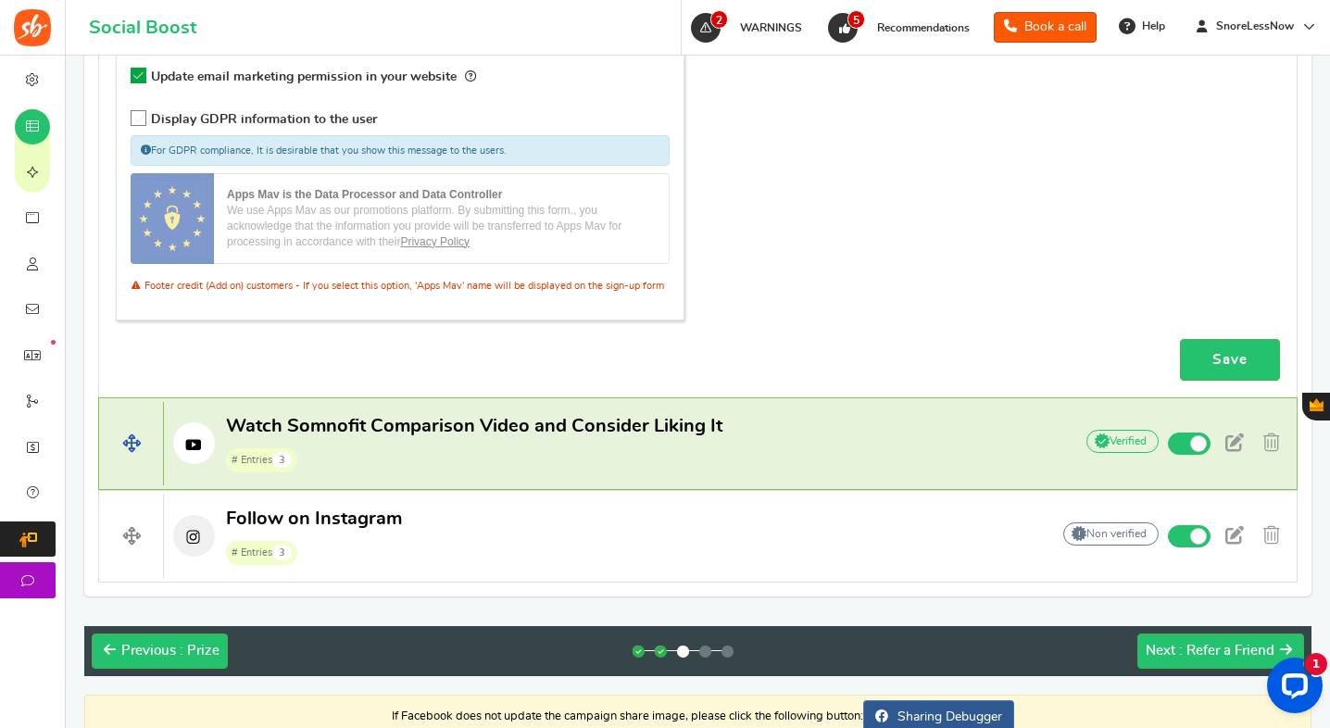
click at [780, 436] on p "Watch Somnofit Comparison Video and Consider Liking It # Entries 3" at bounding box center [609, 443] width 890 height 59
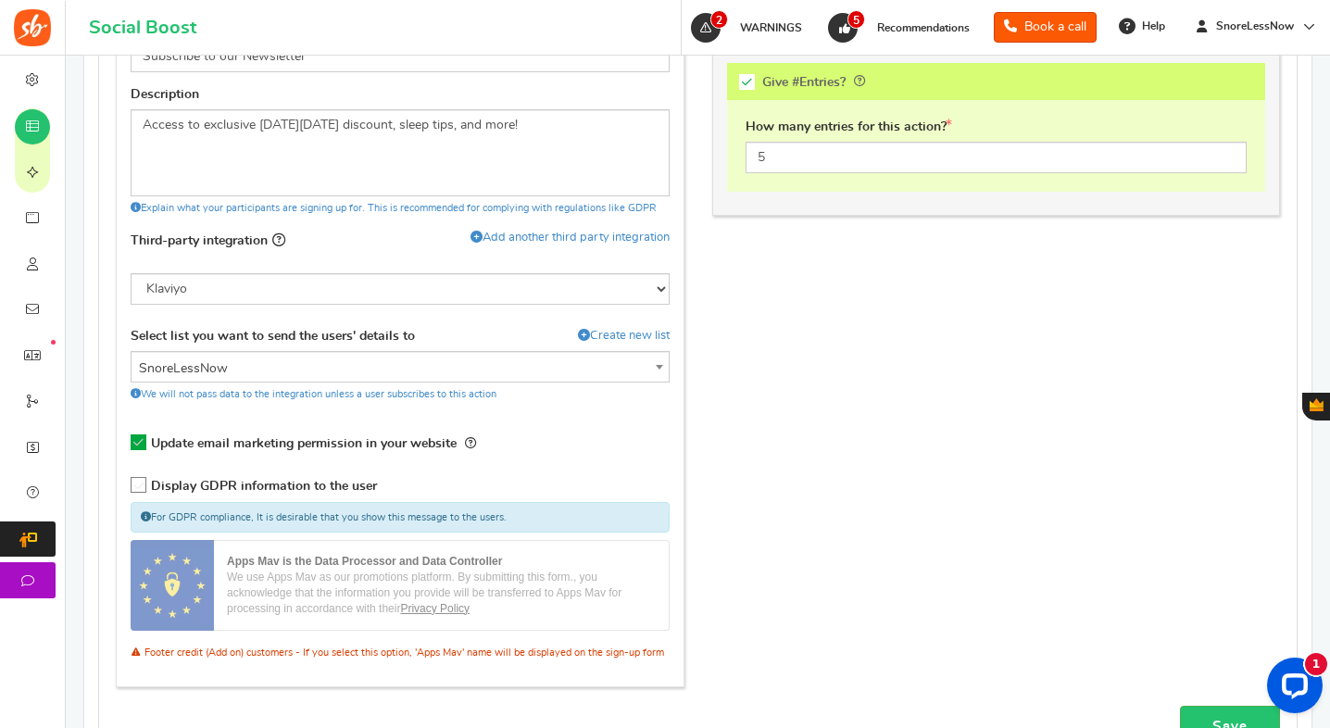
scroll to position [1024, 0]
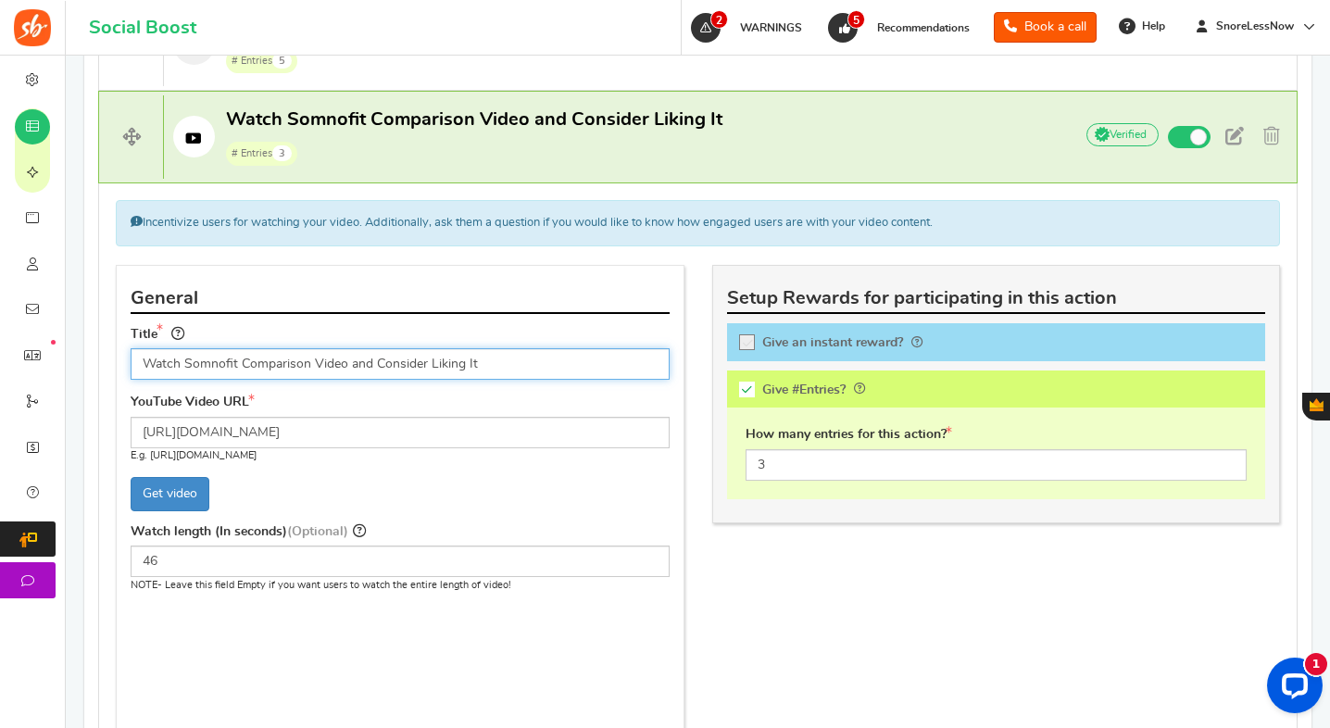
click at [520, 363] on input "Watch Somnofit Comparison Video and Consider Liking It" at bounding box center [400, 364] width 539 height 32
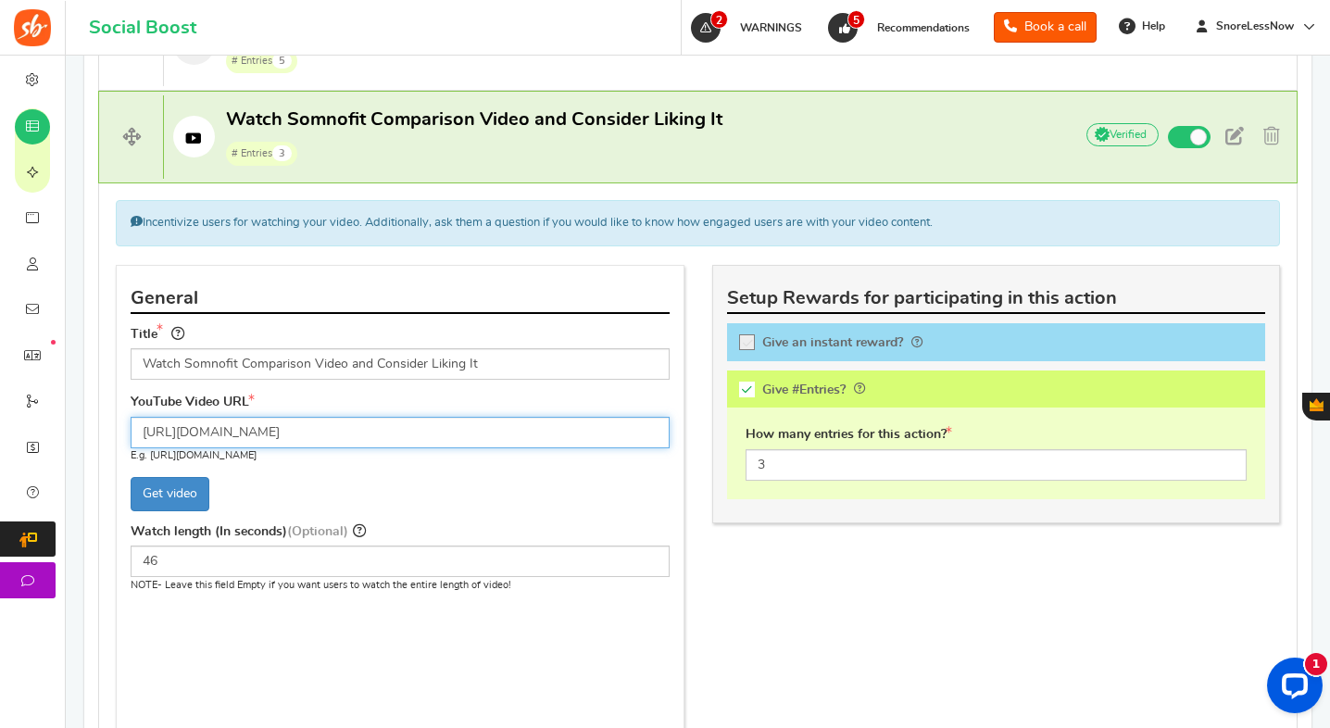
click at [511, 424] on input "[URL][DOMAIN_NAME]" at bounding box center [400, 433] width 539 height 32
drag, startPoint x: 483, startPoint y: 427, endPoint x: 335, endPoint y: 423, distance: 147.4
click at [335, 423] on input "[URL][DOMAIN_NAME]" at bounding box center [400, 433] width 539 height 32
paste input "shorts/2ClYpp-0IJs"
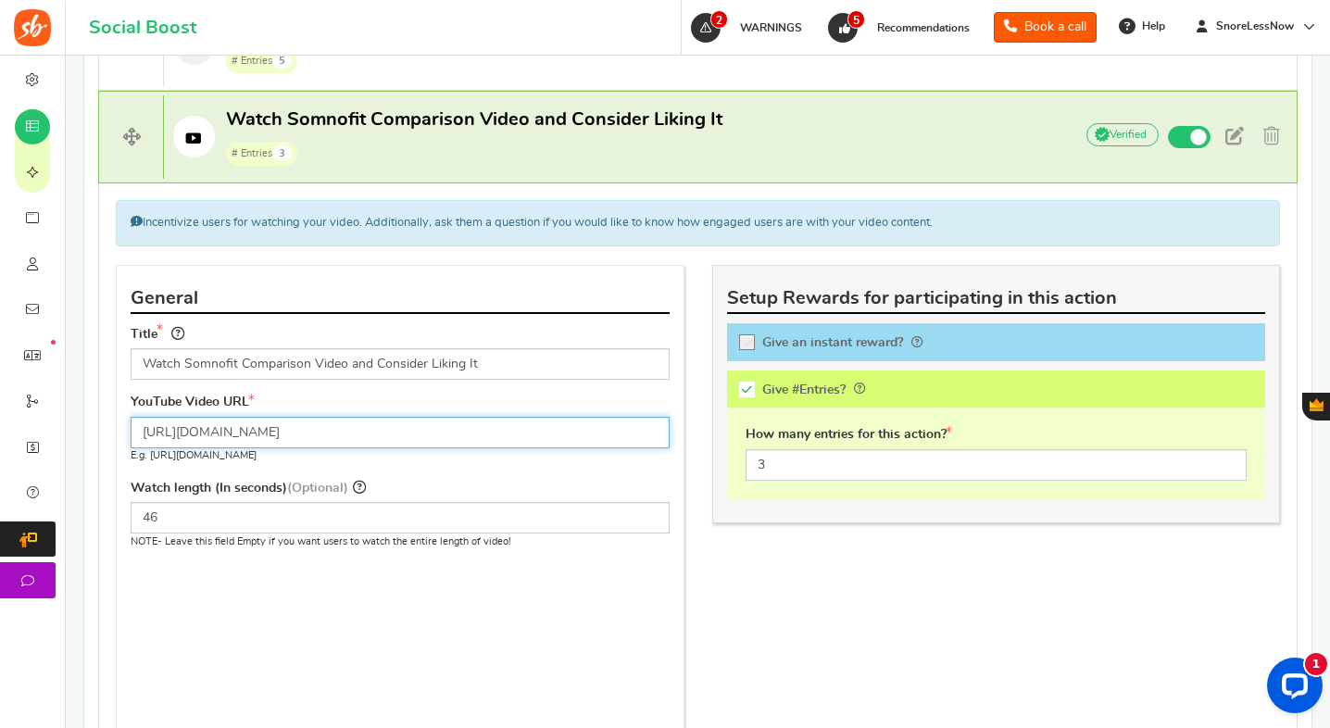
type input "[URL][DOMAIN_NAME]"
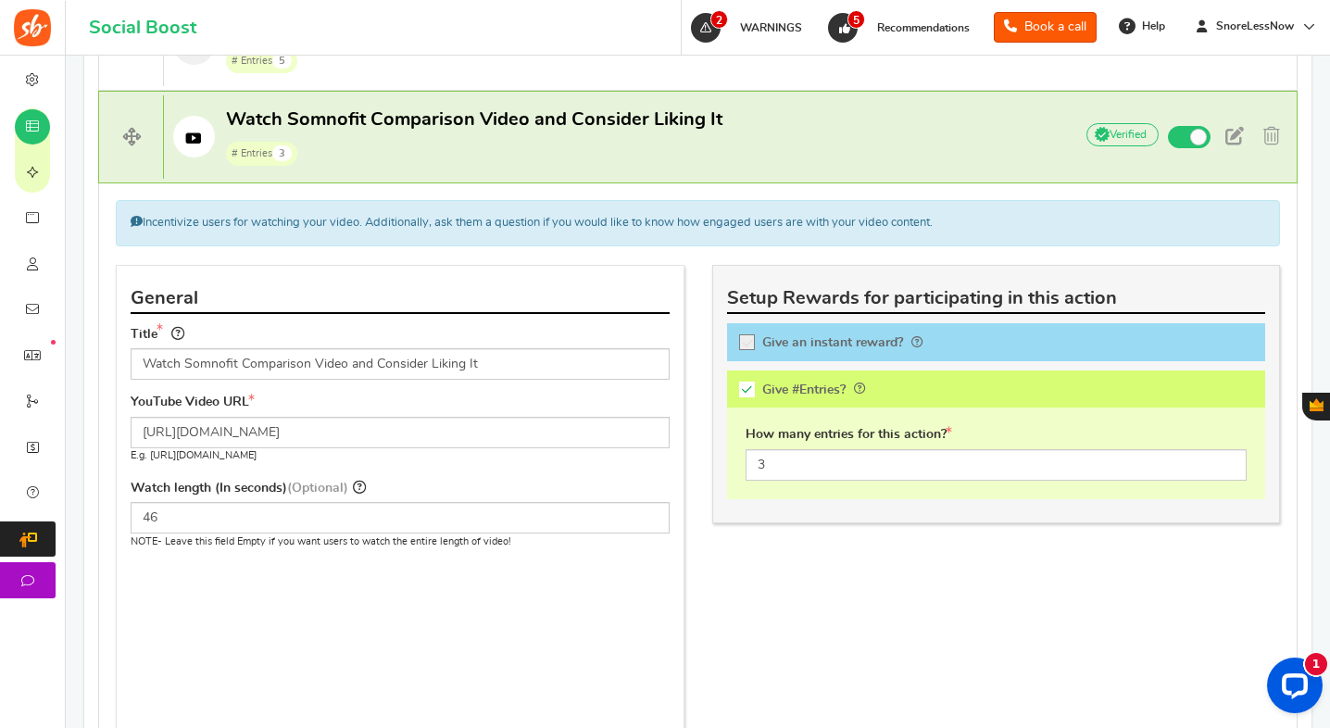
click at [403, 473] on div "YouTube Video URL [URL][DOMAIN_NAME] E.g. [URL][DOMAIN_NAME] Get video" at bounding box center [400, 435] width 567 height 82
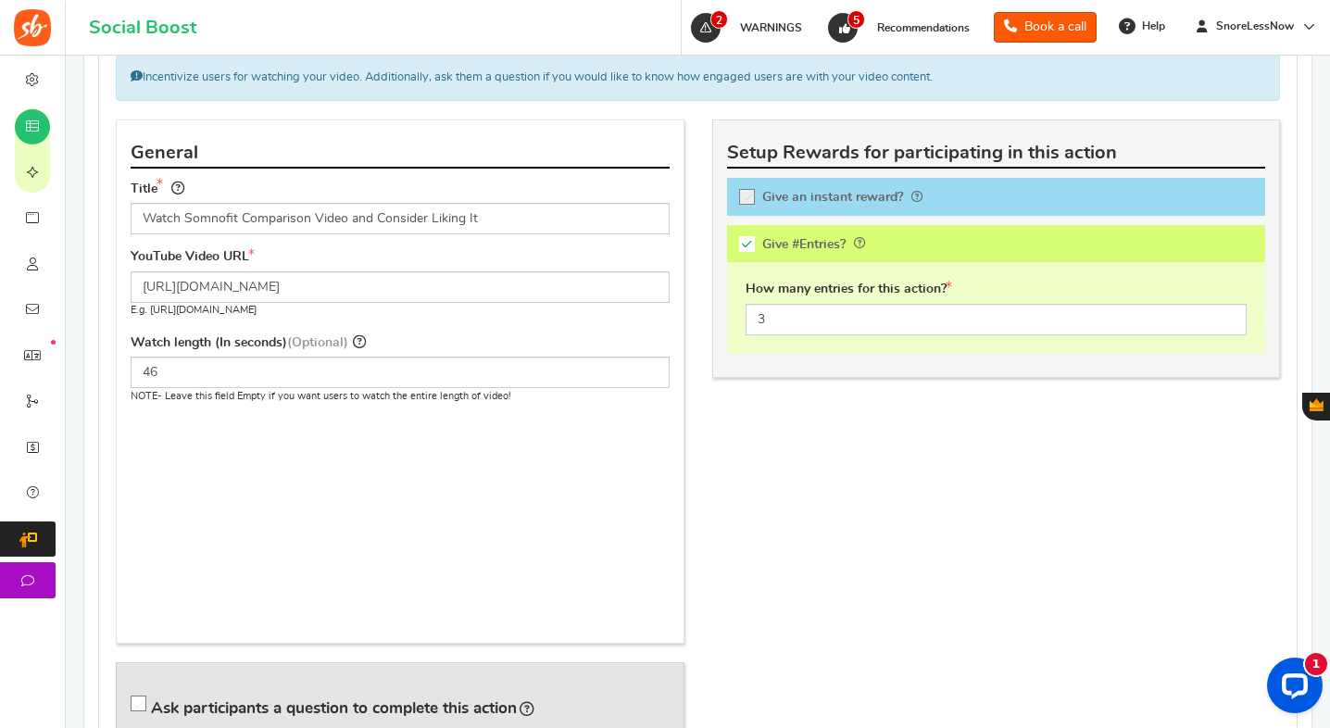
scroll to position [1171, 0]
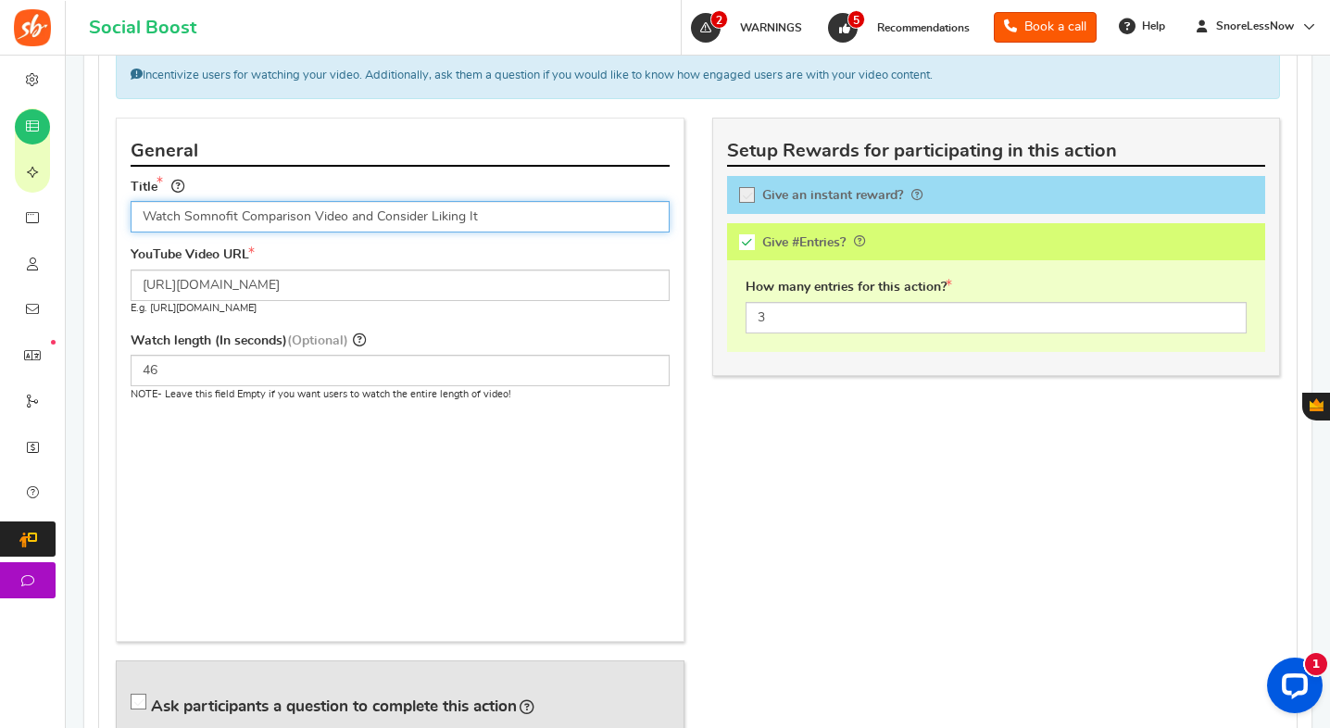
drag, startPoint x: 491, startPoint y: 227, endPoint x: 318, endPoint y: 220, distance: 173.4
click at [318, 220] on input "Watch Somnofit Comparison Video and Consider Liking It" at bounding box center [400, 217] width 539 height 32
click at [434, 206] on input "Watch Somnofit Comparison Video and Consider Liking It" at bounding box center [400, 217] width 539 height 32
drag, startPoint x: 489, startPoint y: 214, endPoint x: 243, endPoint y: 215, distance: 246.5
click at [243, 215] on input "Watch Somnofit Comparison Video and Consider Liking It" at bounding box center [400, 217] width 539 height 32
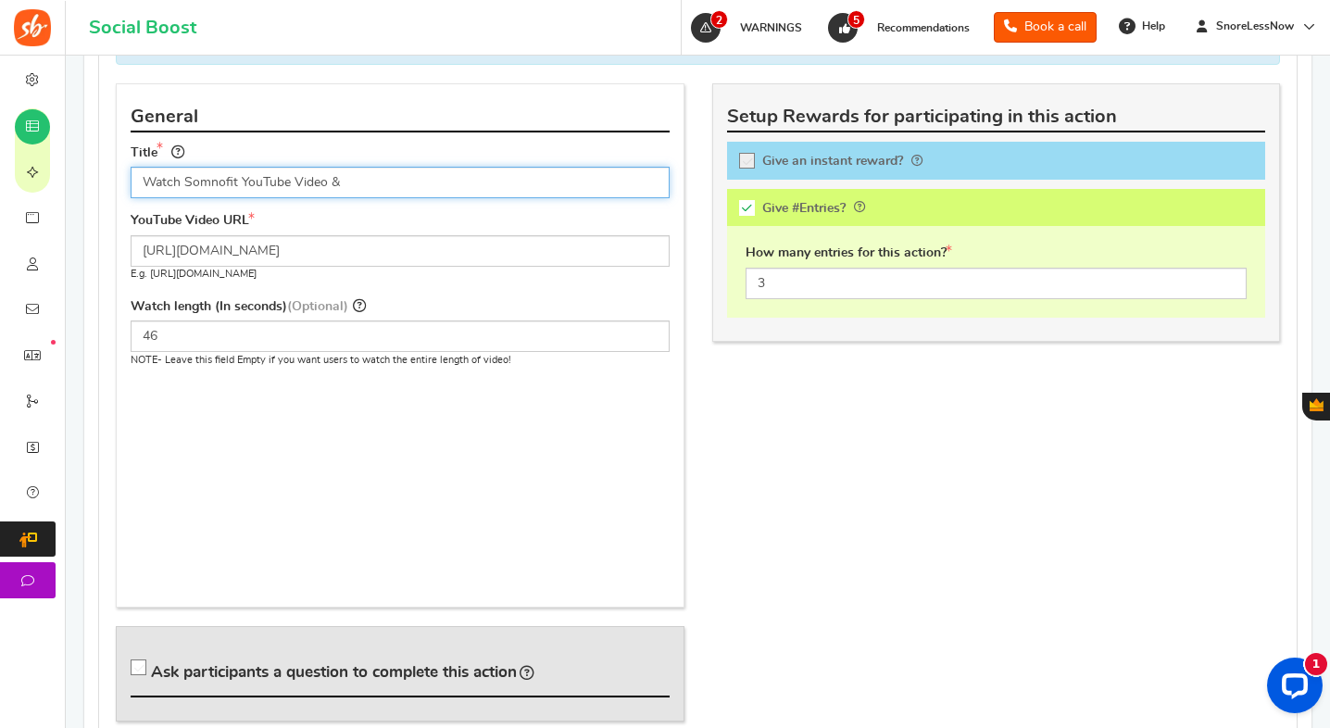
scroll to position [1189, 0]
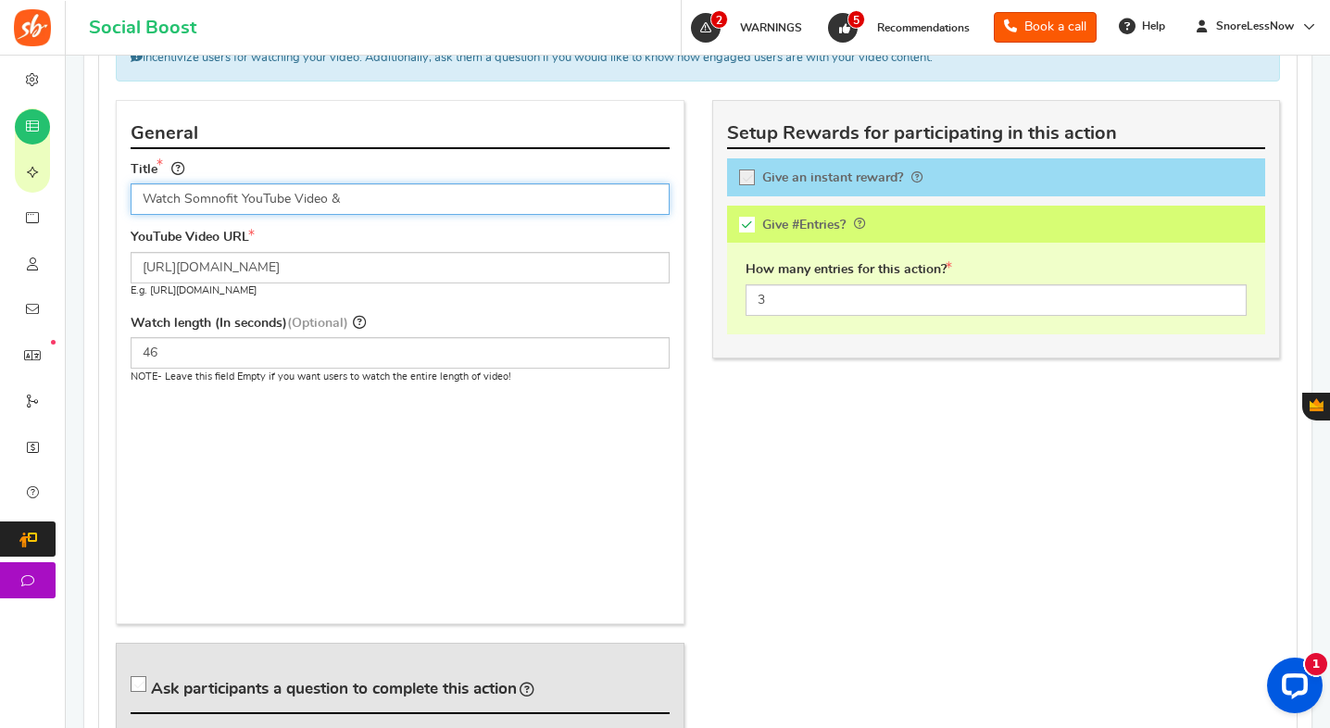
type input "Watch Somnofit YouTube Video &"
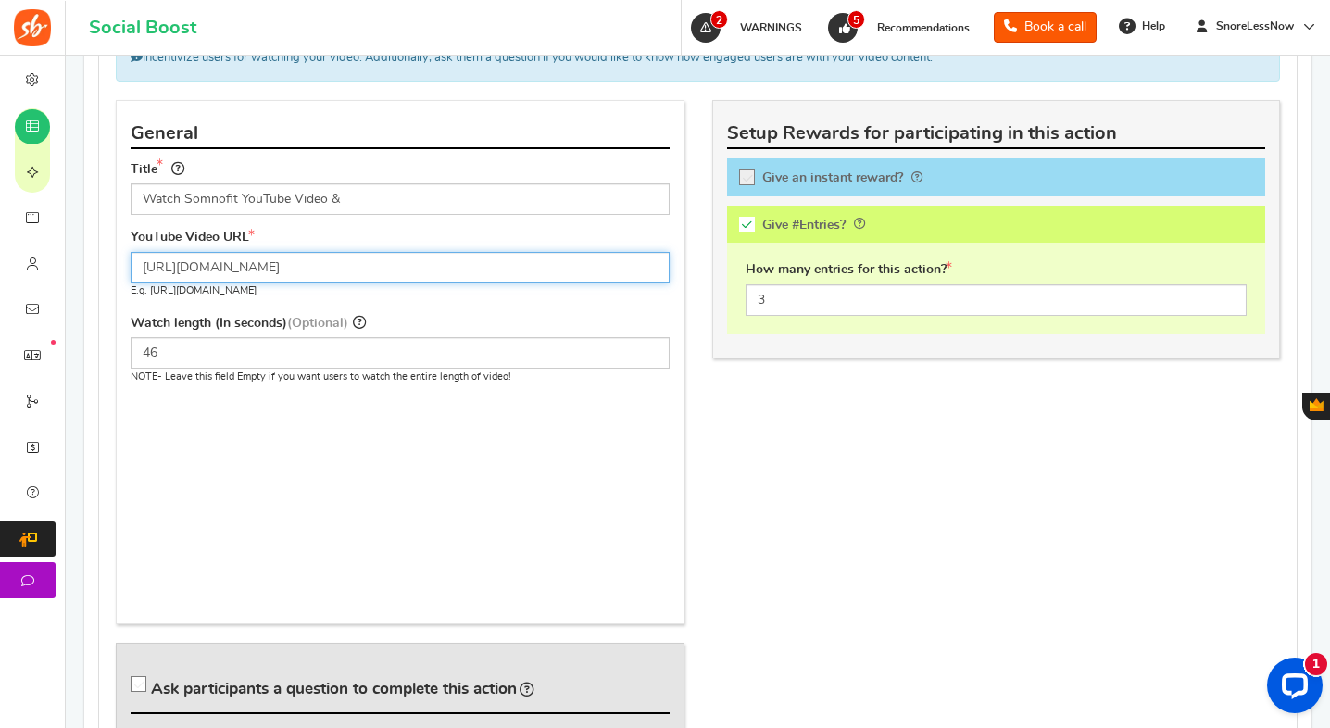
drag, startPoint x: 429, startPoint y: 277, endPoint x: 143, endPoint y: 274, distance: 286.3
click at [143, 274] on input "[URL][DOMAIN_NAME]" at bounding box center [400, 268] width 539 height 32
paste input "[DOMAIN_NAME][URL]"
type input "[URL][DOMAIN_NAME]"
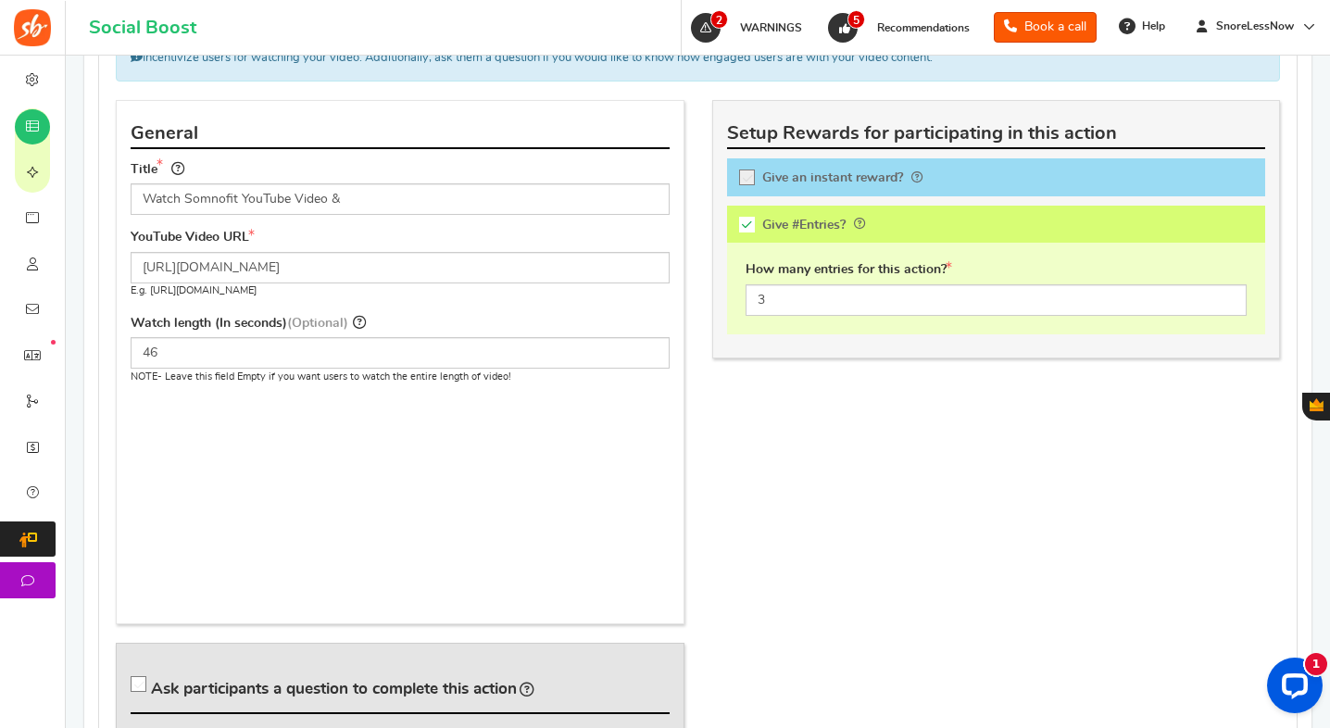
click at [394, 221] on div "Title Watch Somnofit YouTube Video &" at bounding box center [400, 193] width 567 height 71
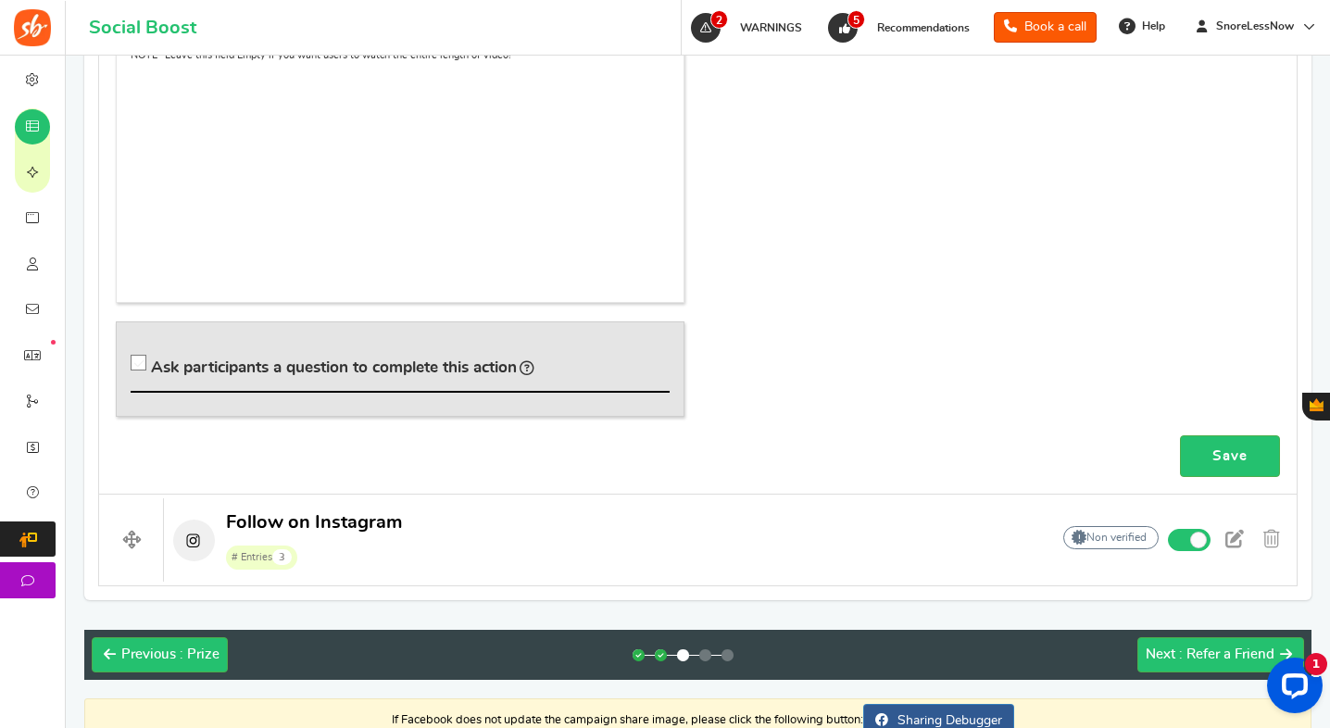
scroll to position [1516, 0]
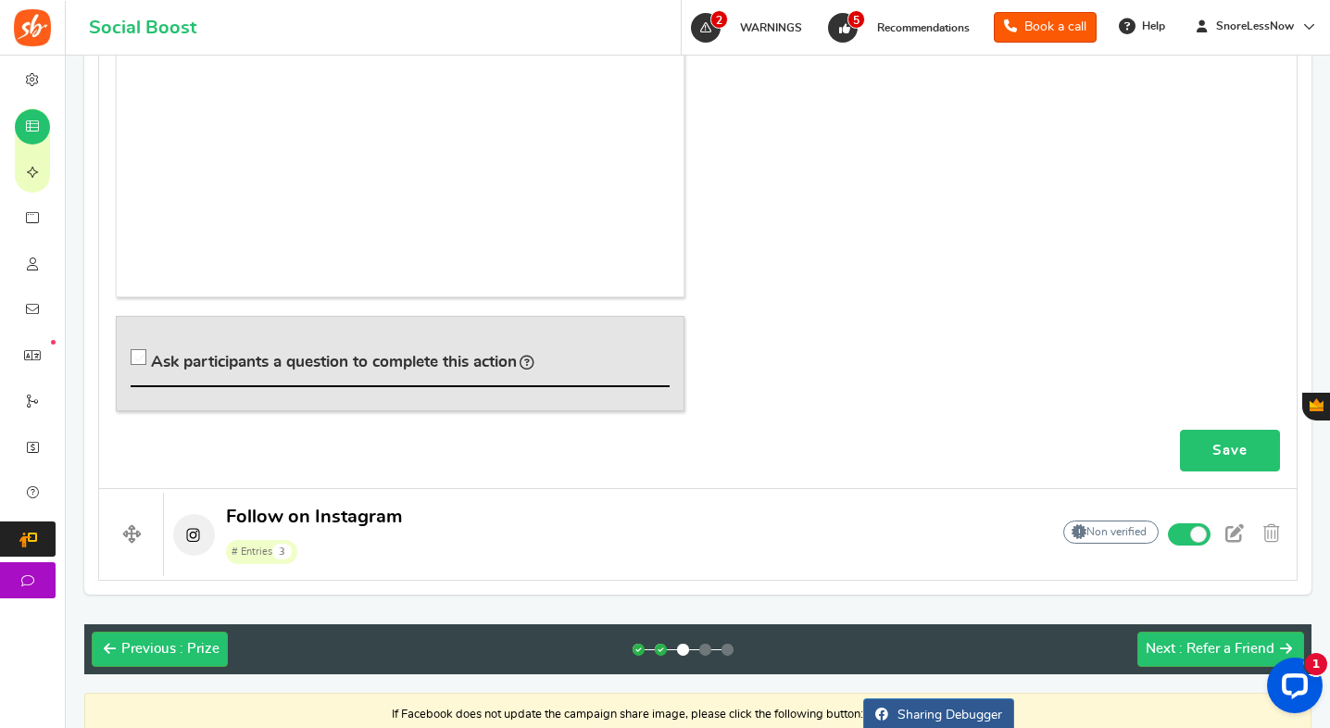
click at [1202, 440] on link "Save" at bounding box center [1230, 451] width 100 height 42
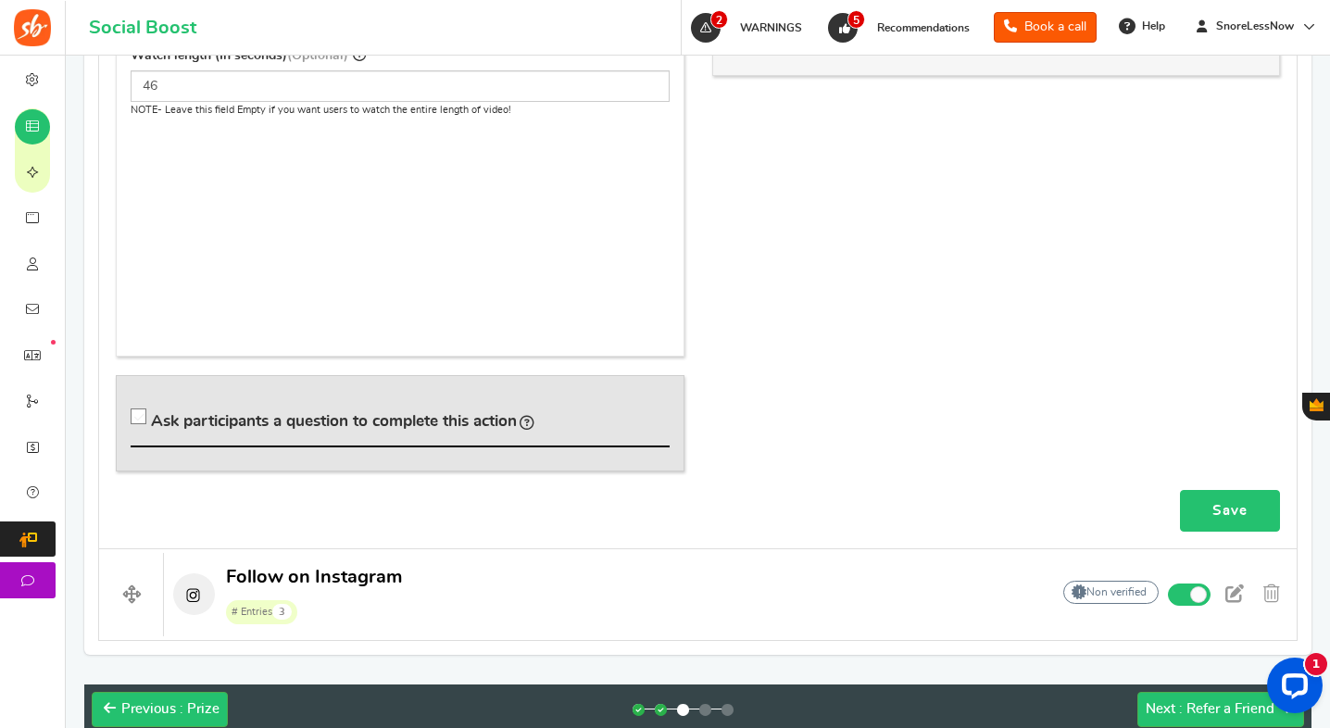
click at [1221, 511] on link "Save" at bounding box center [1230, 511] width 100 height 42
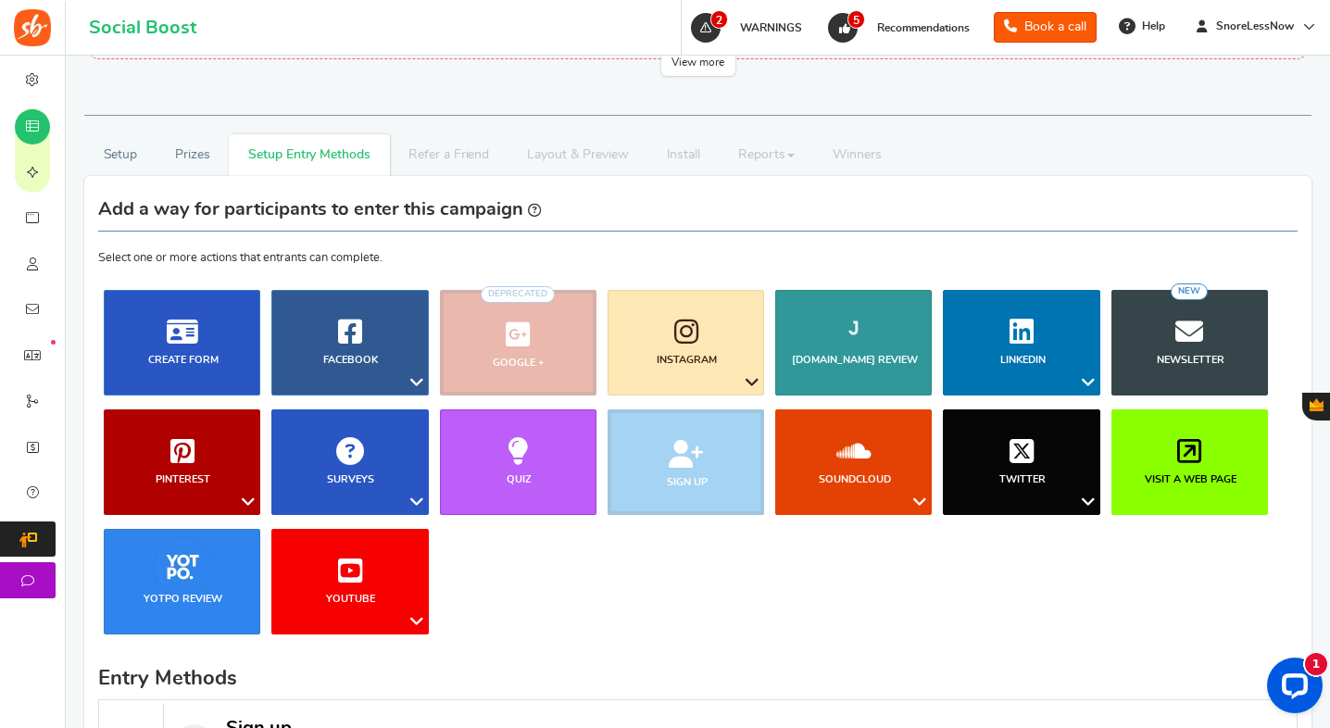
scroll to position [233, 0]
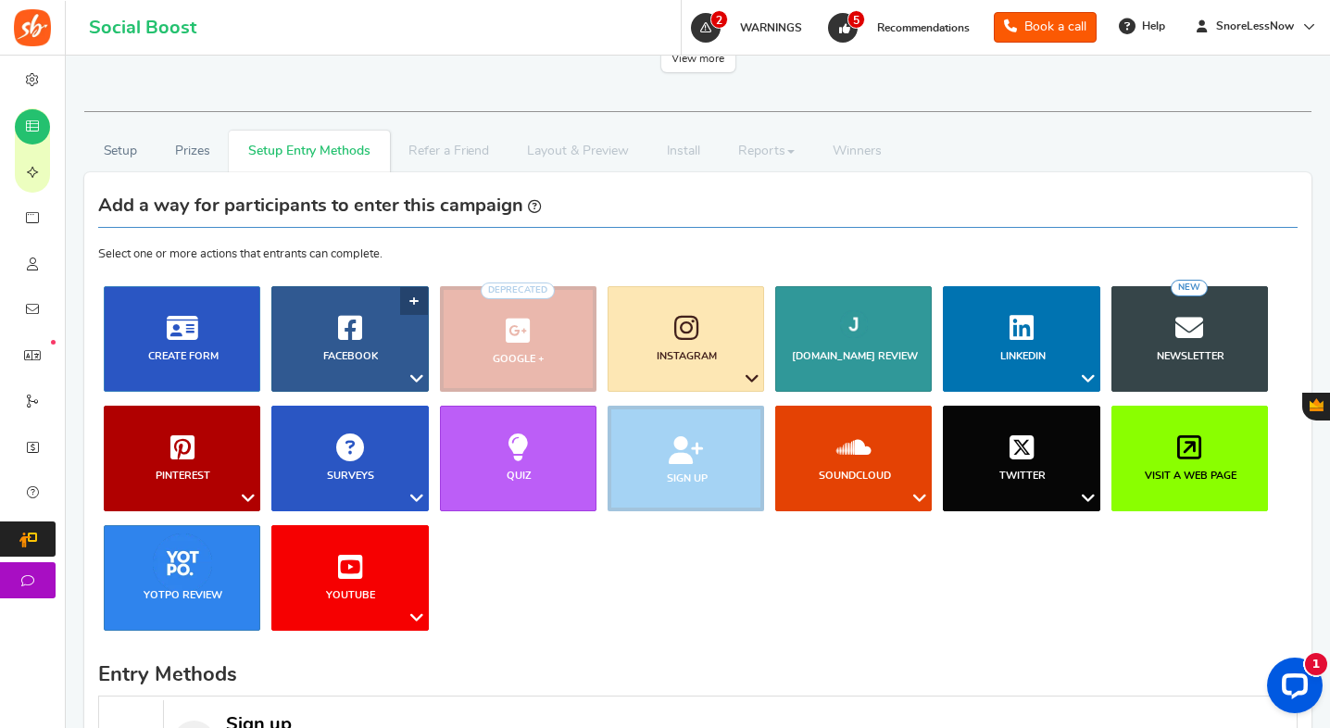
click at [414, 380] on icon at bounding box center [417, 379] width 22 height 24
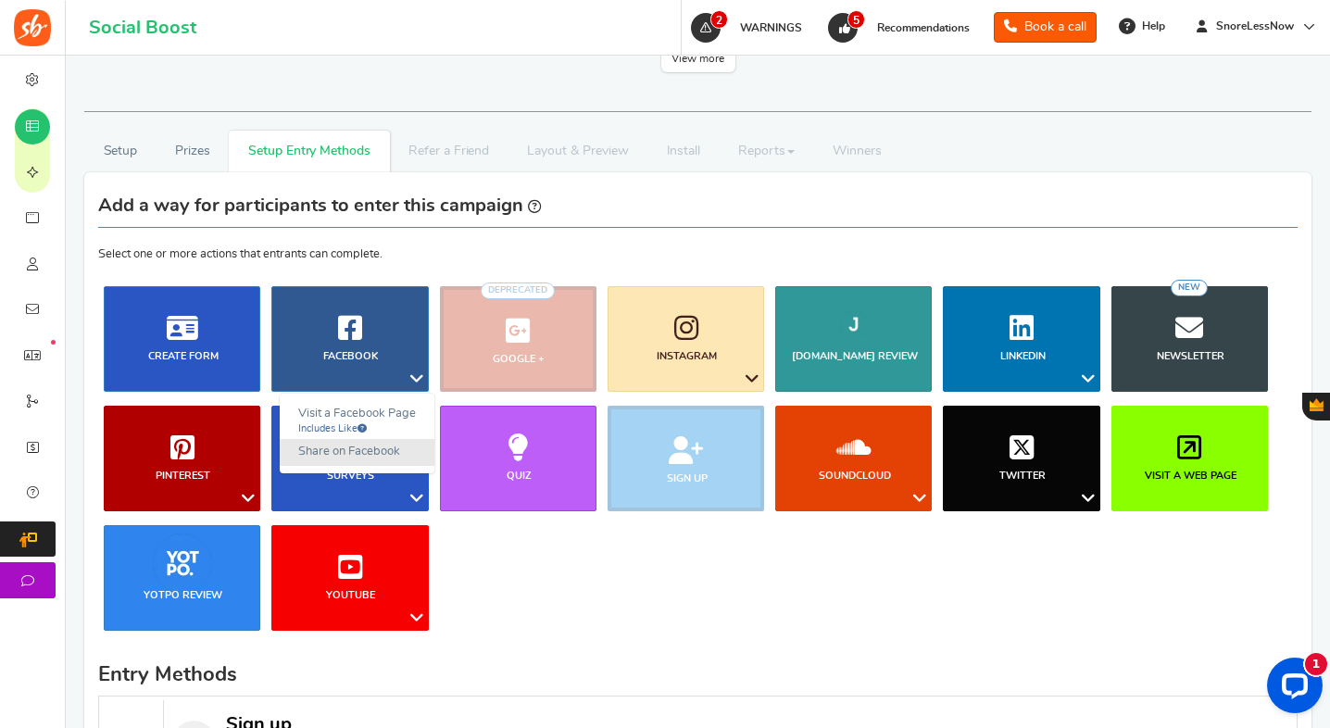
click at [412, 459] on link "Share on Facebook" at bounding box center [357, 452] width 155 height 27
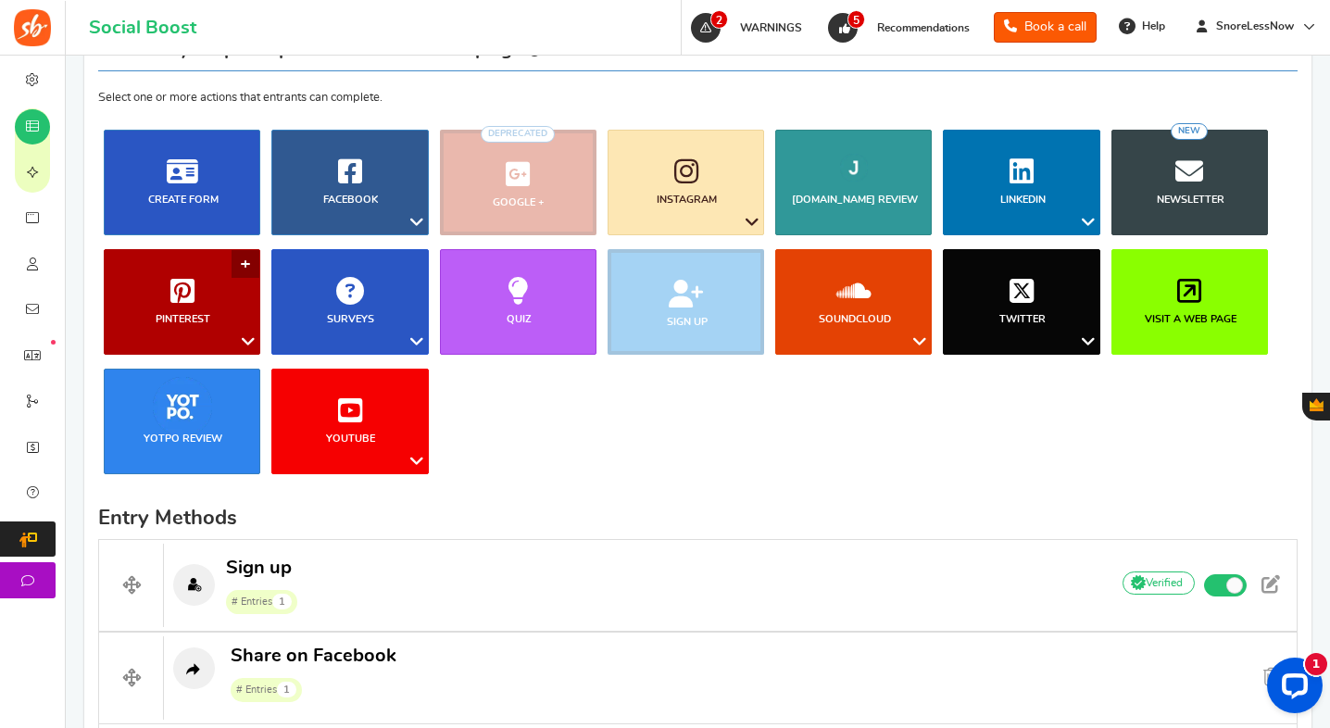
scroll to position [0, 0]
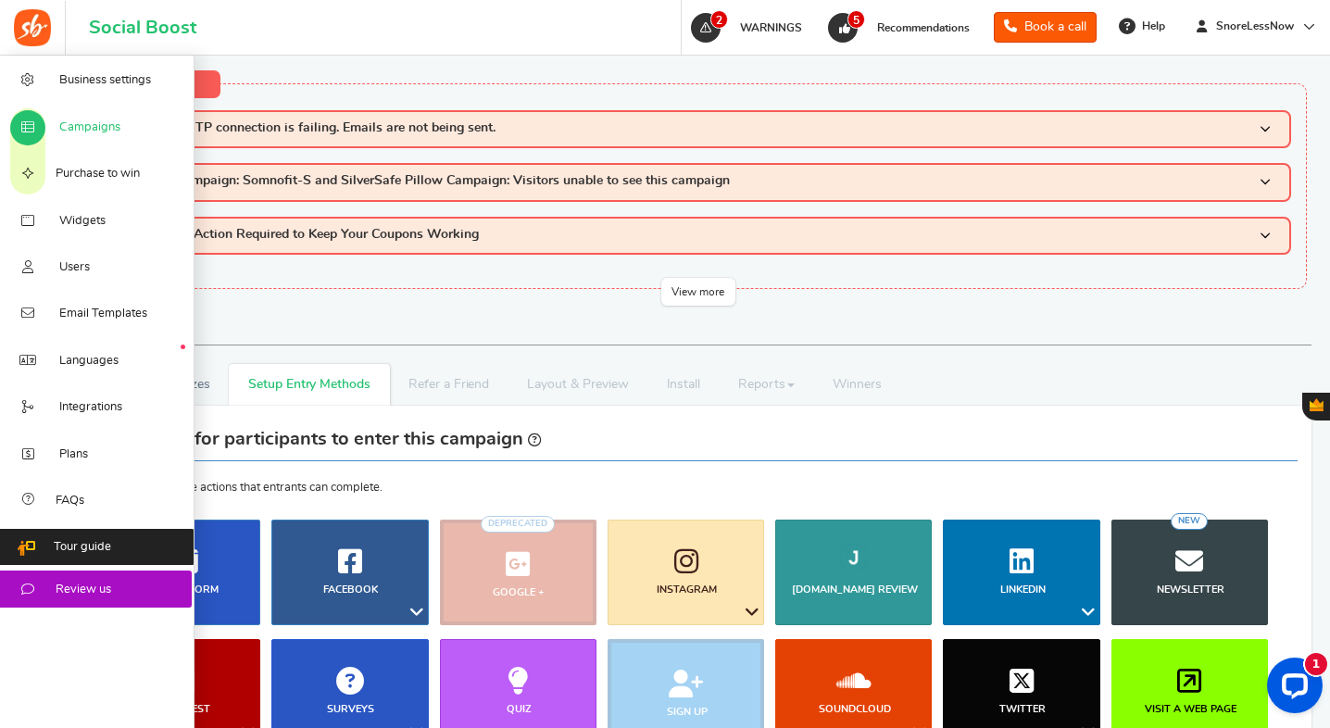
click at [77, 132] on span "Campaigns" at bounding box center [89, 128] width 61 height 17
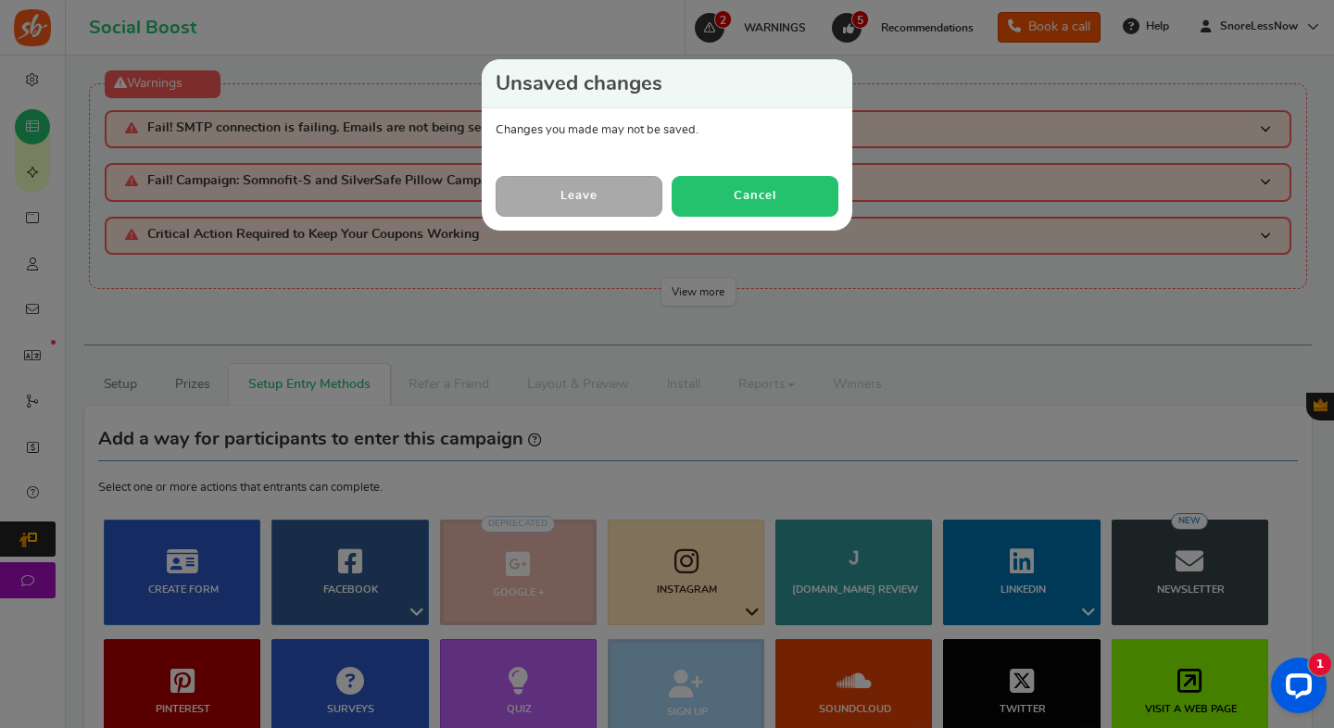
click at [721, 196] on button "Cancel" at bounding box center [755, 196] width 167 height 40
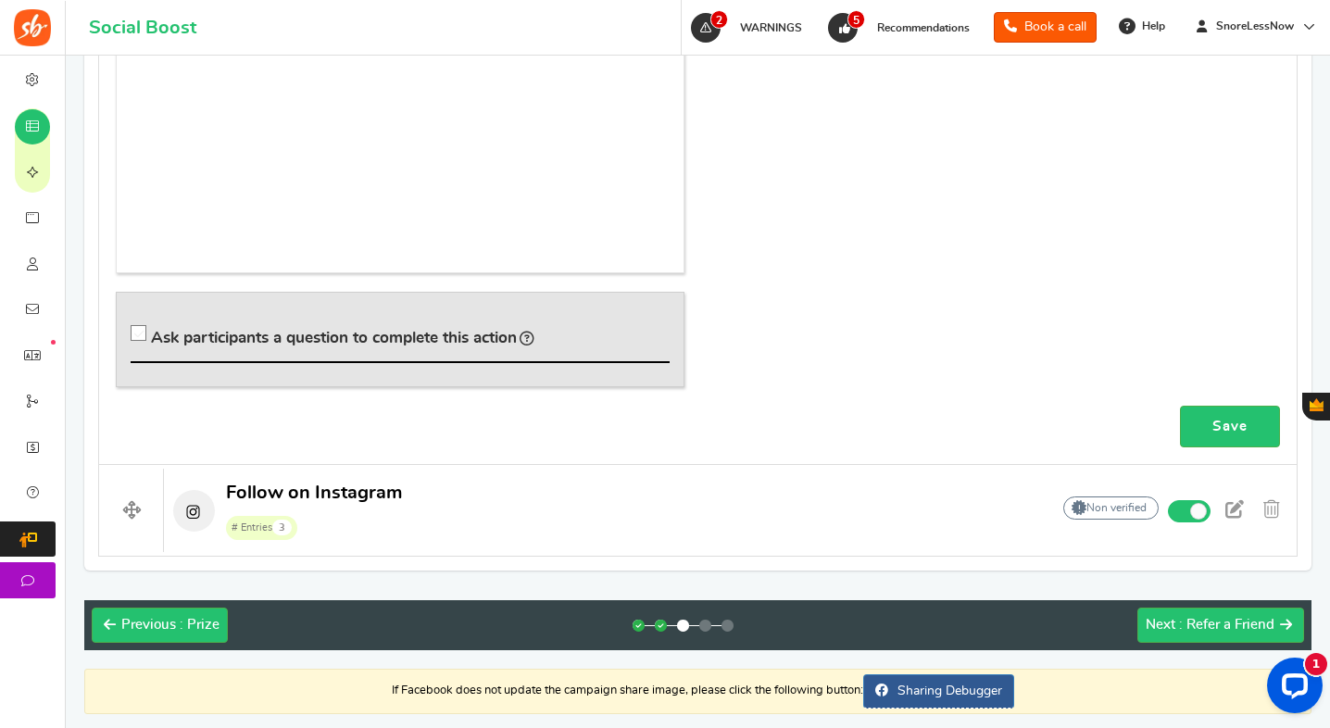
scroll to position [2841, 0]
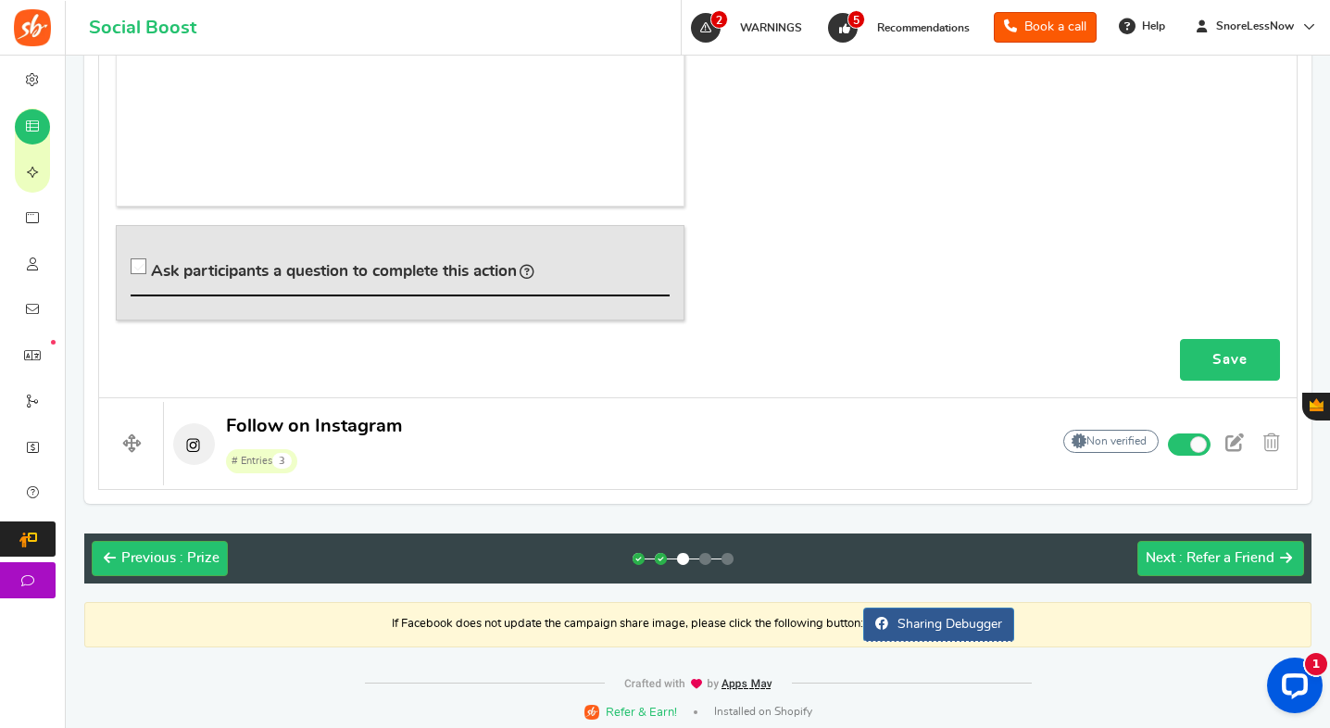
click at [1236, 344] on link "Save" at bounding box center [1230, 360] width 100 height 42
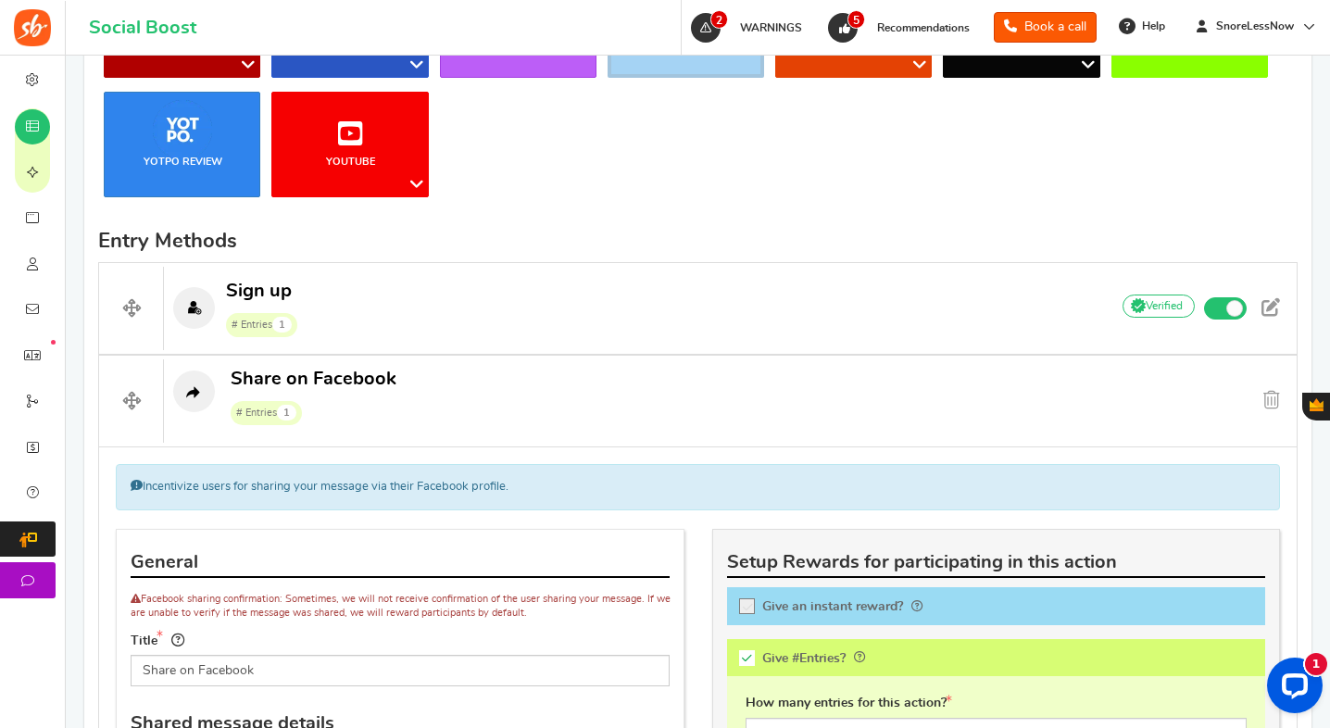
scroll to position [0, 0]
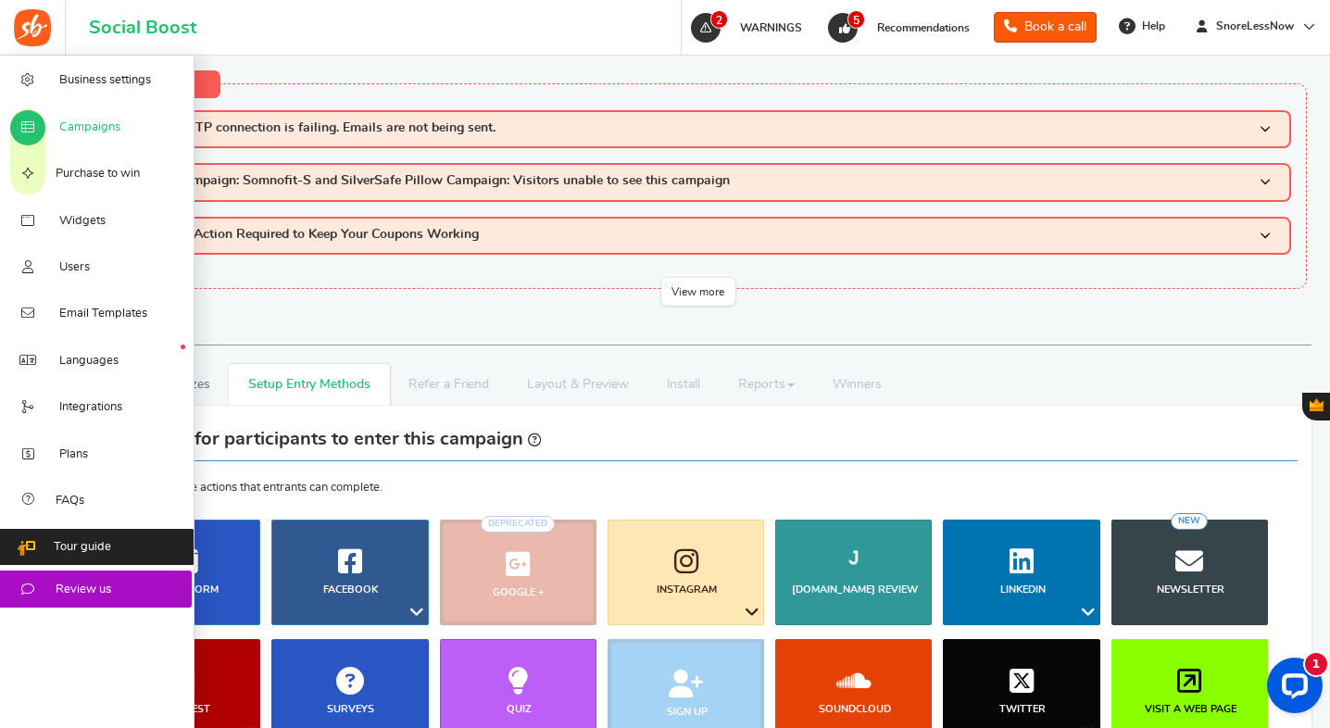
click at [54, 132] on link "Campaigns" at bounding box center [97, 126] width 195 height 46
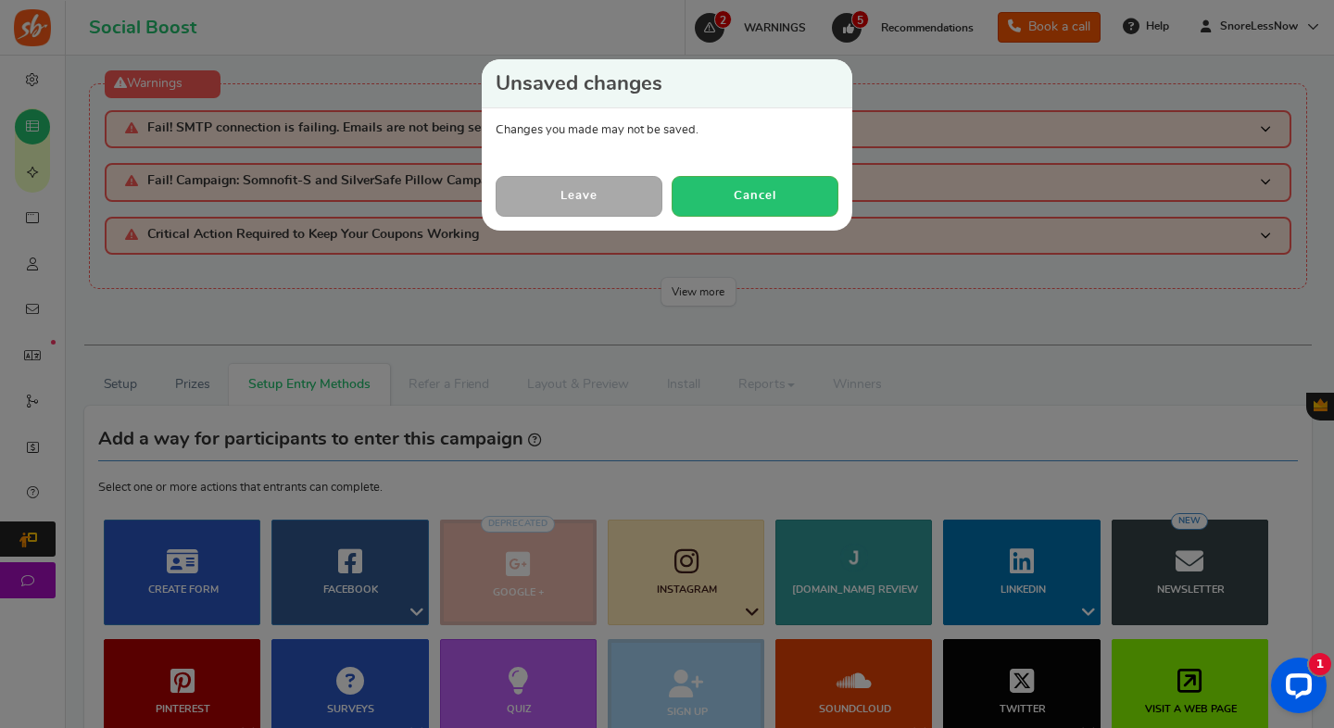
click at [619, 200] on link "Leave" at bounding box center [579, 196] width 167 height 40
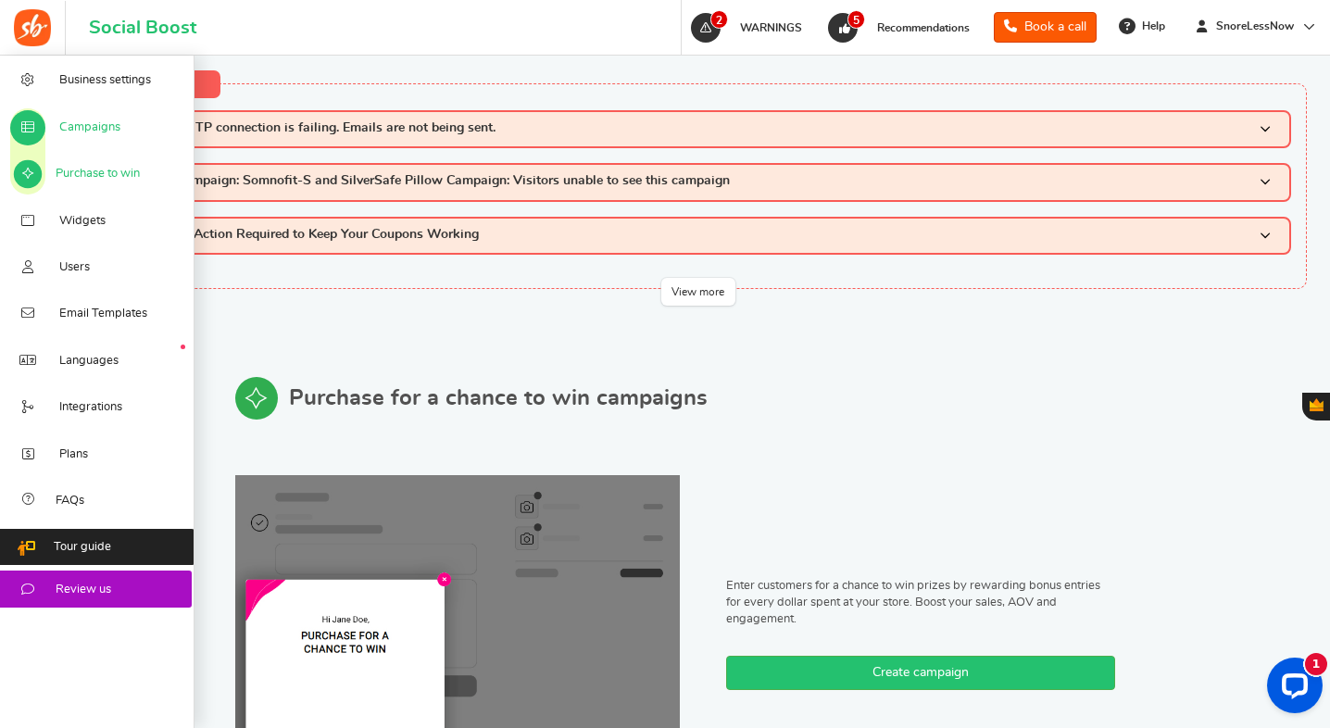
click at [69, 122] on span "Campaigns" at bounding box center [89, 128] width 61 height 17
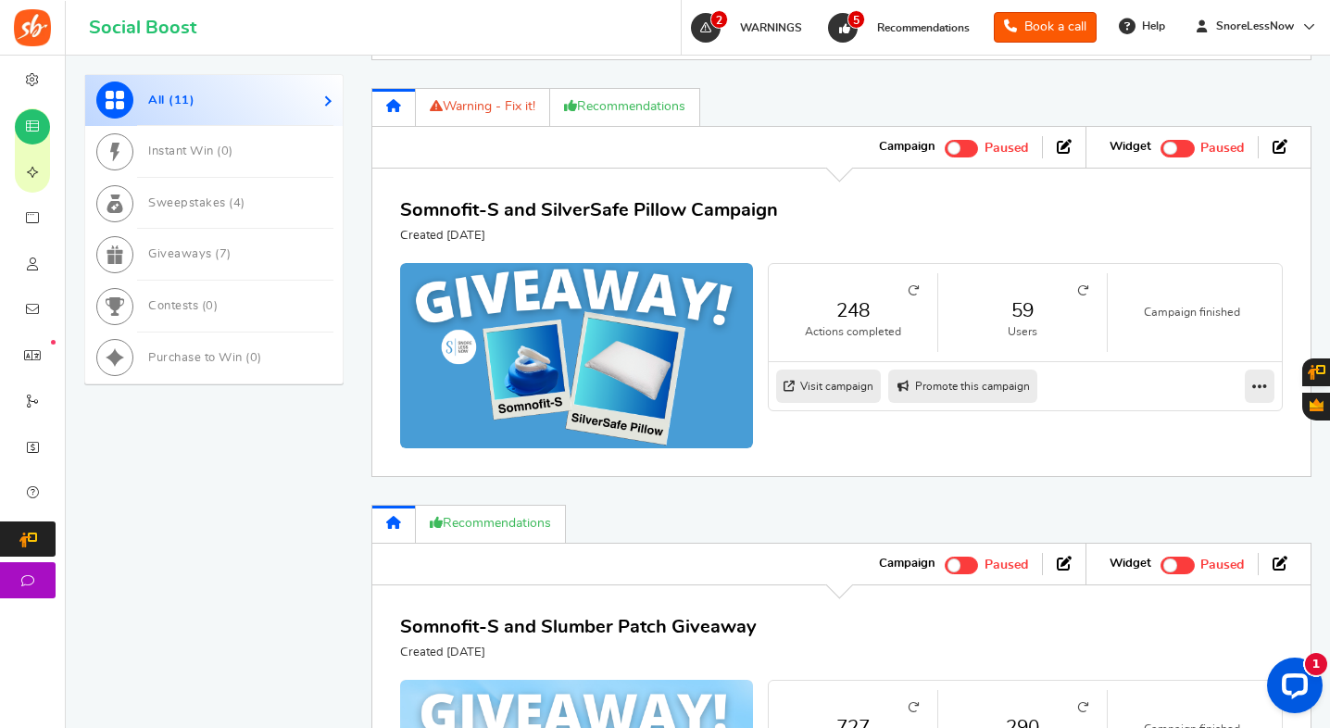
scroll to position [2012, 0]
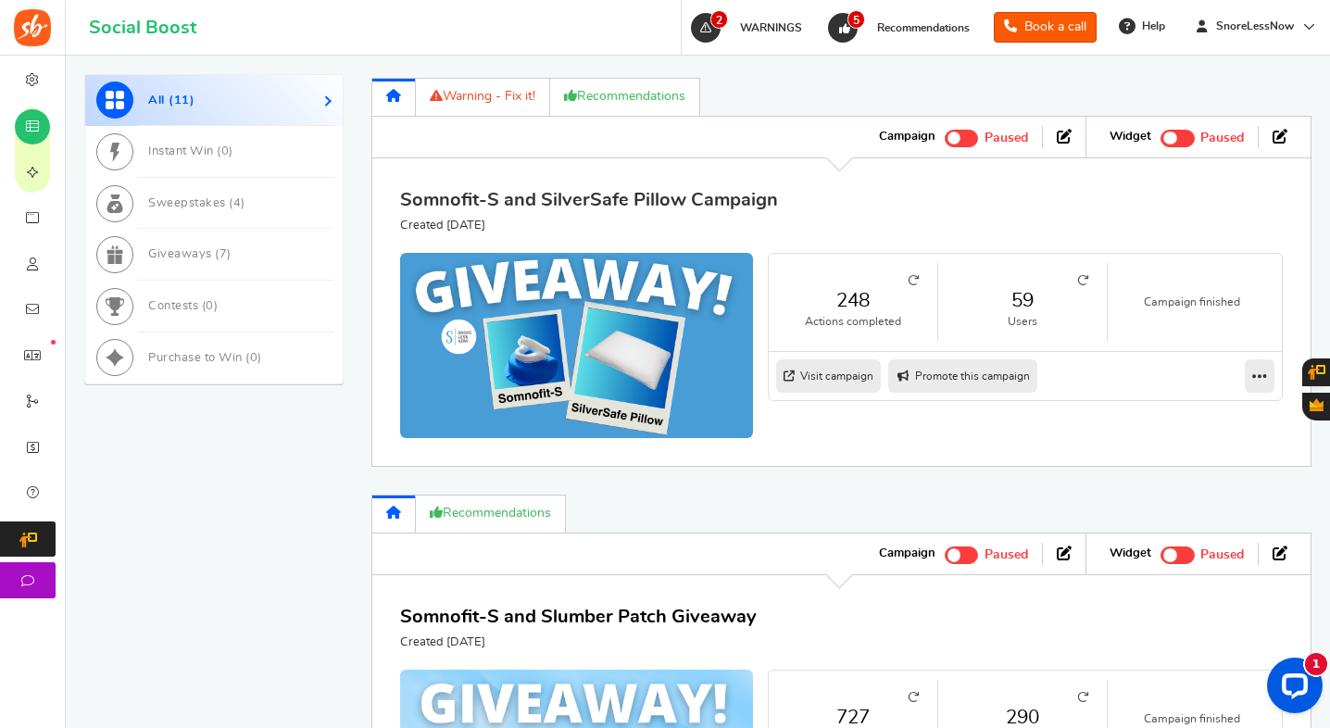
click at [578, 208] on link "Somnofit-S and SilverSafe Pillow Campaign" at bounding box center [589, 200] width 378 height 19
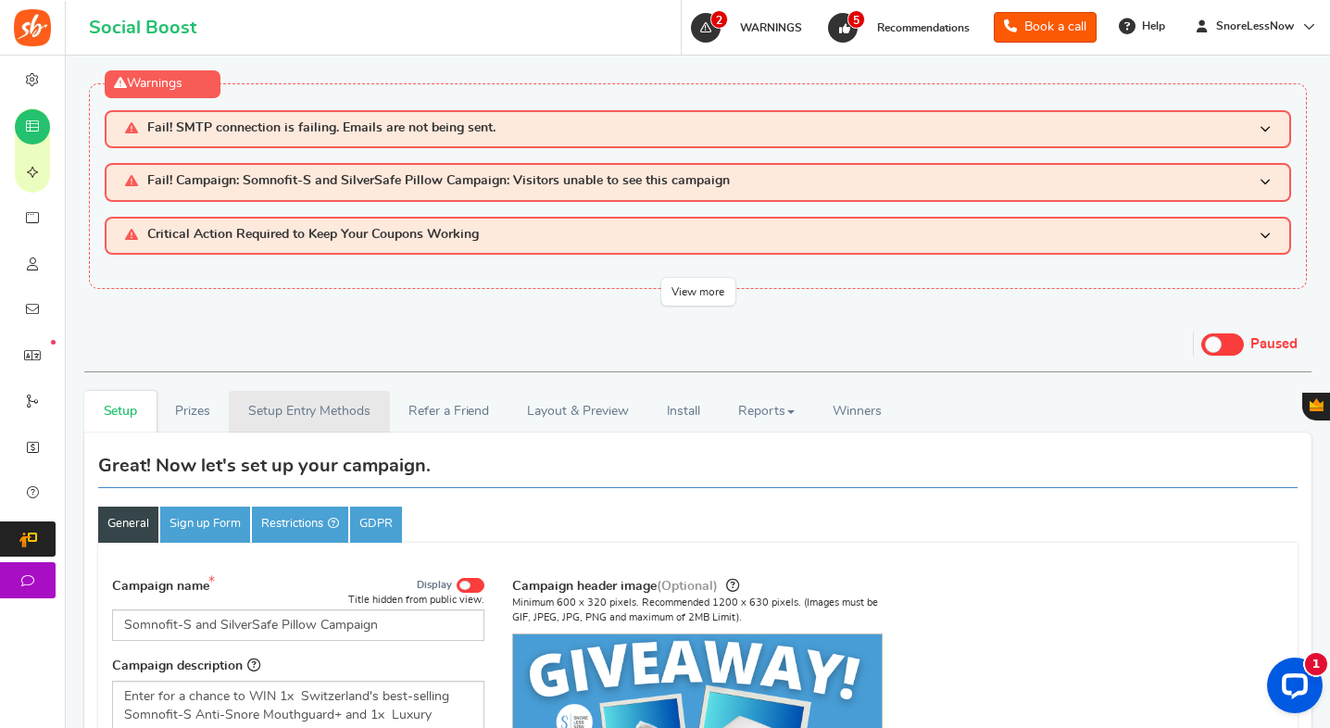
click at [325, 404] on link "Setup Entry Methods" at bounding box center [309, 412] width 160 height 42
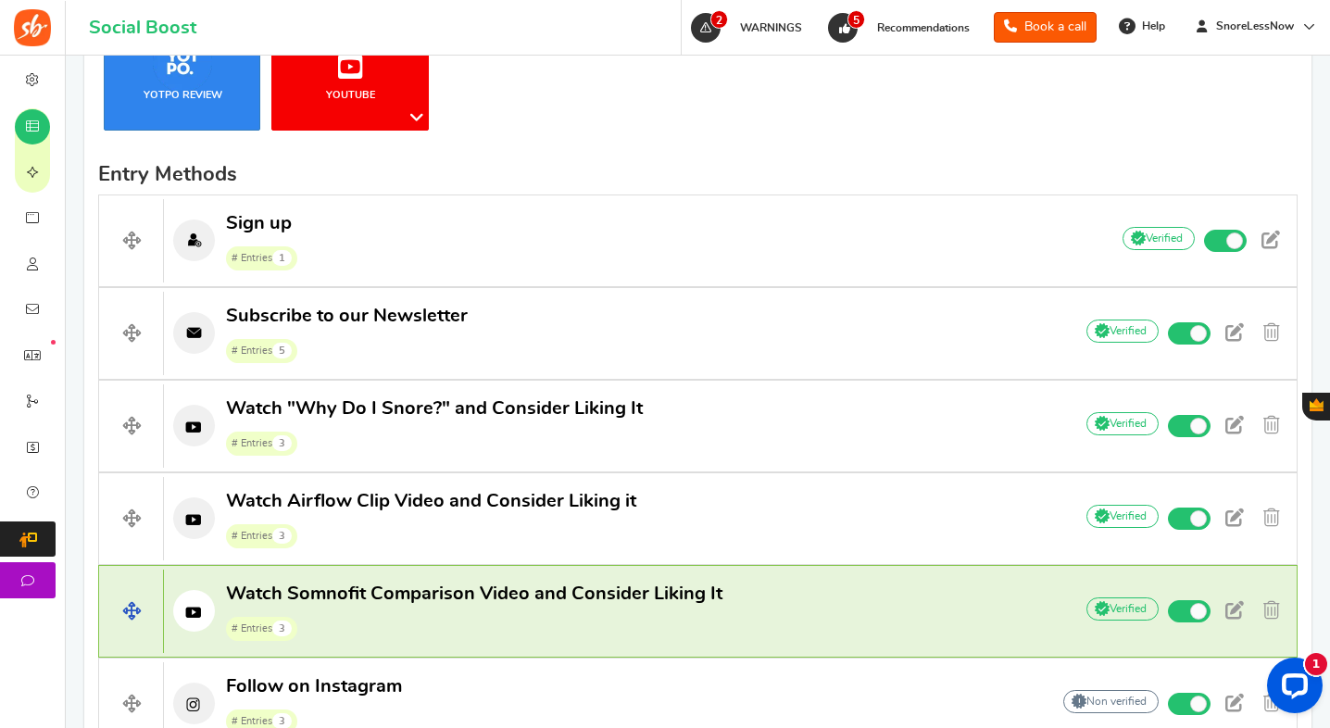
scroll to position [756, 0]
